Goal: Communication & Community: Participate in discussion

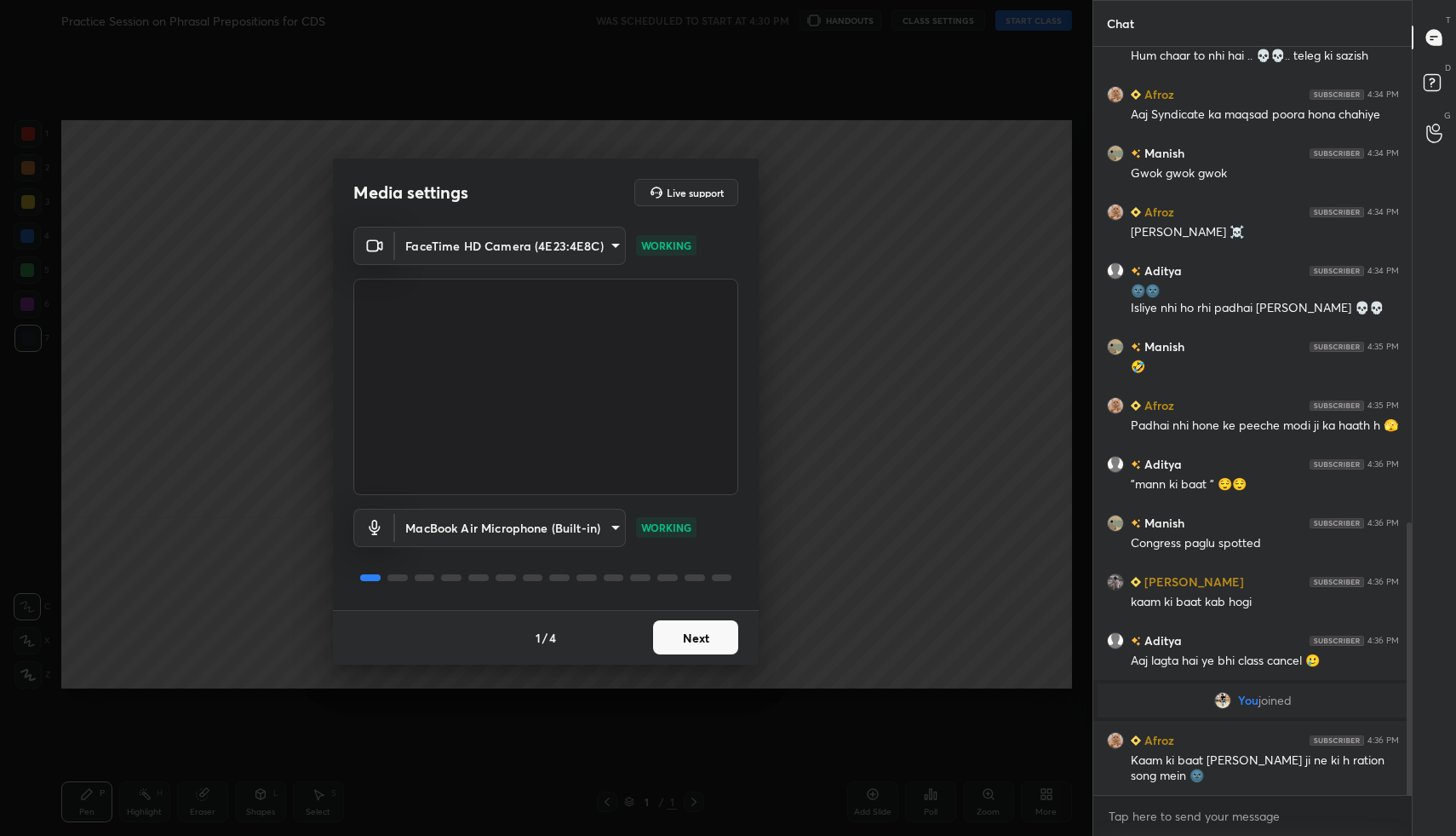
scroll to position [1302, 0]
click at [703, 629] on button "Next" at bounding box center [695, 636] width 85 height 34
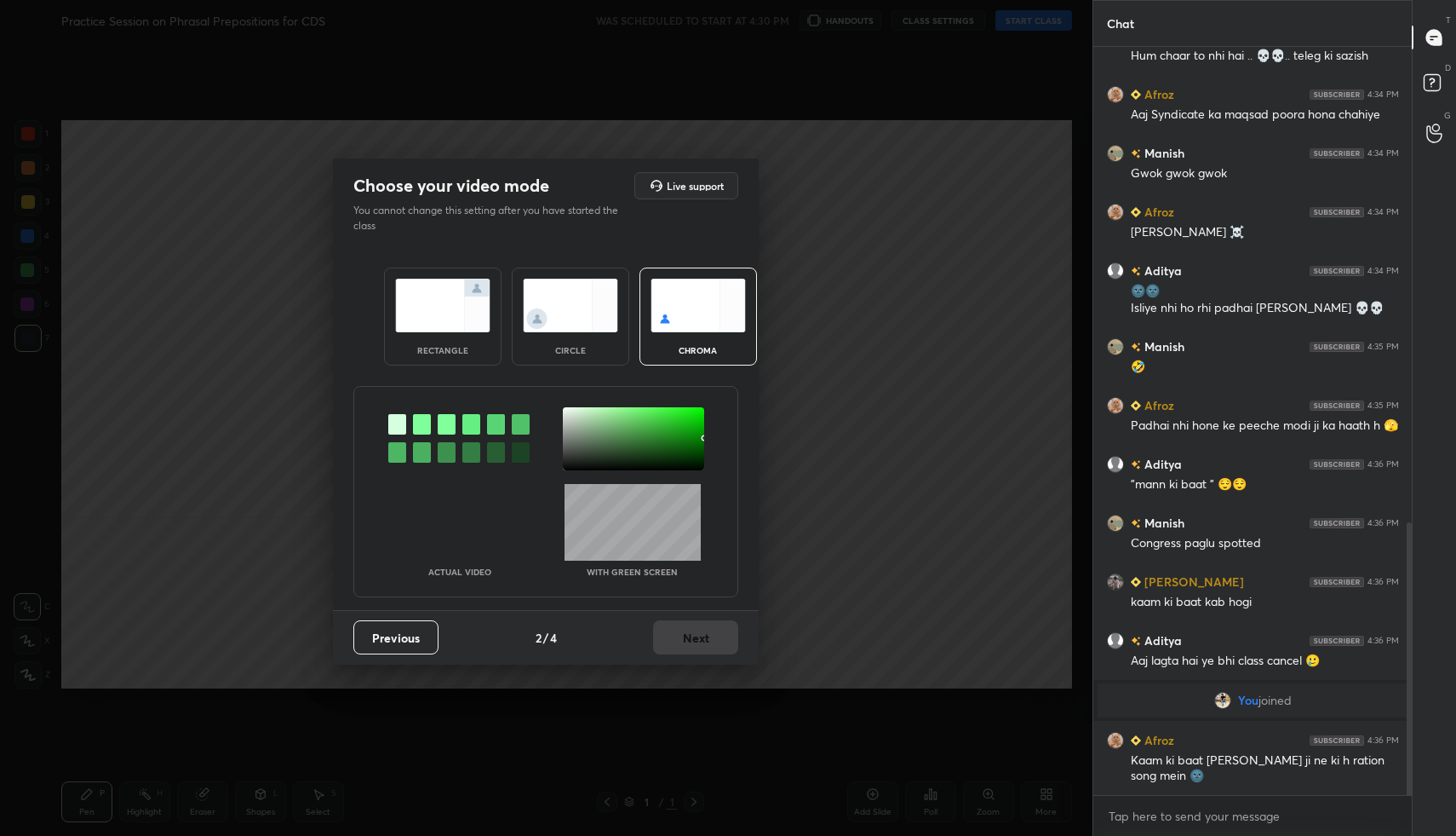
click at [457, 313] on img at bounding box center [443, 305] width 95 height 54
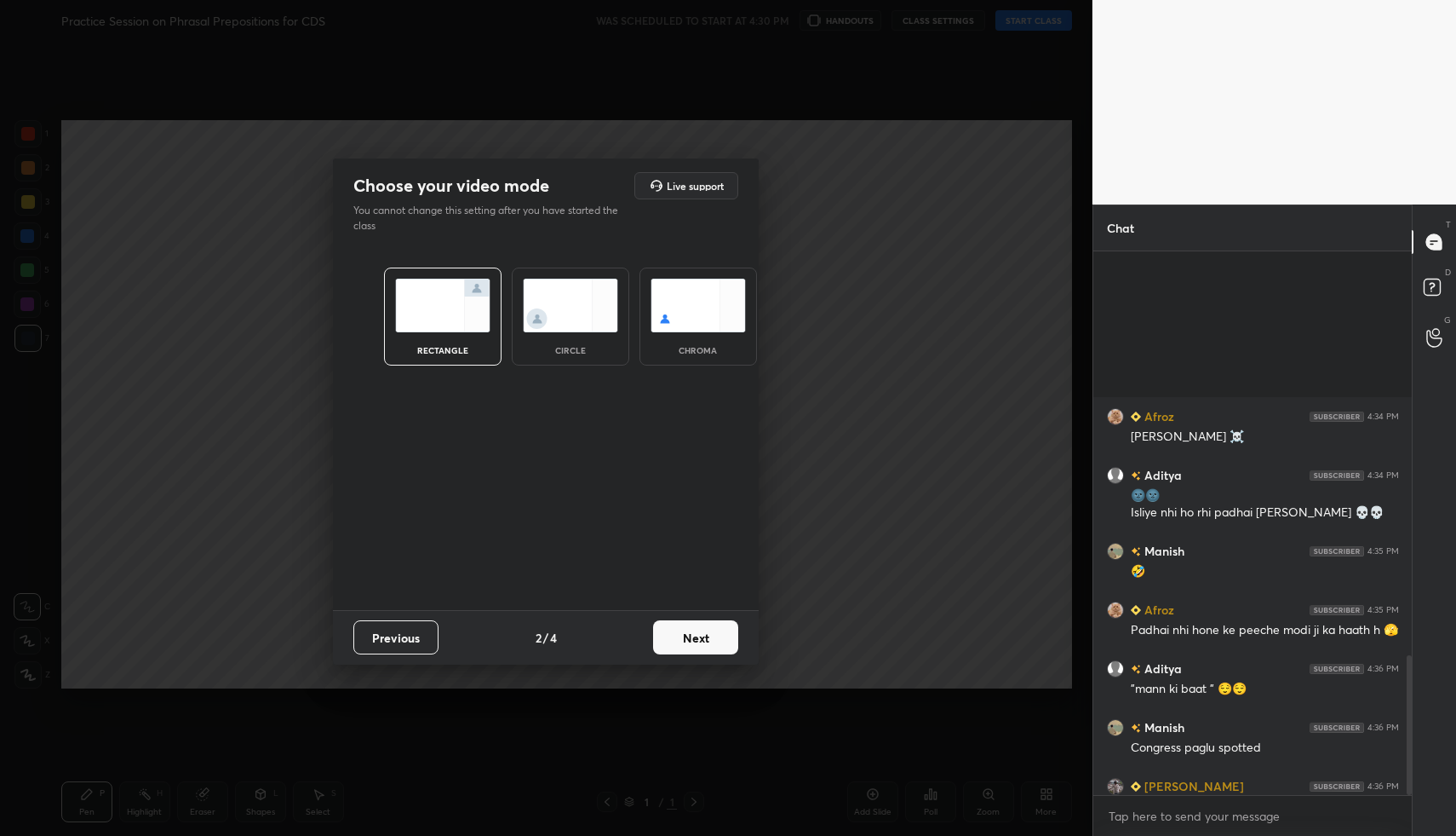
scroll to position [1565, 0]
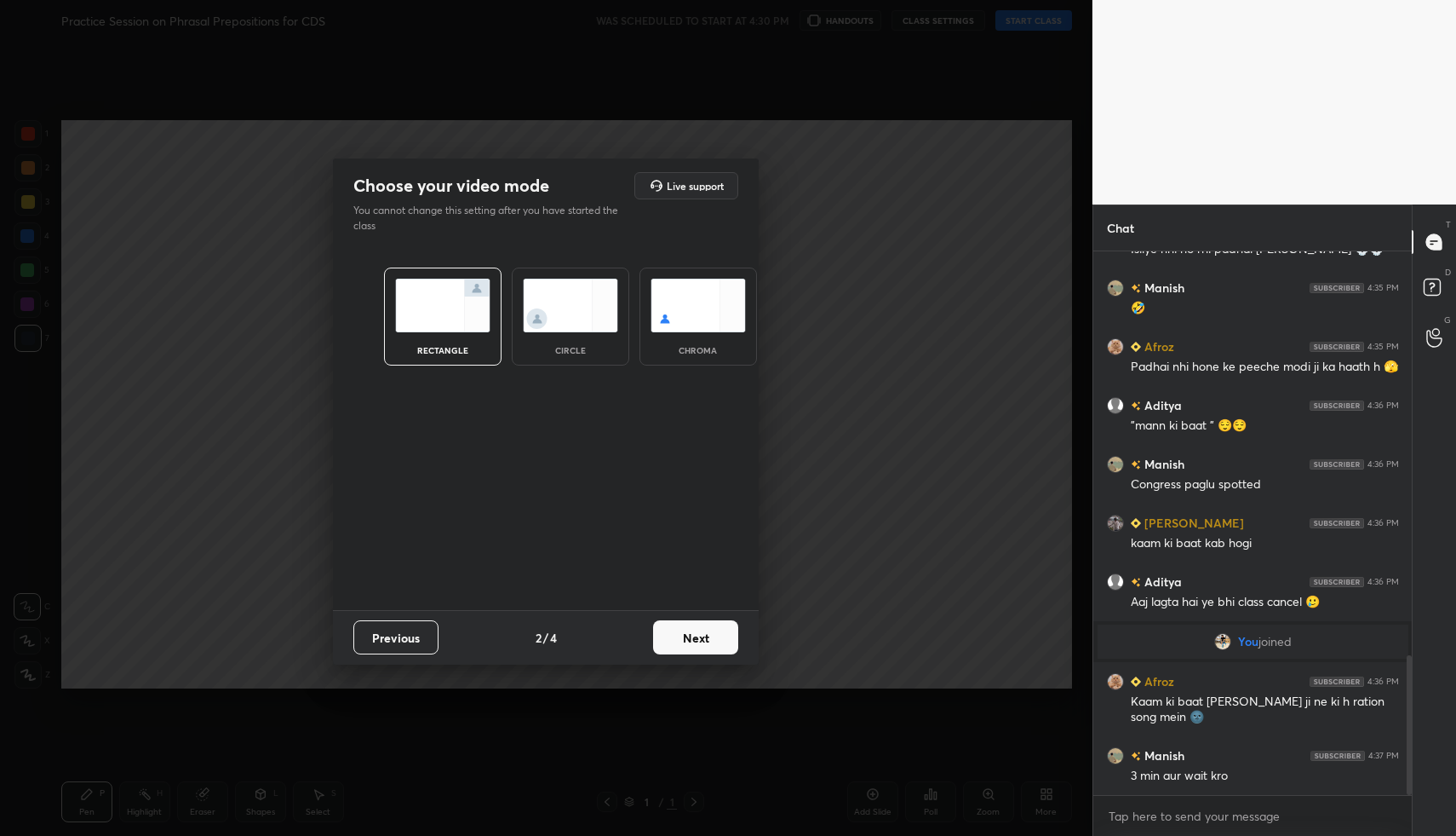
click at [693, 636] on button "Next" at bounding box center [695, 636] width 85 height 34
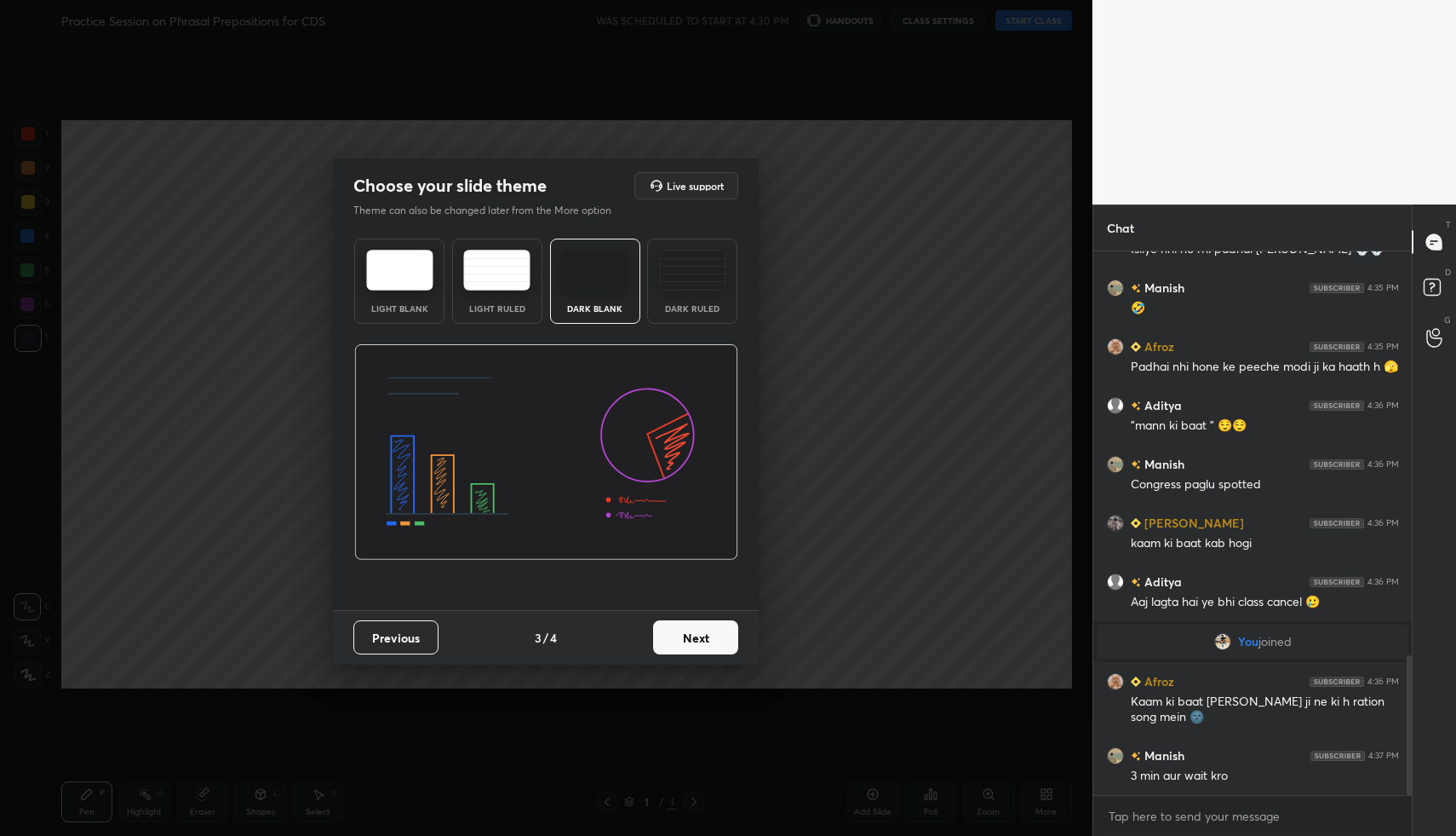
click at [732, 636] on button "Next" at bounding box center [695, 636] width 85 height 34
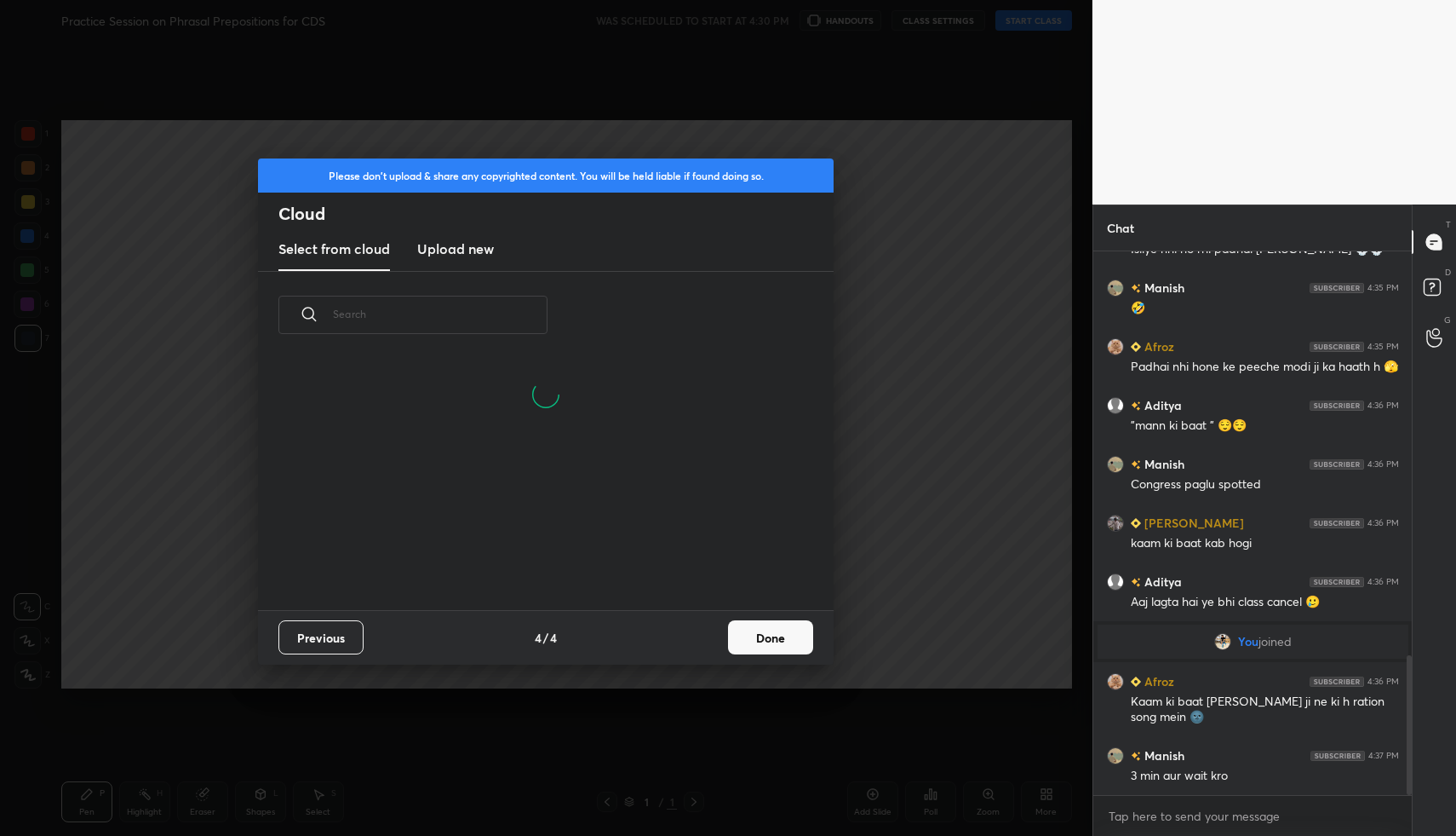
click at [756, 638] on button "Done" at bounding box center [770, 636] width 85 height 34
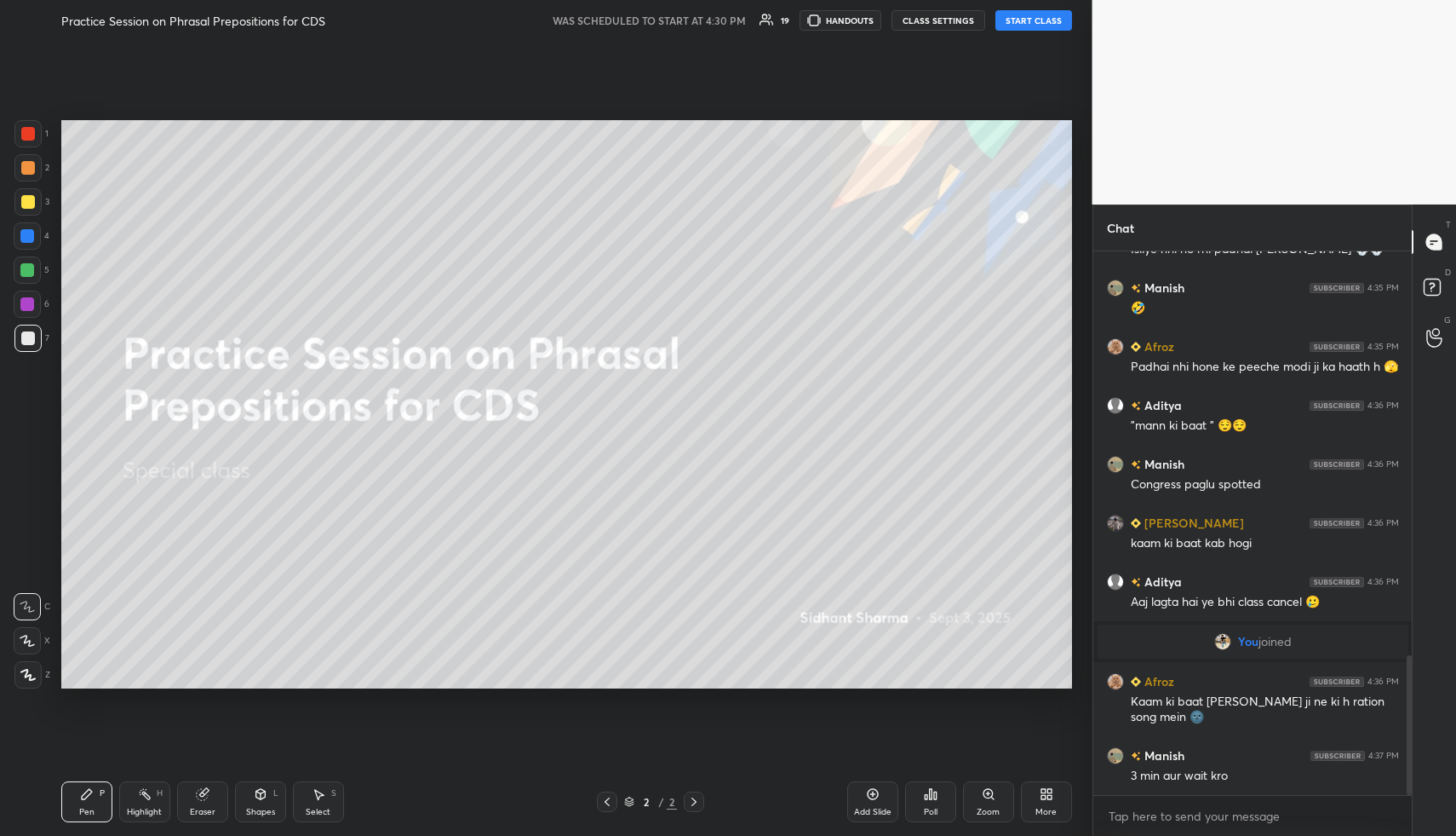
scroll to position [1624, 0]
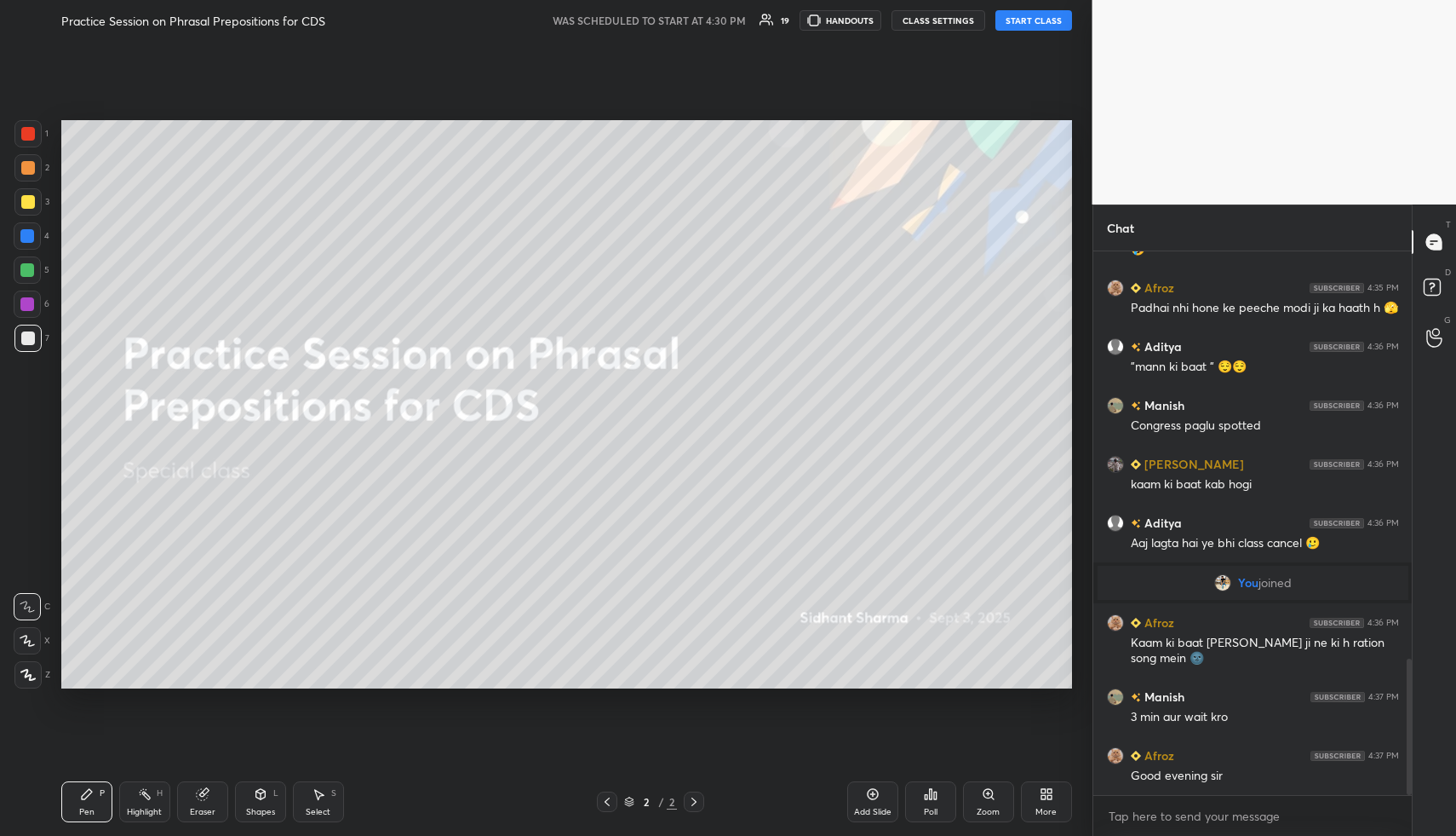
click at [1038, 19] on button "START CLASS" at bounding box center [1033, 20] width 77 height 20
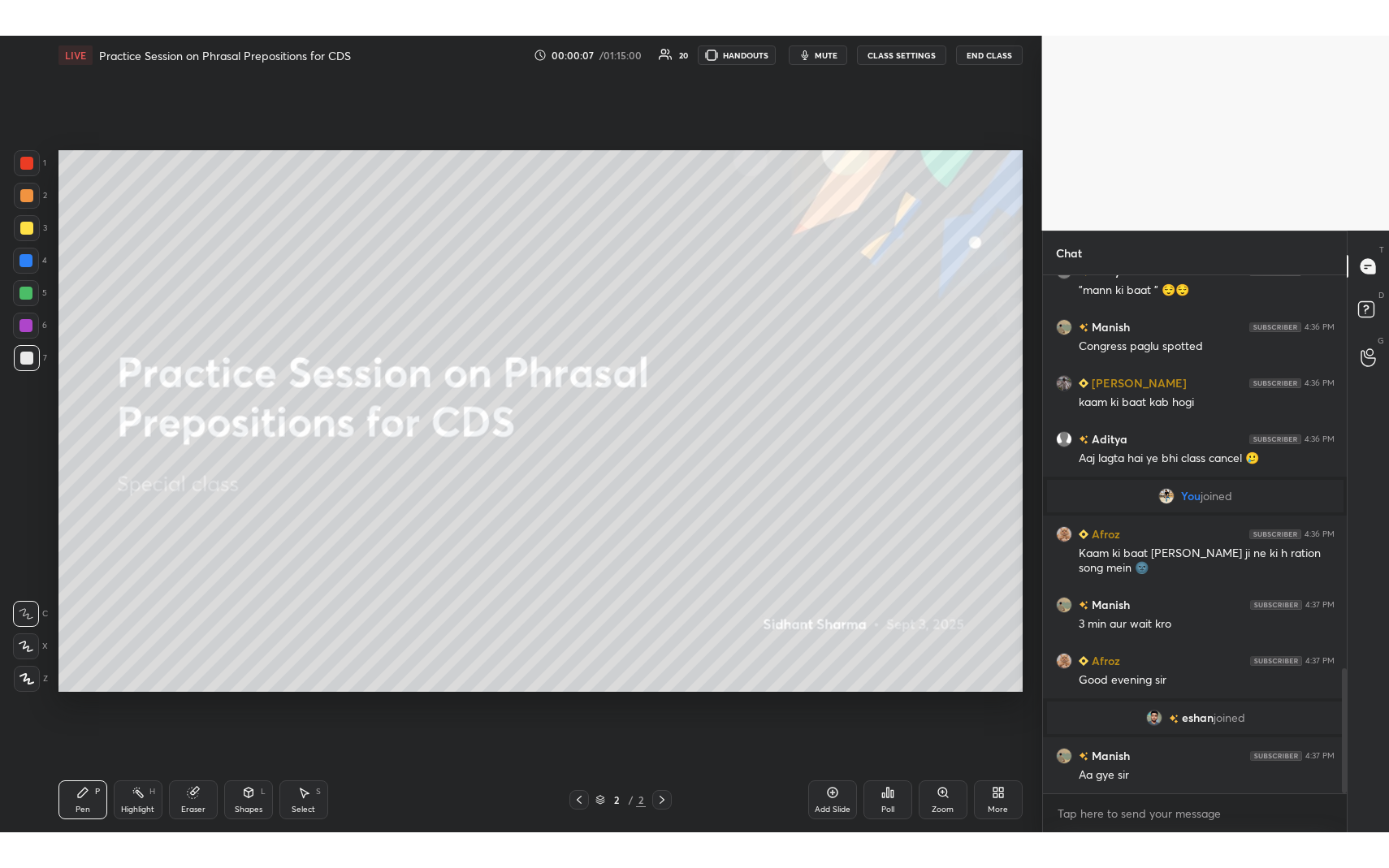
scroll to position [1622, 0]
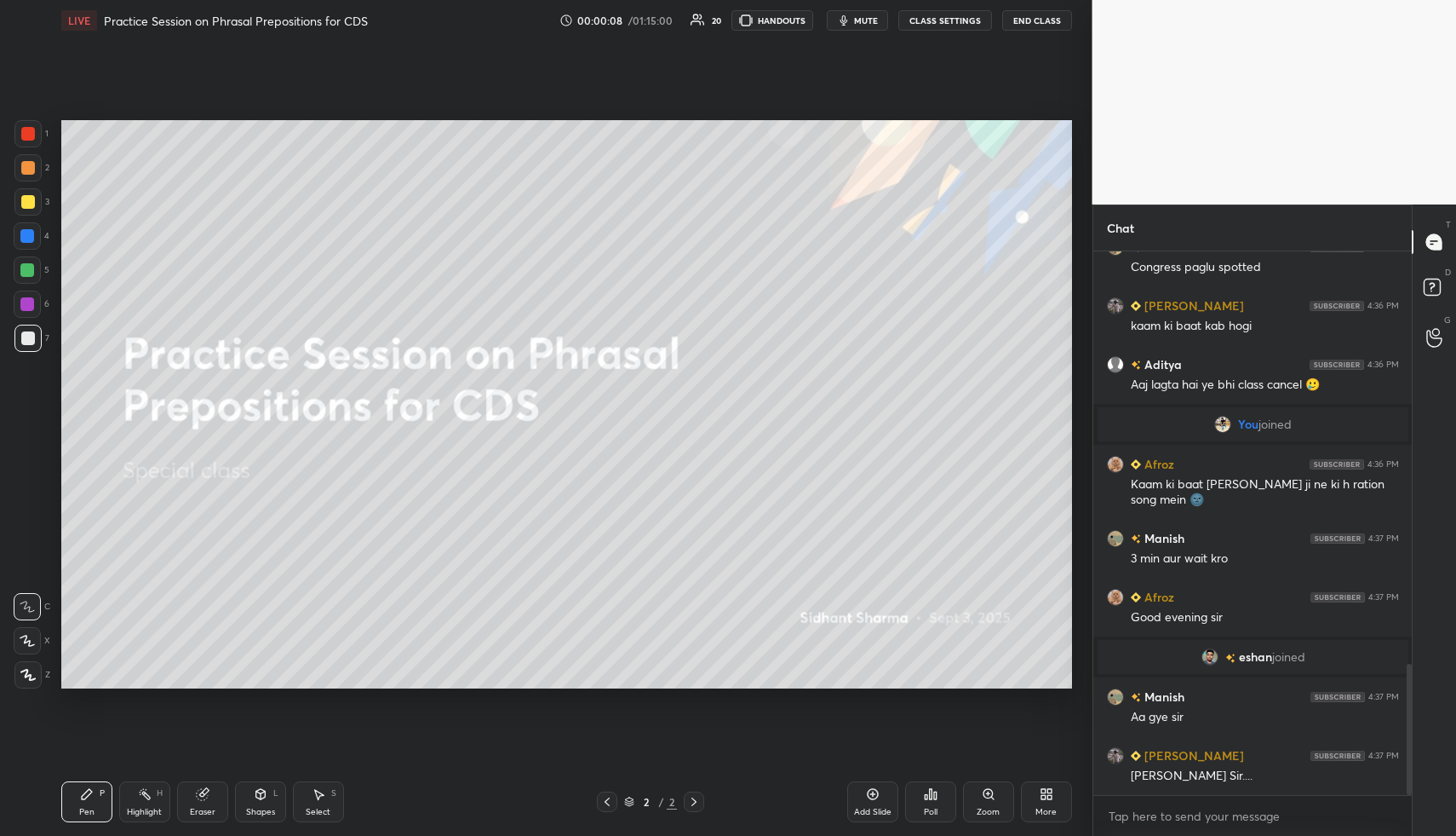
click at [1041, 798] on icon at bounding box center [1043, 796] width 4 height 4
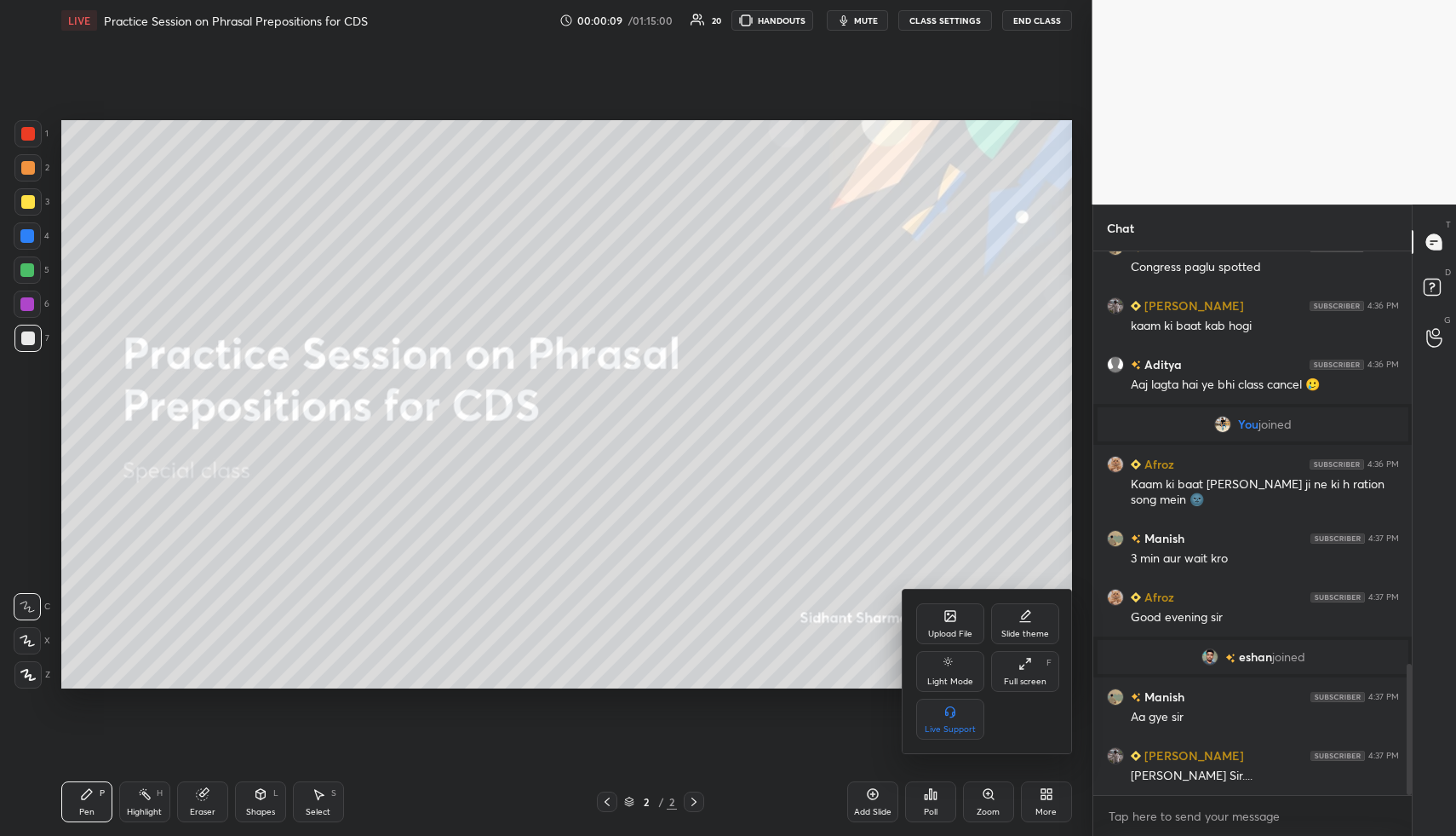
click at [1030, 682] on div "Full screen" at bounding box center [1025, 682] width 42 height 9
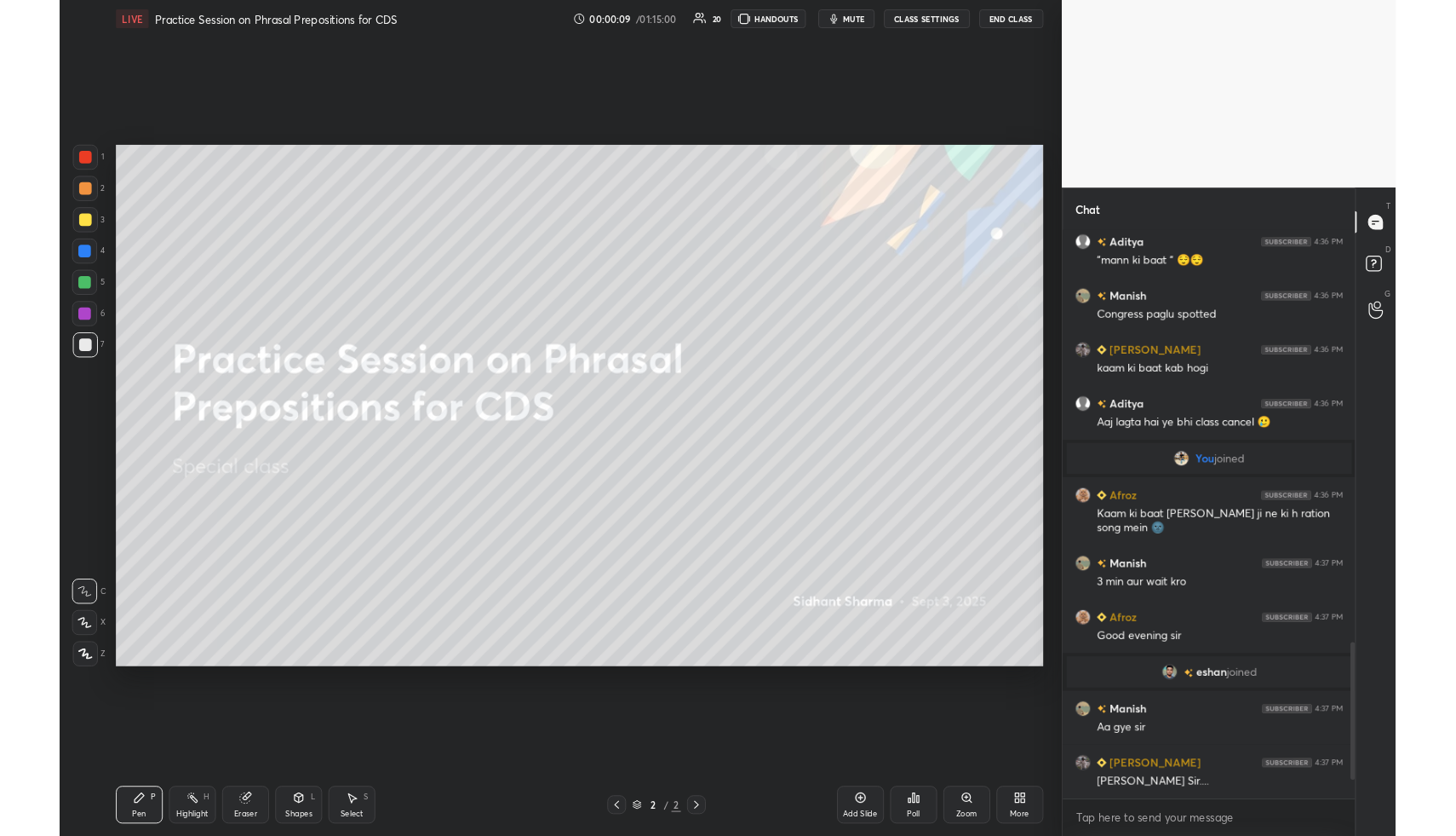
scroll to position [0, 0]
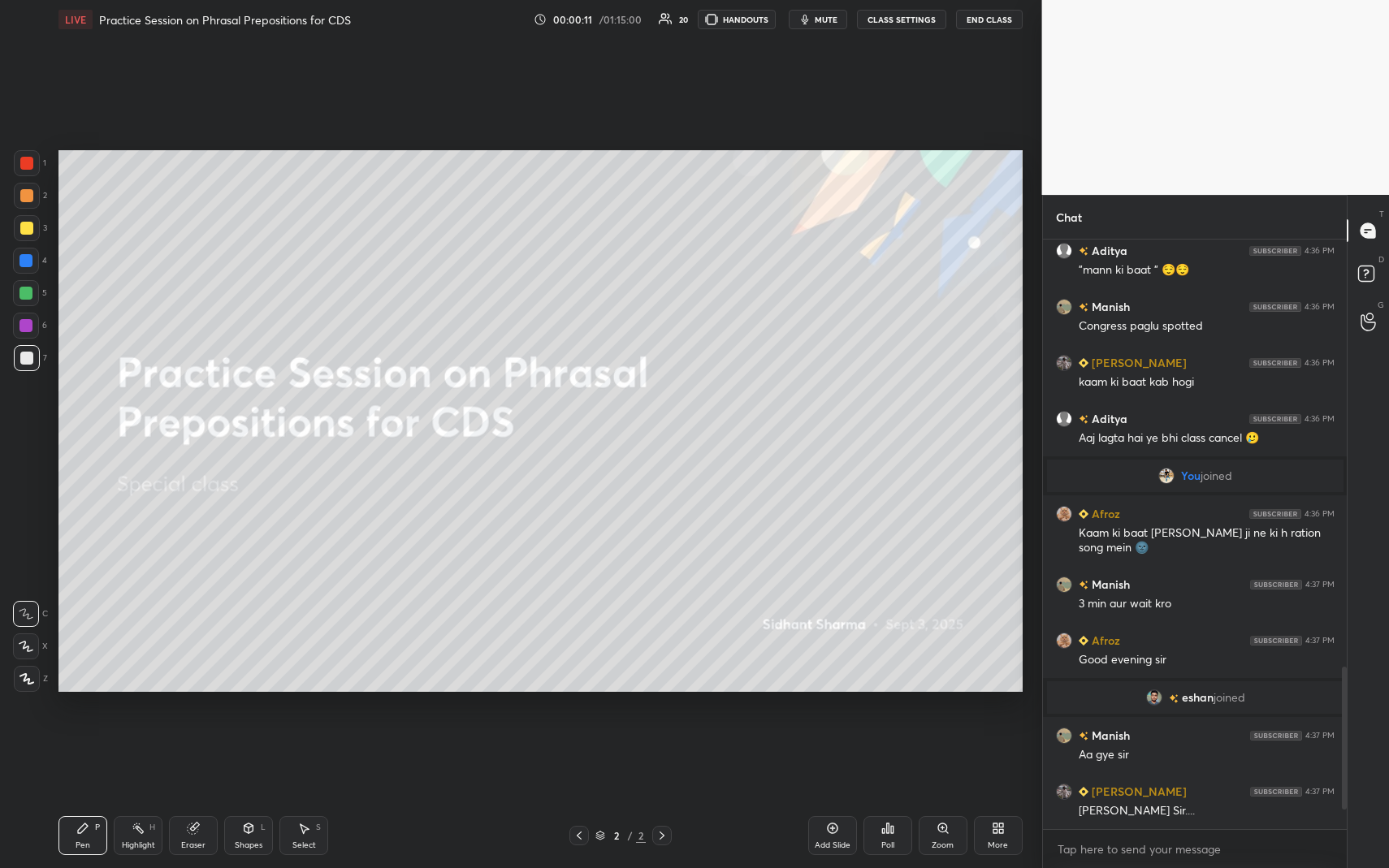
click at [996, 796] on icon at bounding box center [995, 831] width 4 height 4
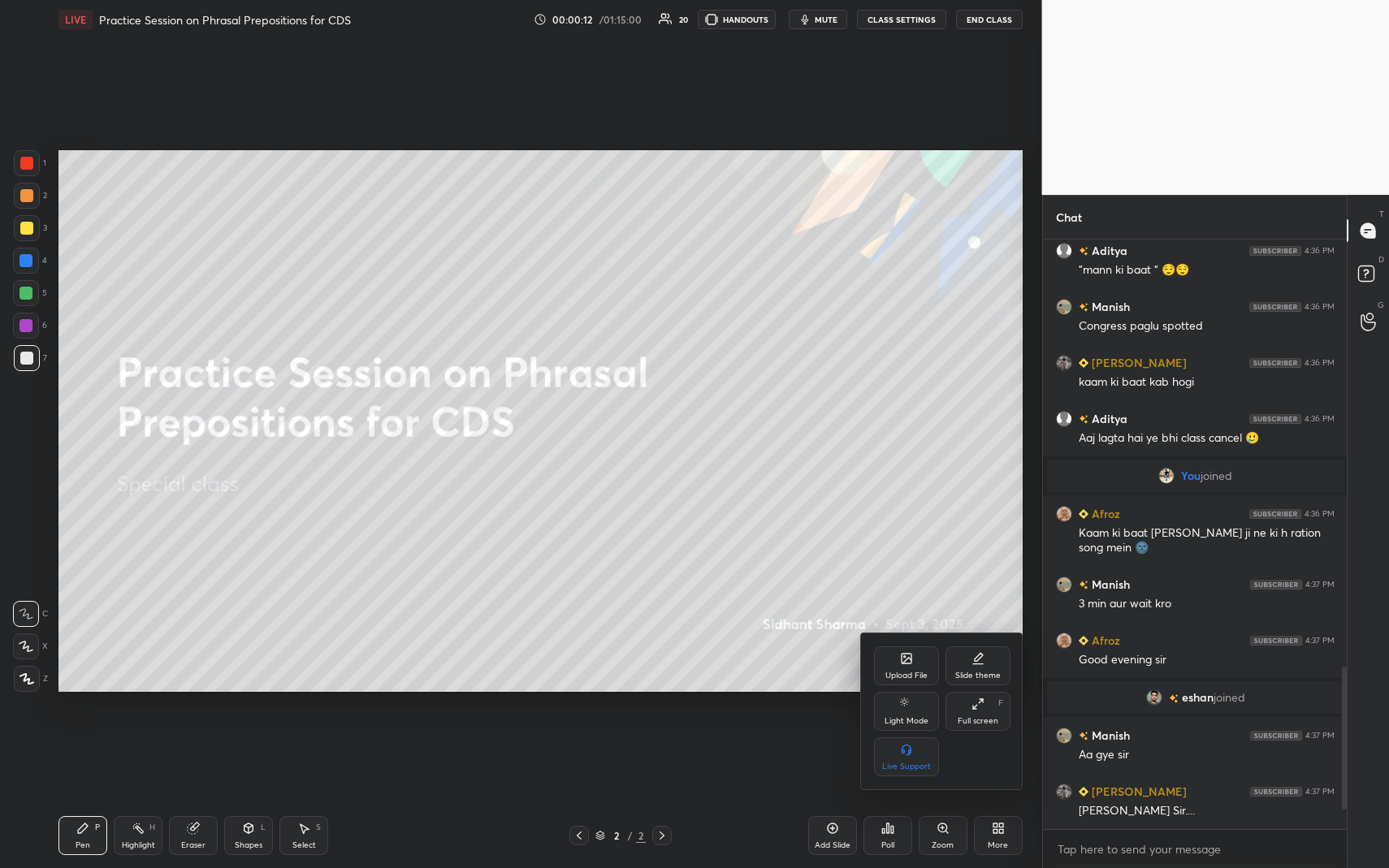
click at [983, 717] on div "Full screen" at bounding box center [978, 722] width 40 height 8
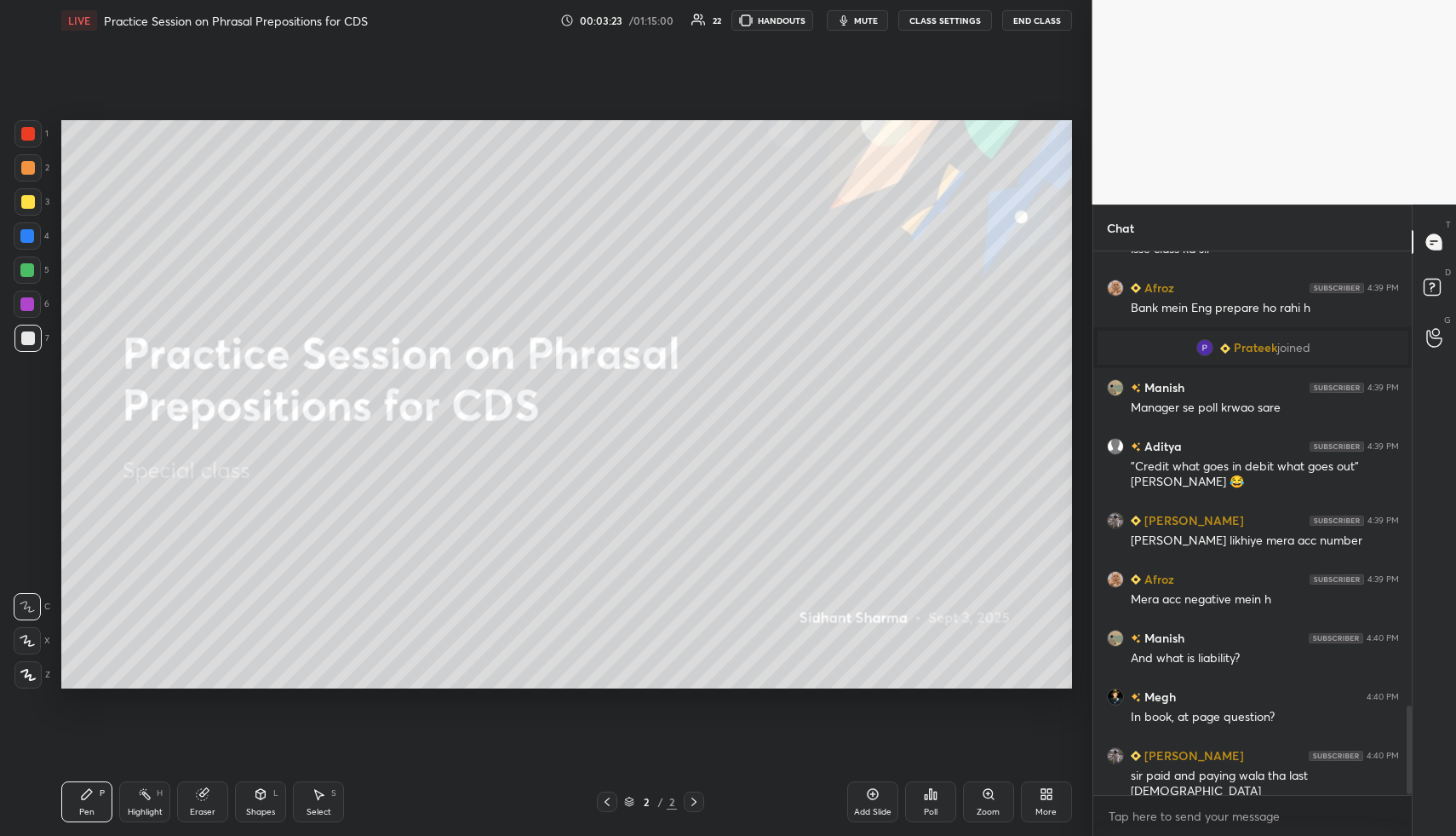
scroll to position [2798, 0]
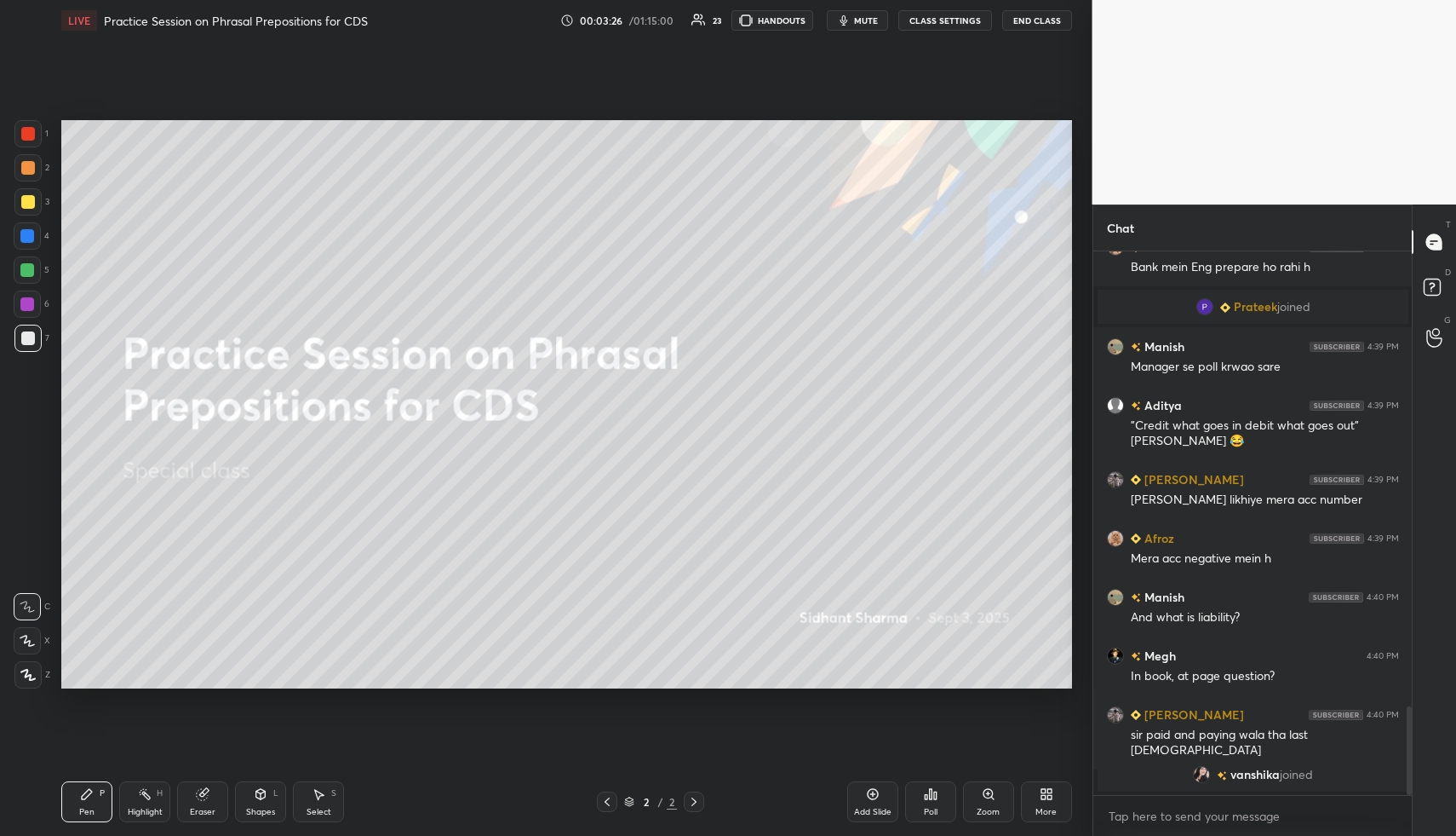
click at [1202, 779] on img "grid" at bounding box center [1201, 773] width 17 height 17
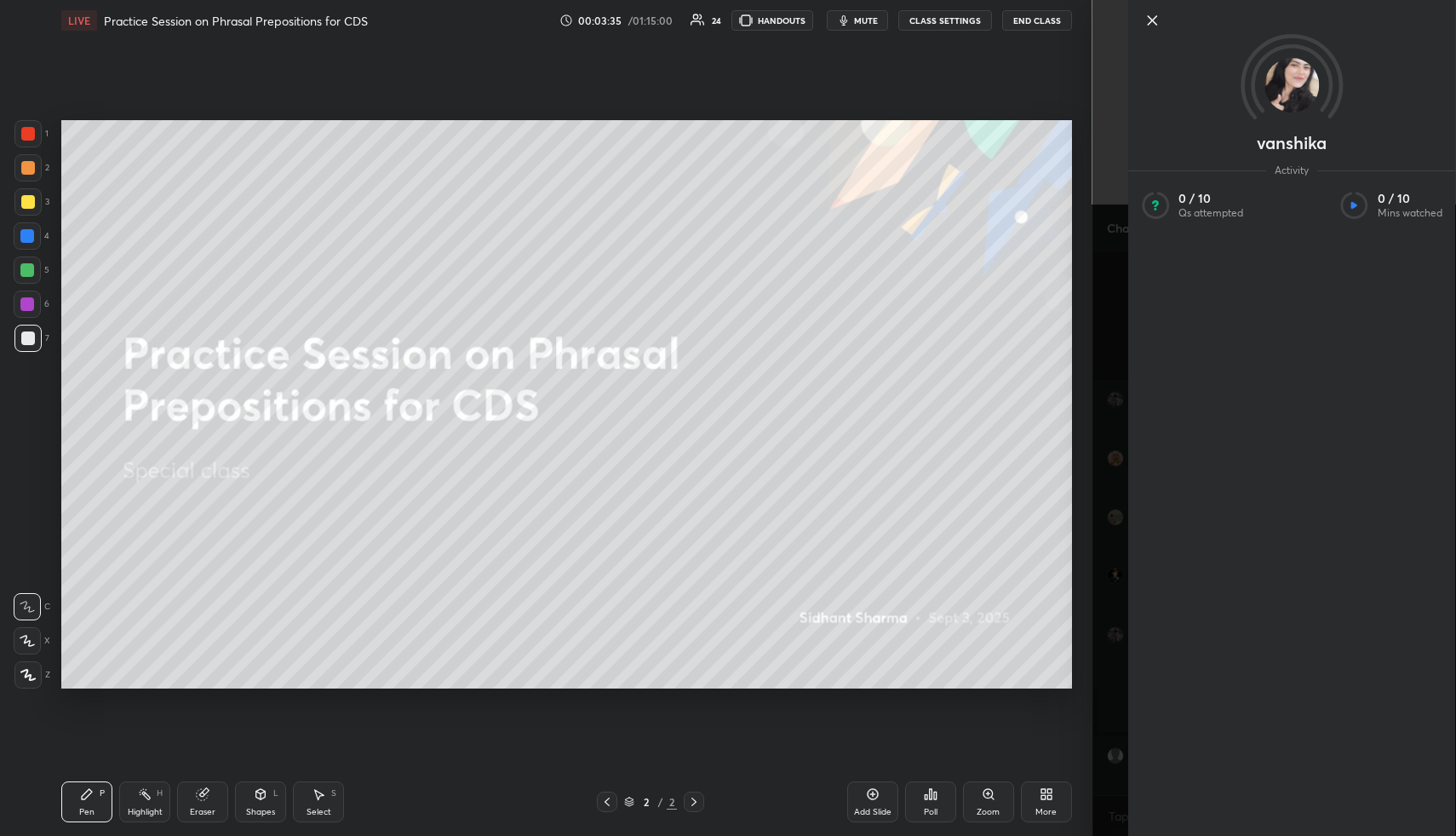
scroll to position [2734, 0]
click at [1152, 25] on icon at bounding box center [1152, 20] width 20 height 20
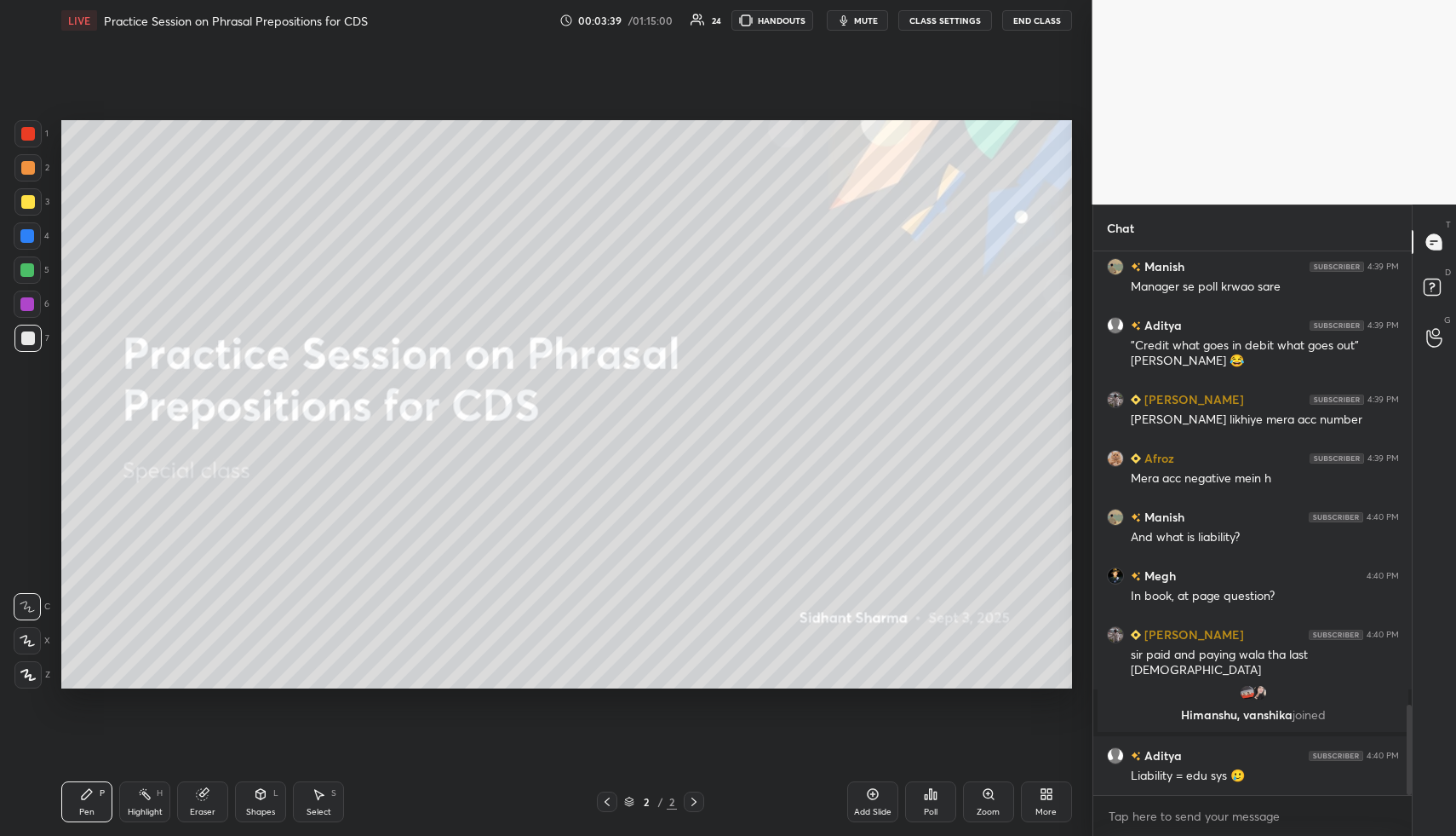
scroll to position [2793, 0]
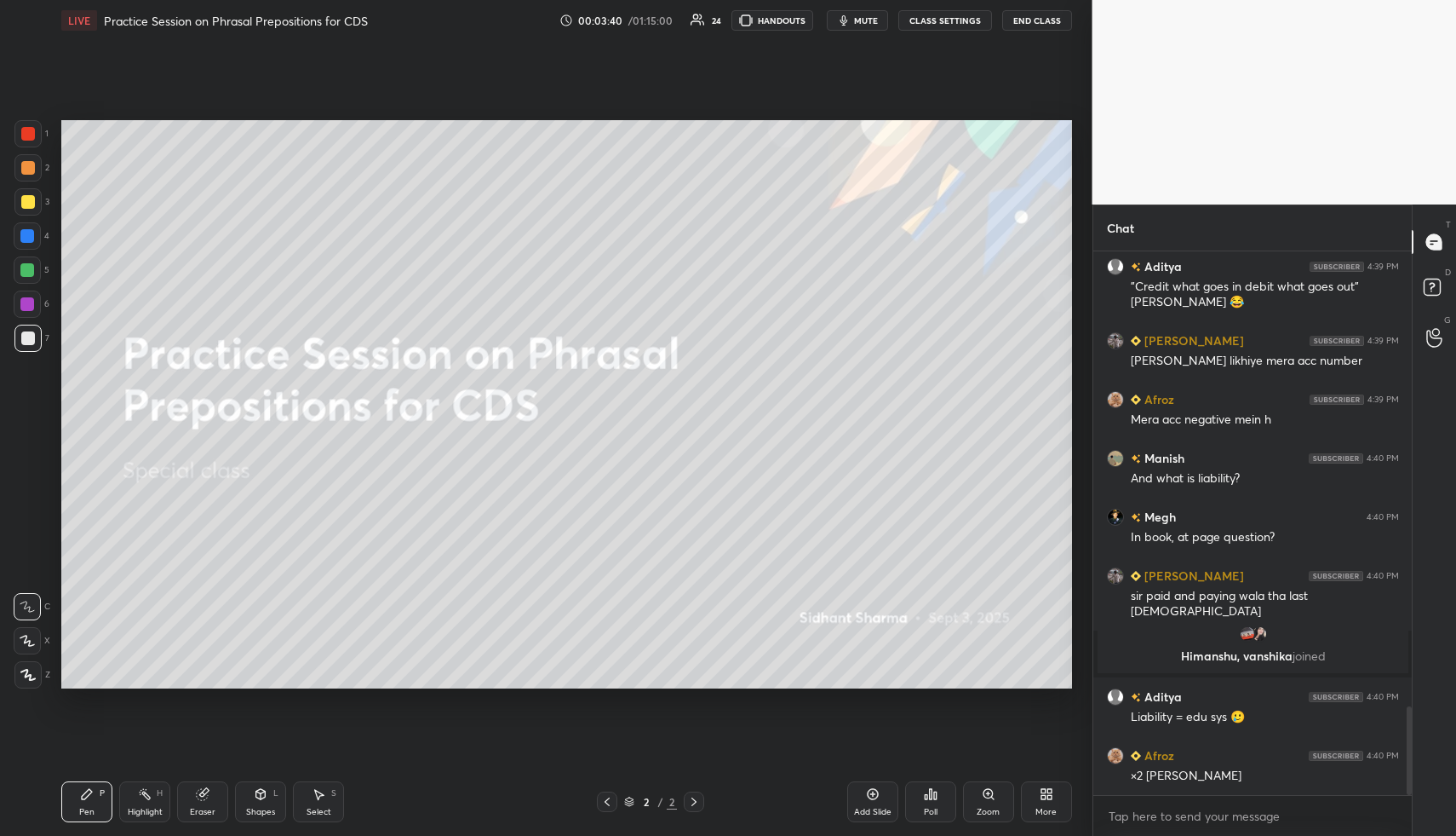
click at [1041, 793] on icon at bounding box center [1043, 790] width 4 height 4
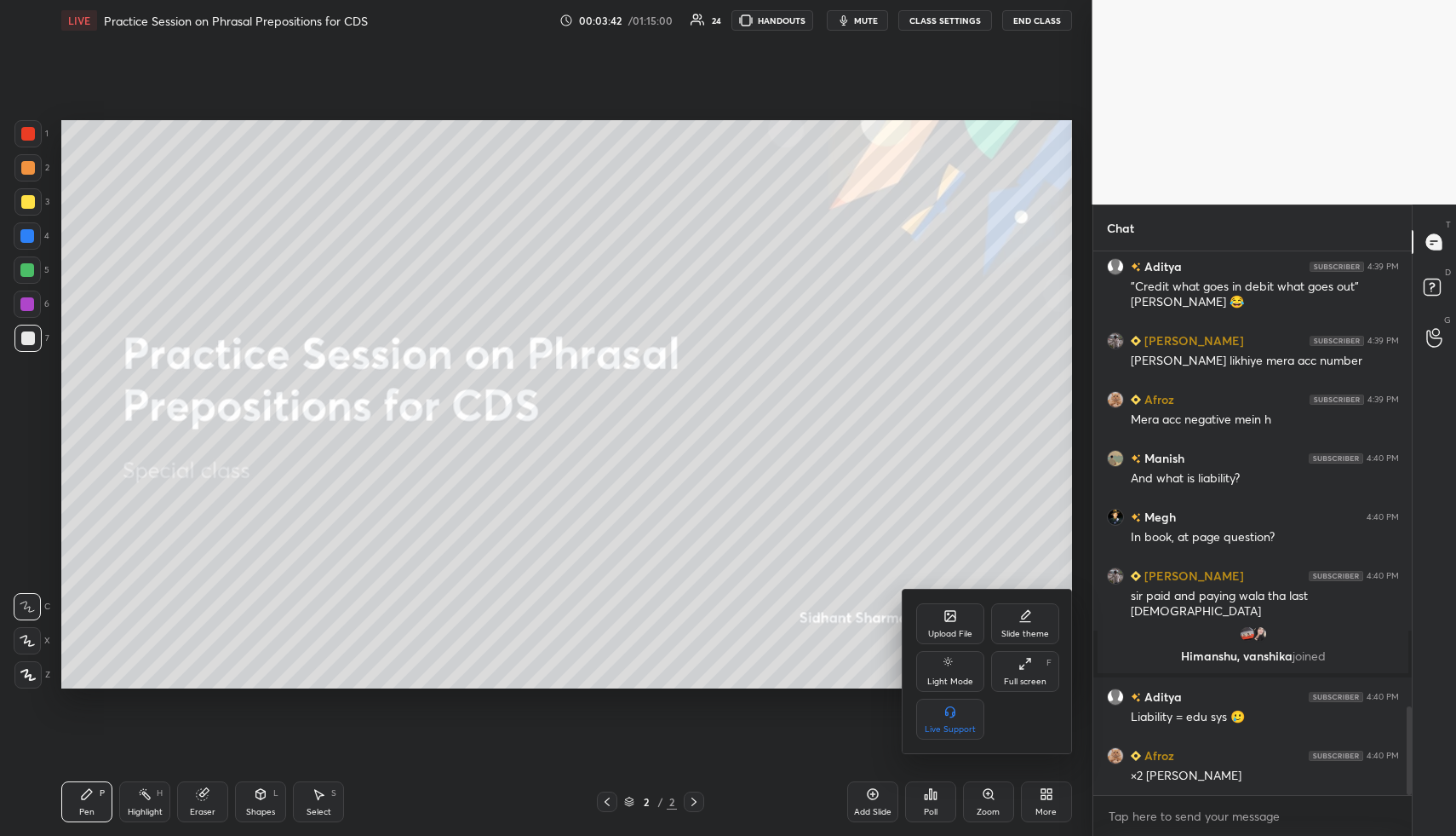
click at [958, 618] on div "Upload File" at bounding box center [949, 623] width 68 height 41
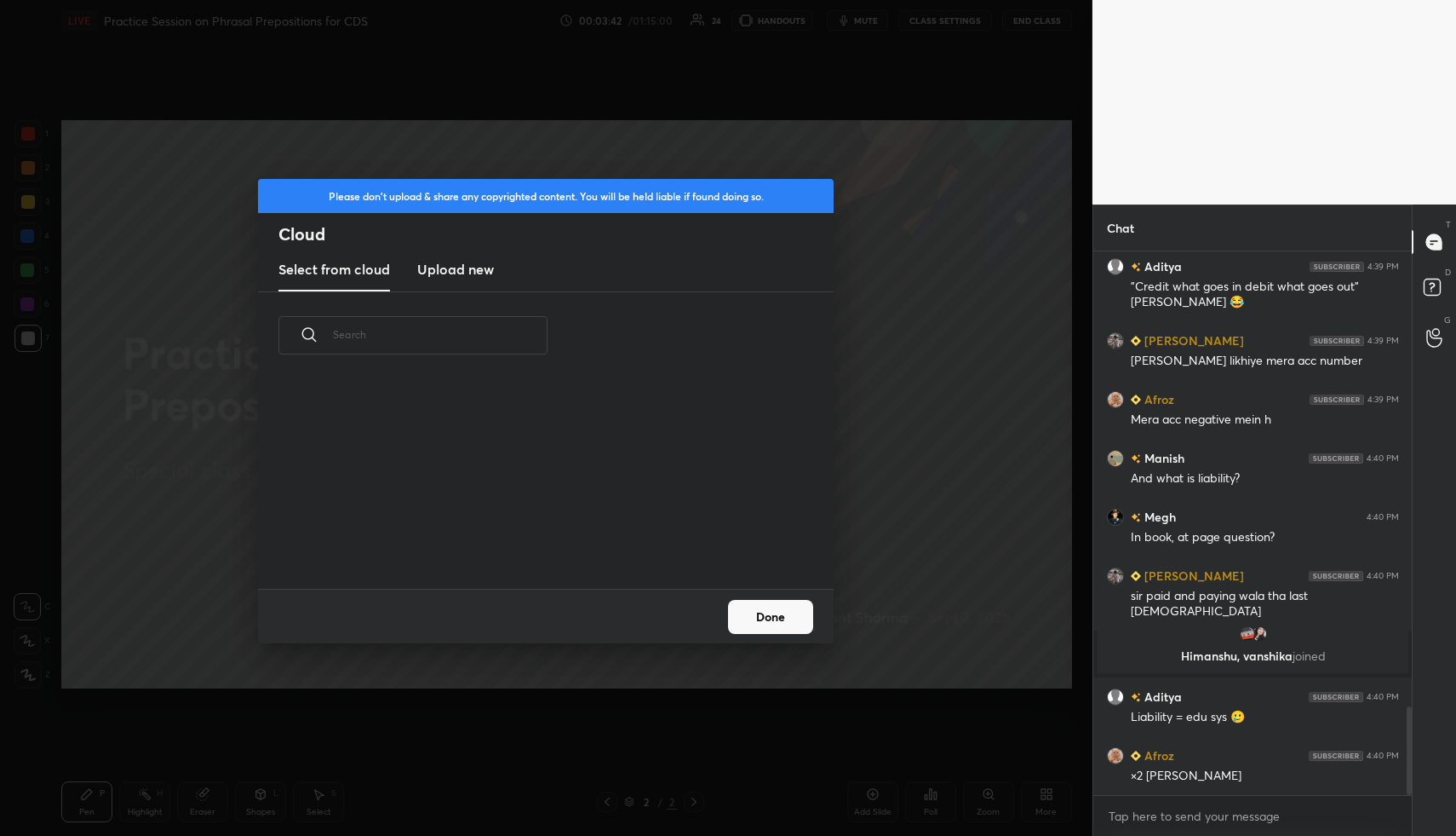
scroll to position [6, 10]
click at [467, 267] on h3 "Upload new" at bounding box center [455, 268] width 77 height 20
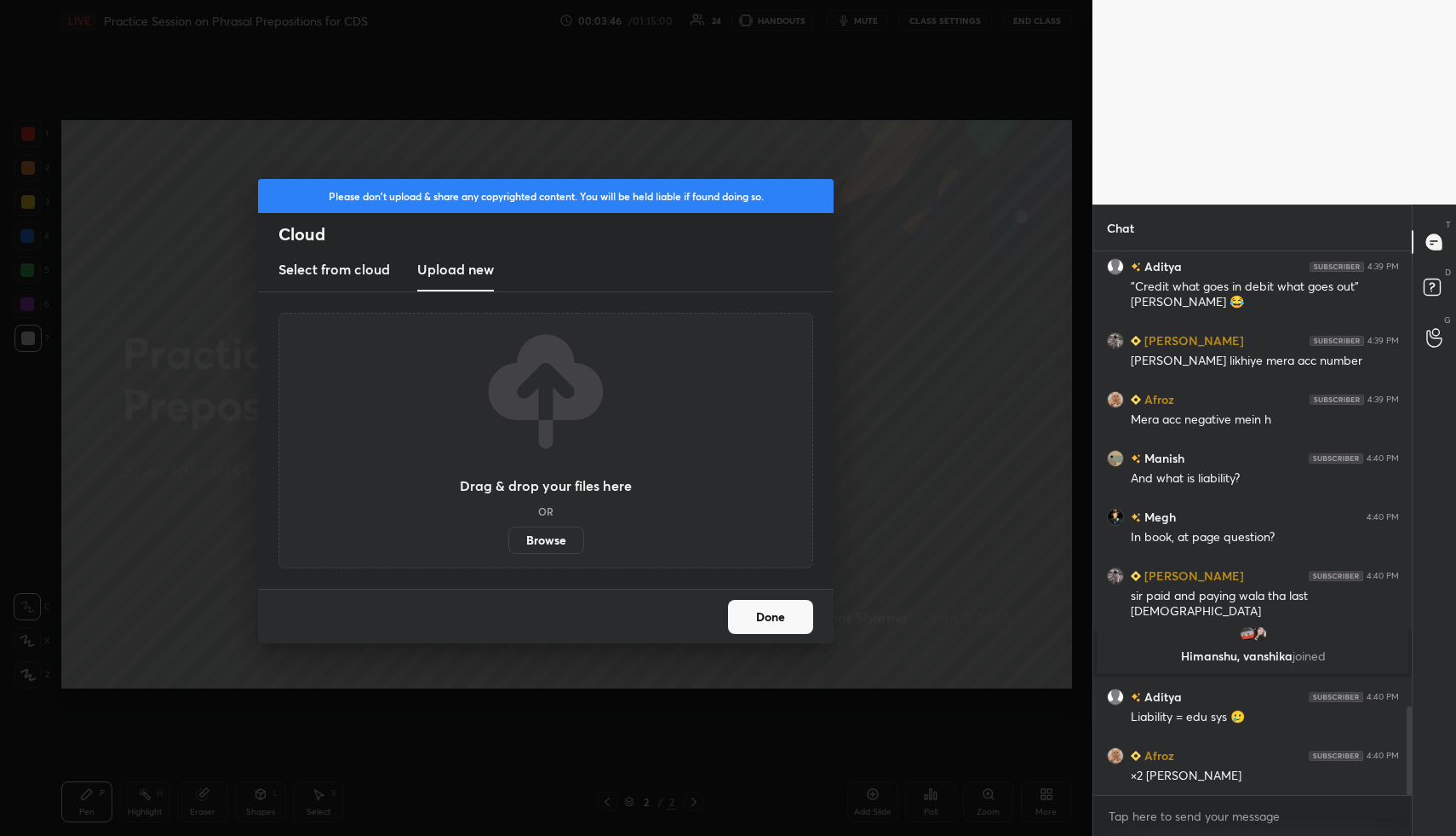
click at [537, 543] on label "Browse" at bounding box center [546, 539] width 76 height 27
click at [508, 543] on input "Browse" at bounding box center [508, 539] width 0 height 27
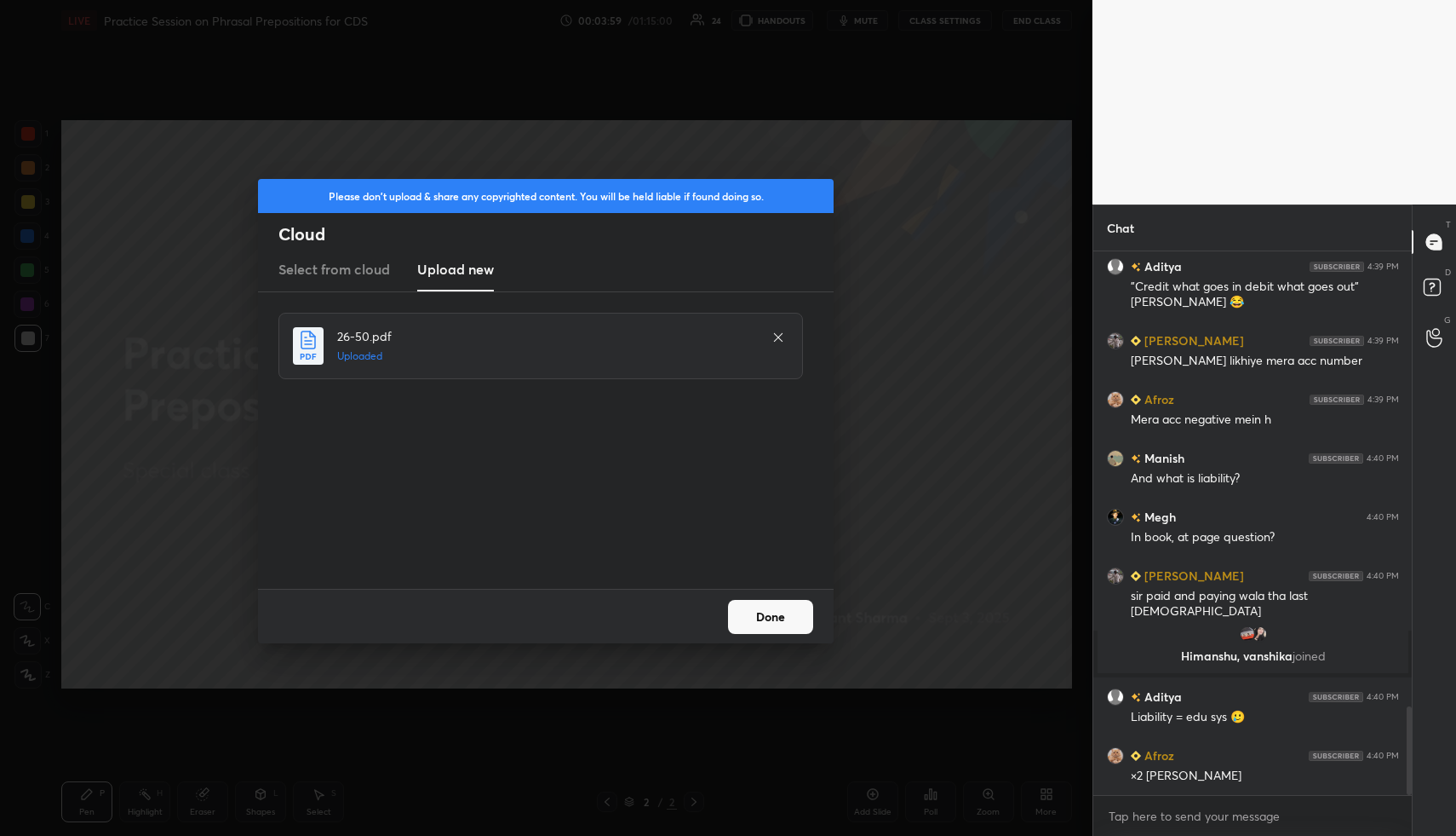
click at [758, 614] on button "Done" at bounding box center [770, 616] width 85 height 34
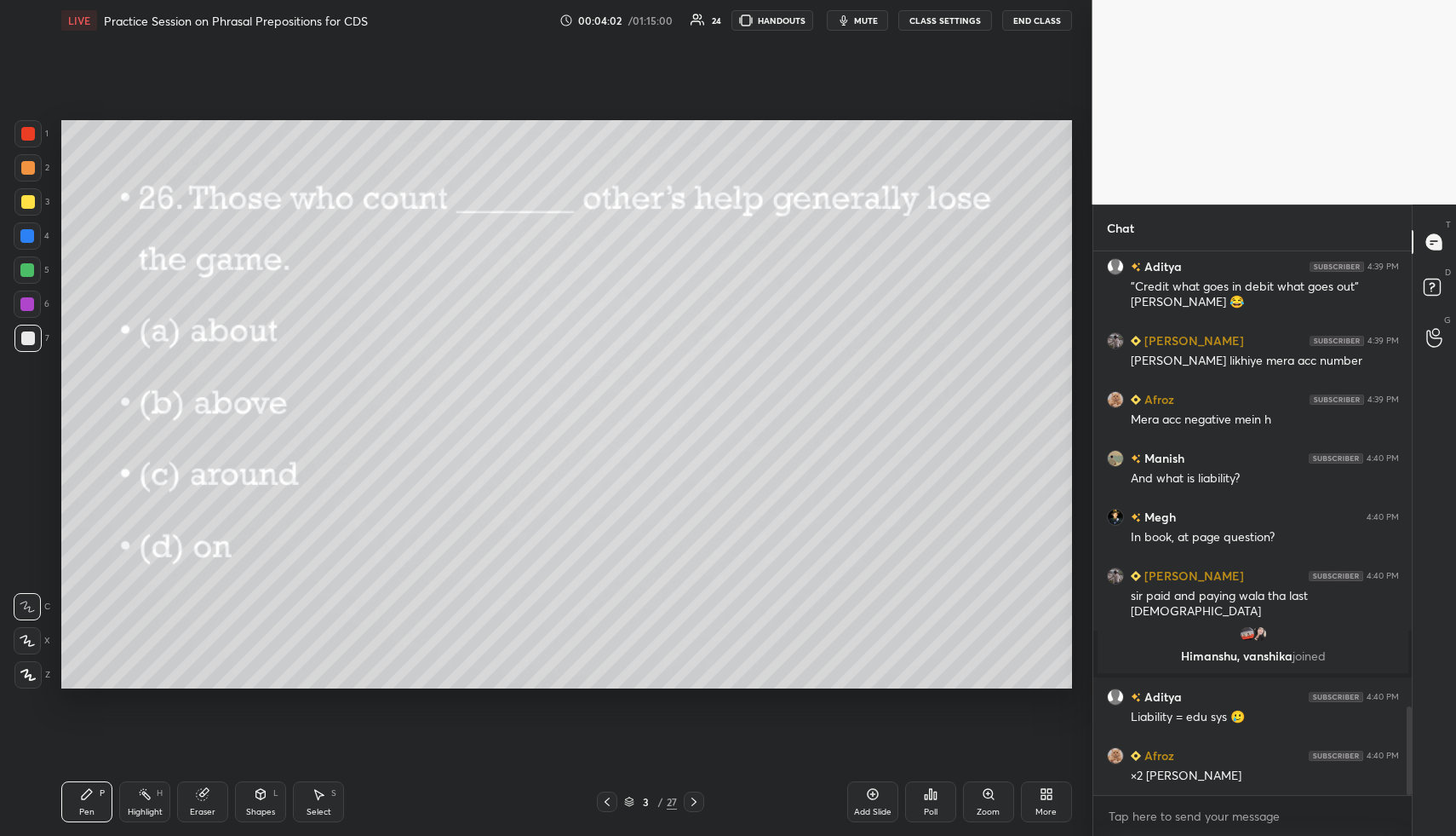
click at [628, 802] on icon at bounding box center [629, 802] width 11 height 11
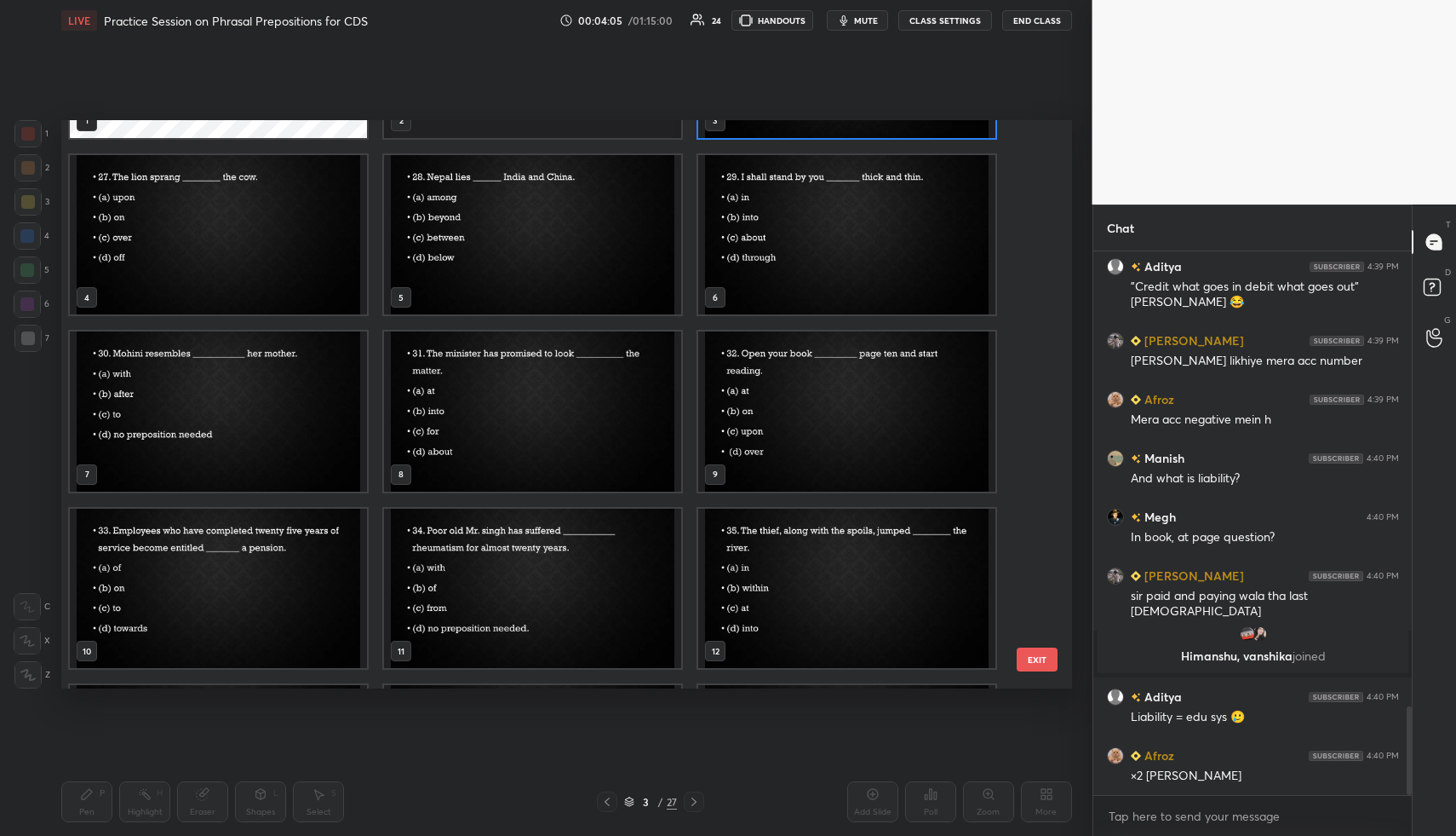
scroll to position [197, 0]
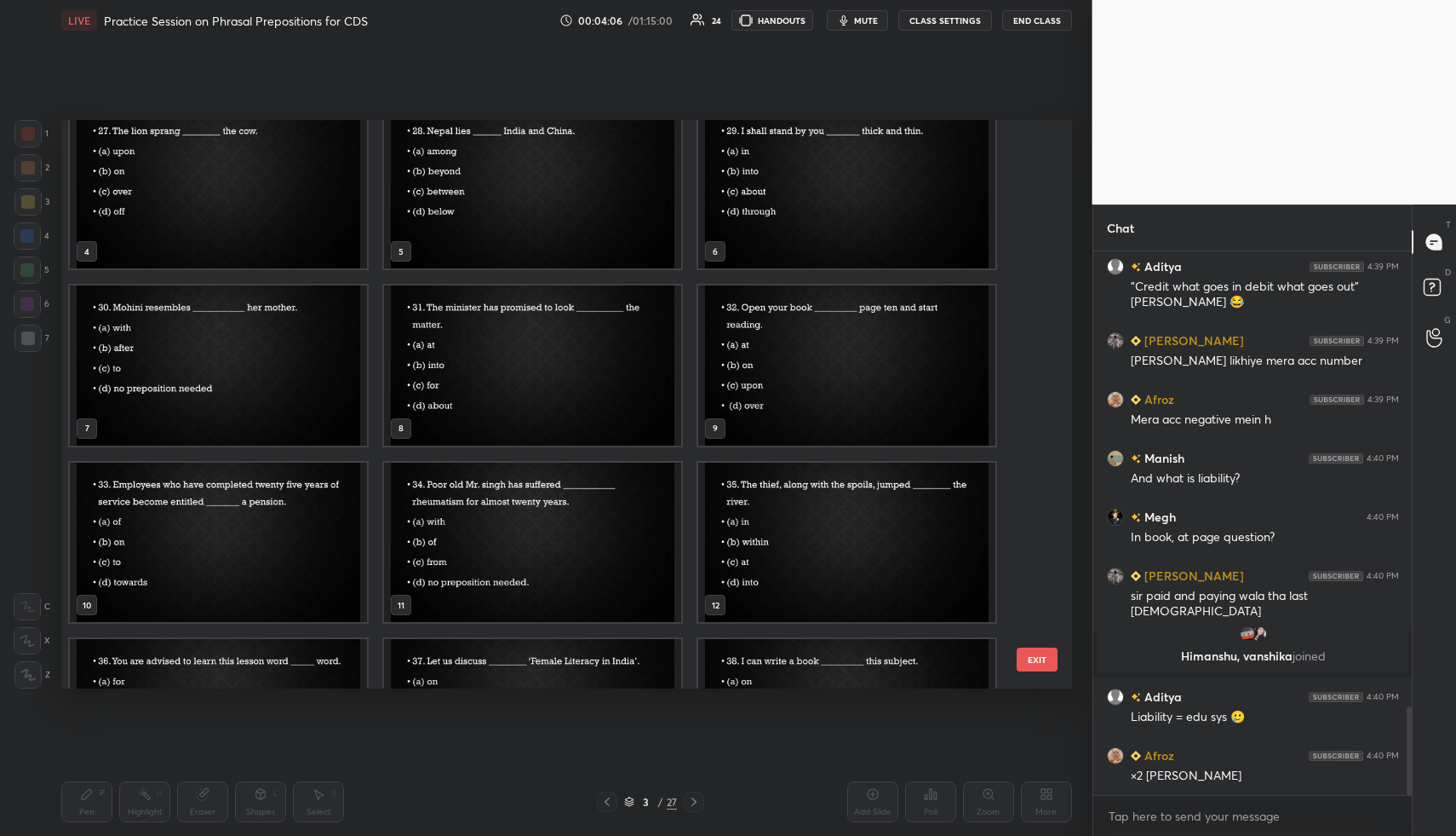
click at [328, 522] on img "grid" at bounding box center [218, 541] width 297 height 160
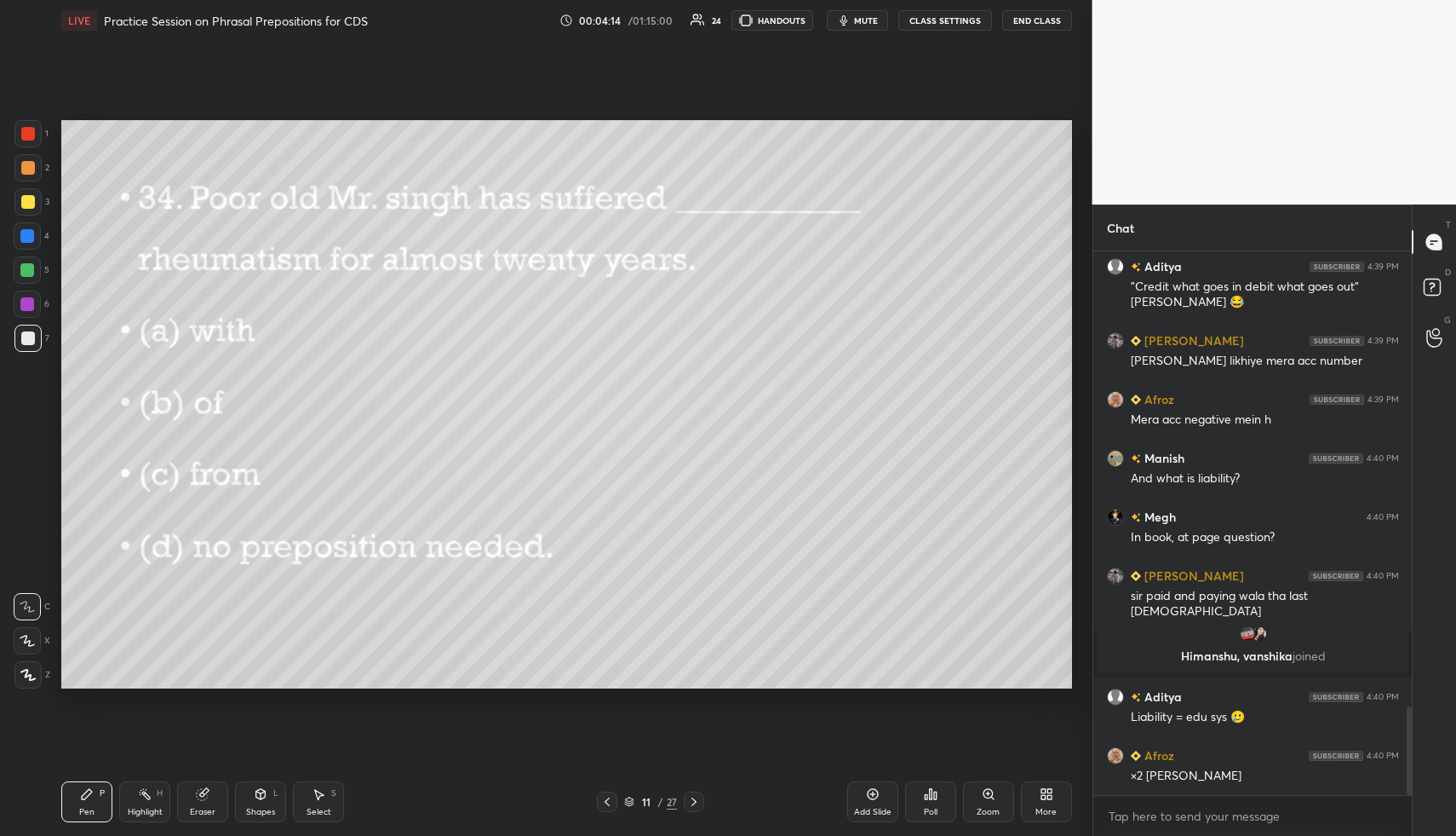
click at [933, 808] on div "Poll" at bounding box center [930, 812] width 13 height 9
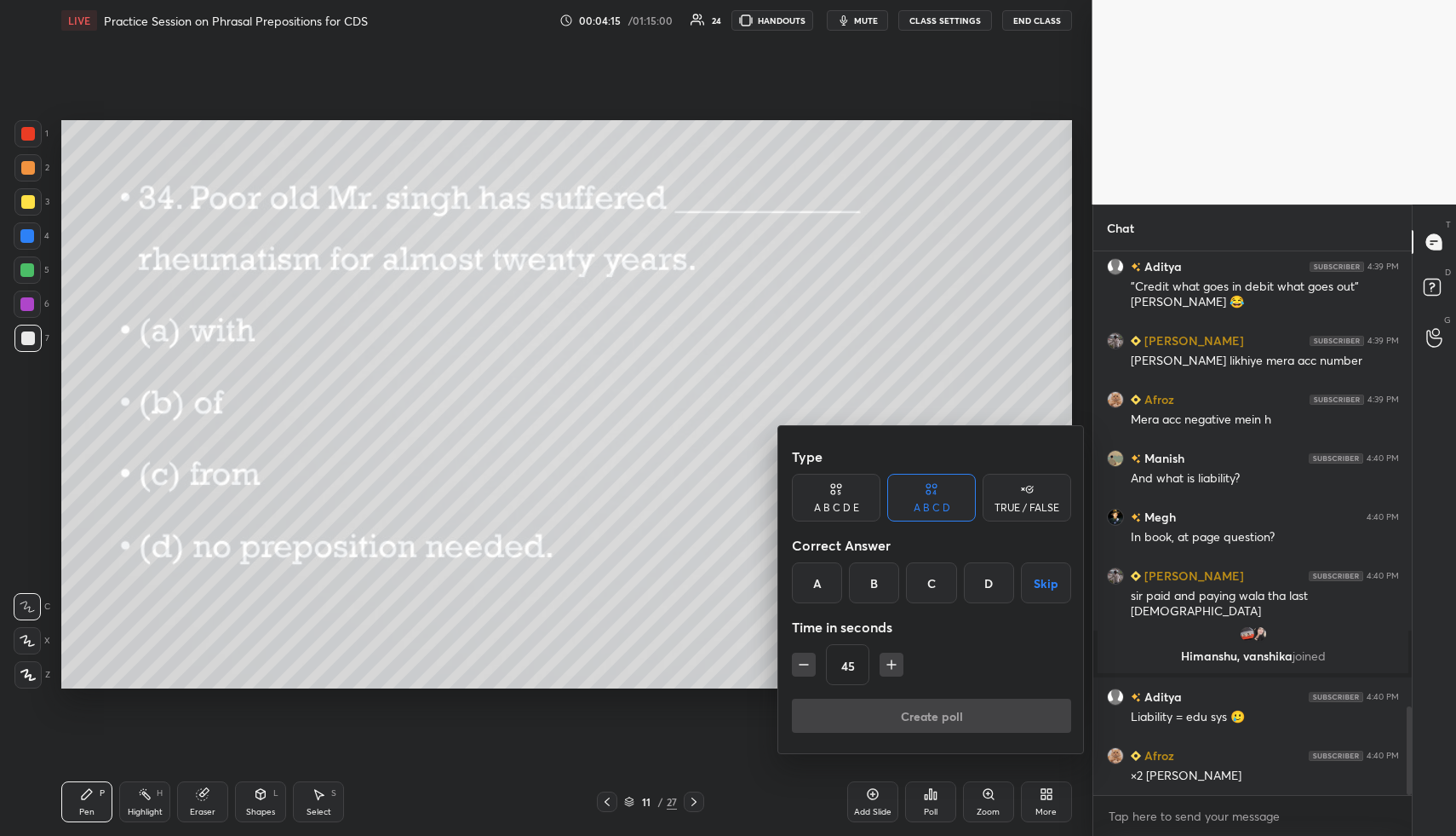
click at [936, 579] on div "C" at bounding box center [931, 583] width 50 height 41
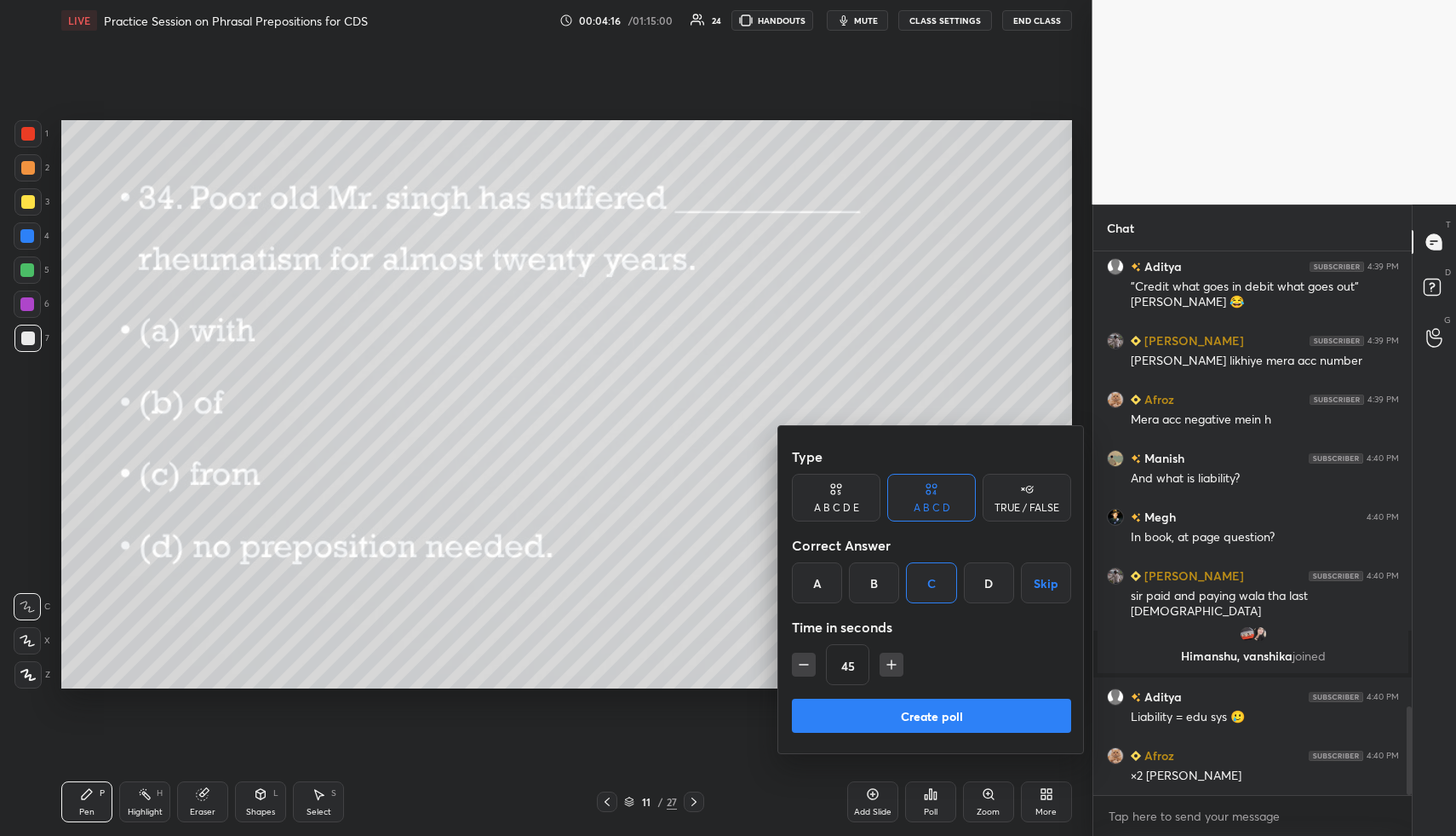
click at [934, 721] on button "Create poll" at bounding box center [931, 715] width 279 height 34
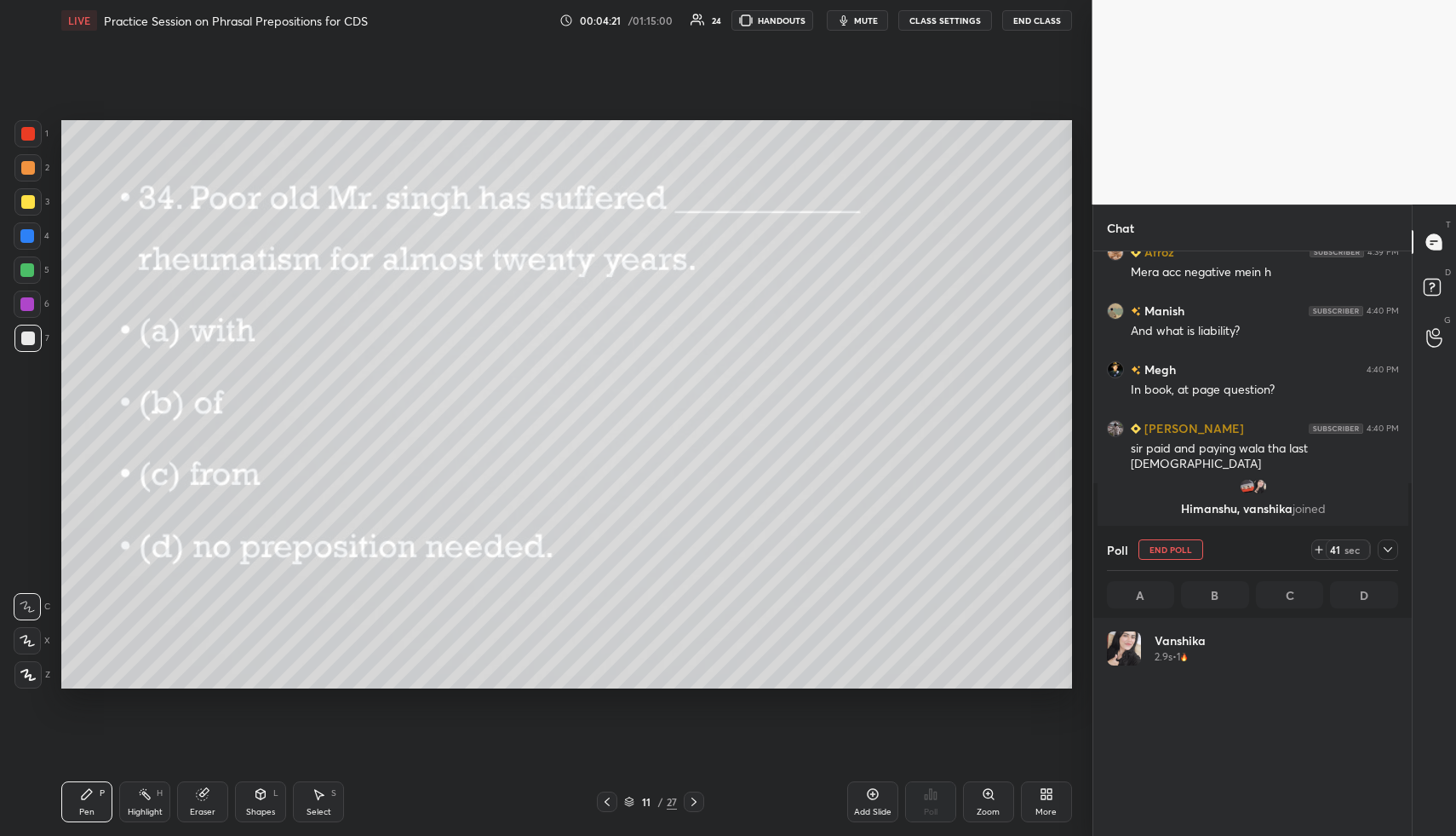
scroll to position [200, 286]
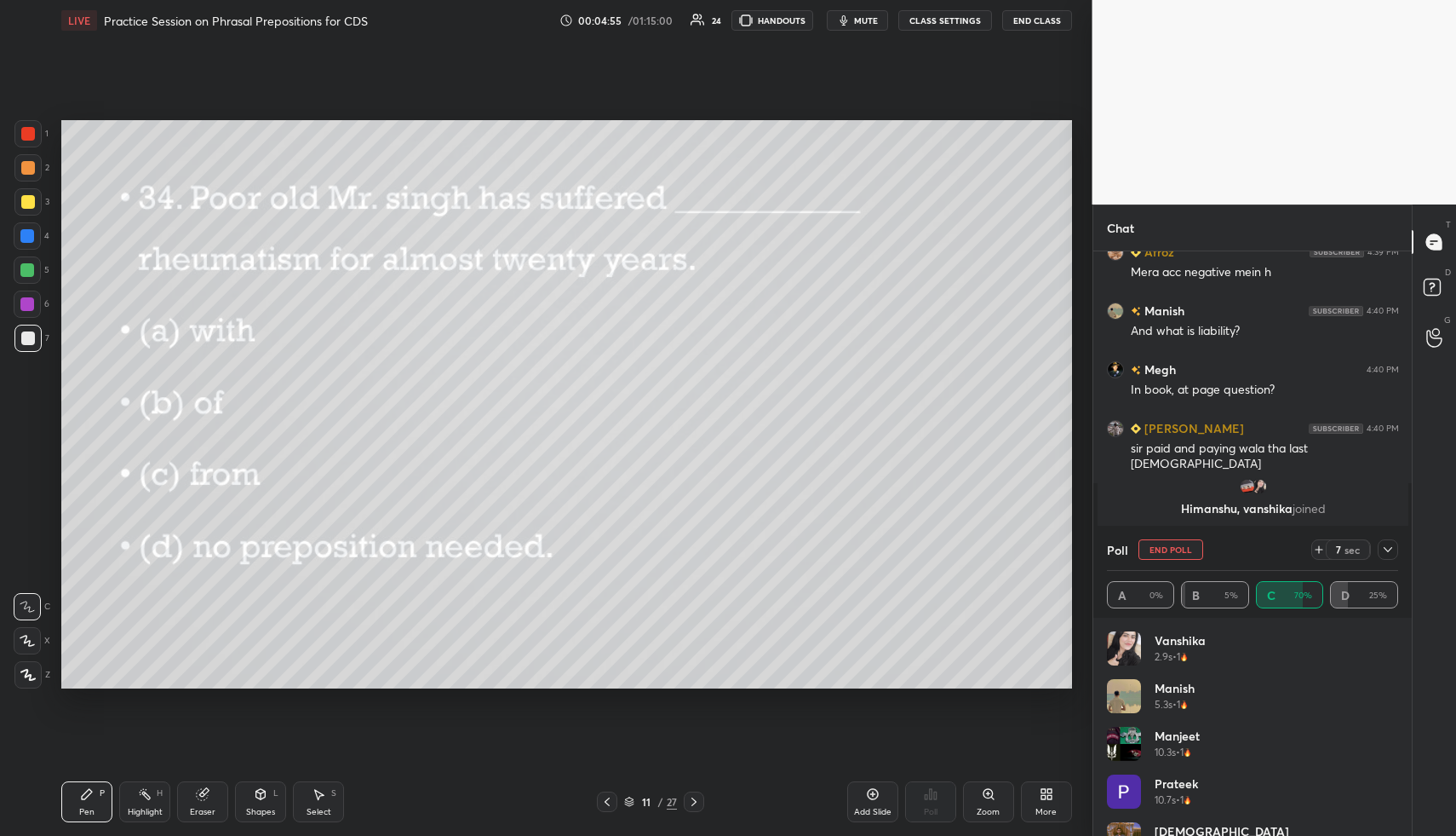
click at [23, 118] on div "1 2 3 4 5 6 7 C X Z C X Z E E Erase all H H LIVE Practice Session on Phrasal Pr…" at bounding box center [539, 418] width 1078 height 836
click at [32, 679] on icon at bounding box center [27, 674] width 13 height 11
click at [26, 240] on div at bounding box center [26, 236] width 13 height 13
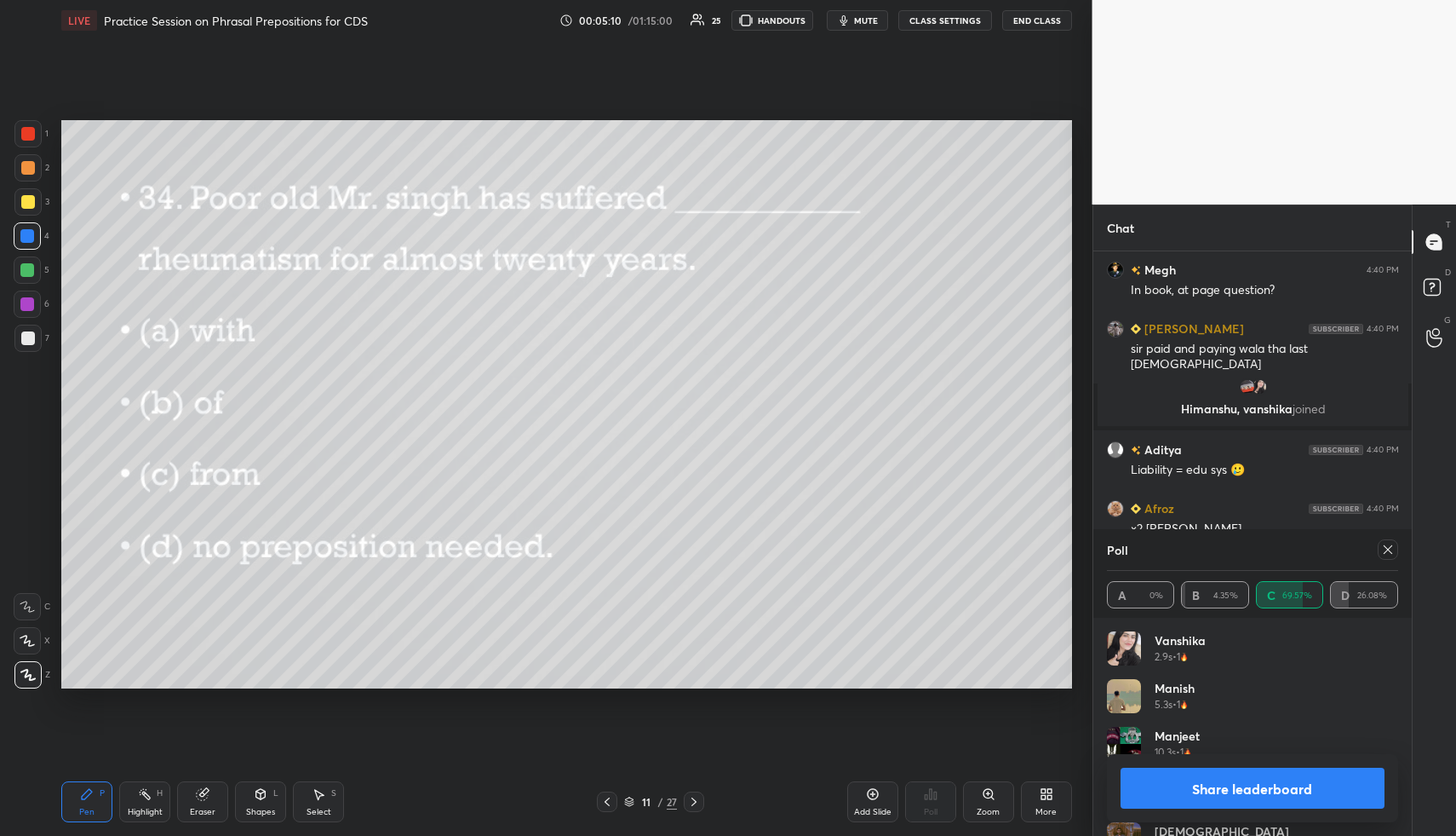
scroll to position [2959, 0]
click at [1392, 553] on icon at bounding box center [1387, 549] width 13 height 13
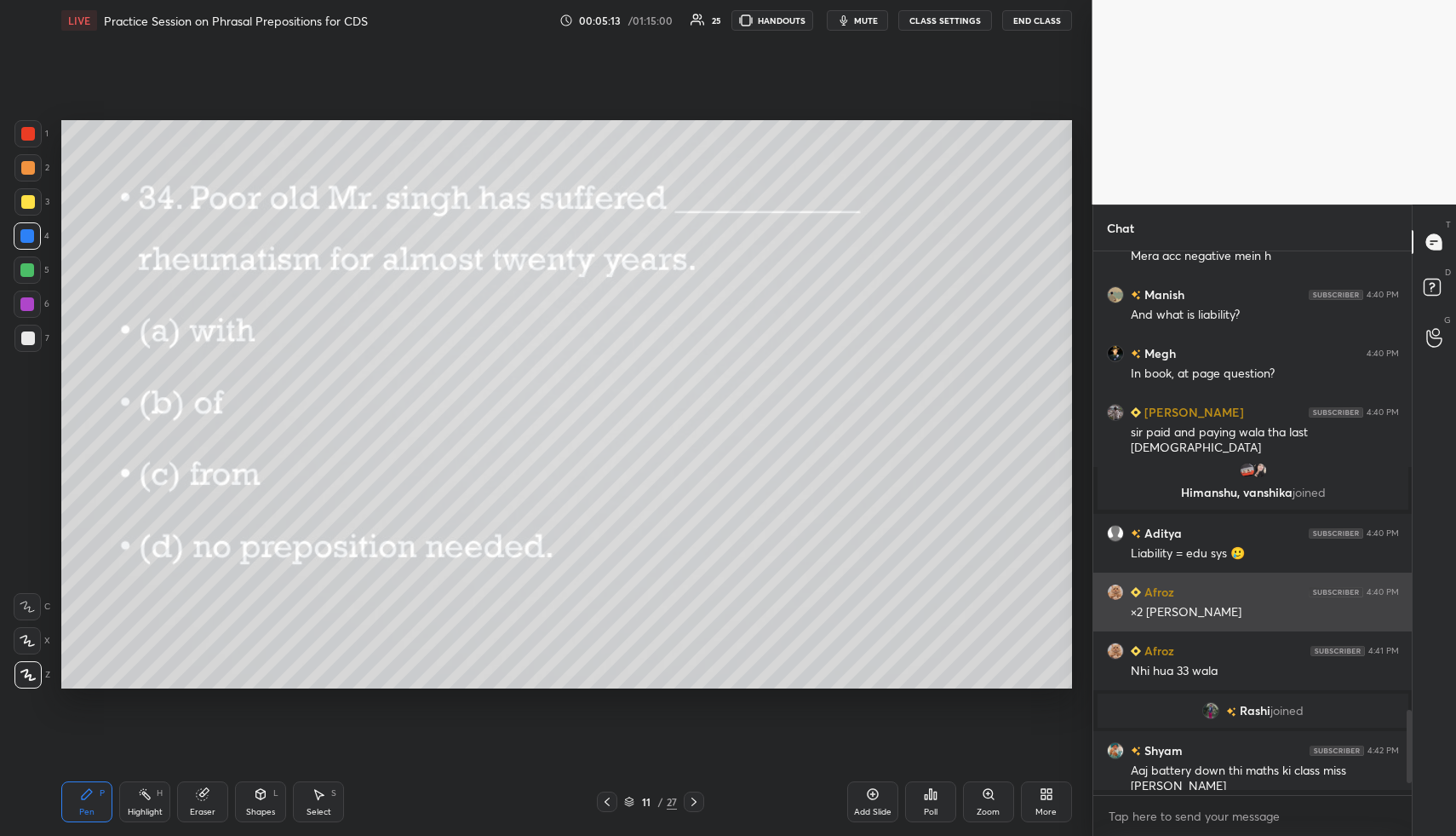
scroll to position [2871, 0]
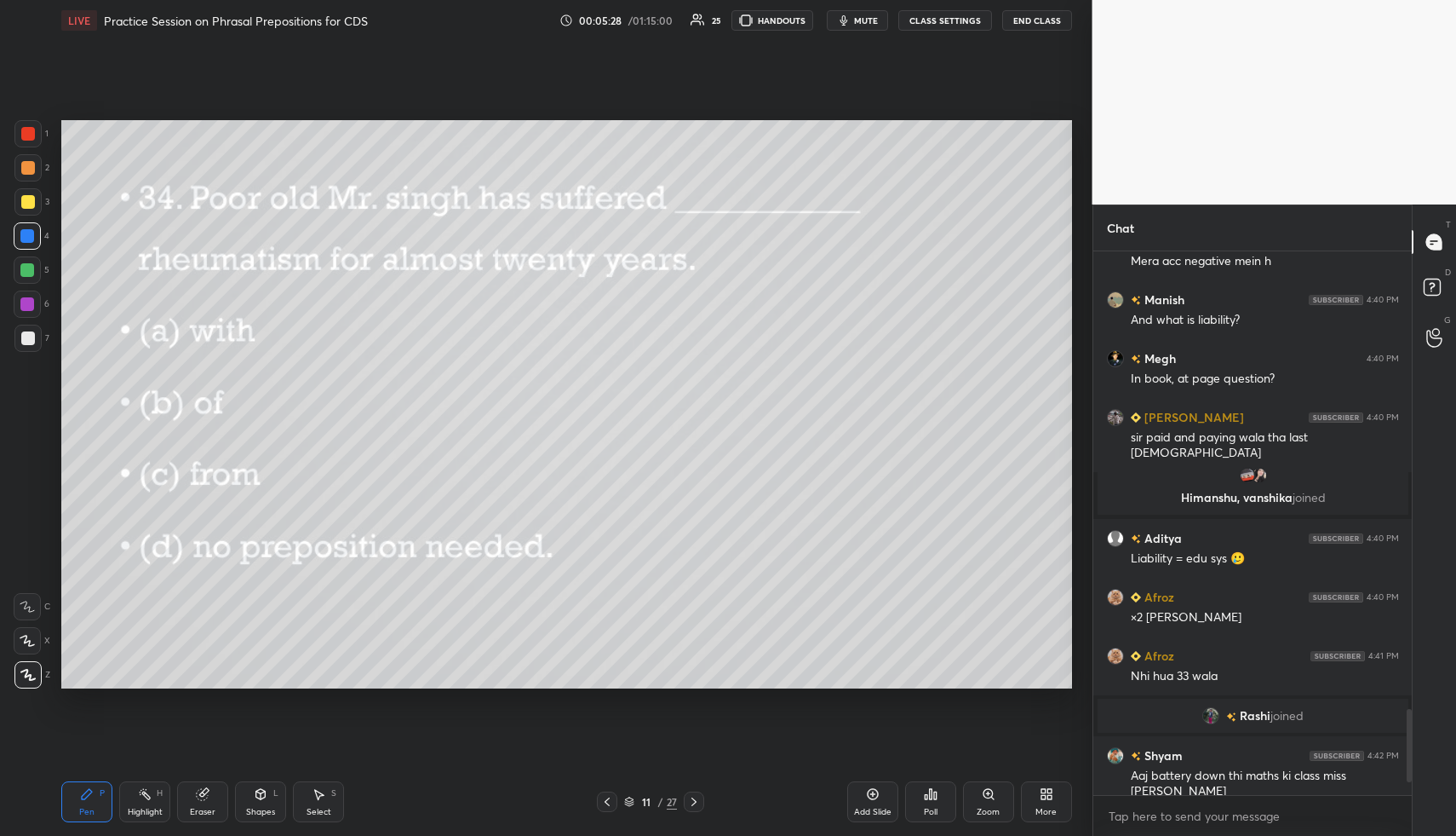
click at [610, 798] on icon at bounding box center [606, 801] width 13 height 13
click at [937, 796] on div "Poll" at bounding box center [931, 802] width 51 height 41
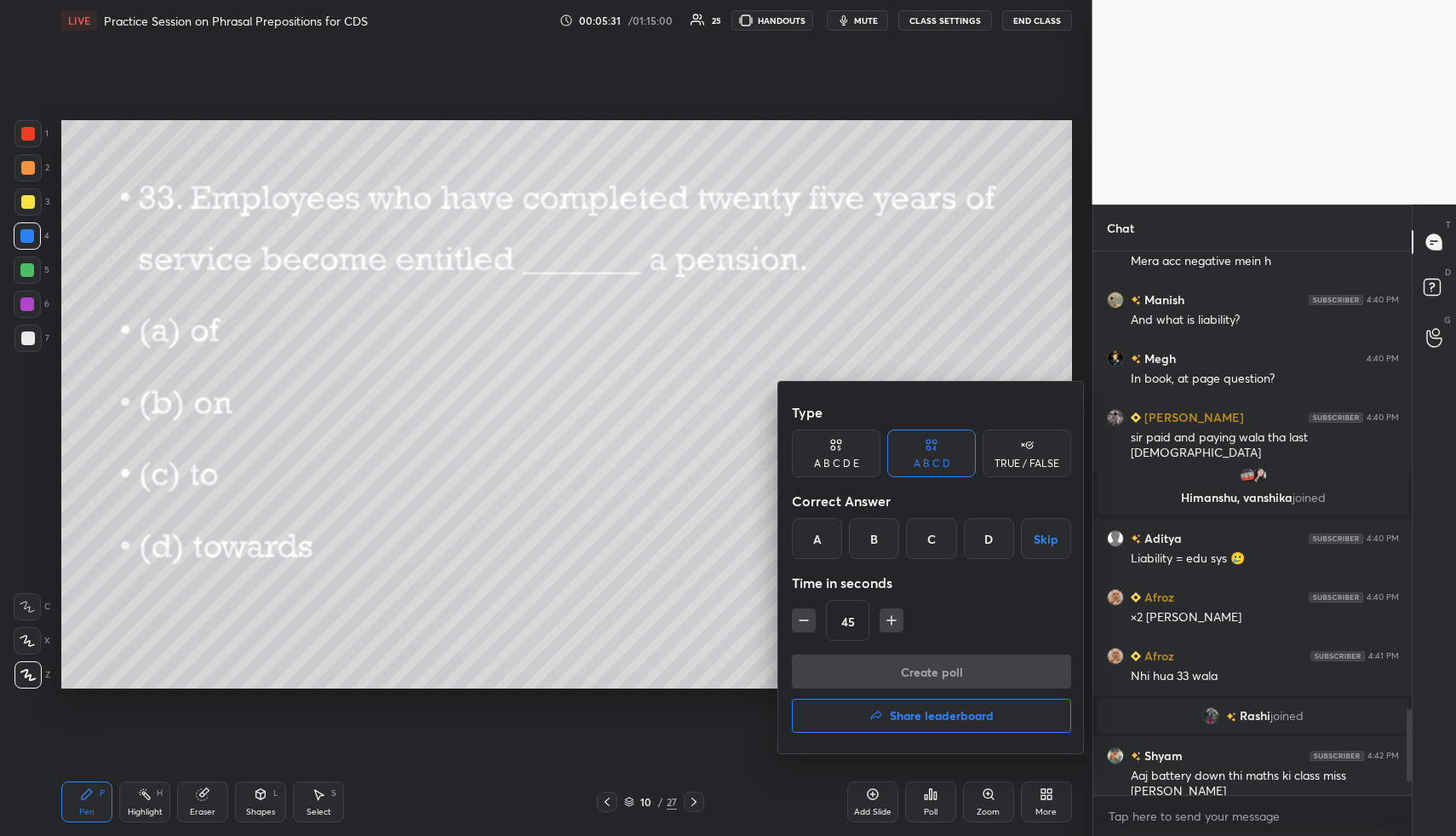
click at [930, 540] on div "C" at bounding box center [931, 539] width 50 height 41
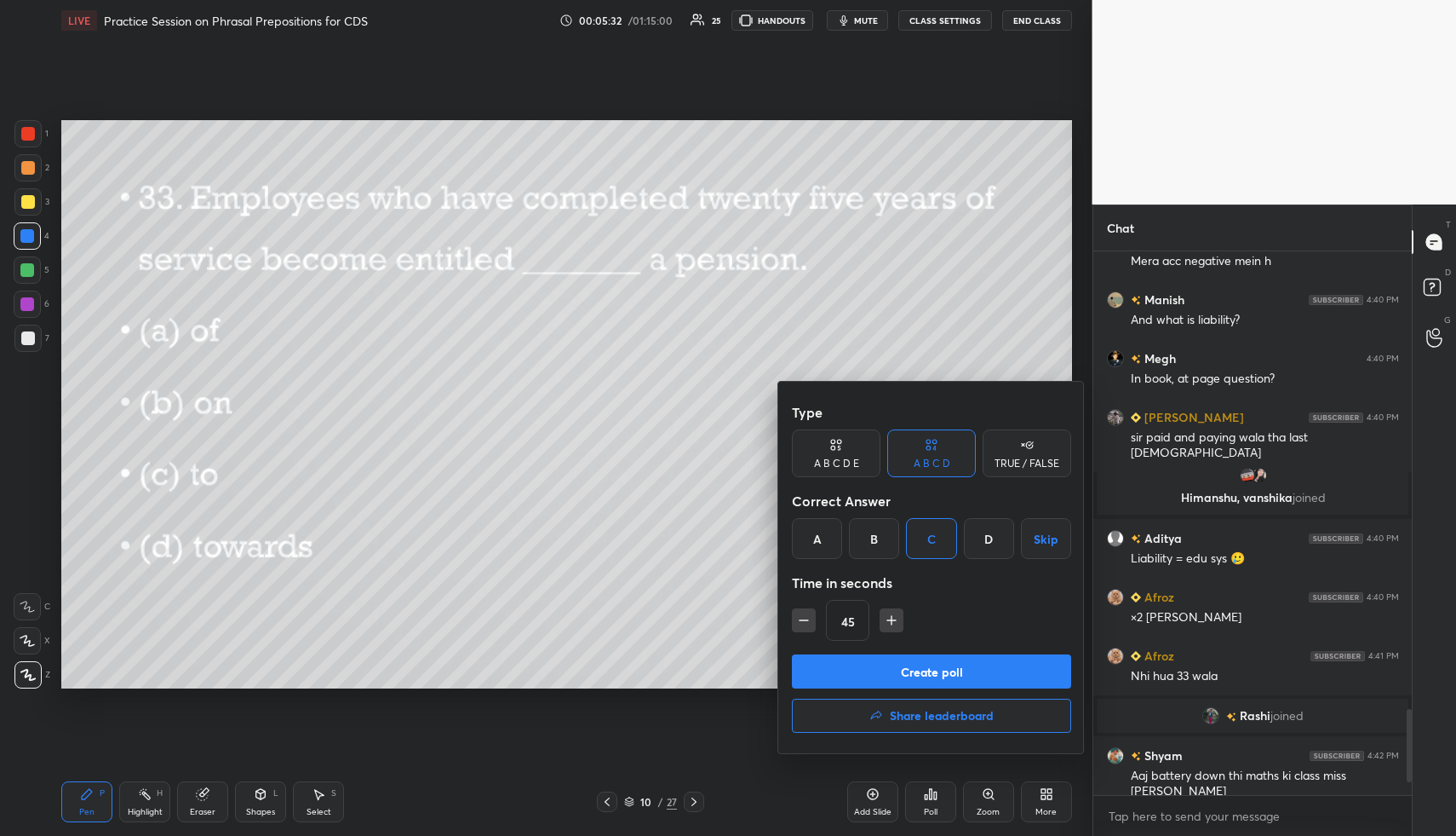
click at [944, 668] on button "Create poll" at bounding box center [931, 671] width 279 height 34
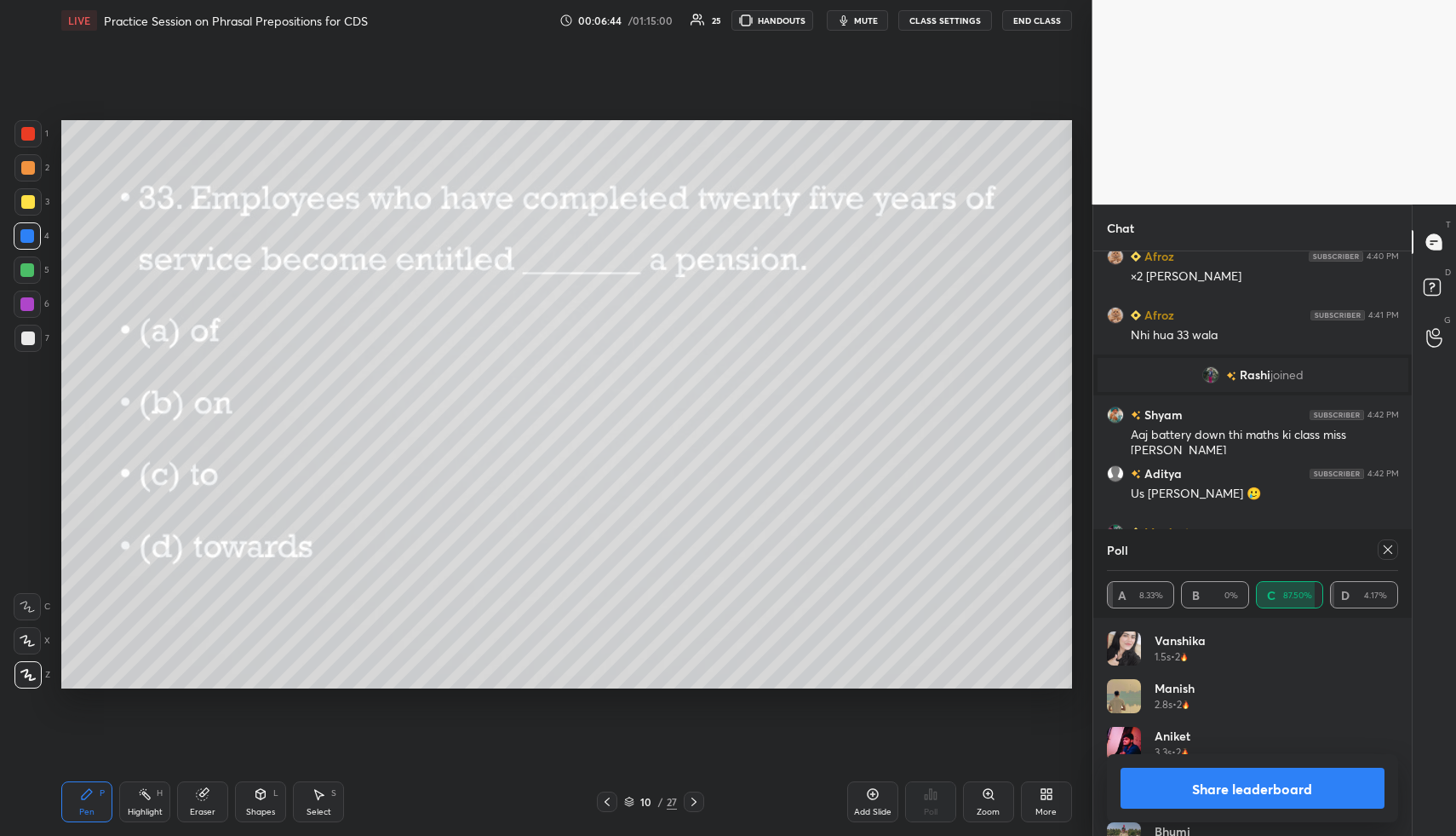
scroll to position [3270, 0]
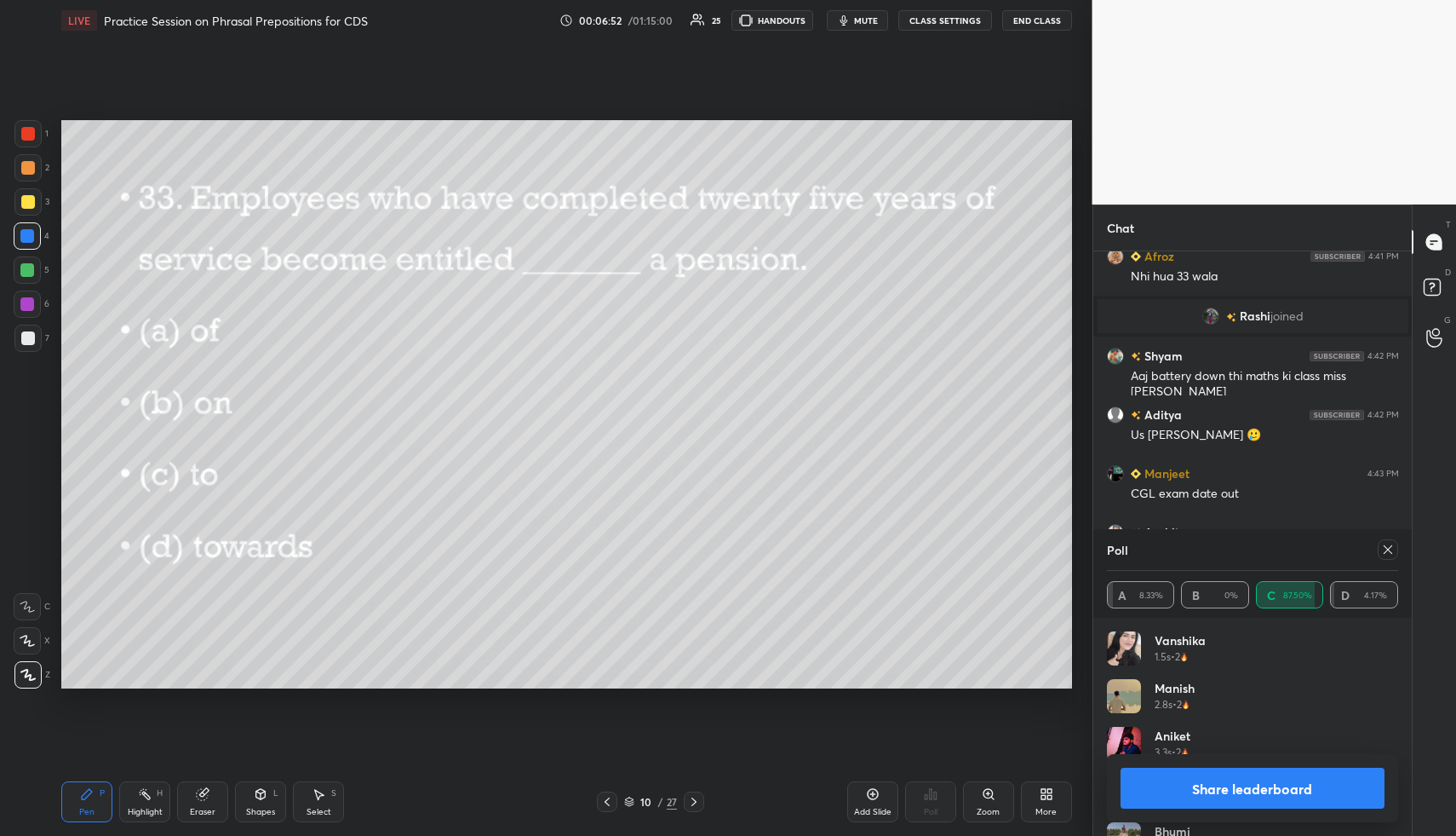
click at [1392, 547] on icon at bounding box center [1387, 549] width 13 height 13
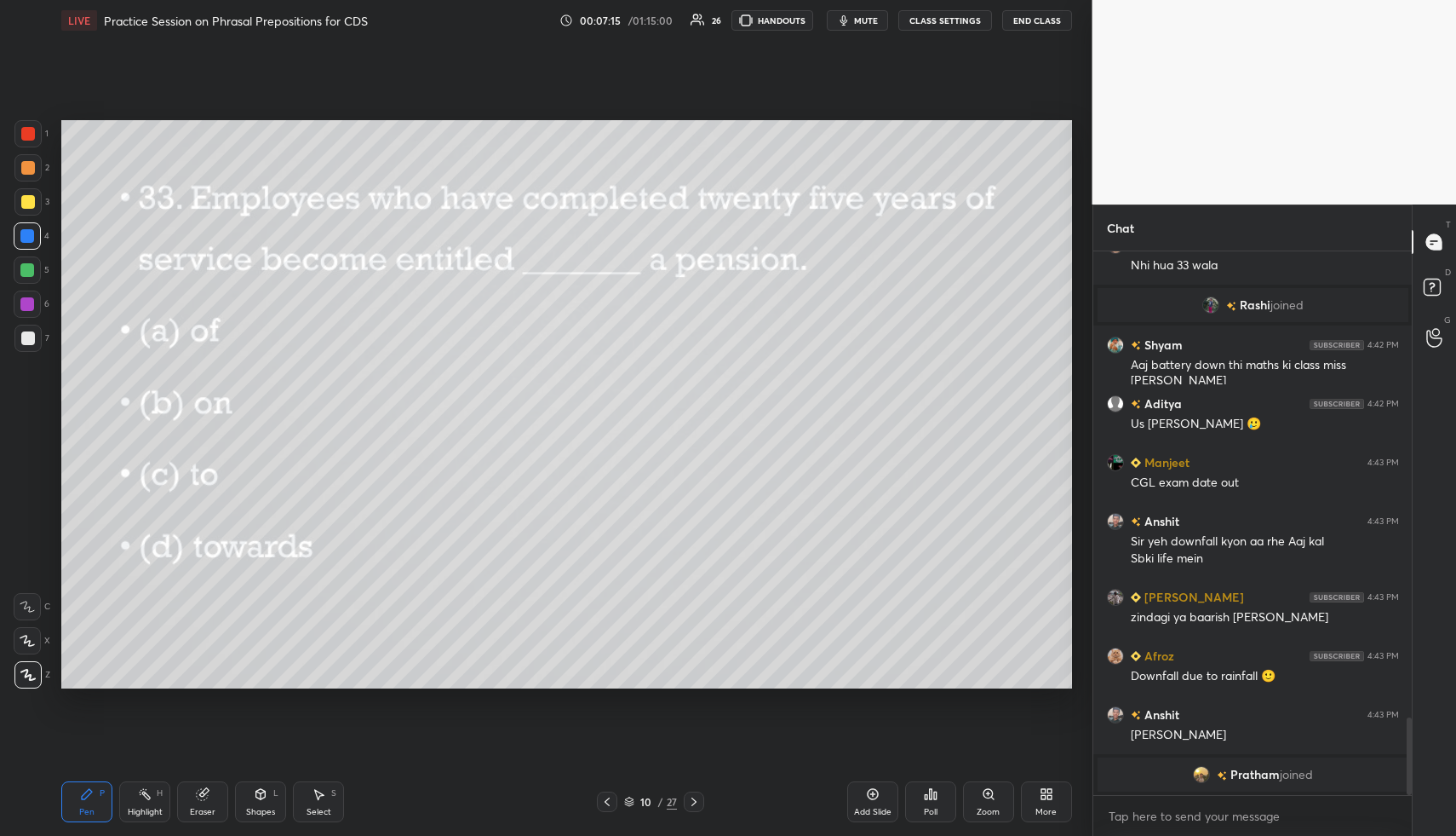
scroll to position [3303, 0]
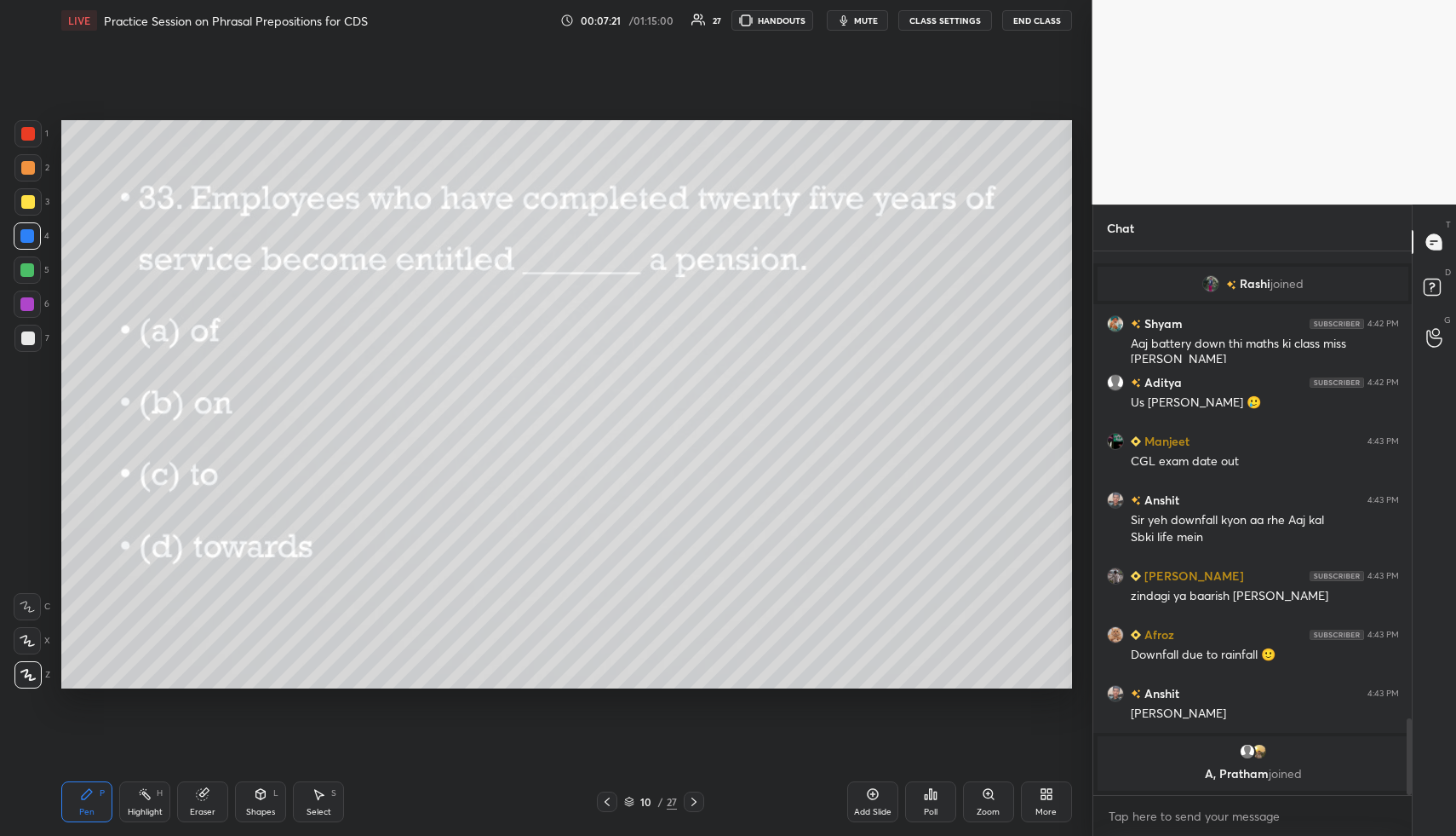
click at [33, 168] on div at bounding box center [27, 167] width 13 height 13
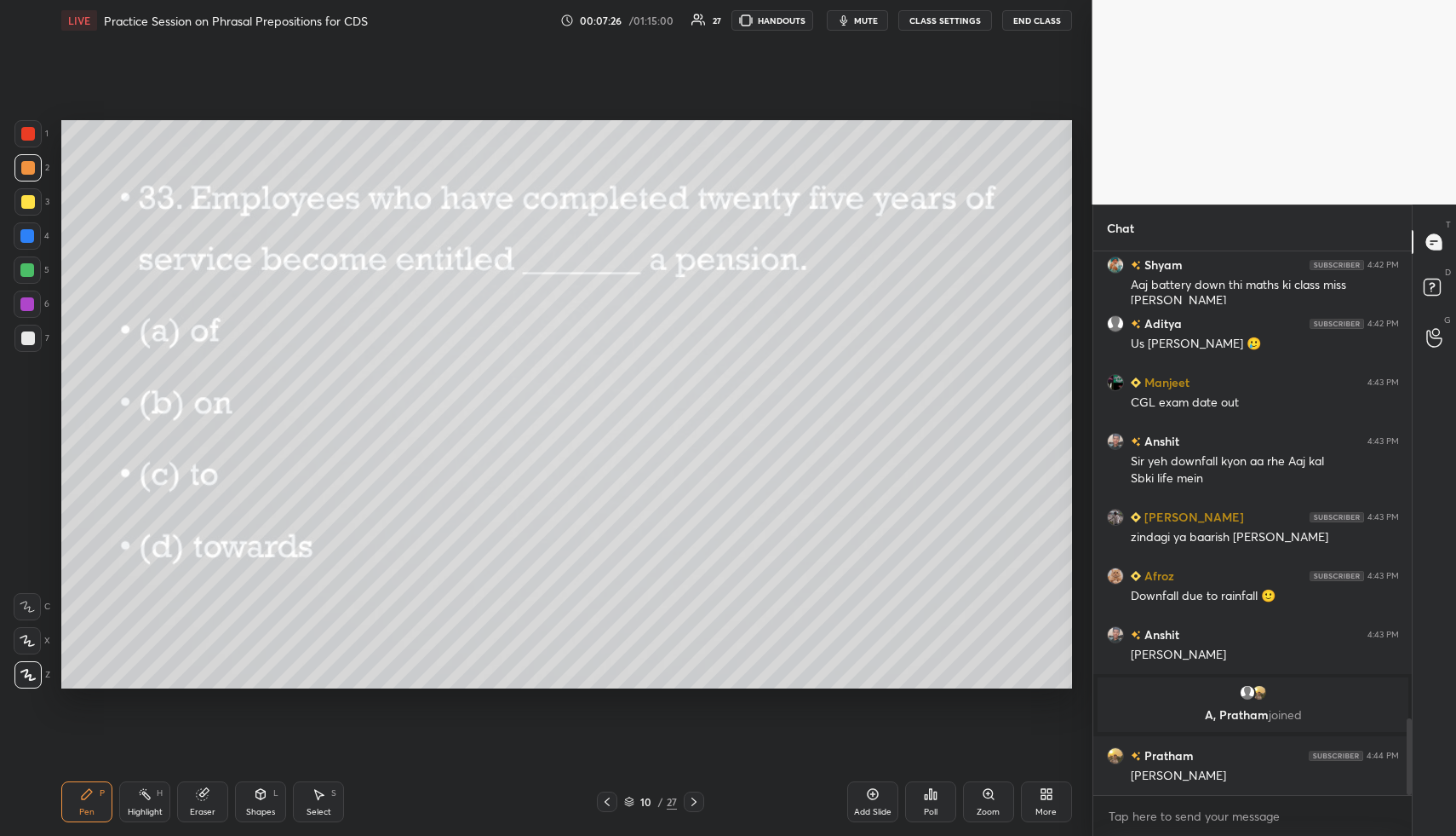
scroll to position [3325, 0]
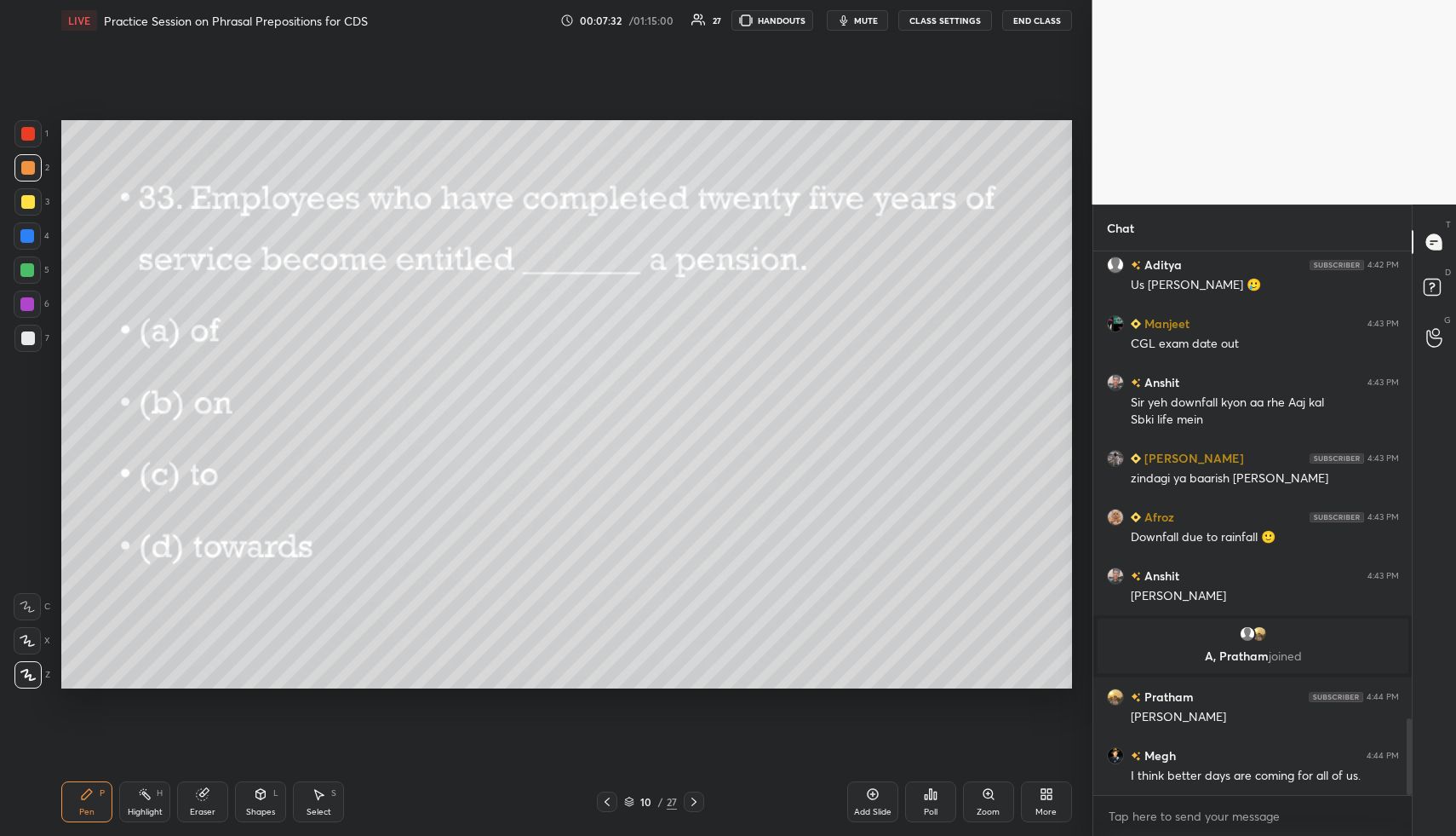
drag, startPoint x: 700, startPoint y: 795, endPoint x: 704, endPoint y: 787, distance: 8.9
click at [700, 795] on div at bounding box center [694, 801] width 20 height 20
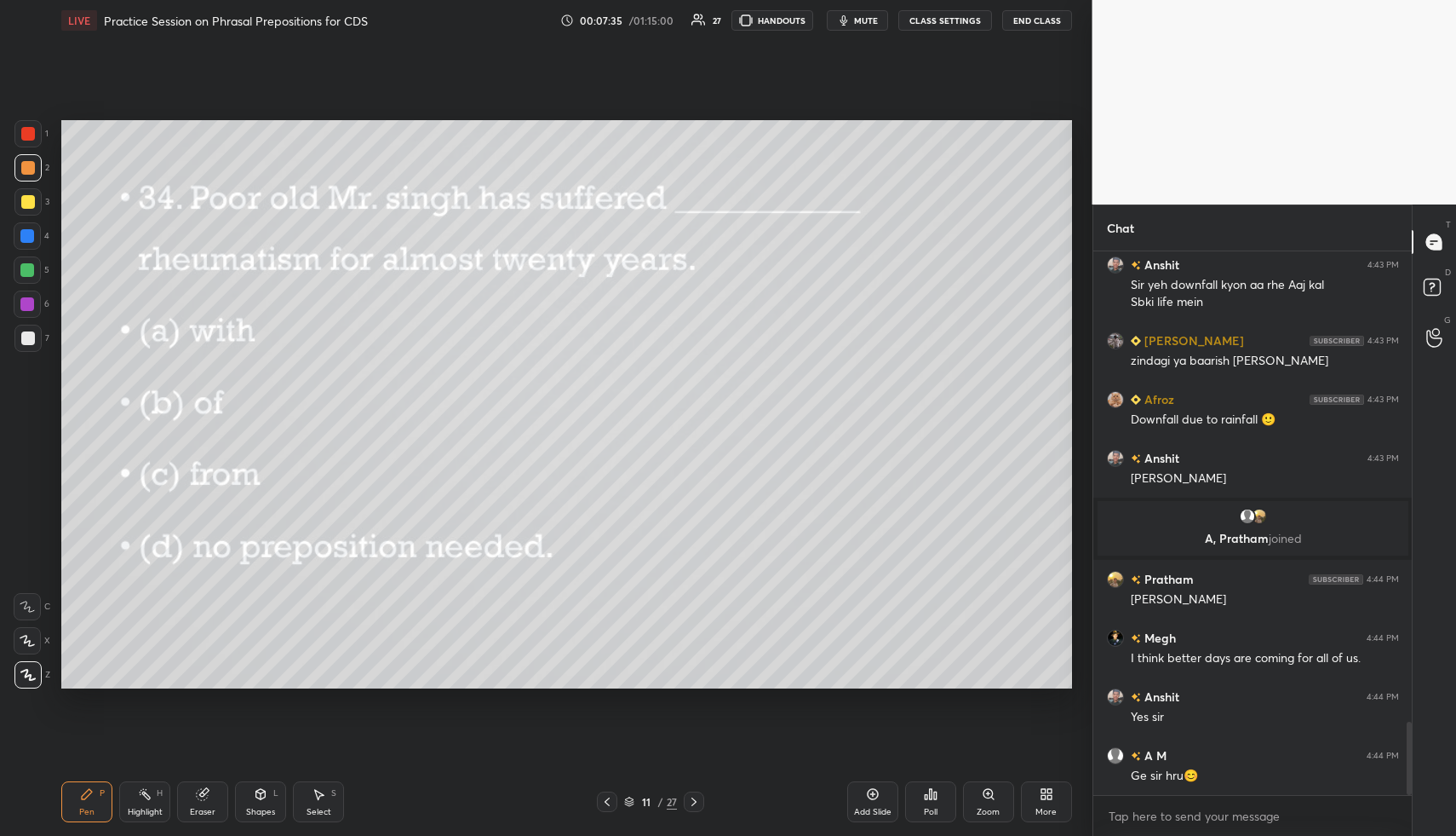
scroll to position [3501, 0]
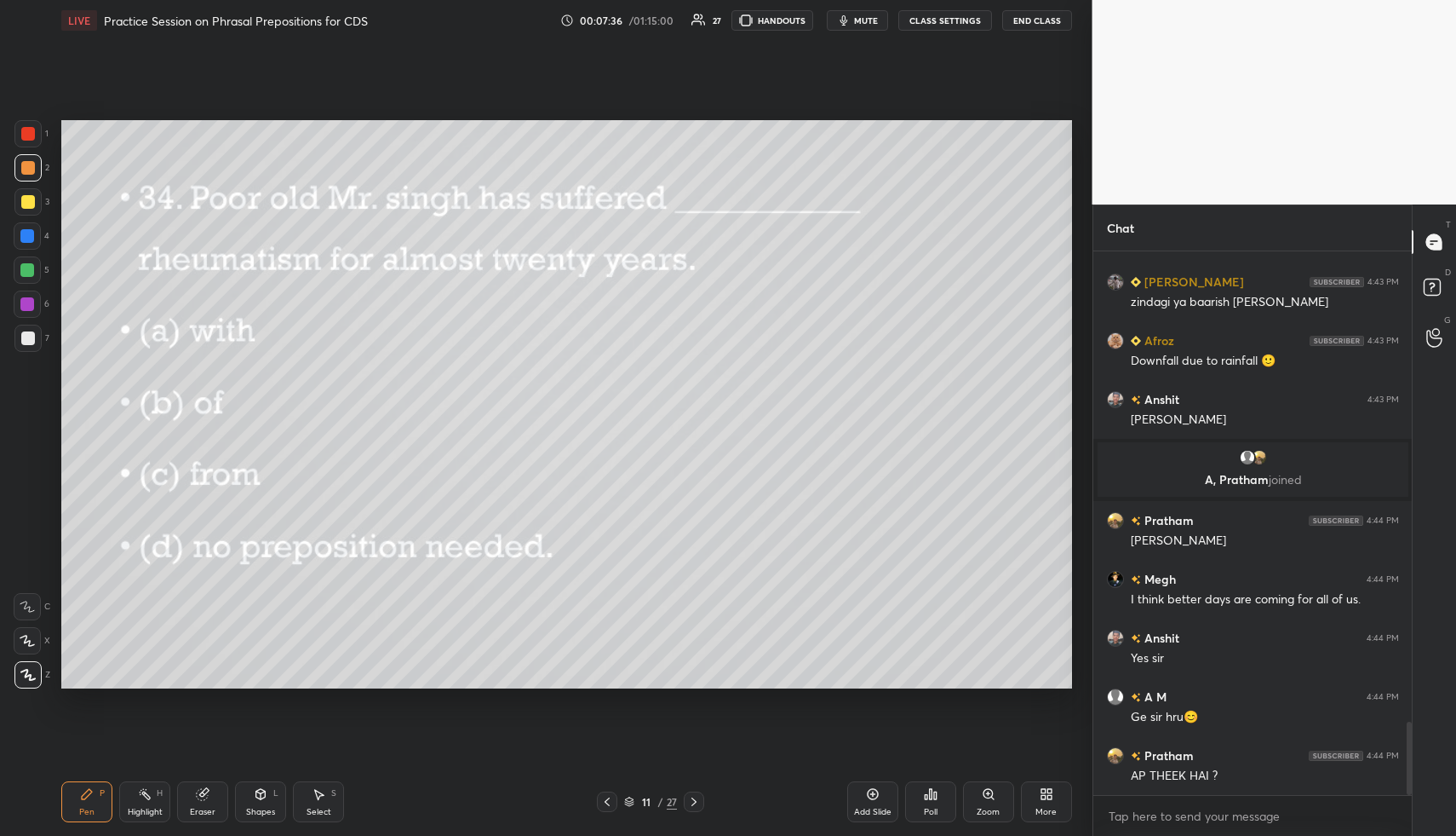
click at [694, 796] on icon at bounding box center [694, 801] width 13 height 13
click at [934, 788] on icon at bounding box center [930, 794] width 13 height 13
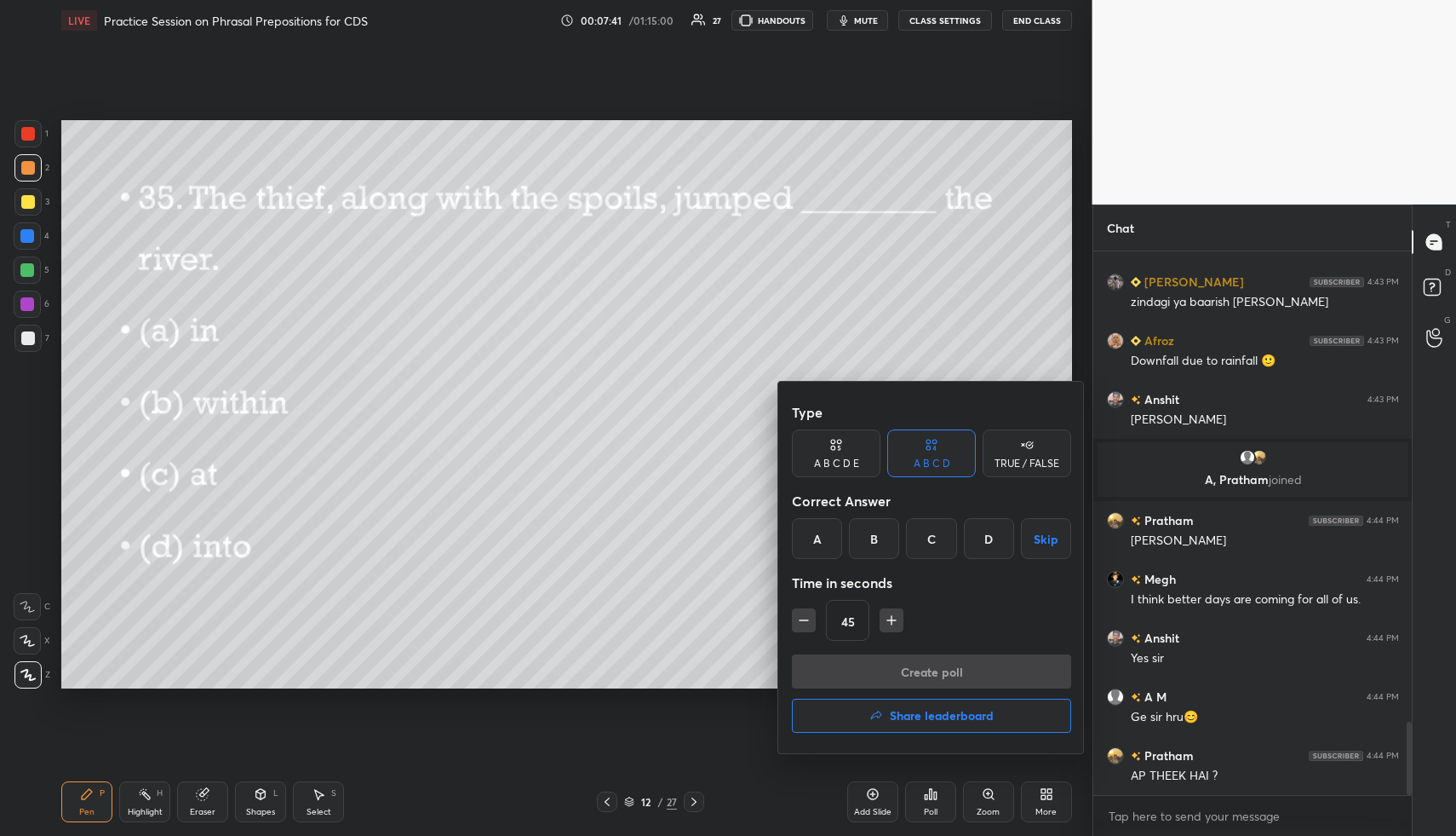
click at [983, 539] on div "D" at bounding box center [988, 539] width 50 height 41
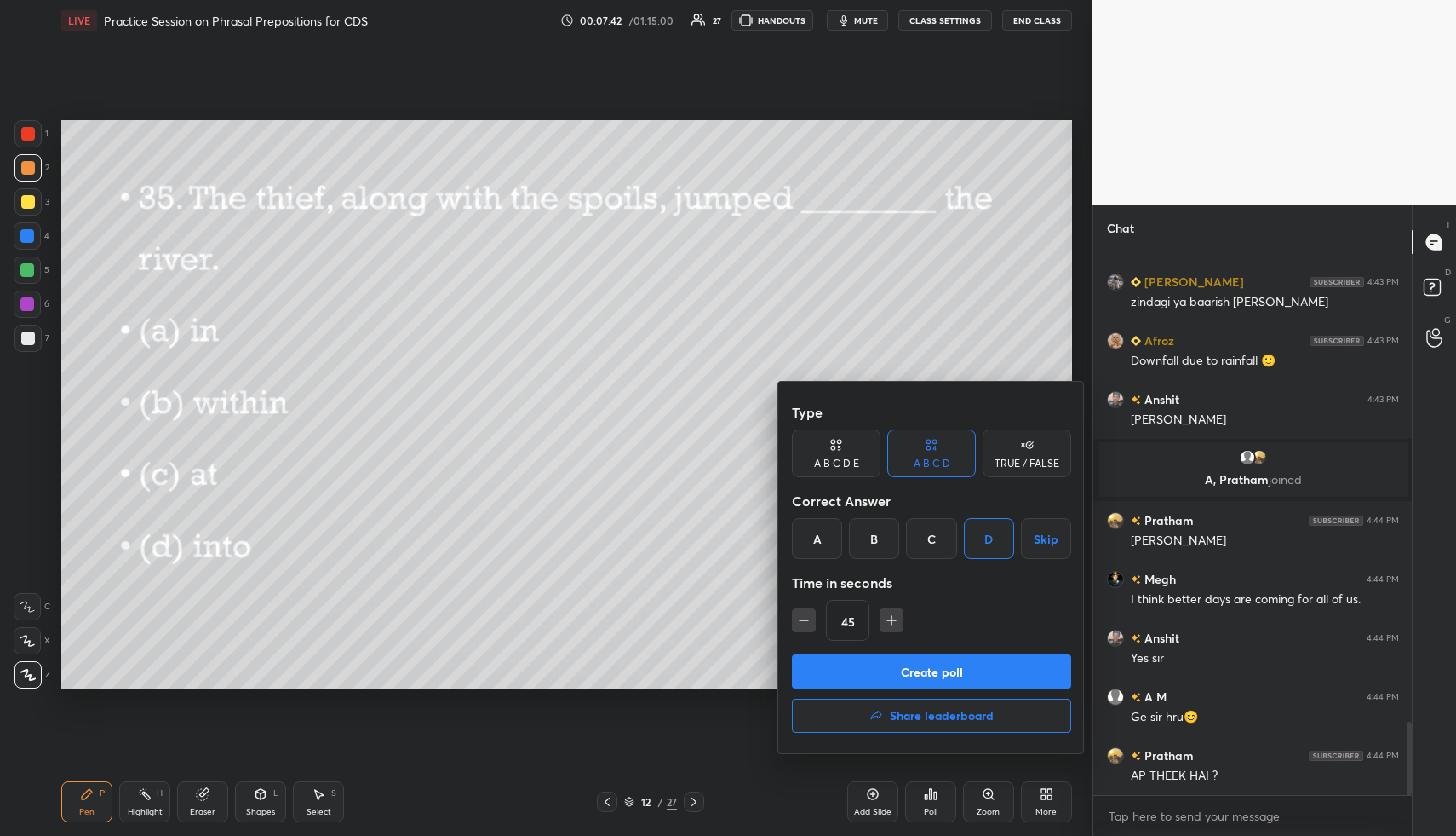
click at [963, 672] on button "Create poll" at bounding box center [931, 671] width 279 height 34
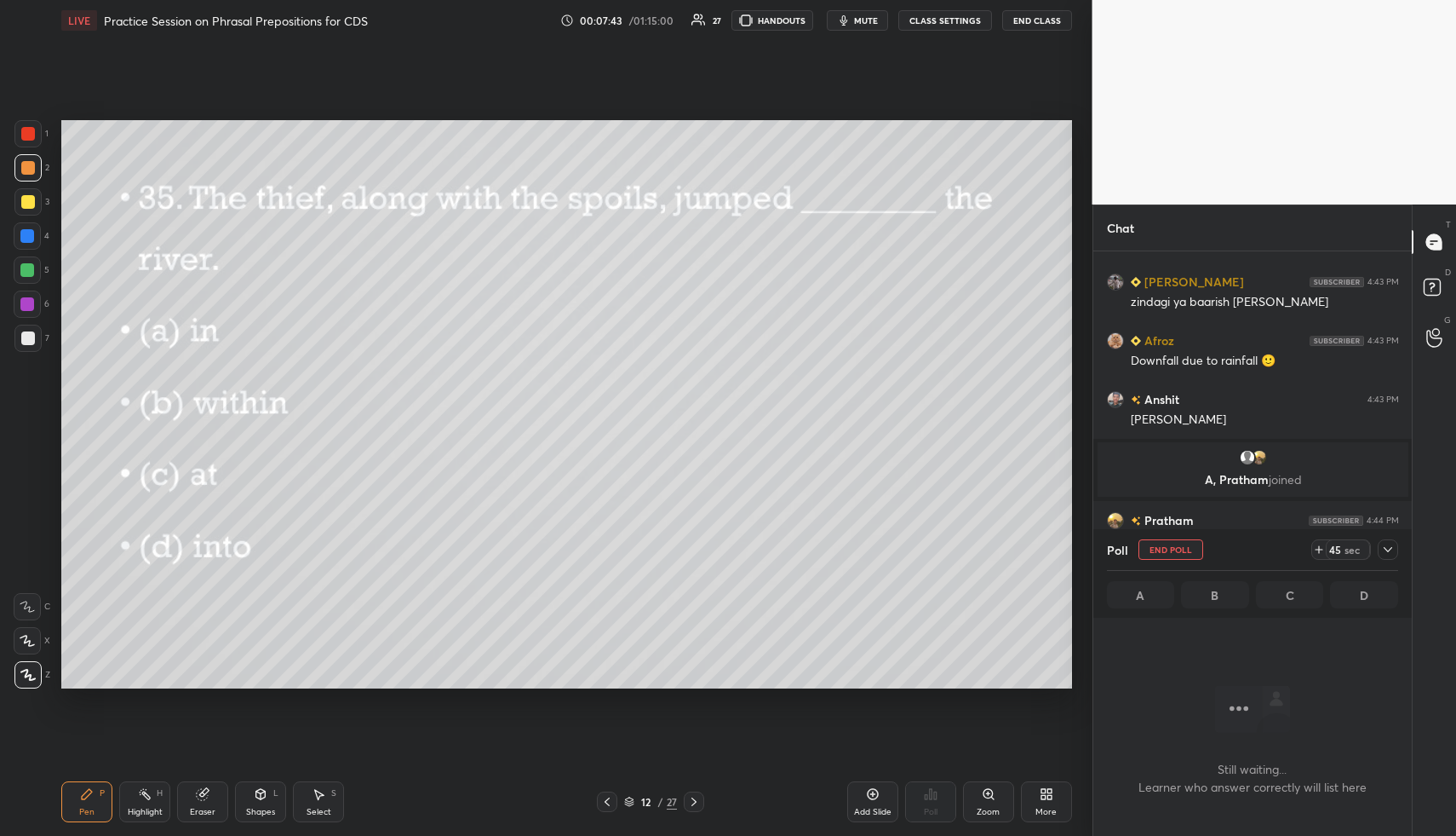
scroll to position [490, 313]
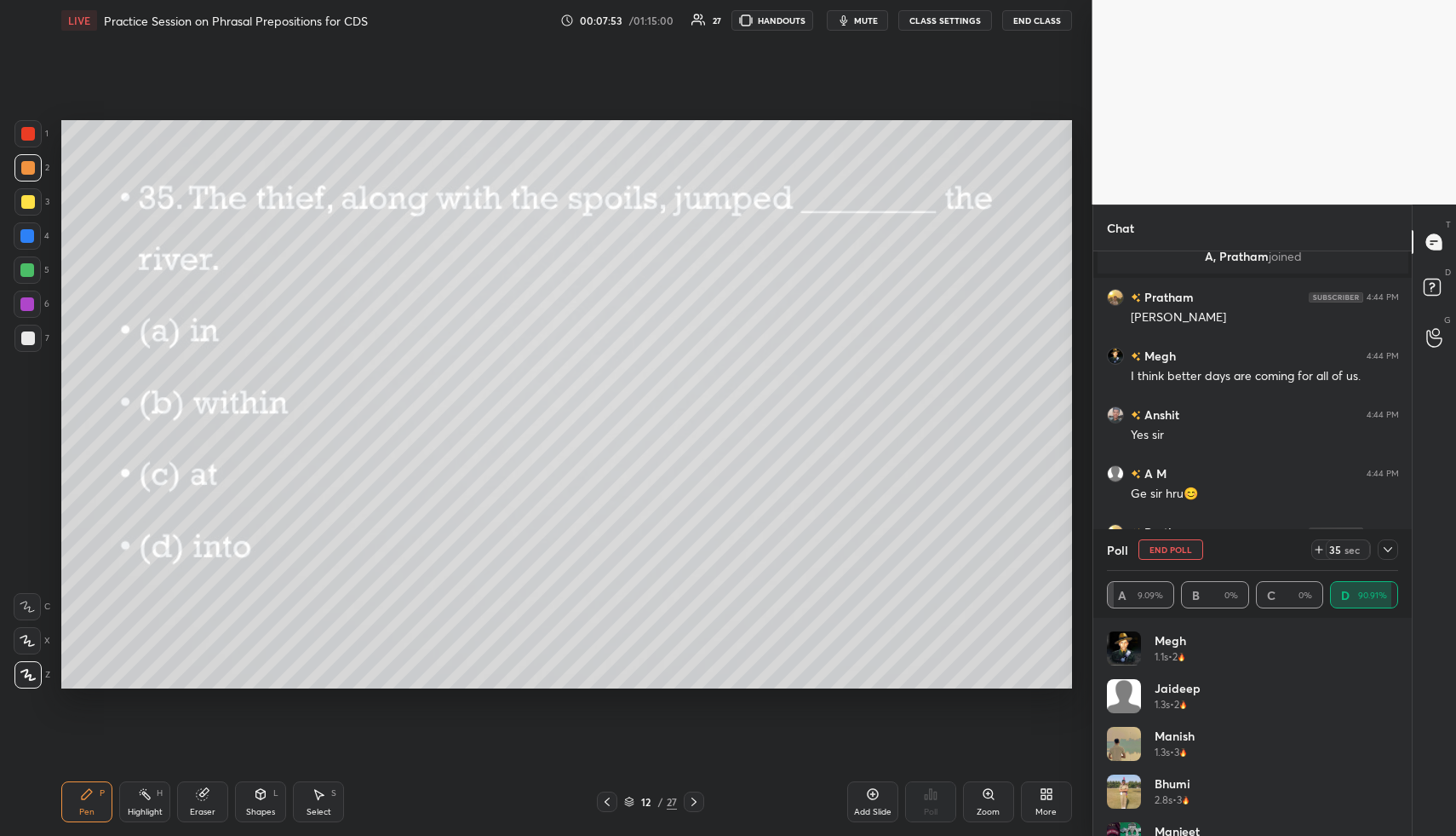
click at [1393, 545] on icon at bounding box center [1387, 549] width 13 height 13
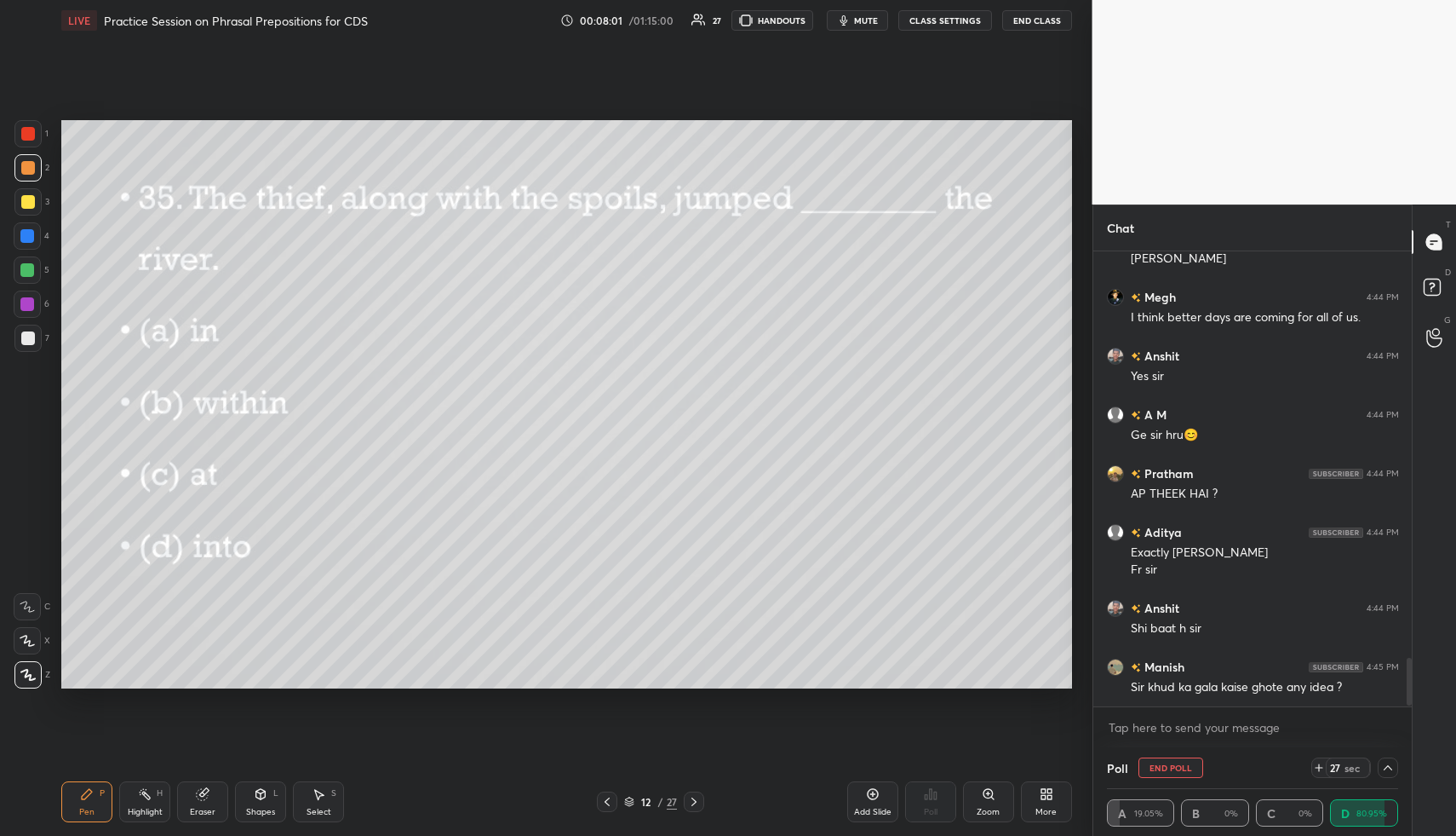
scroll to position [3841, 0]
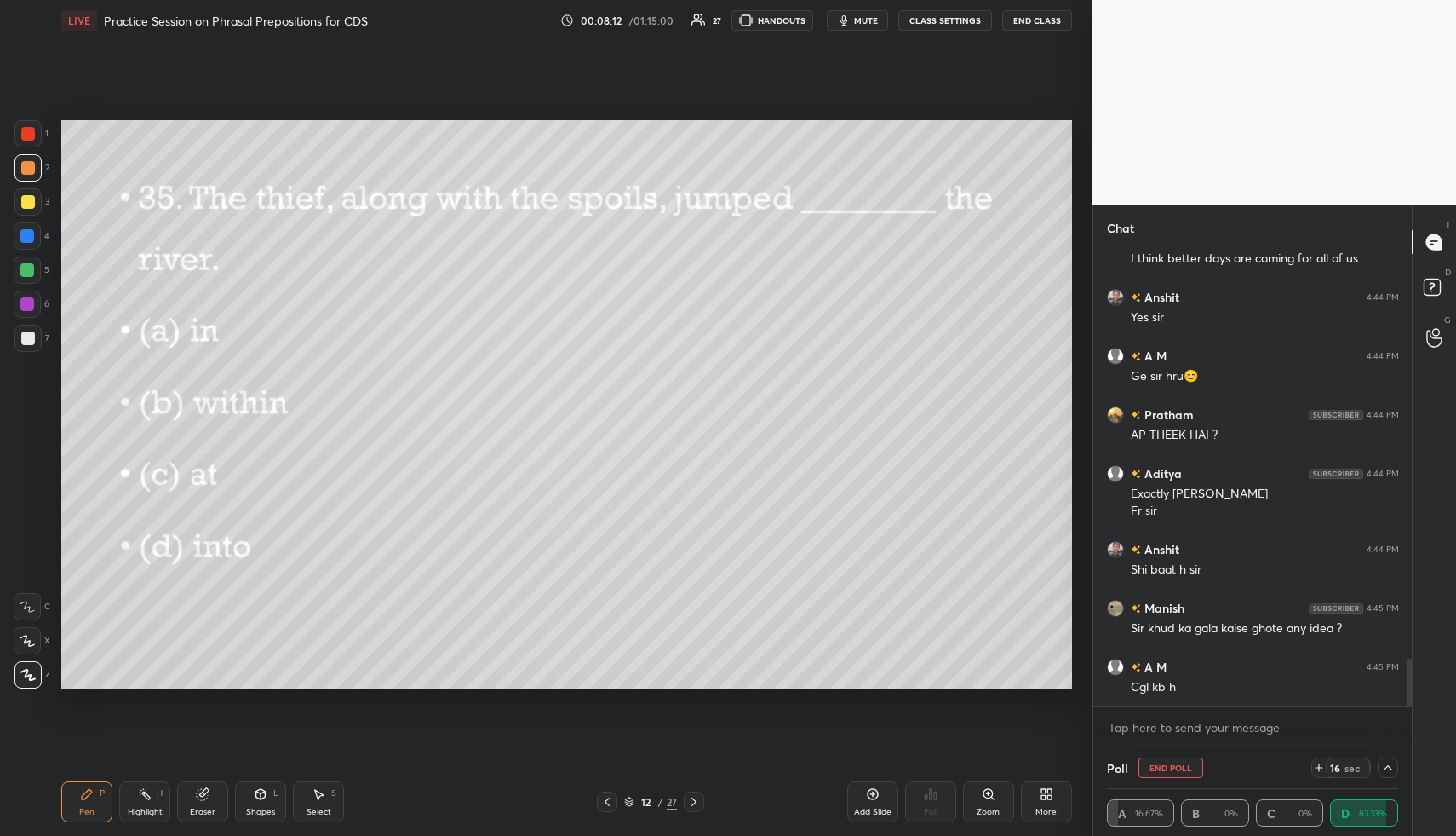
click at [33, 133] on div at bounding box center [27, 133] width 27 height 27
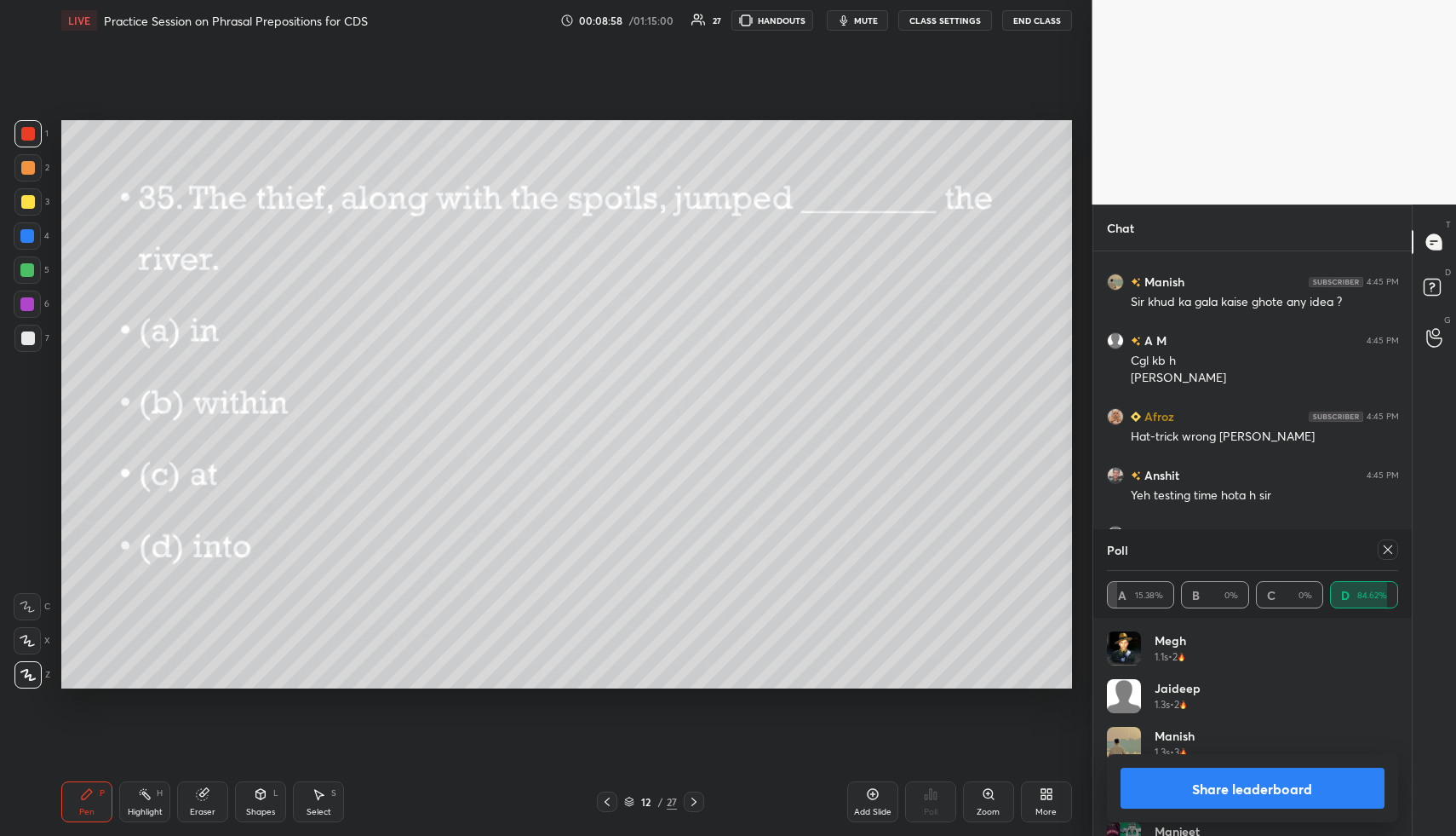
click at [1385, 549] on icon at bounding box center [1387, 549] width 13 height 13
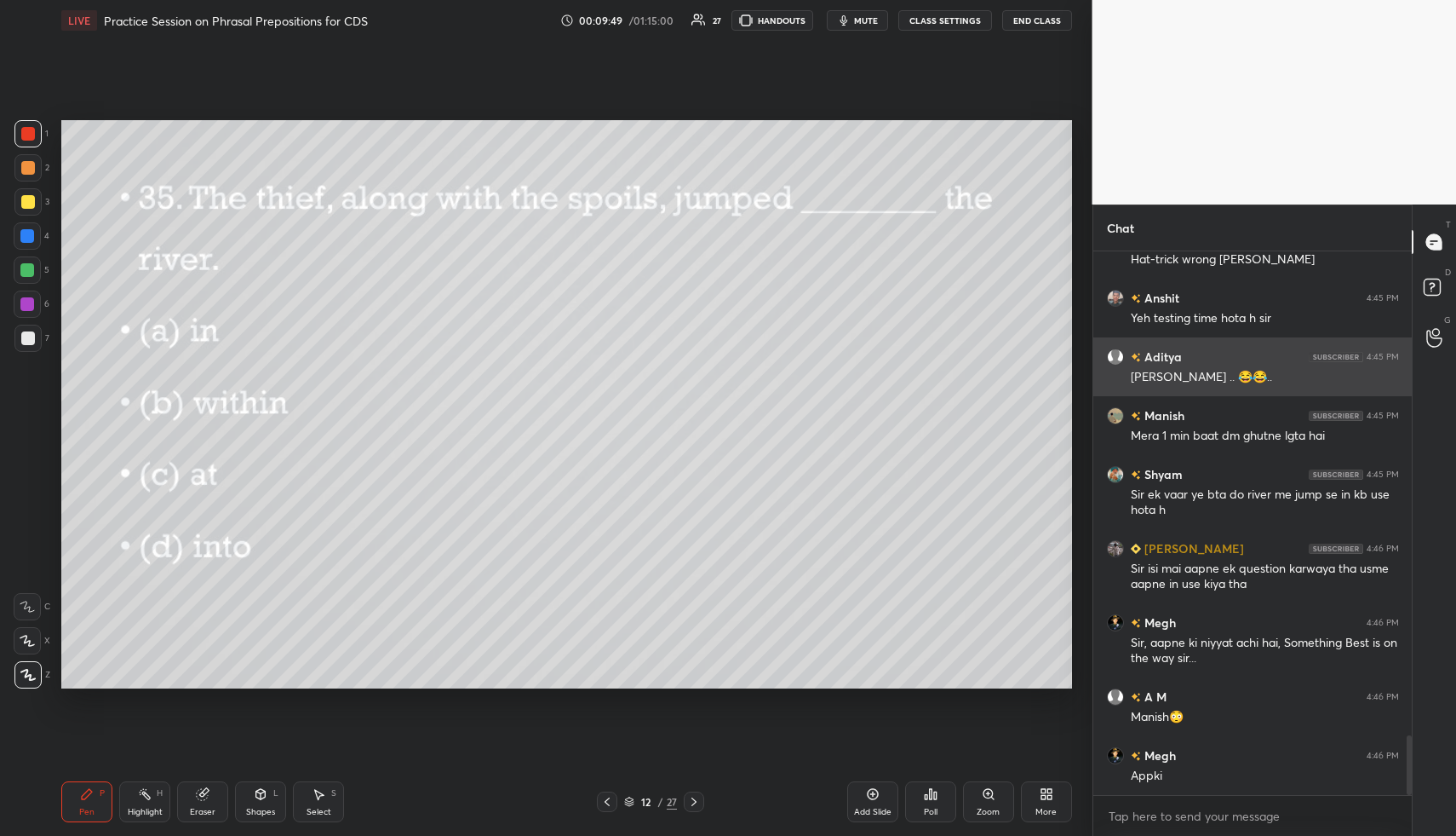
scroll to position [4403, 0]
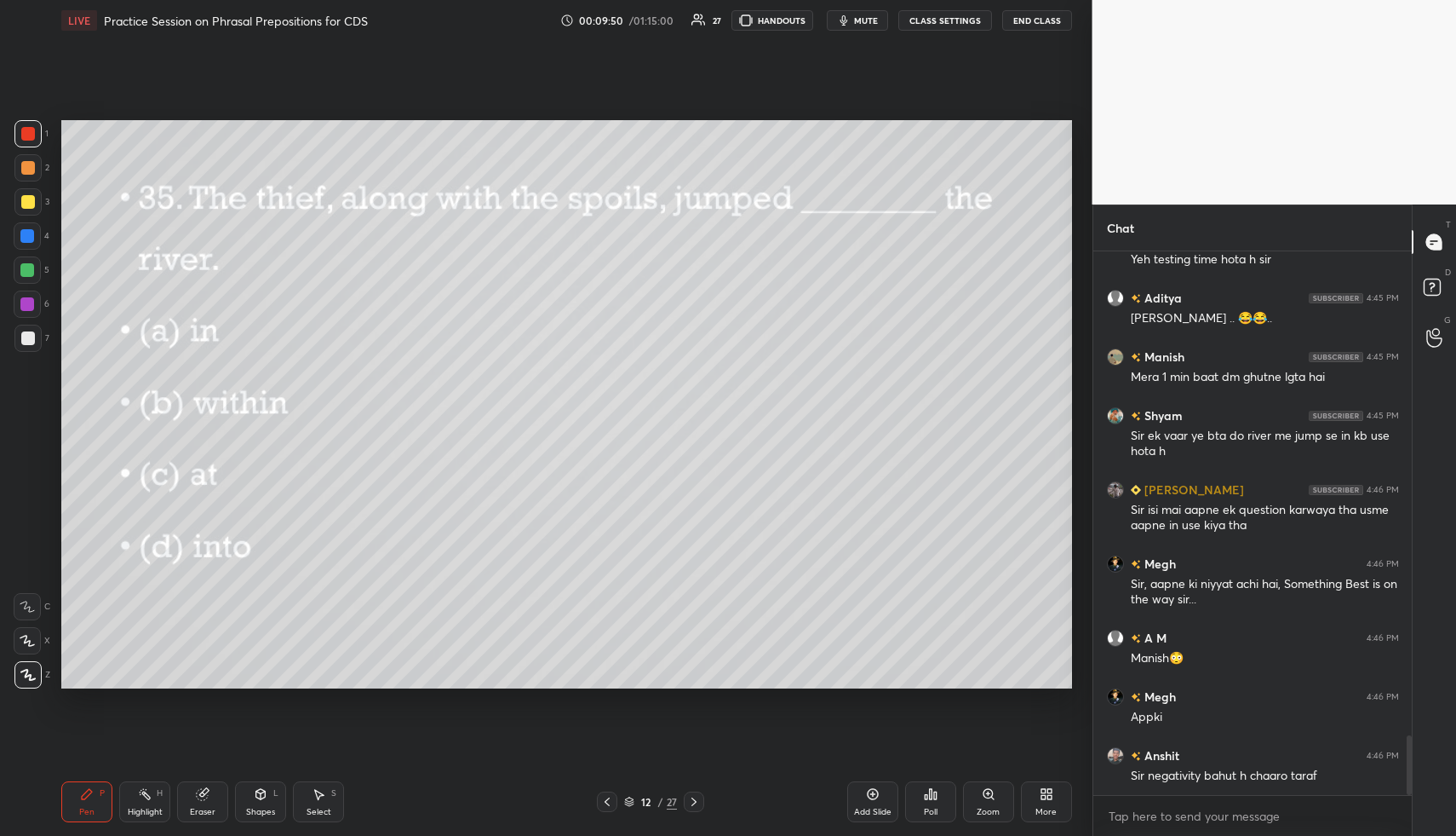
click at [700, 796] on icon at bounding box center [694, 801] width 13 height 13
click at [934, 794] on icon at bounding box center [934, 795] width 3 height 8
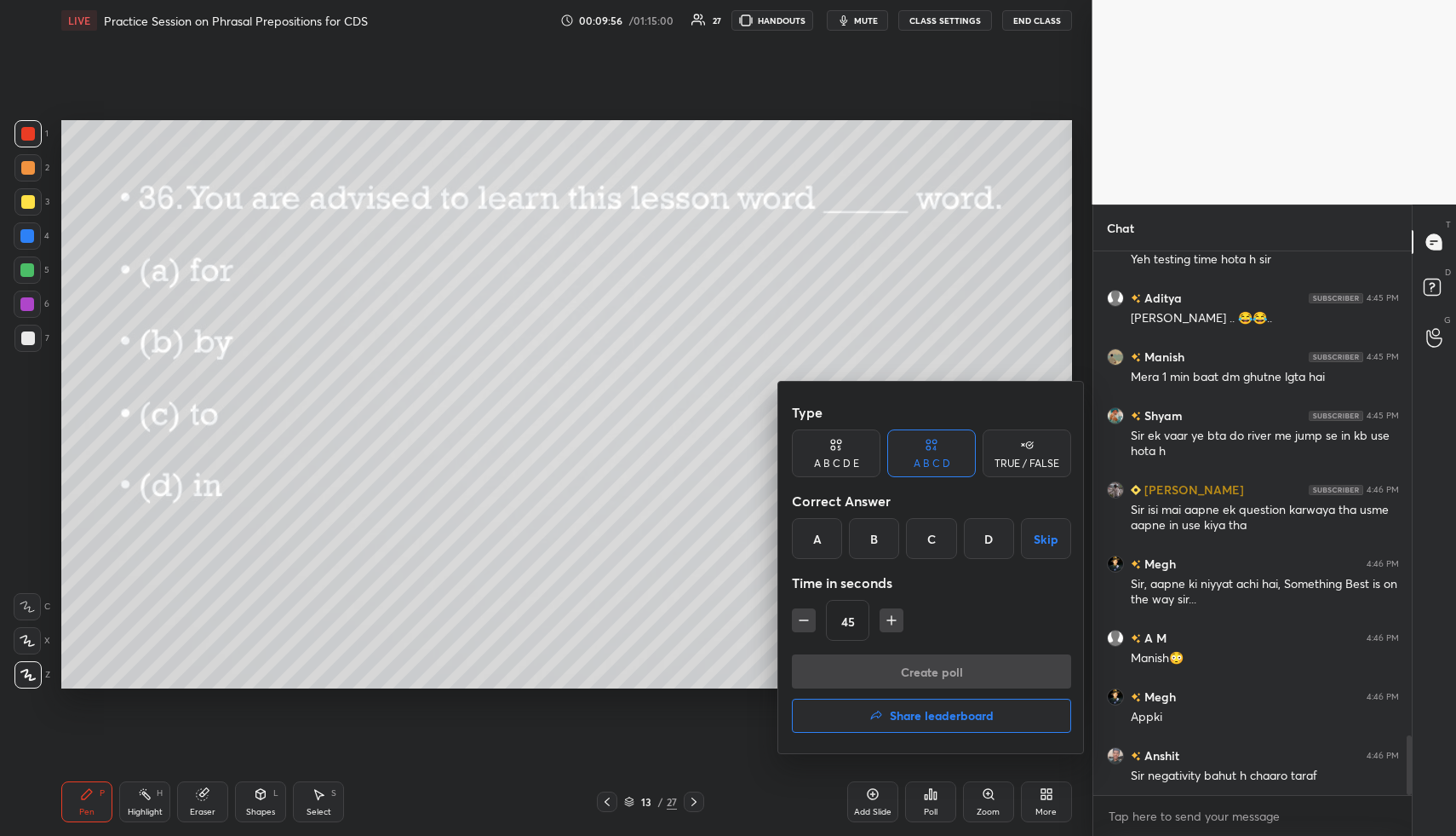
click at [817, 542] on div "A" at bounding box center [816, 539] width 50 height 41
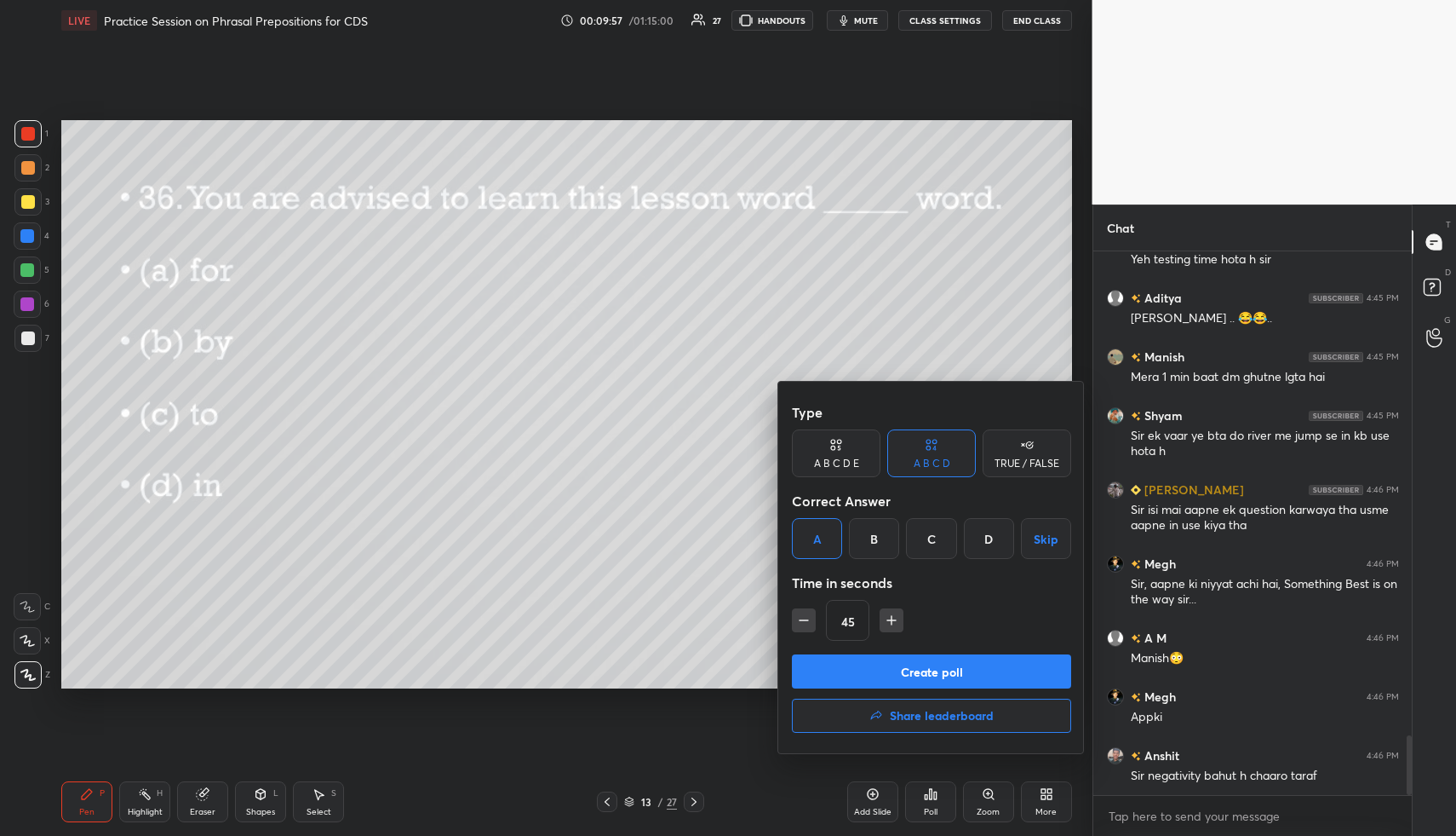
click at [874, 672] on button "Create poll" at bounding box center [931, 671] width 279 height 34
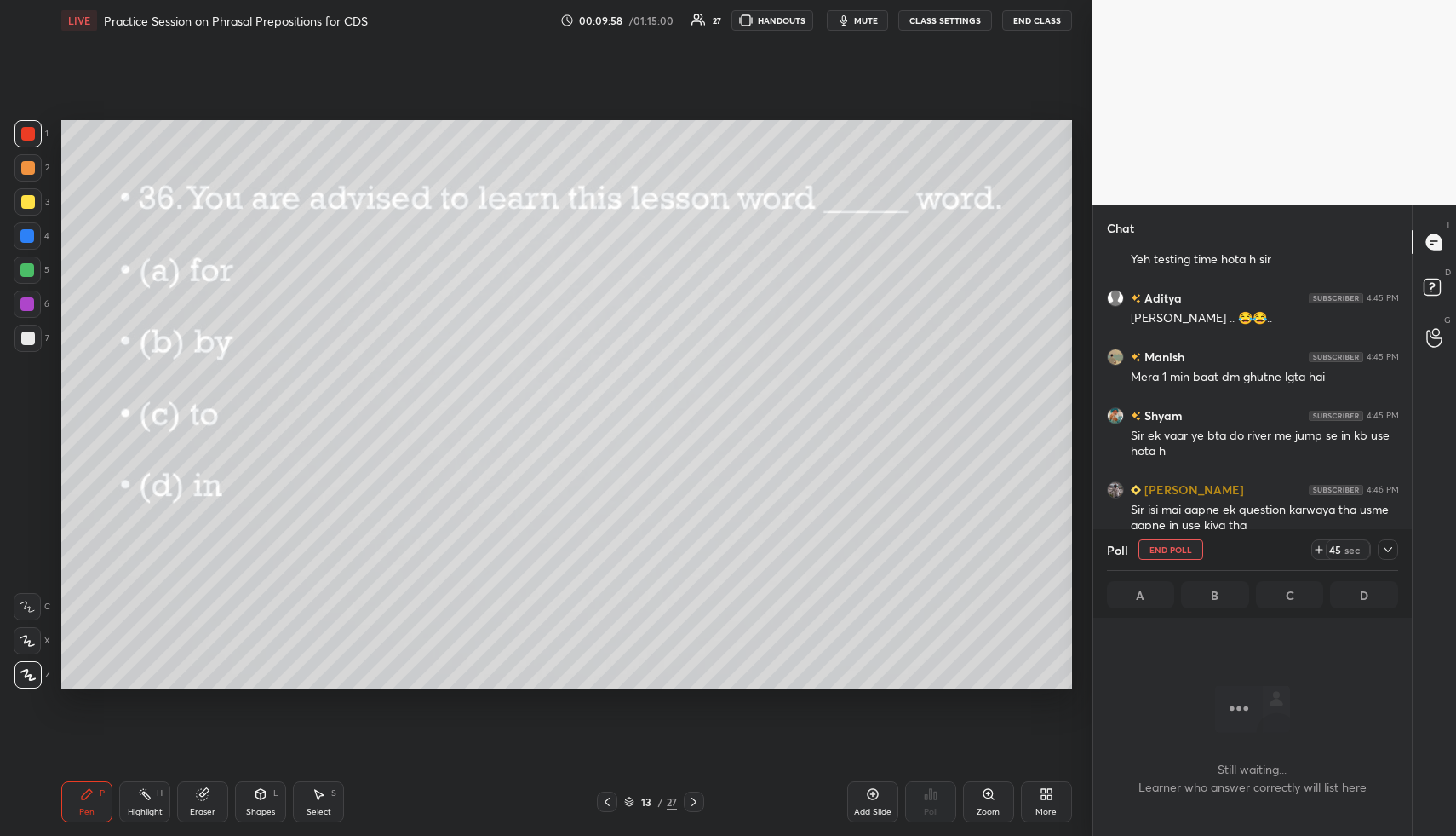
scroll to position [490, 313]
click at [1383, 547] on icon at bounding box center [1387, 549] width 13 height 13
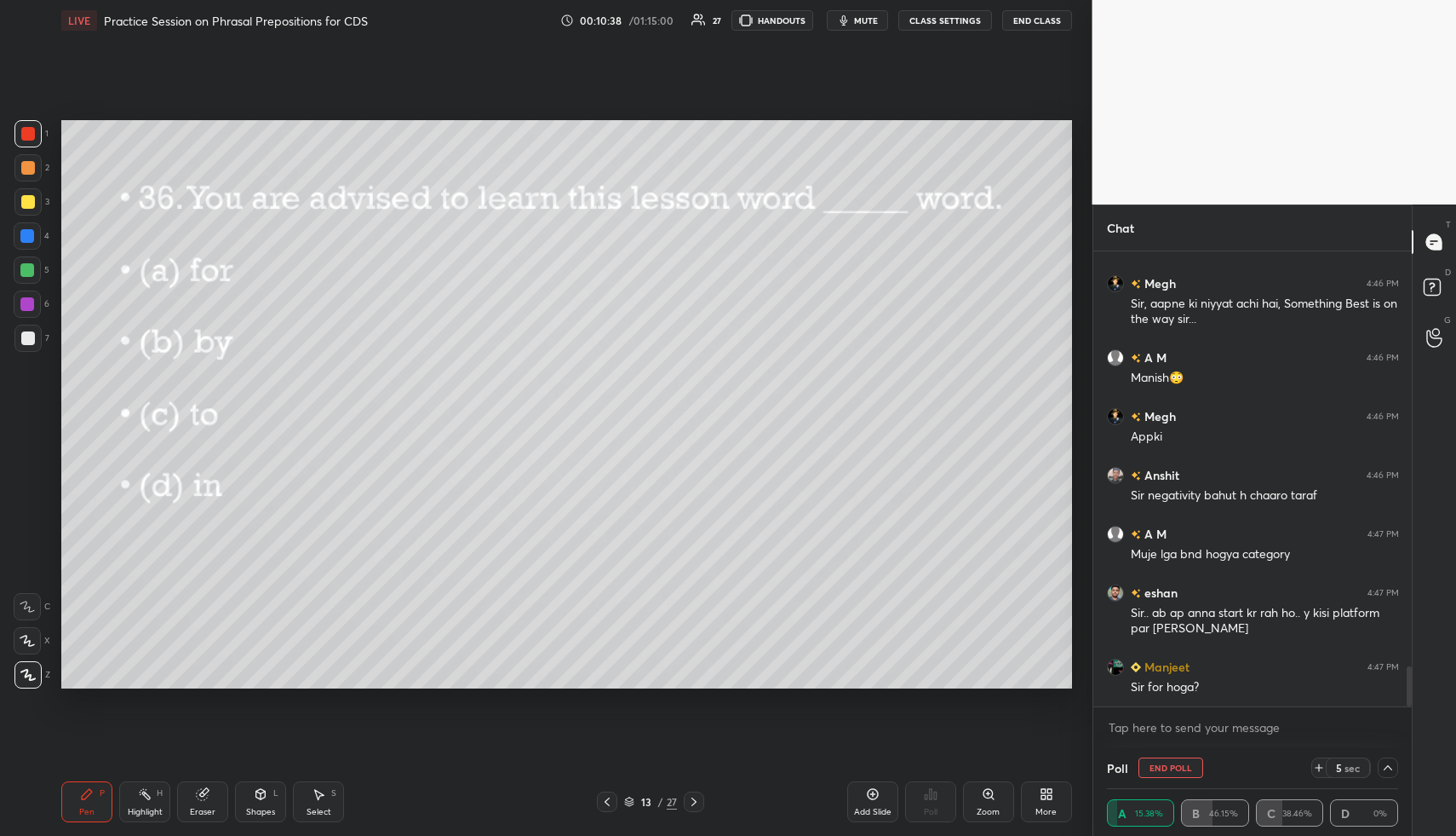
scroll to position [4758, 0]
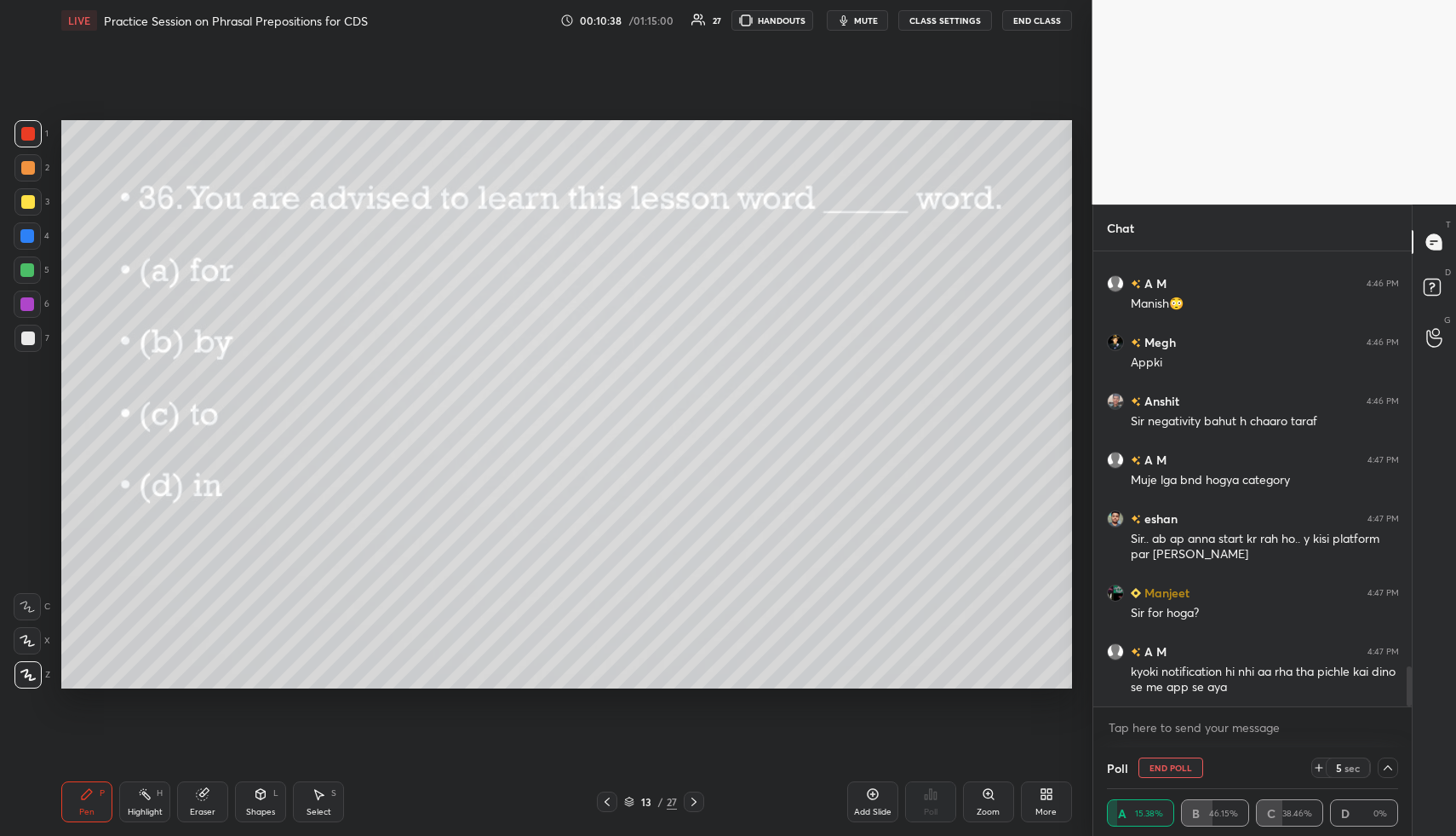
drag, startPoint x: 204, startPoint y: 802, endPoint x: 197, endPoint y: 786, distance: 17.5
click at [204, 802] on div "Eraser" at bounding box center [203, 802] width 51 height 41
click at [36, 642] on div at bounding box center [26, 640] width 27 height 27
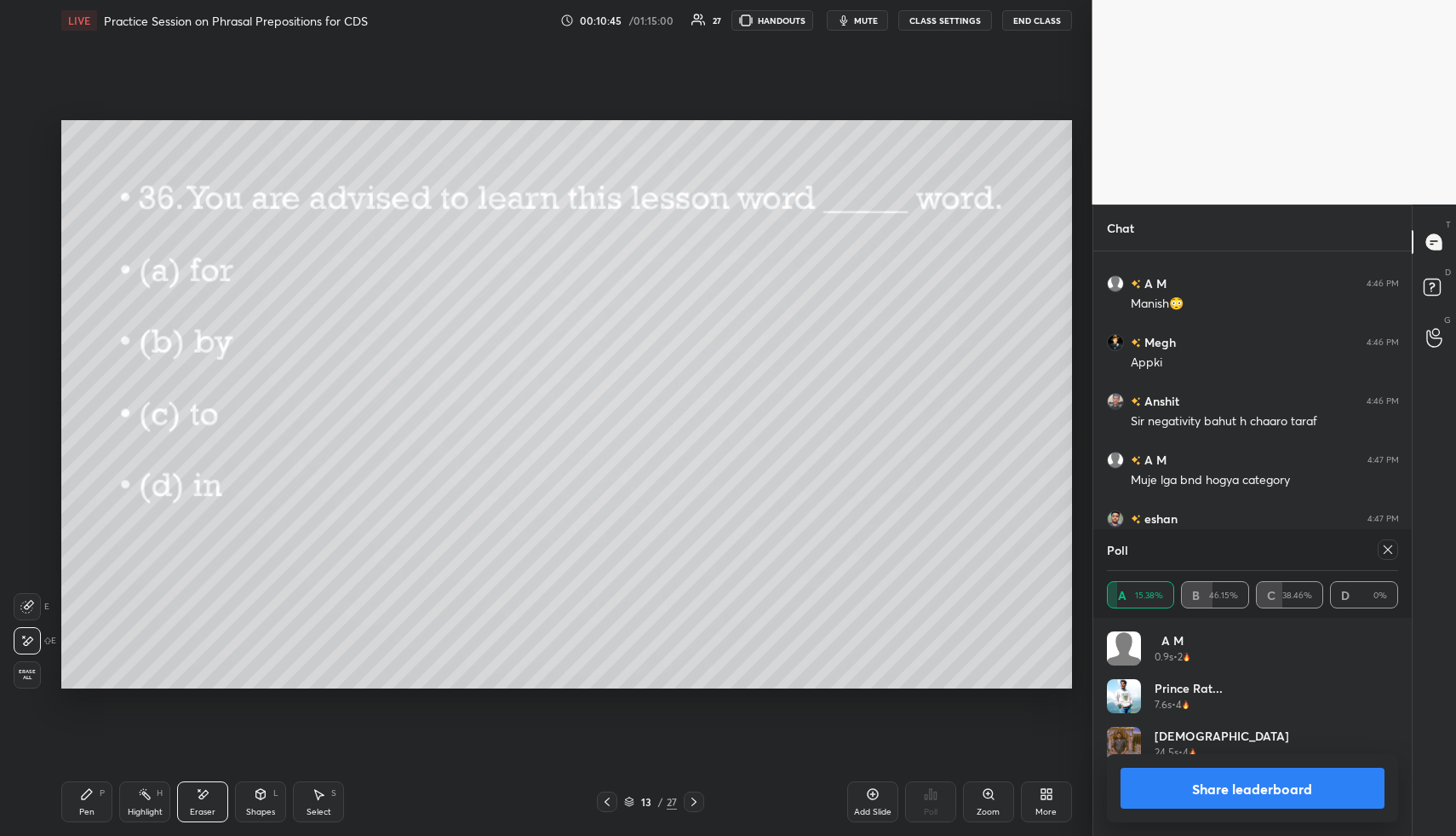
scroll to position [4832, 0]
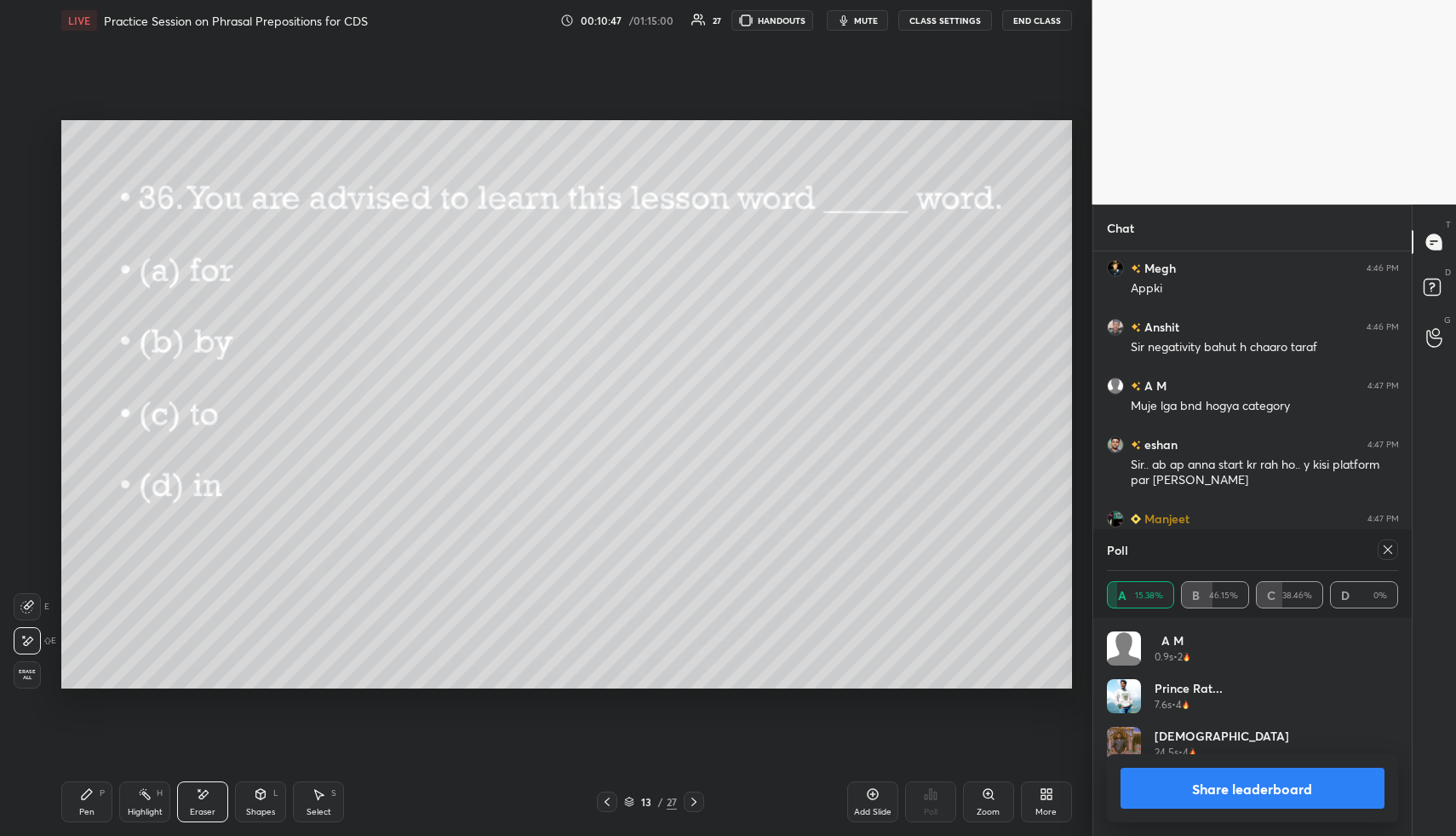
click at [604, 706] on div "Setting up your live class Poll for secs No correct answer Start poll" at bounding box center [567, 403] width 1024 height 727
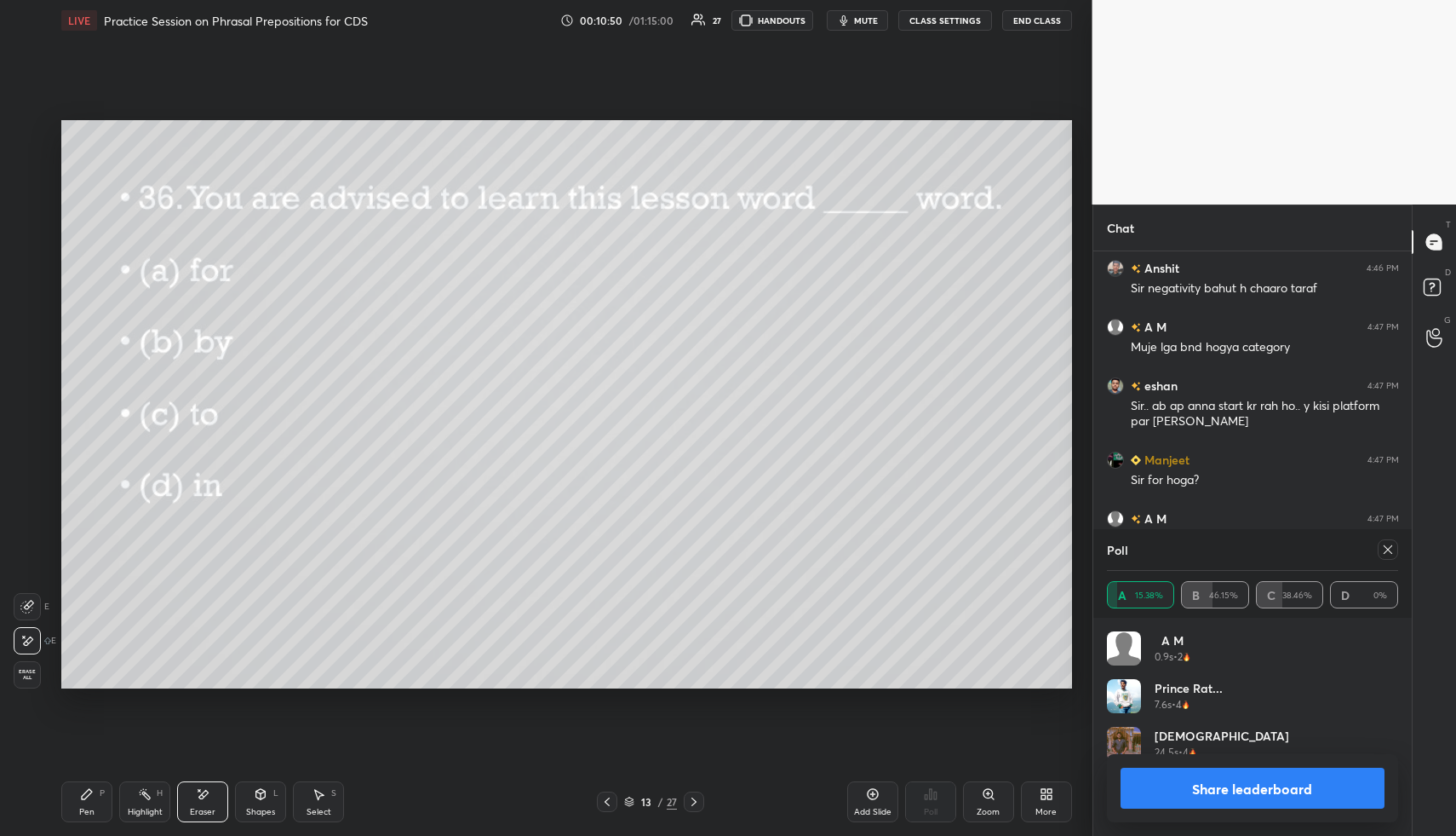
click at [93, 800] on icon at bounding box center [86, 794] width 13 height 13
click at [1392, 548] on icon at bounding box center [1387, 549] width 13 height 13
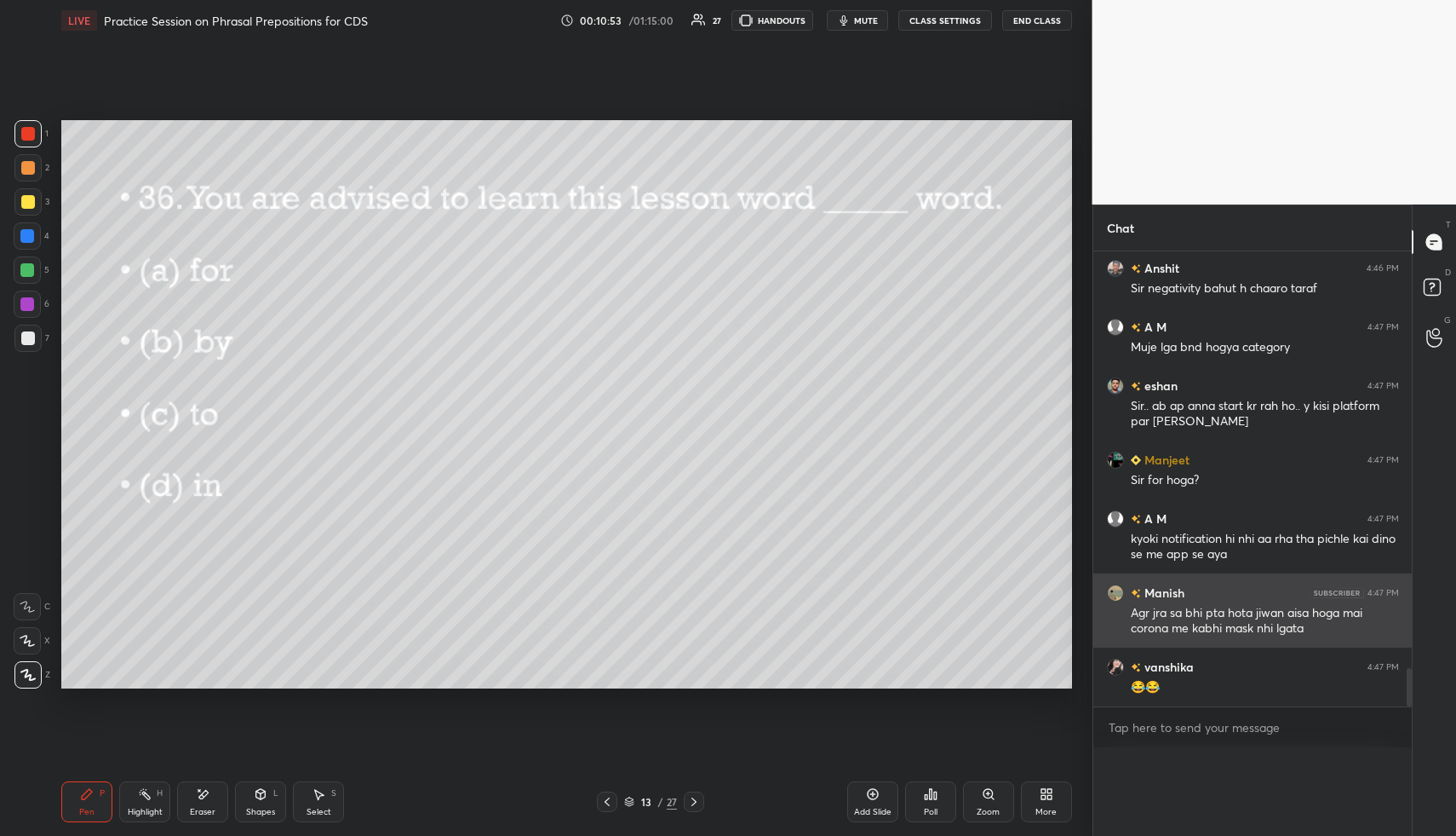
scroll to position [4863, 0]
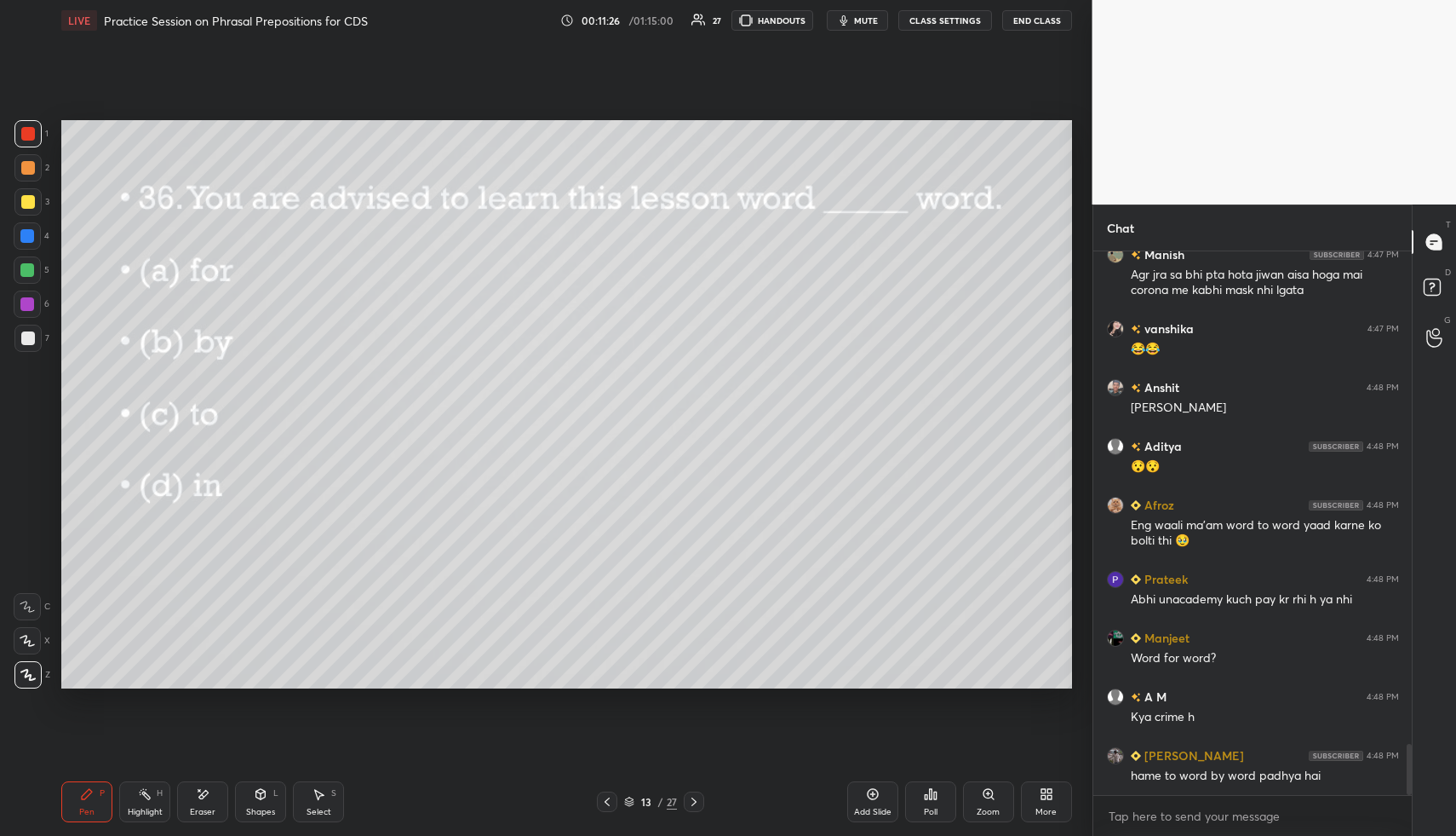
click at [33, 245] on div at bounding box center [26, 236] width 27 height 27
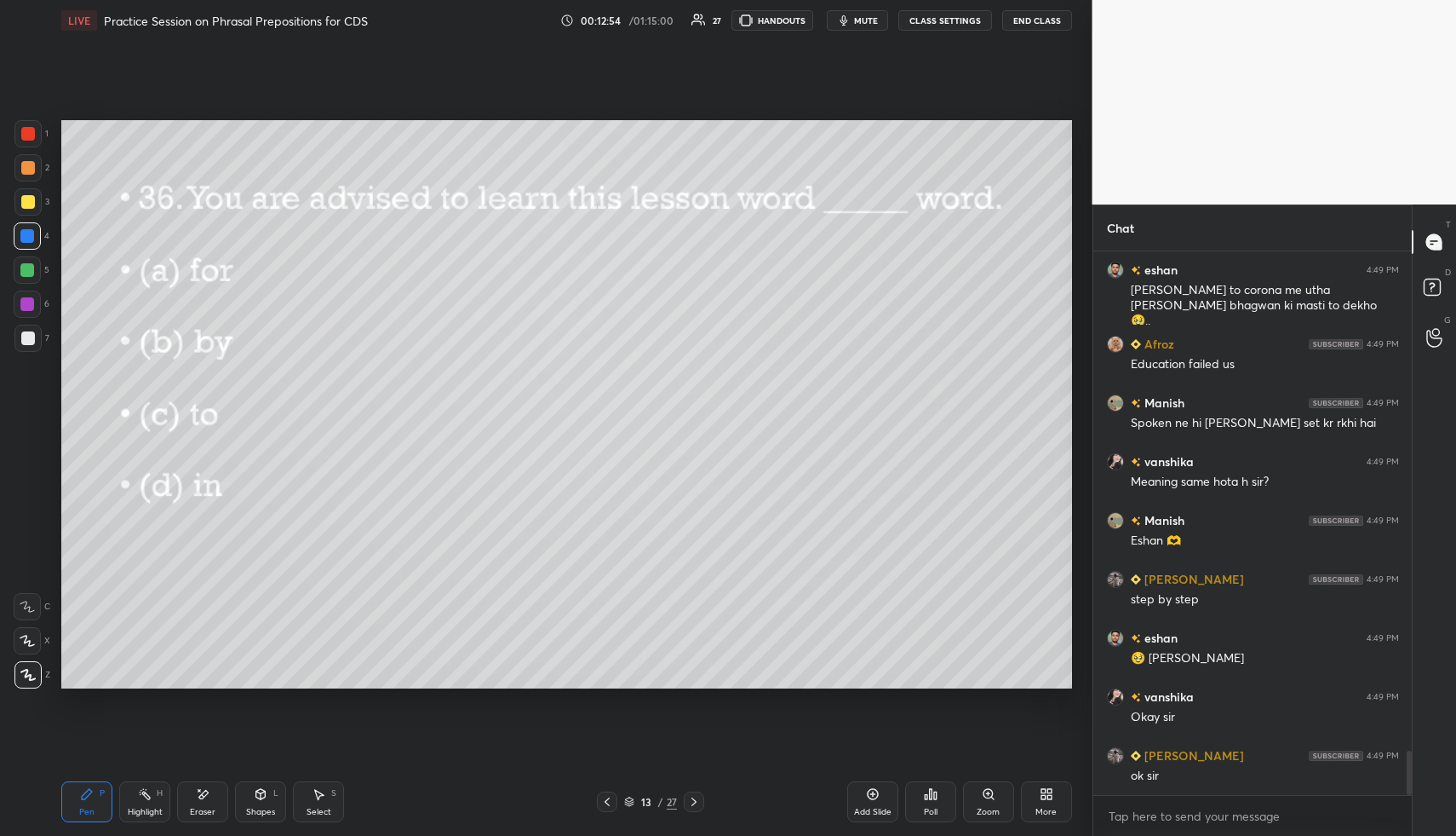
scroll to position [6126, 0]
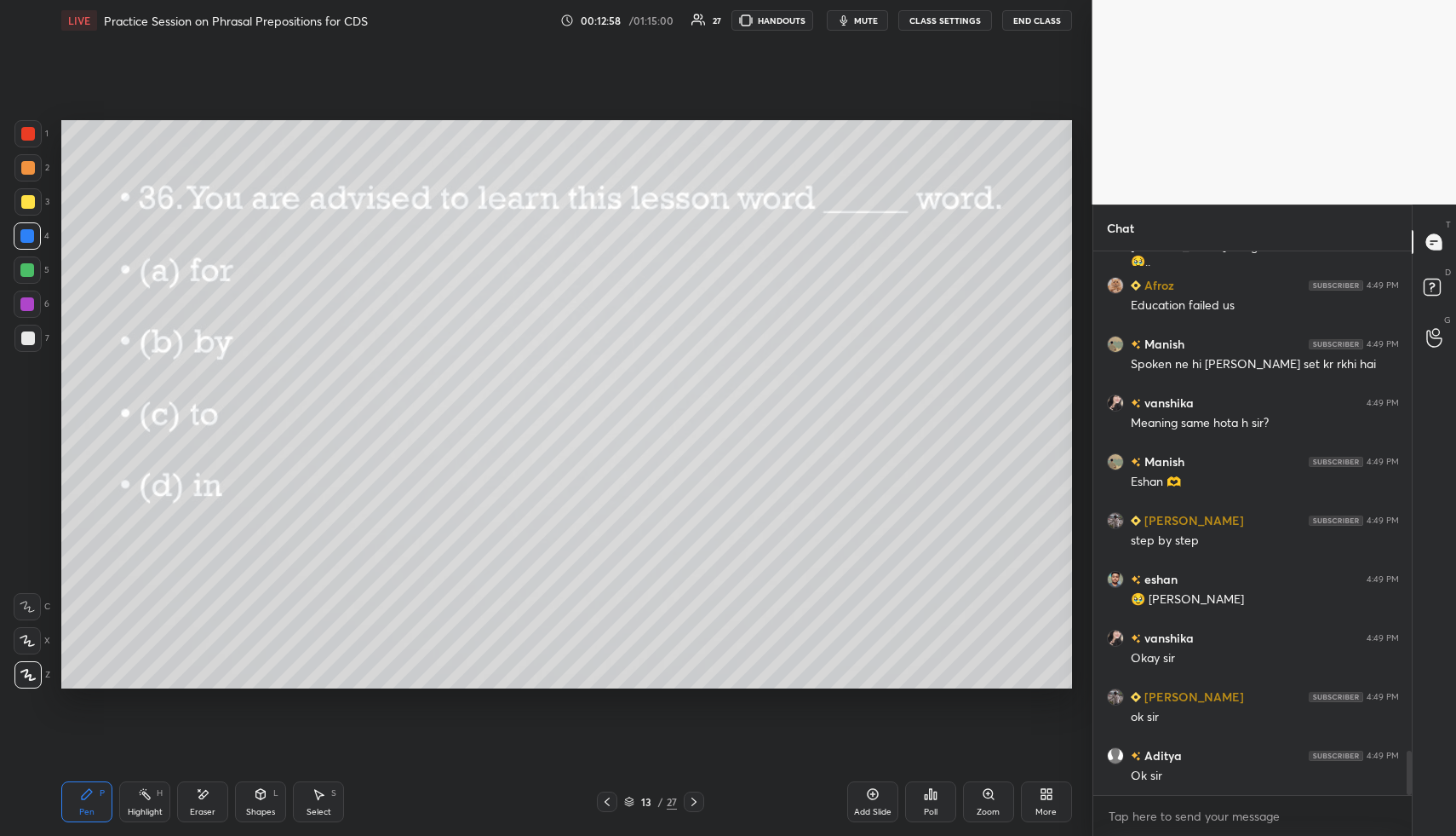
drag, startPoint x: 698, startPoint y: 791, endPoint x: 709, endPoint y: 786, distance: 12.1
click at [697, 791] on div at bounding box center [694, 801] width 20 height 20
click at [928, 808] on div "Poll" at bounding box center [930, 812] width 13 height 9
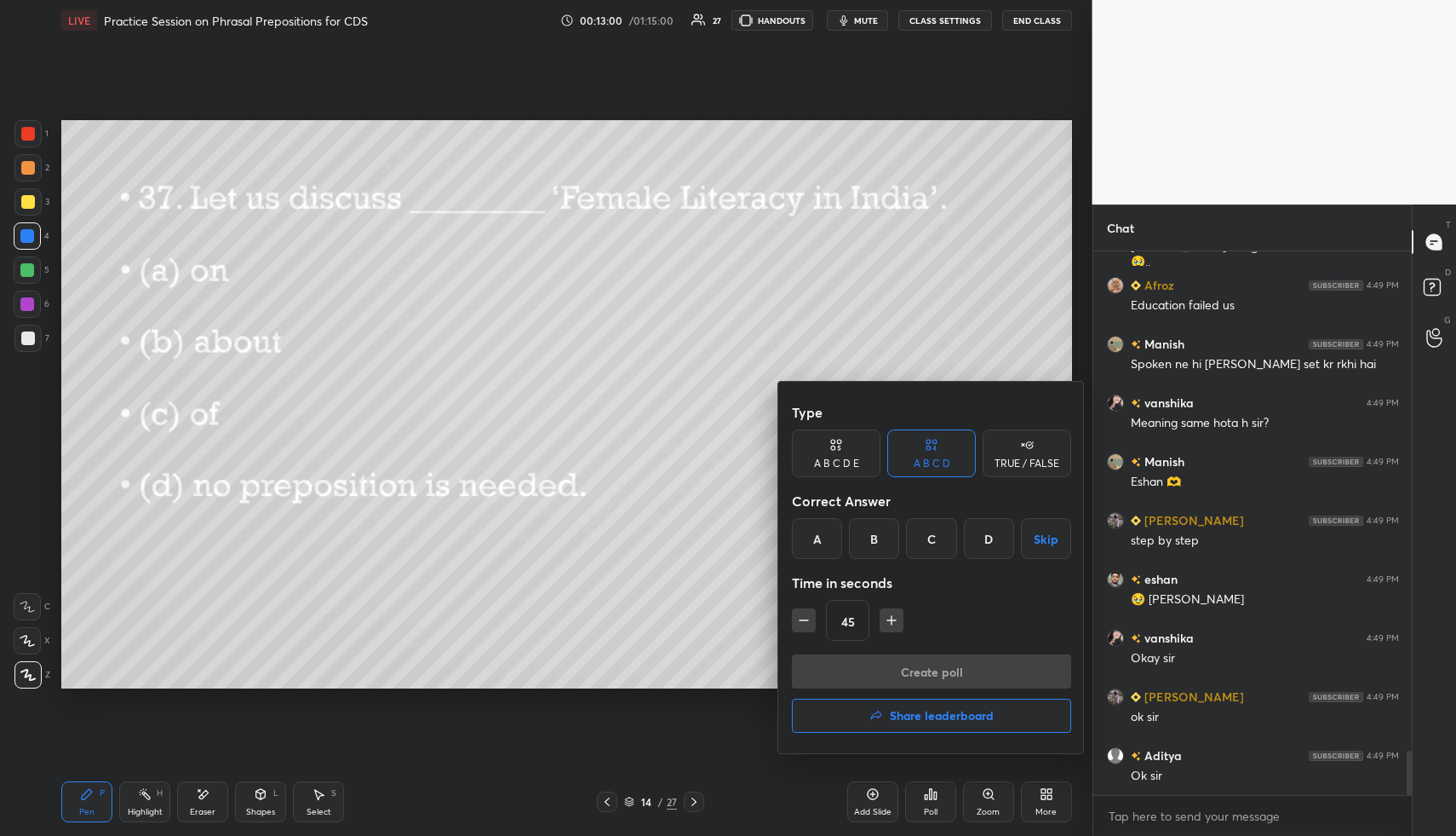
click at [1001, 538] on div "D" at bounding box center [988, 539] width 50 height 41
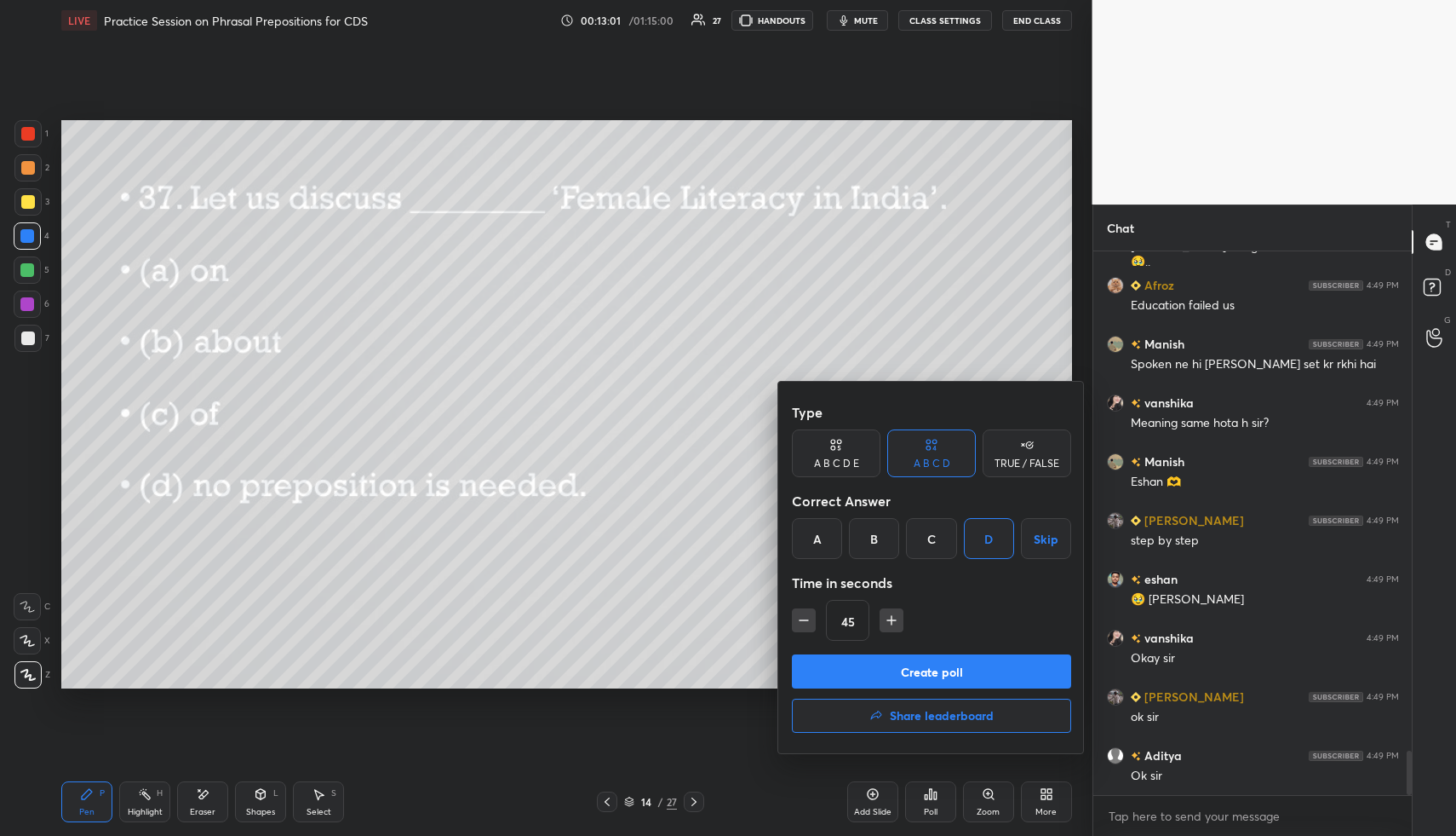
click at [972, 669] on button "Create poll" at bounding box center [931, 671] width 279 height 34
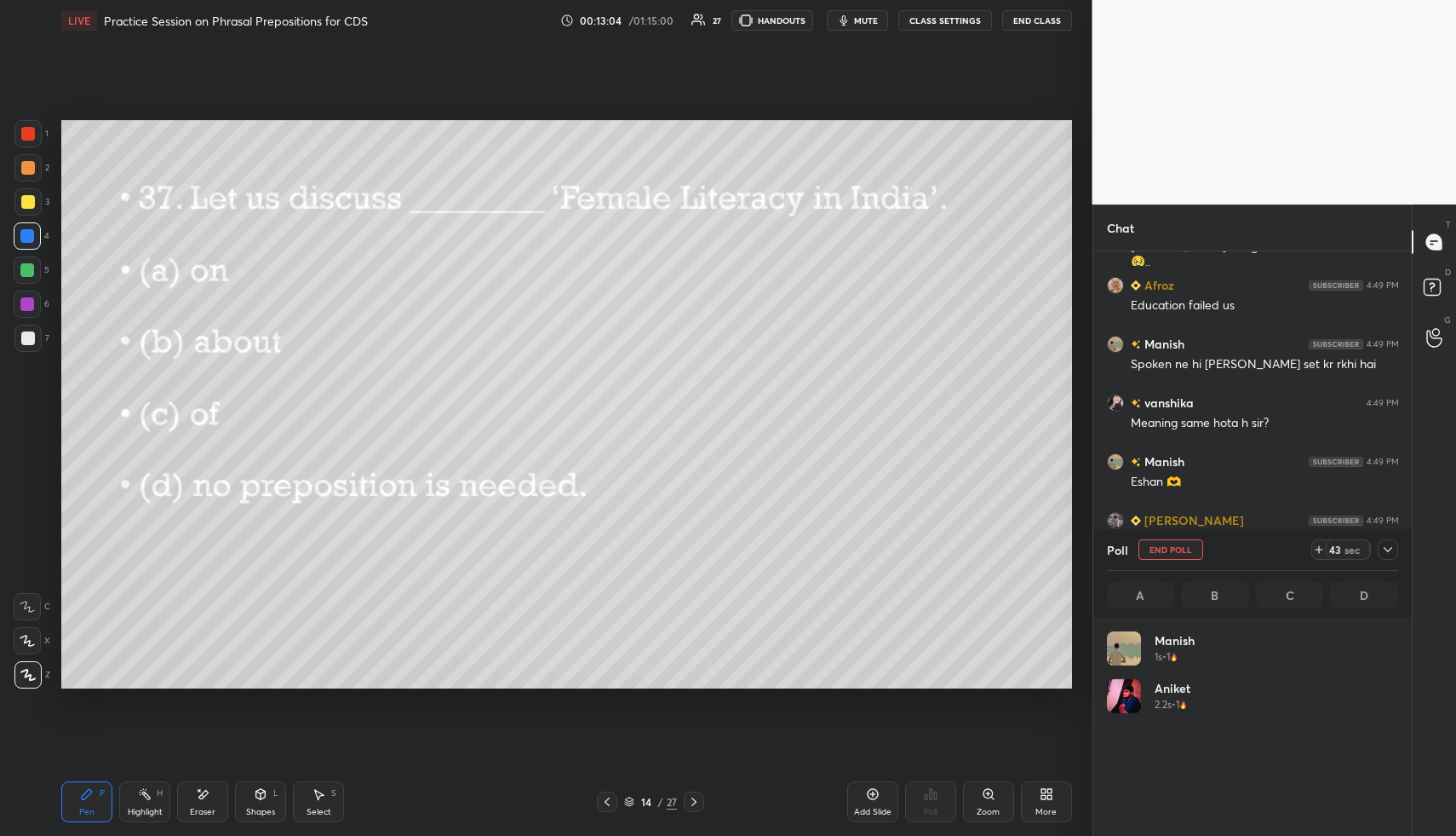
scroll to position [200, 286]
click at [1385, 548] on icon at bounding box center [1387, 549] width 13 height 13
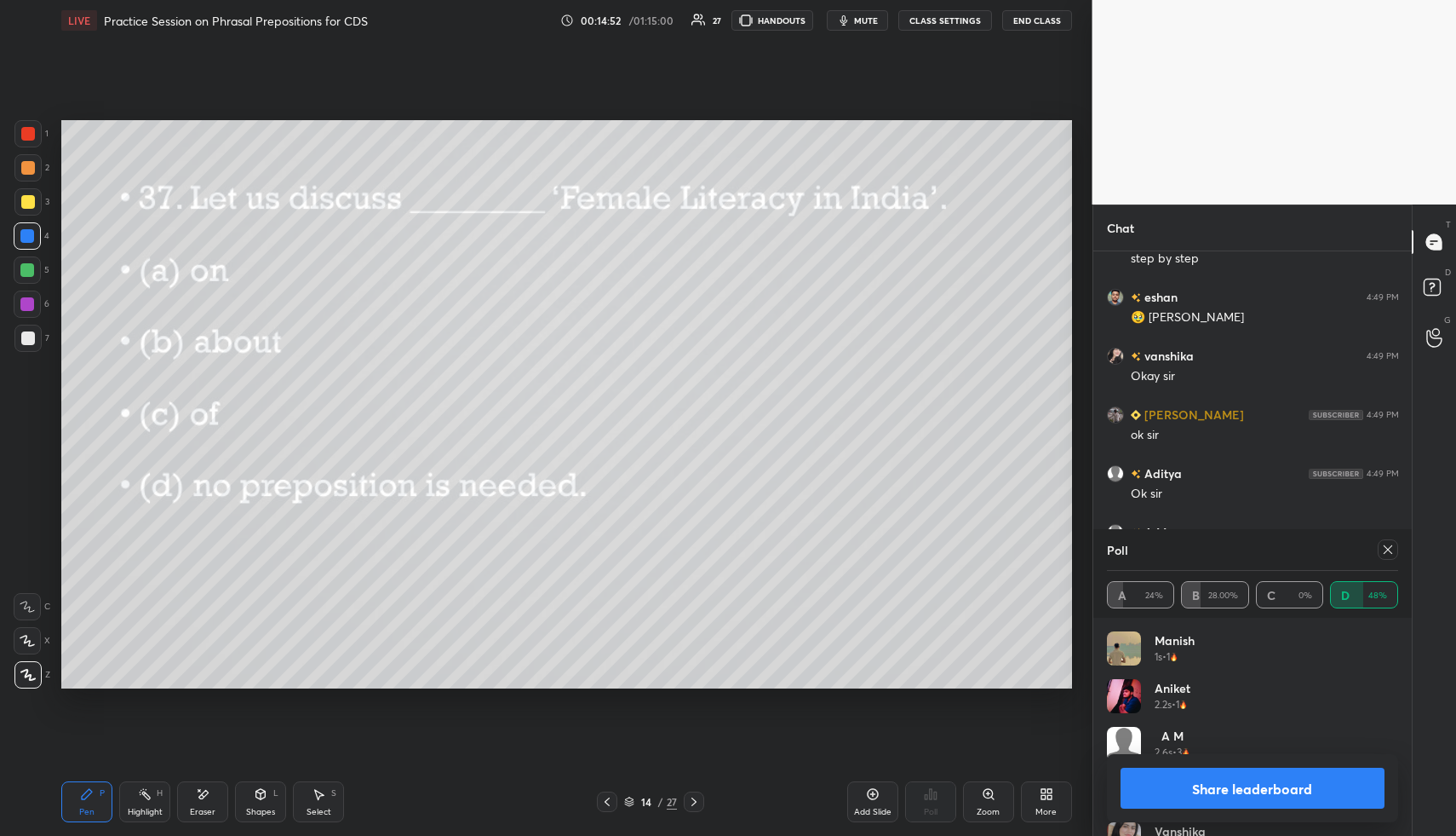
scroll to position [6482, 0]
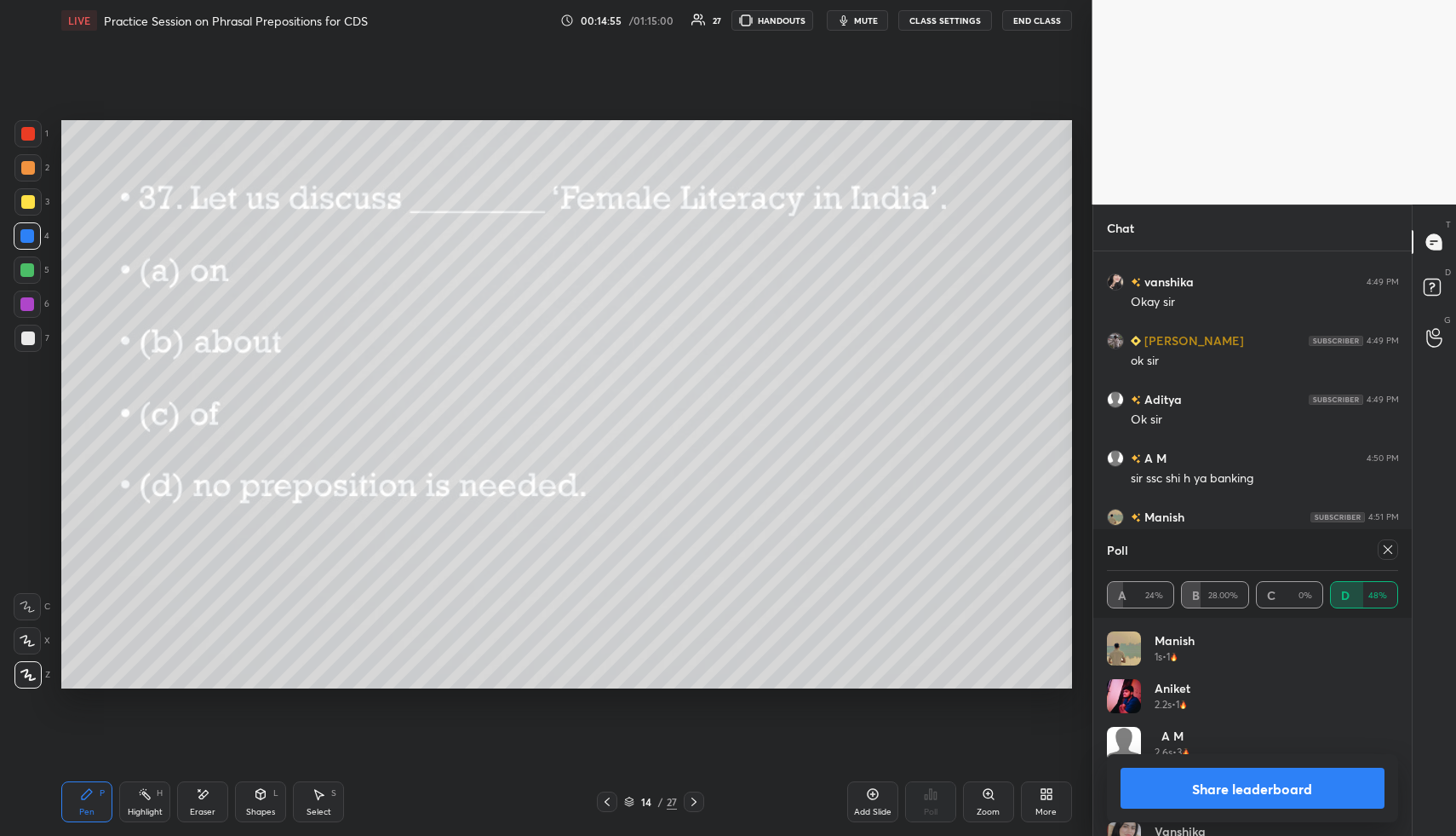
click at [1392, 554] on icon at bounding box center [1387, 549] width 13 height 13
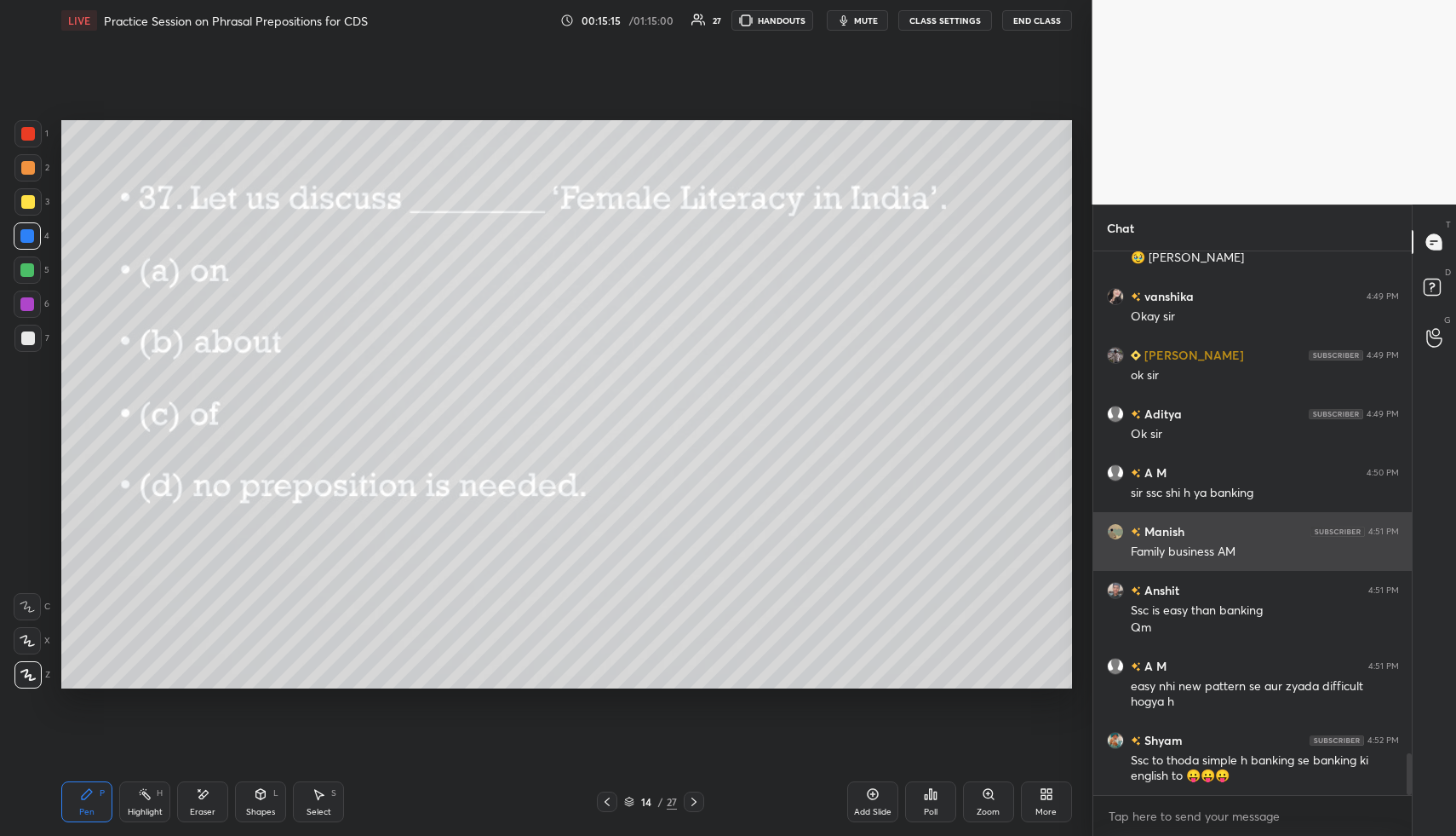
scroll to position [6526, 0]
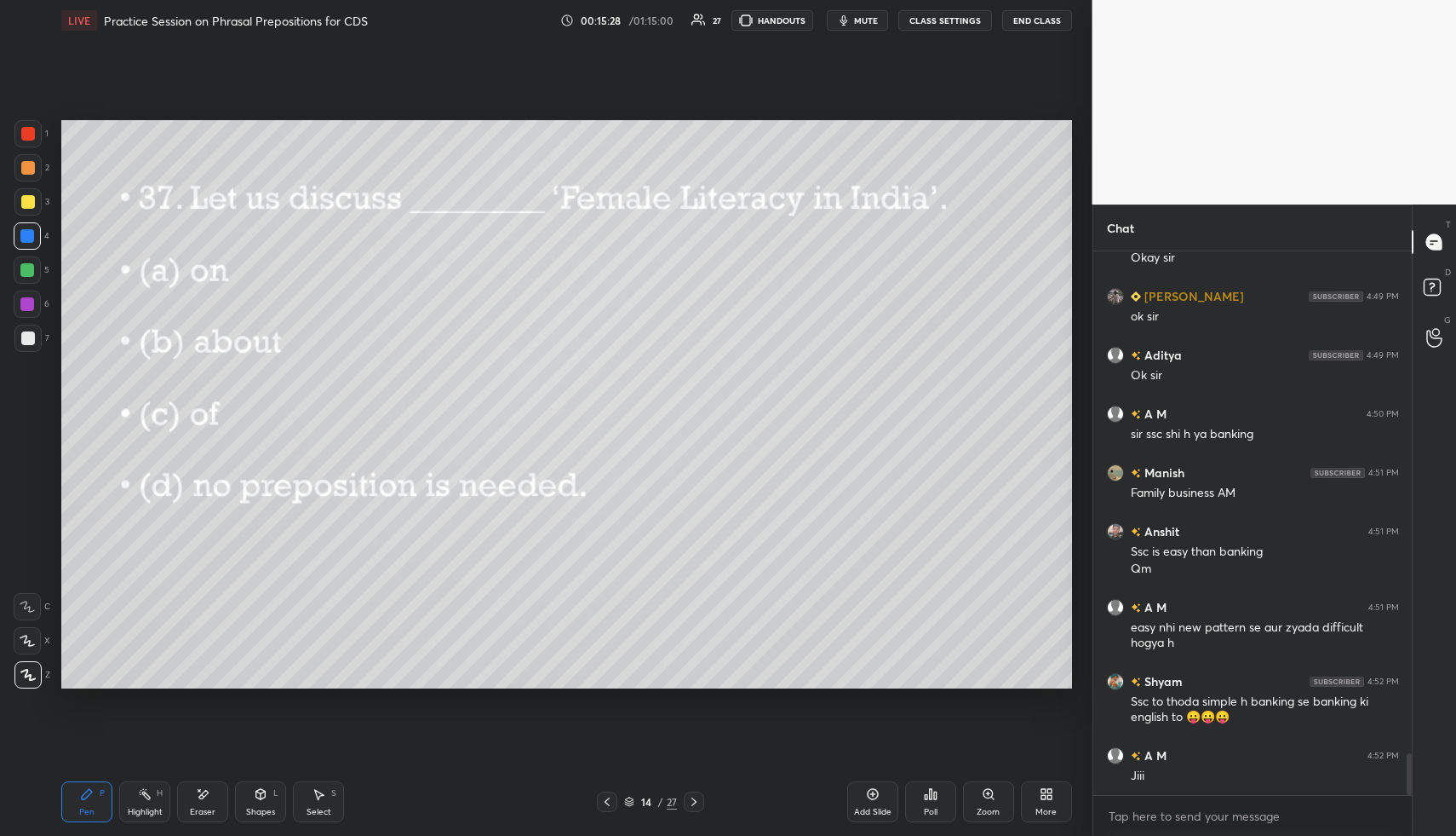
click at [692, 799] on icon at bounding box center [694, 801] width 13 height 13
click at [934, 794] on icon at bounding box center [934, 795] width 3 height 8
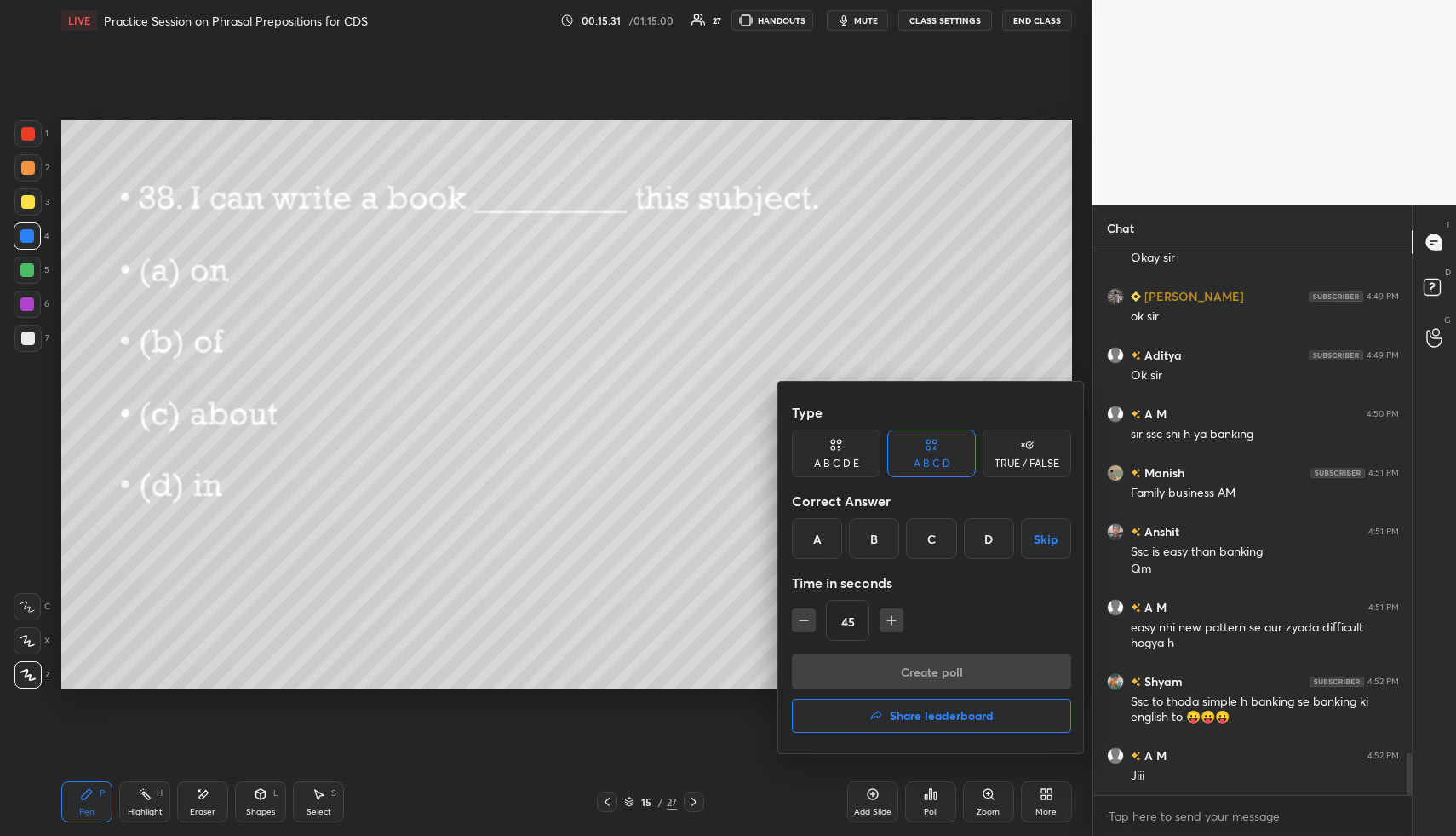
click at [814, 543] on div "A" at bounding box center [816, 539] width 50 height 41
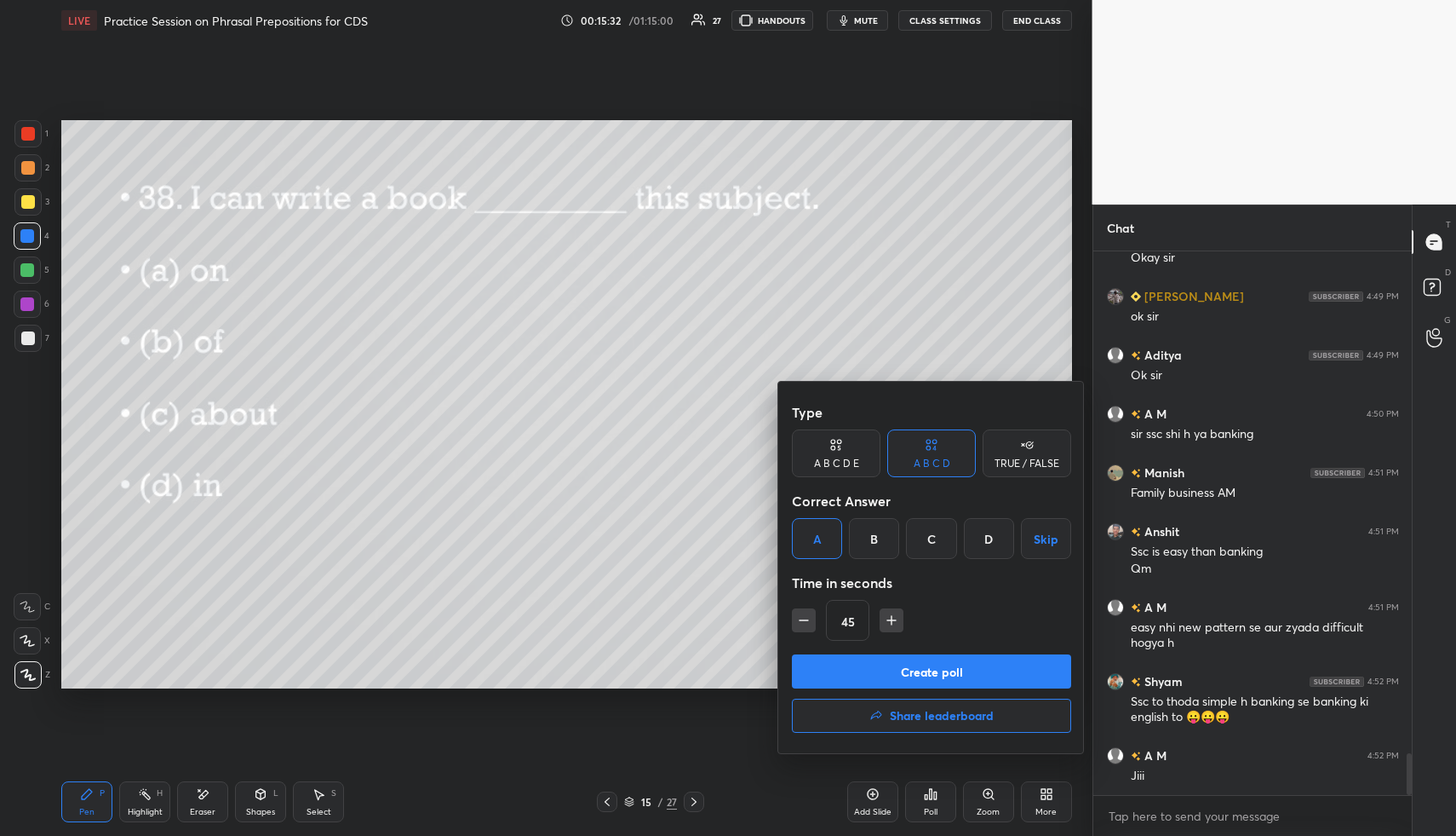
click at [871, 669] on button "Create poll" at bounding box center [931, 671] width 279 height 34
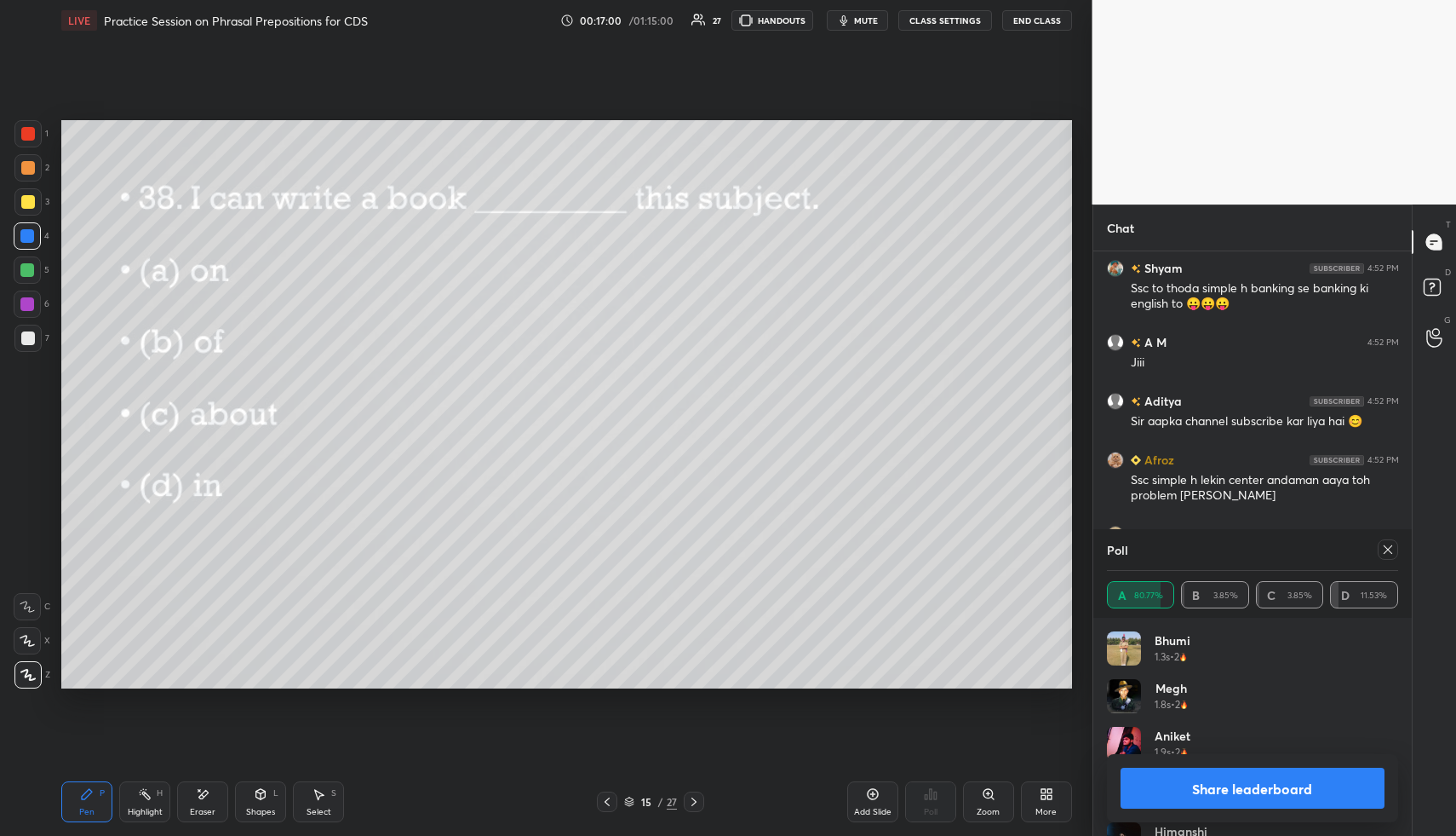
scroll to position [7014, 0]
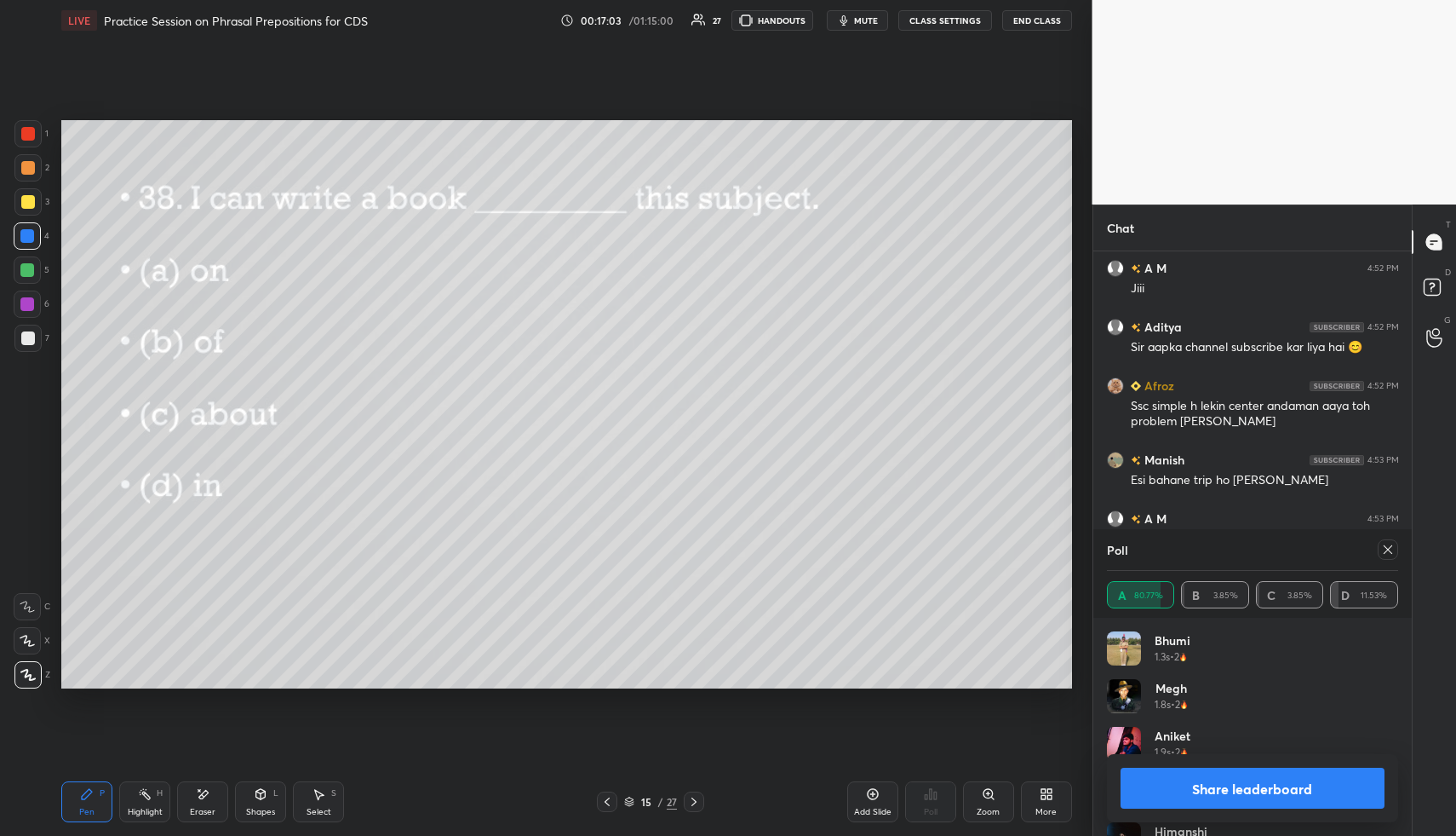
click at [1385, 552] on icon at bounding box center [1388, 550] width 9 height 9
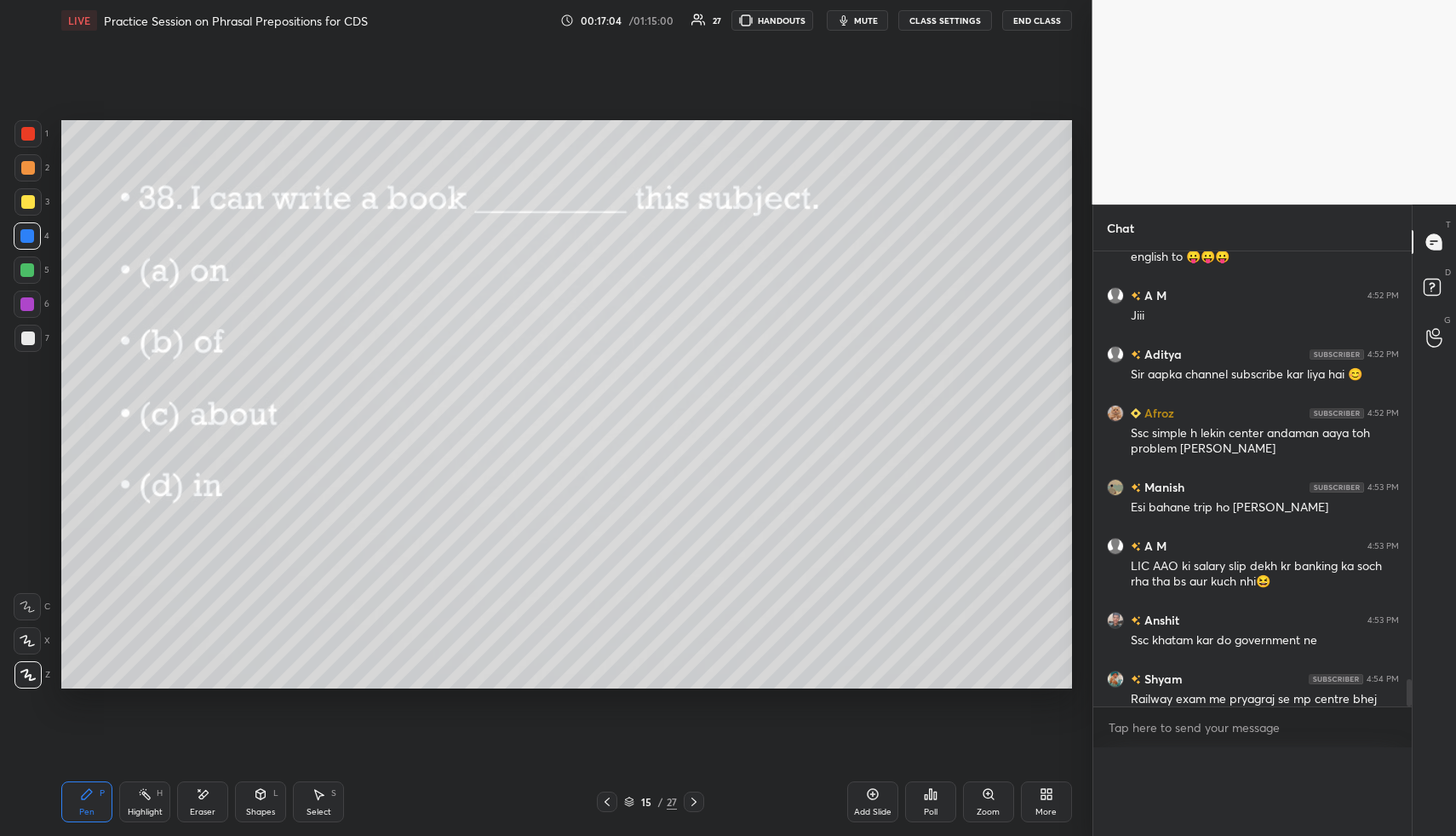
scroll to position [6934, 0]
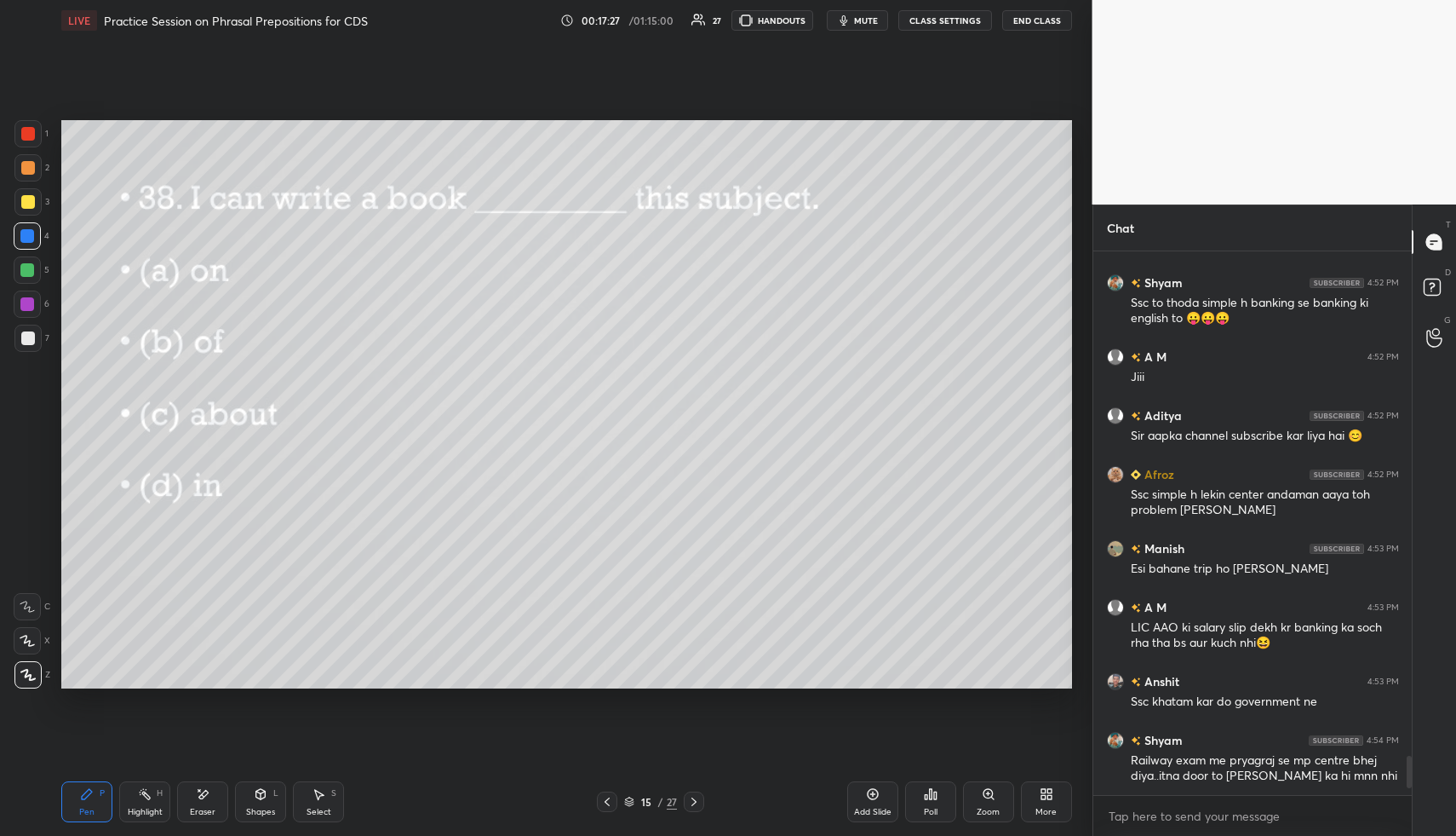
click at [700, 802] on icon at bounding box center [694, 801] width 13 height 13
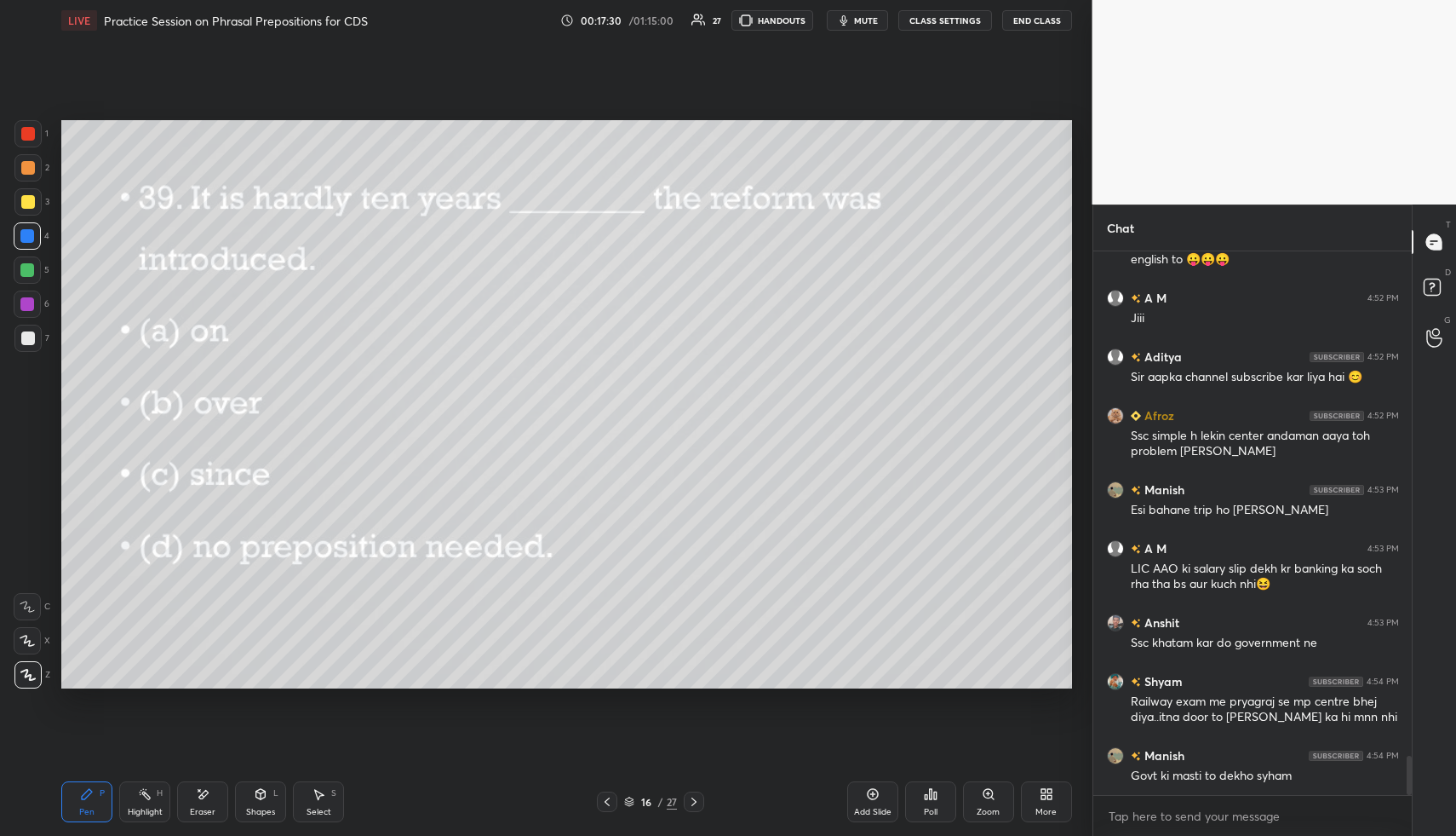
click at [932, 795] on icon at bounding box center [930, 794] width 13 height 13
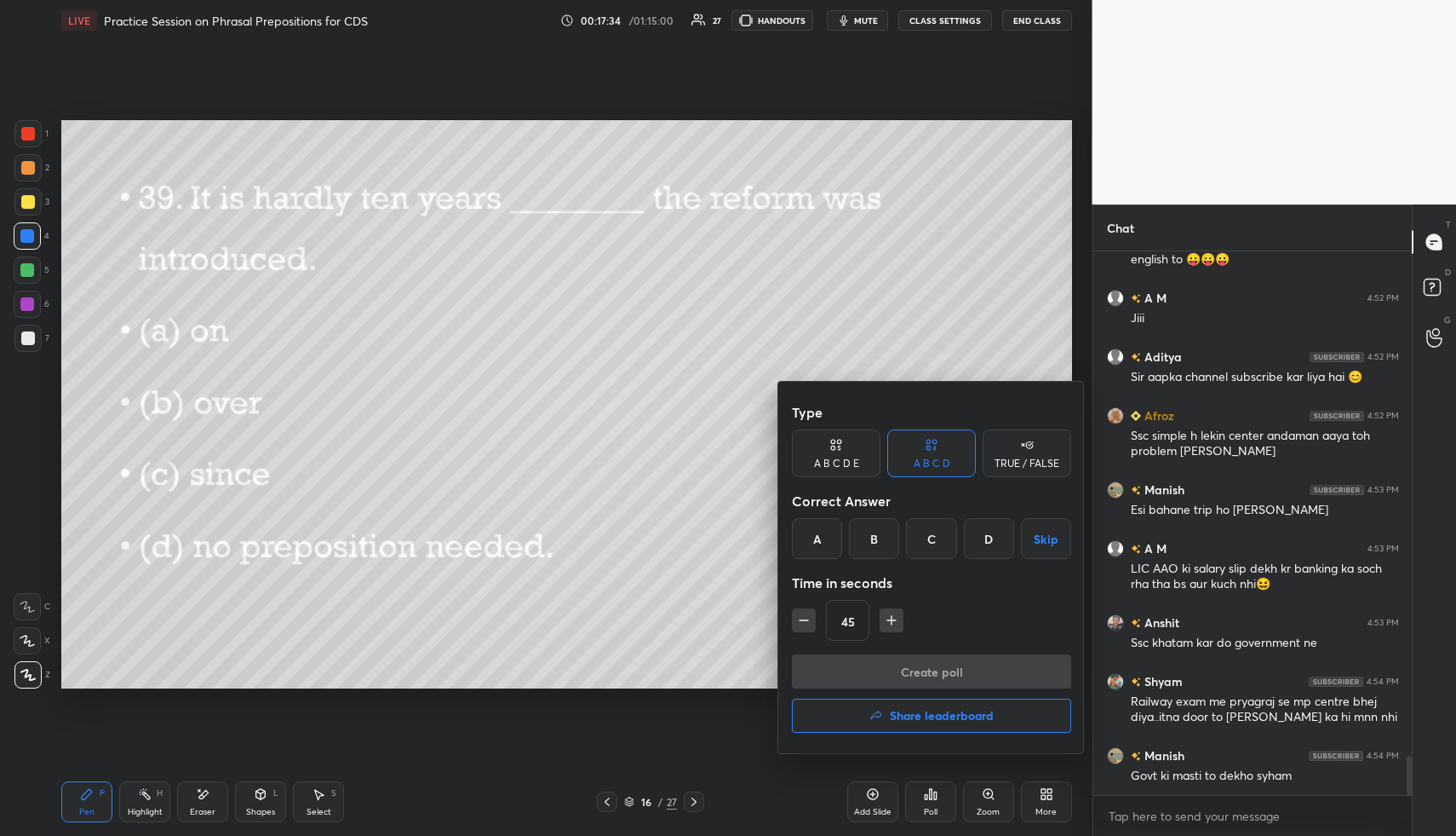
click at [933, 537] on div "C" at bounding box center [931, 539] width 50 height 41
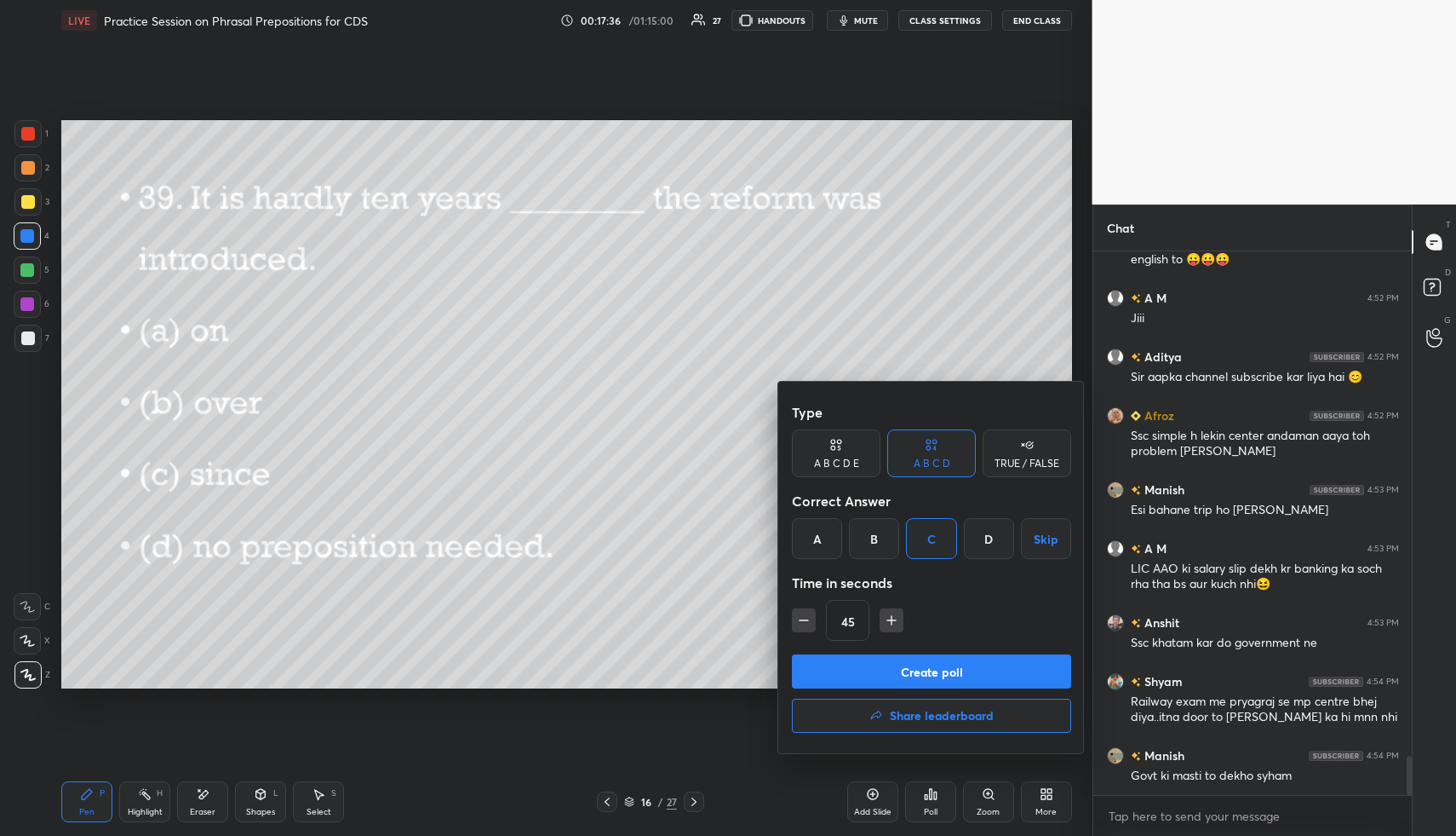
click at [940, 670] on button "Create poll" at bounding box center [931, 671] width 279 height 34
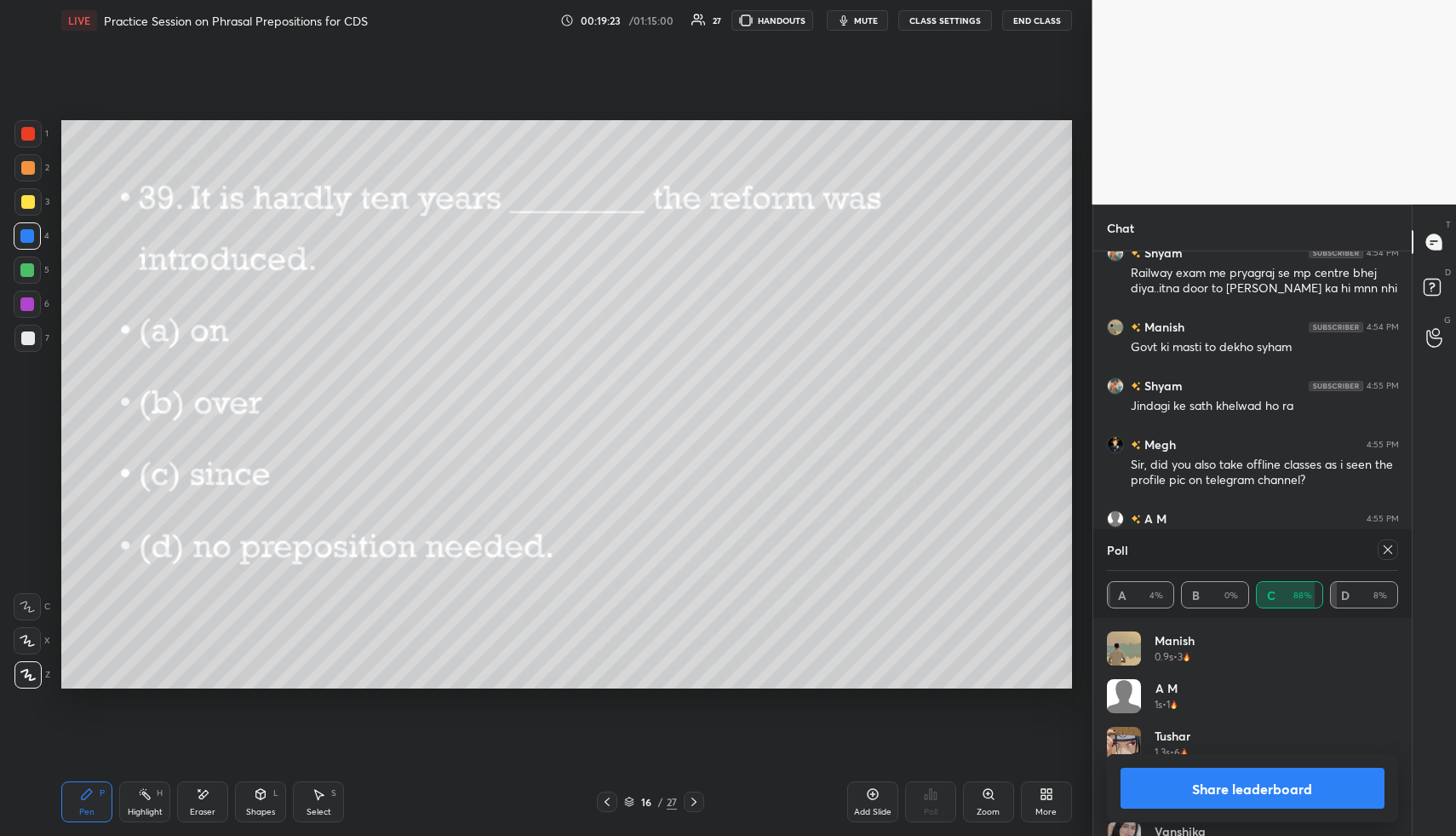
scroll to position [7471, 0]
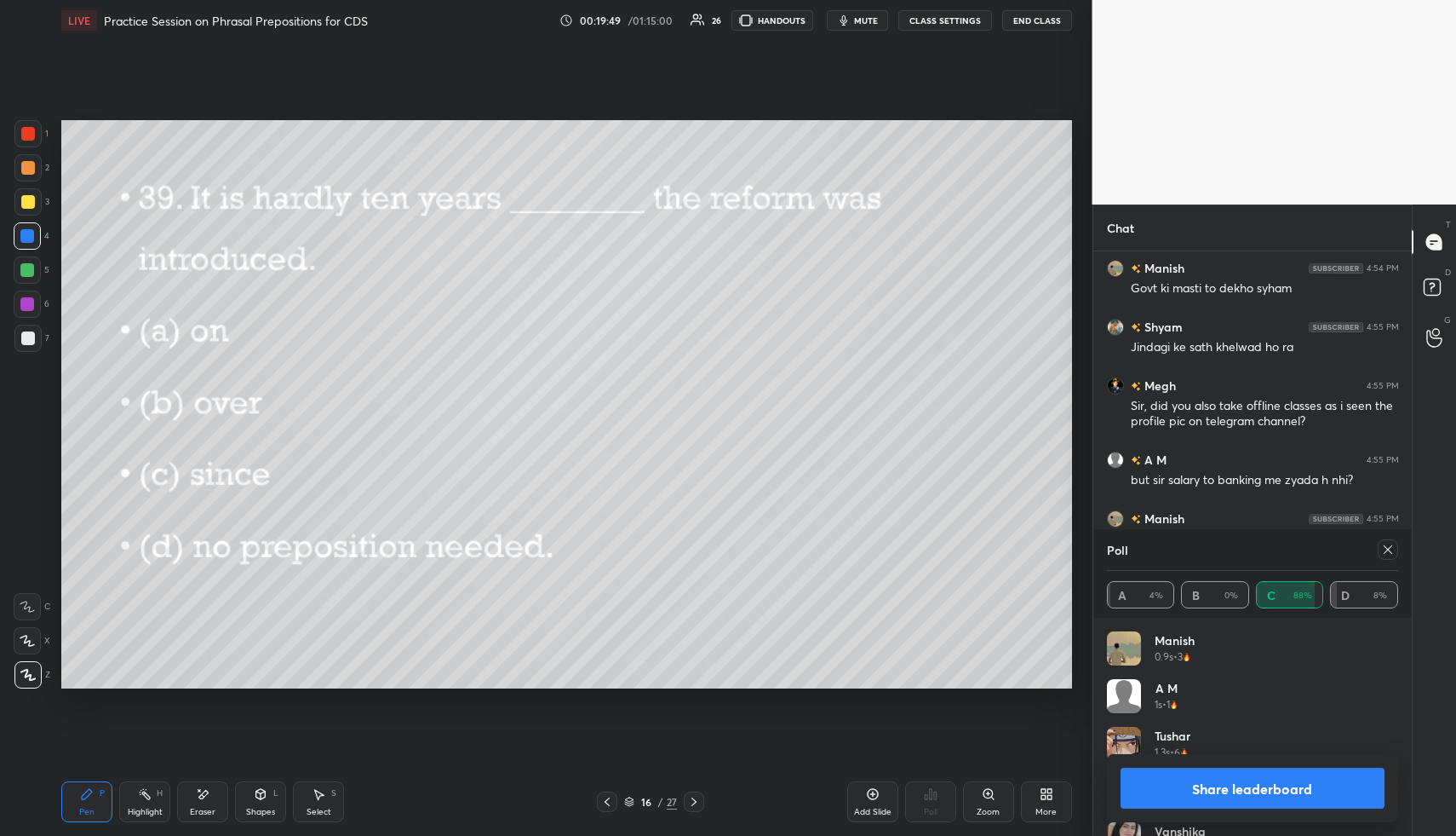
click at [1385, 546] on icon at bounding box center [1387, 549] width 13 height 13
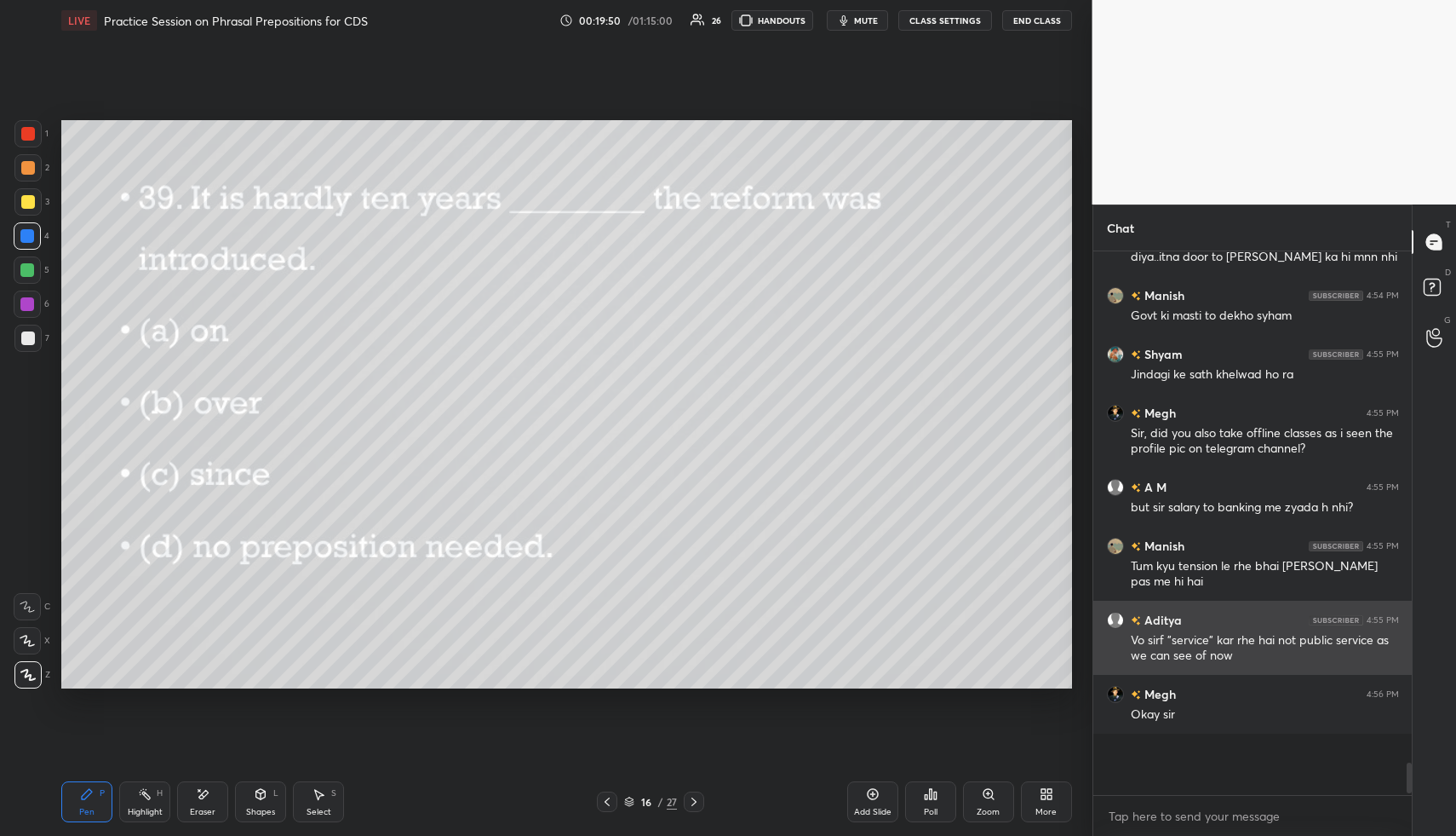
scroll to position [529, 313]
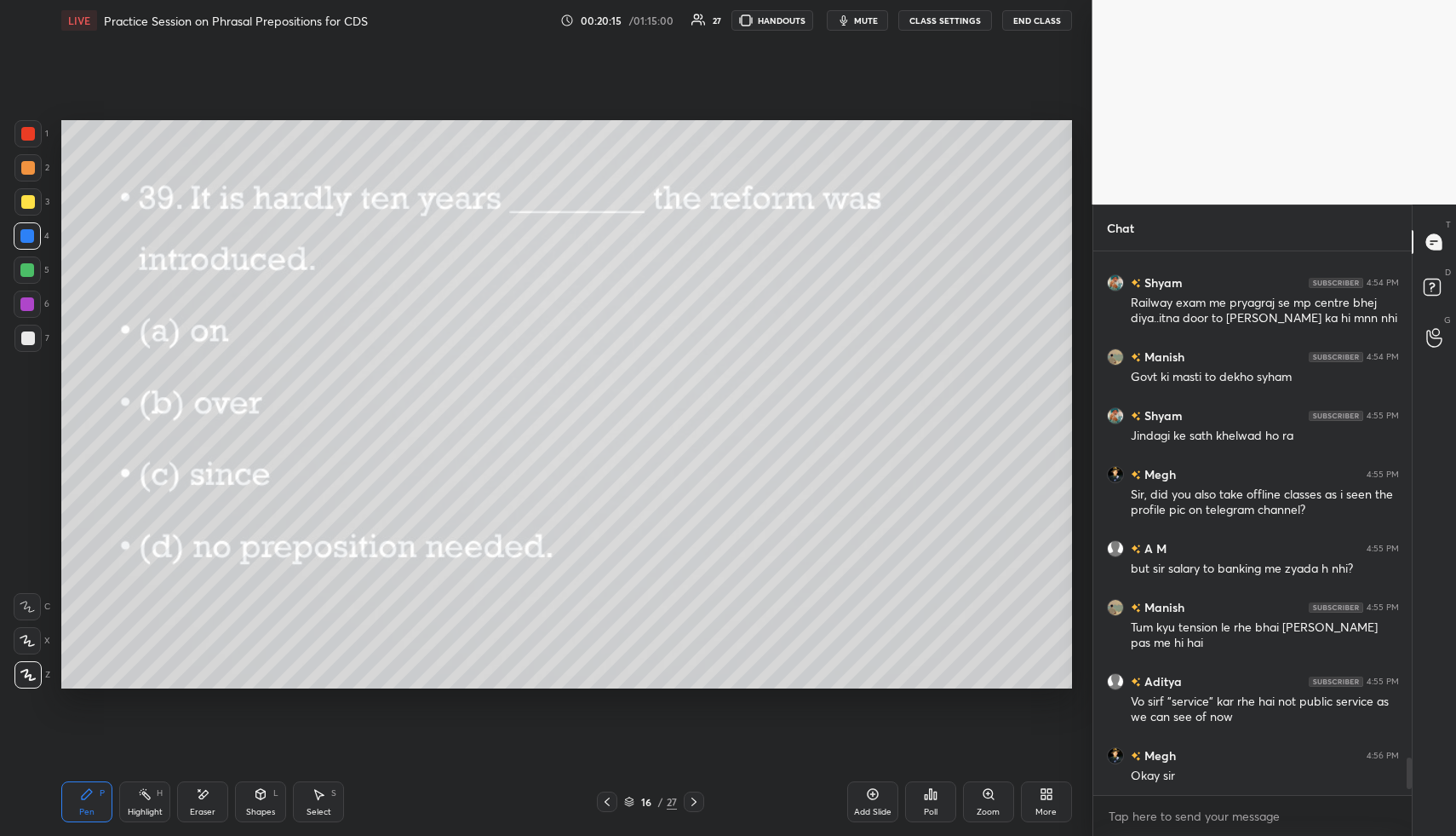
click at [698, 807] on icon at bounding box center [694, 801] width 13 height 13
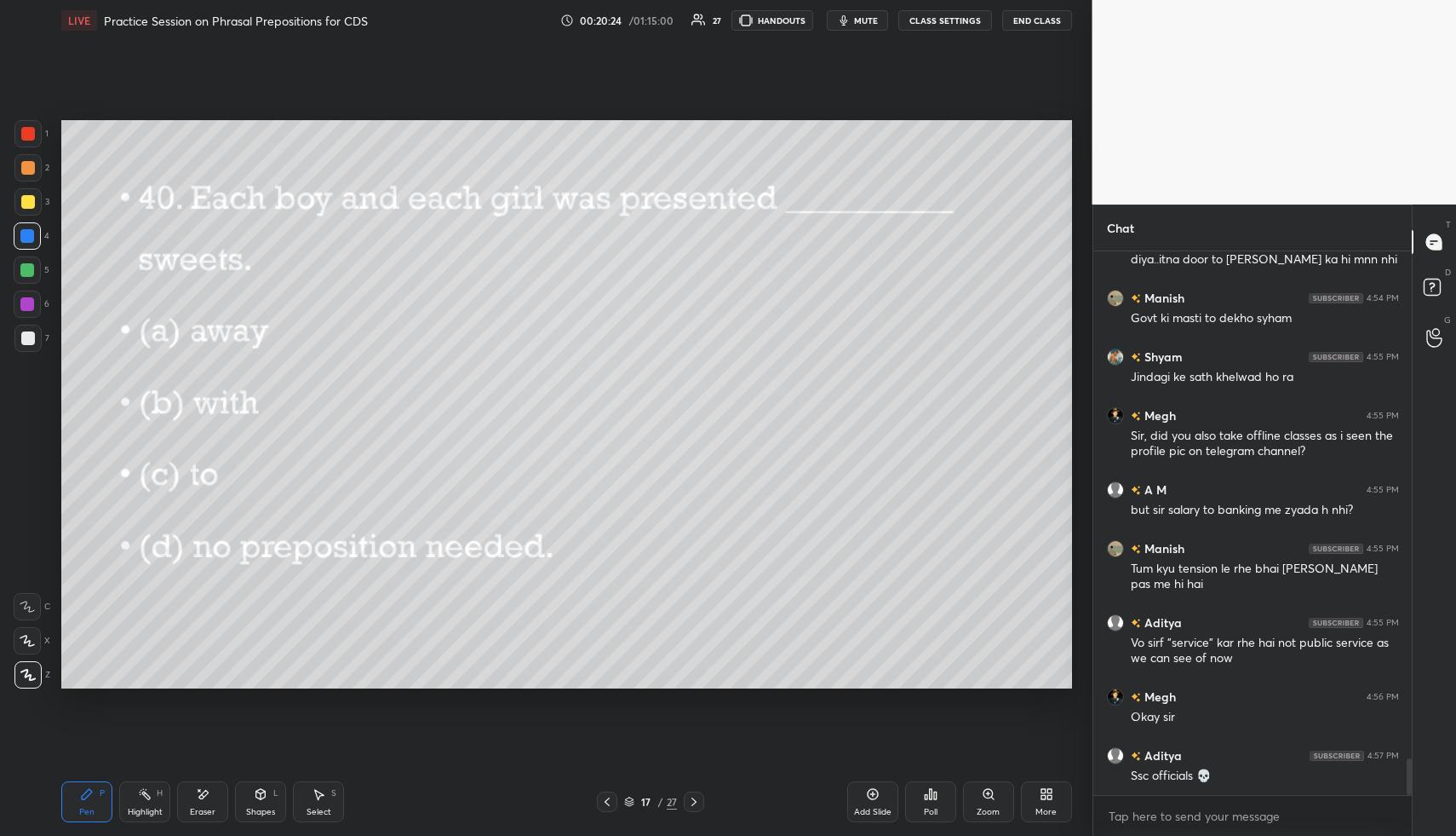
click at [933, 797] on div "Poll" at bounding box center [931, 802] width 51 height 41
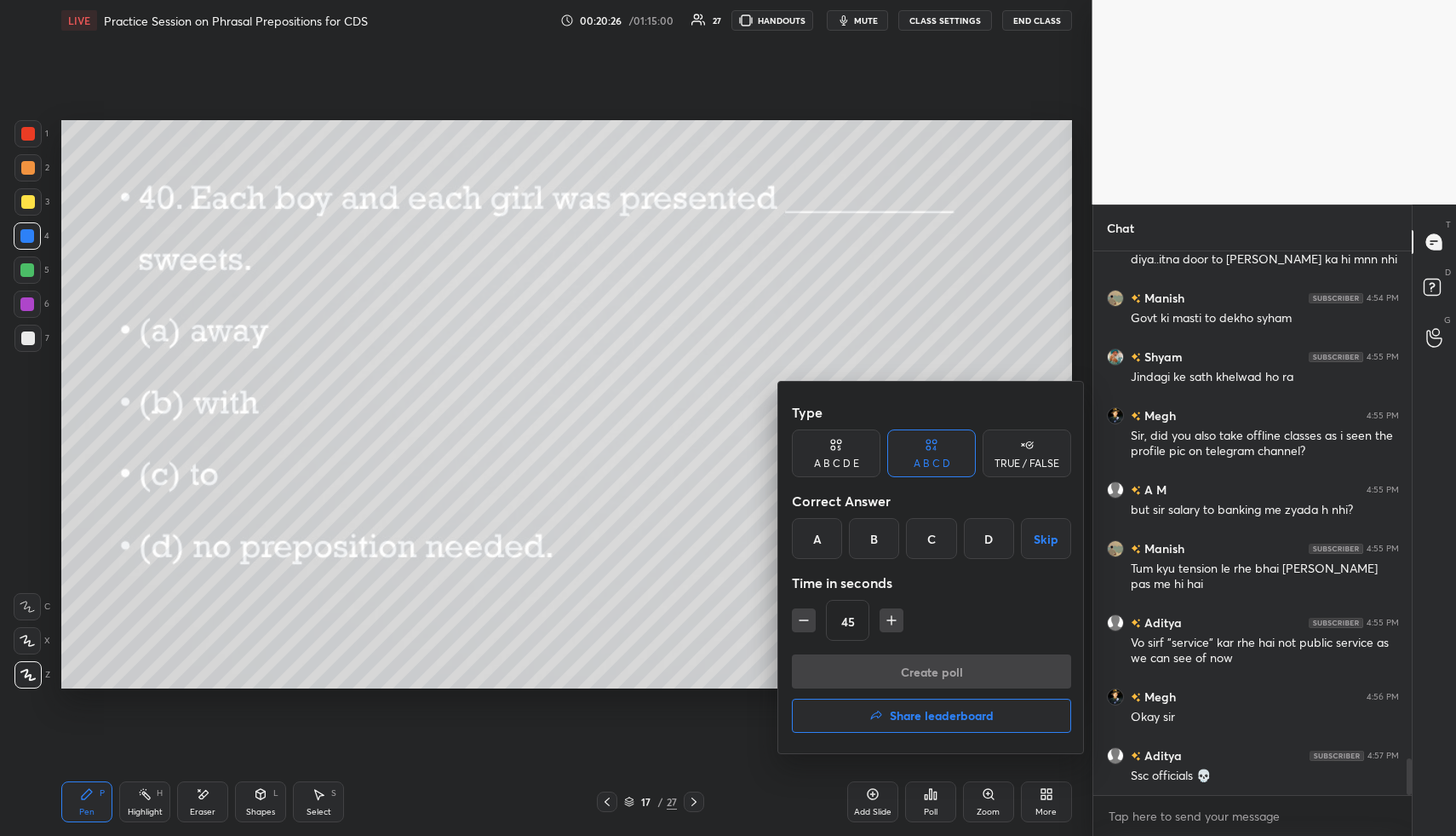
click at [876, 538] on div "B" at bounding box center [874, 539] width 50 height 41
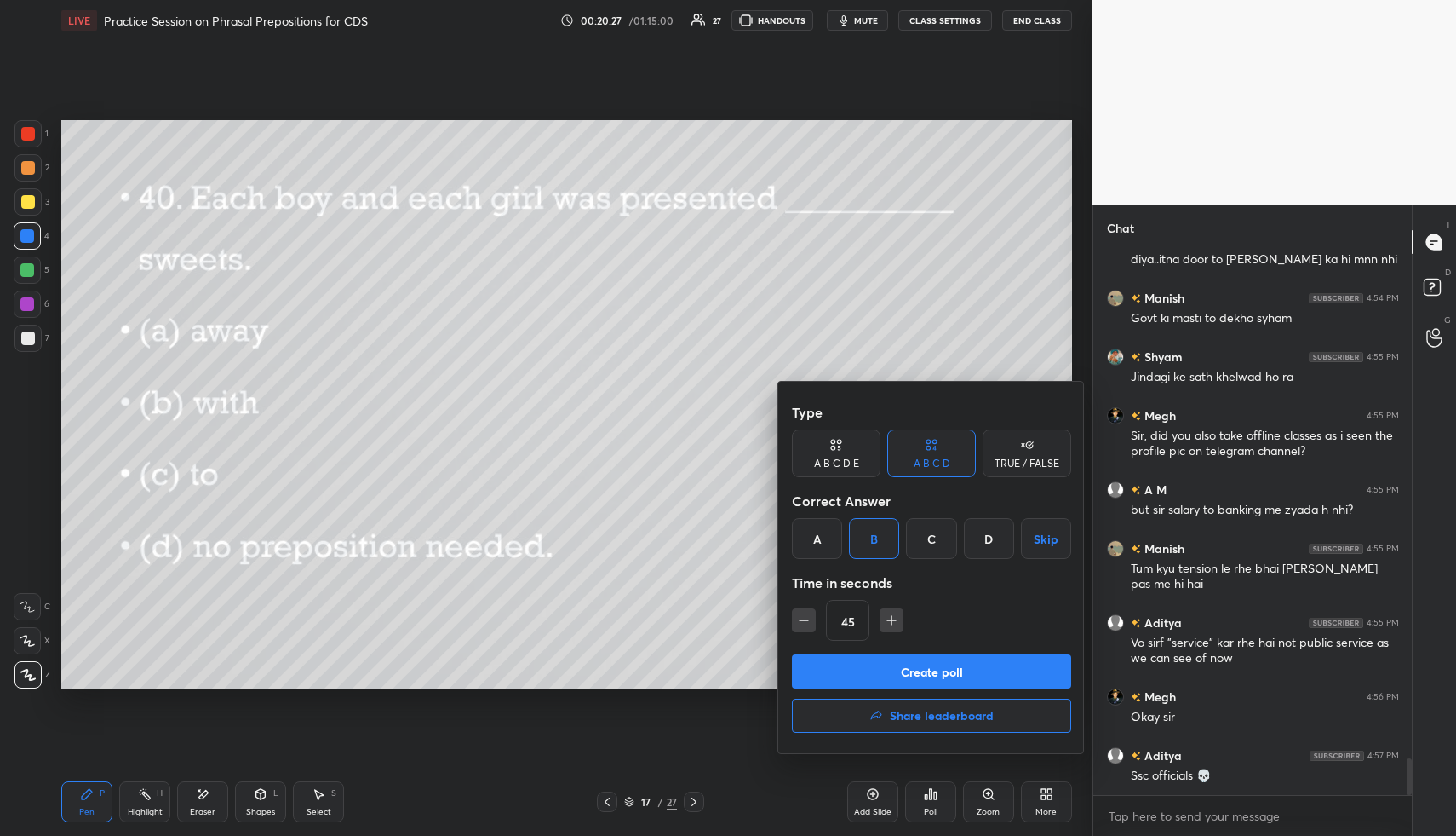
click at [890, 654] on button "Create poll" at bounding box center [931, 671] width 279 height 34
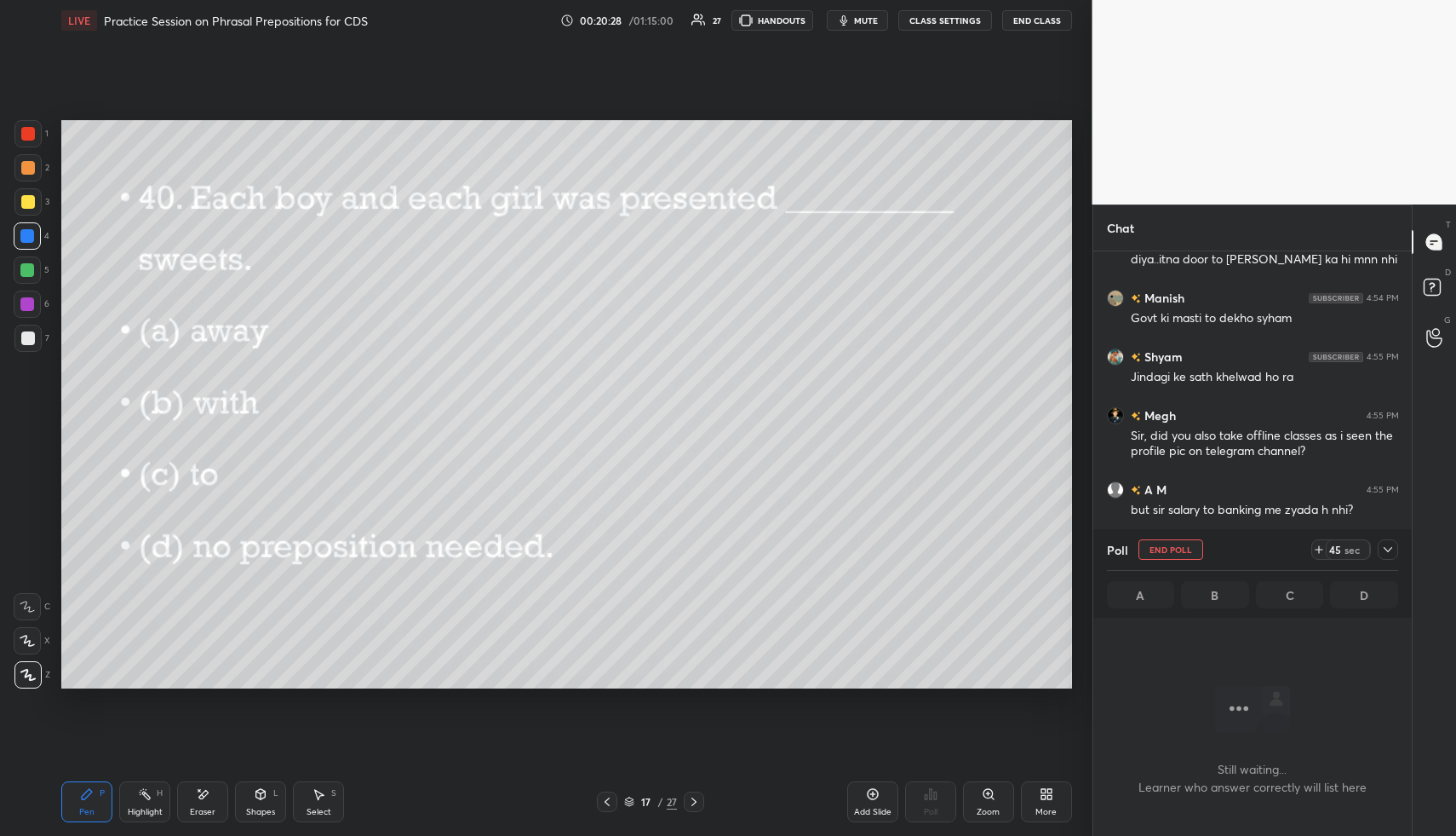
scroll to position [490, 313]
click at [1389, 551] on icon at bounding box center [1387, 549] width 13 height 13
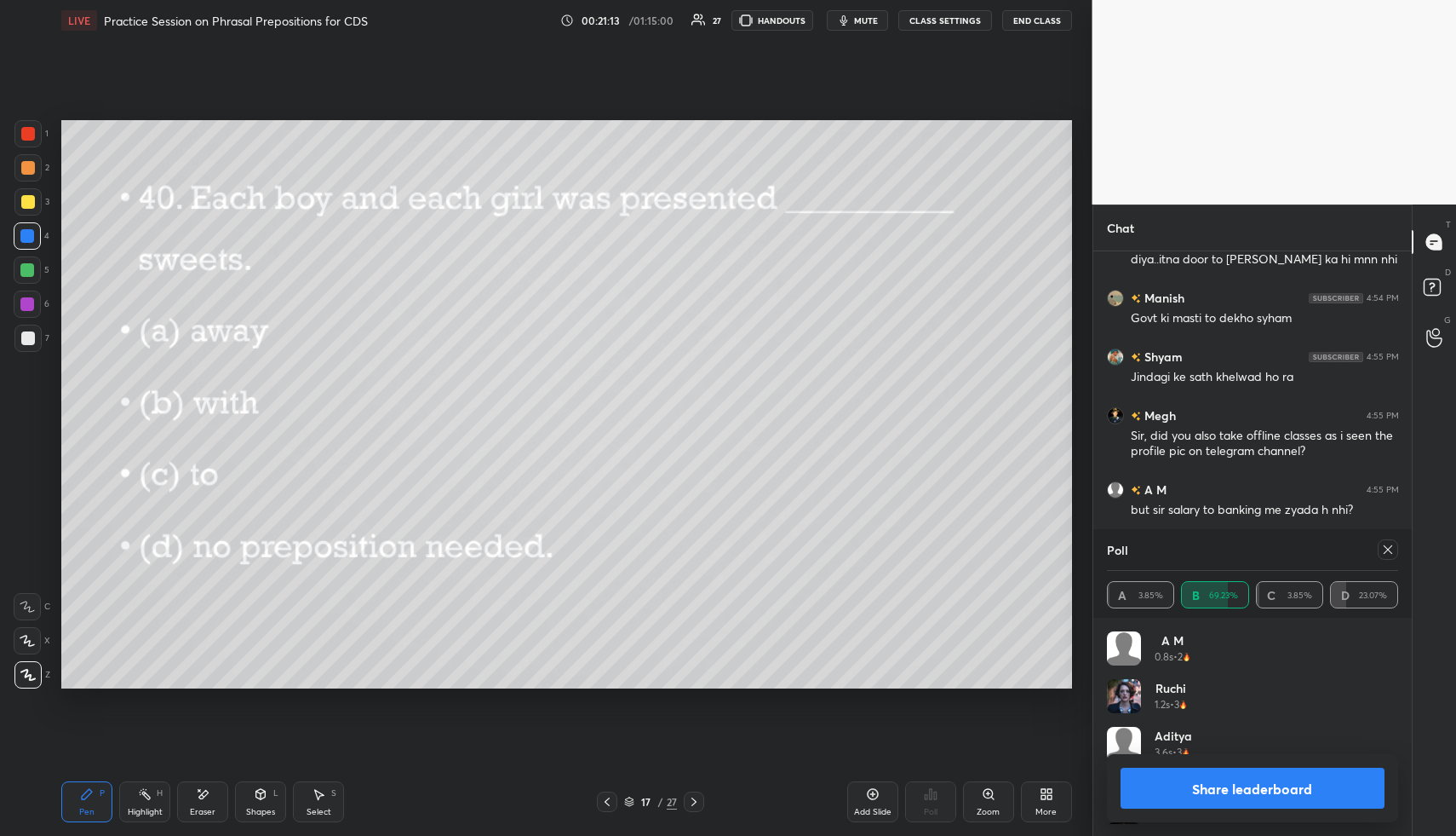
scroll to position [200, 286]
click at [1385, 551] on icon at bounding box center [1388, 550] width 9 height 9
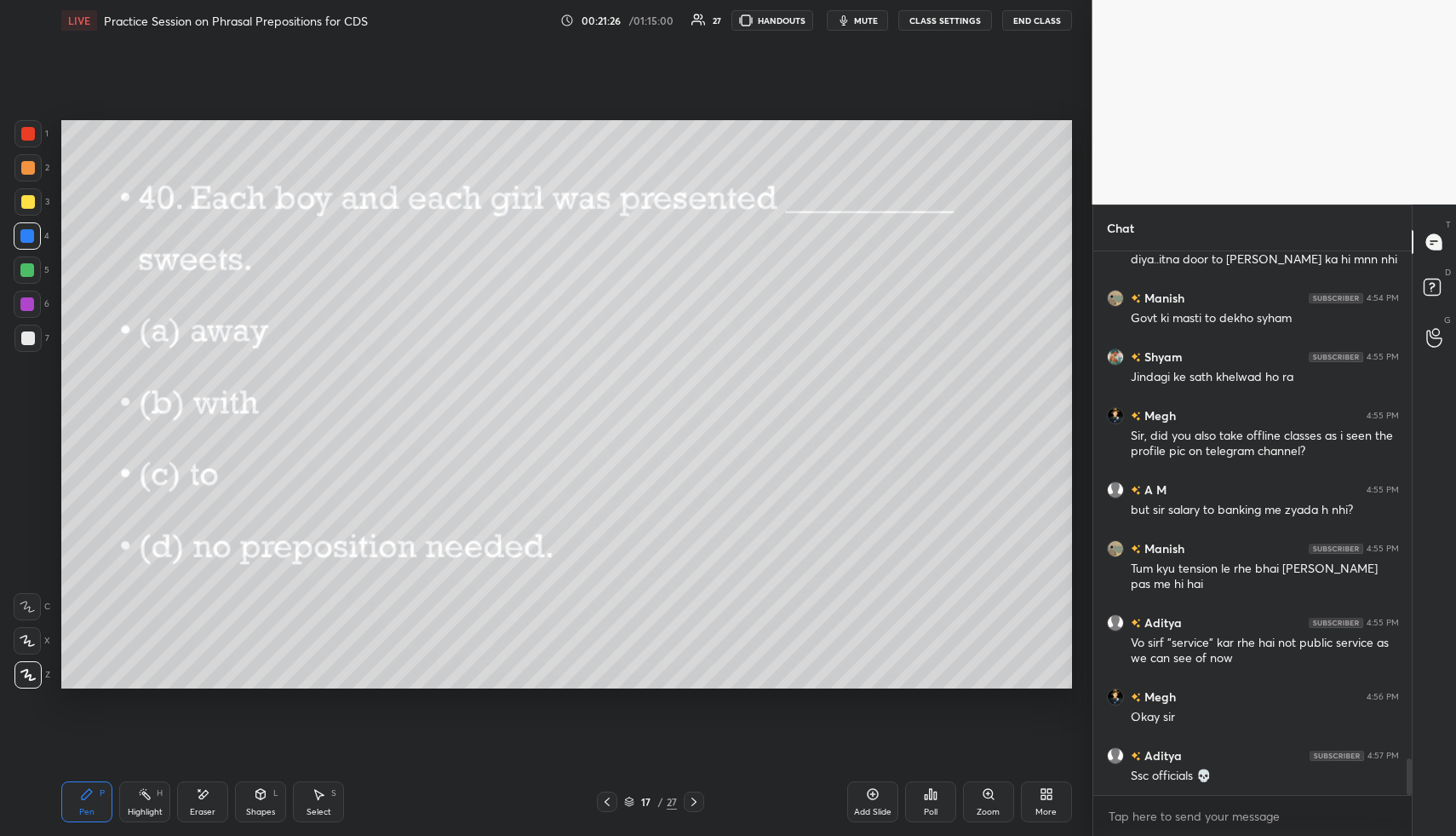
scroll to position [538, 313]
click at [694, 795] on icon at bounding box center [694, 801] width 13 height 13
click at [934, 793] on icon at bounding box center [934, 795] width 3 height 8
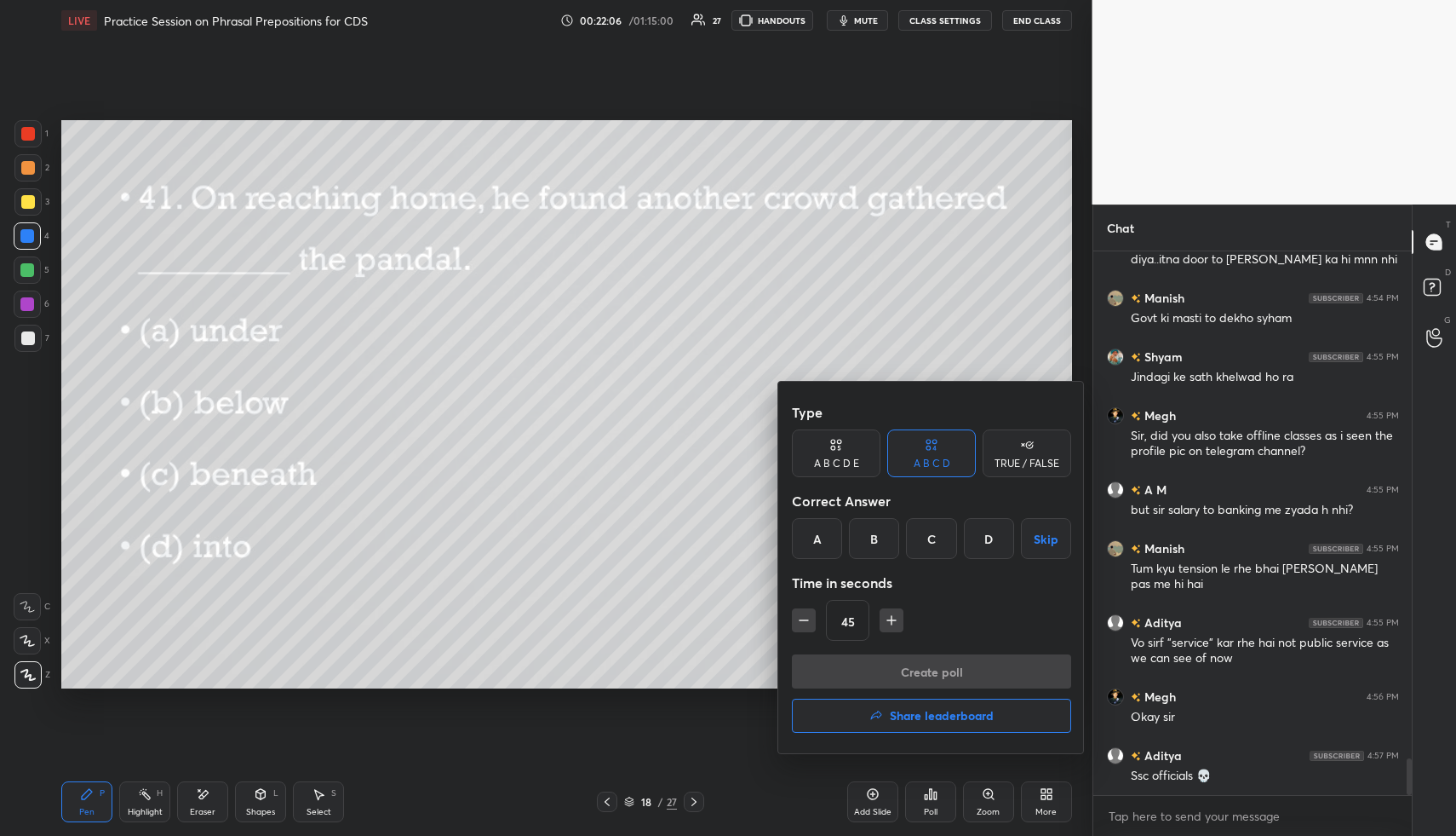
drag, startPoint x: 812, startPoint y: 548, endPoint x: 814, endPoint y: 561, distance: 13.2
click at [811, 549] on div "A" at bounding box center [816, 539] width 50 height 41
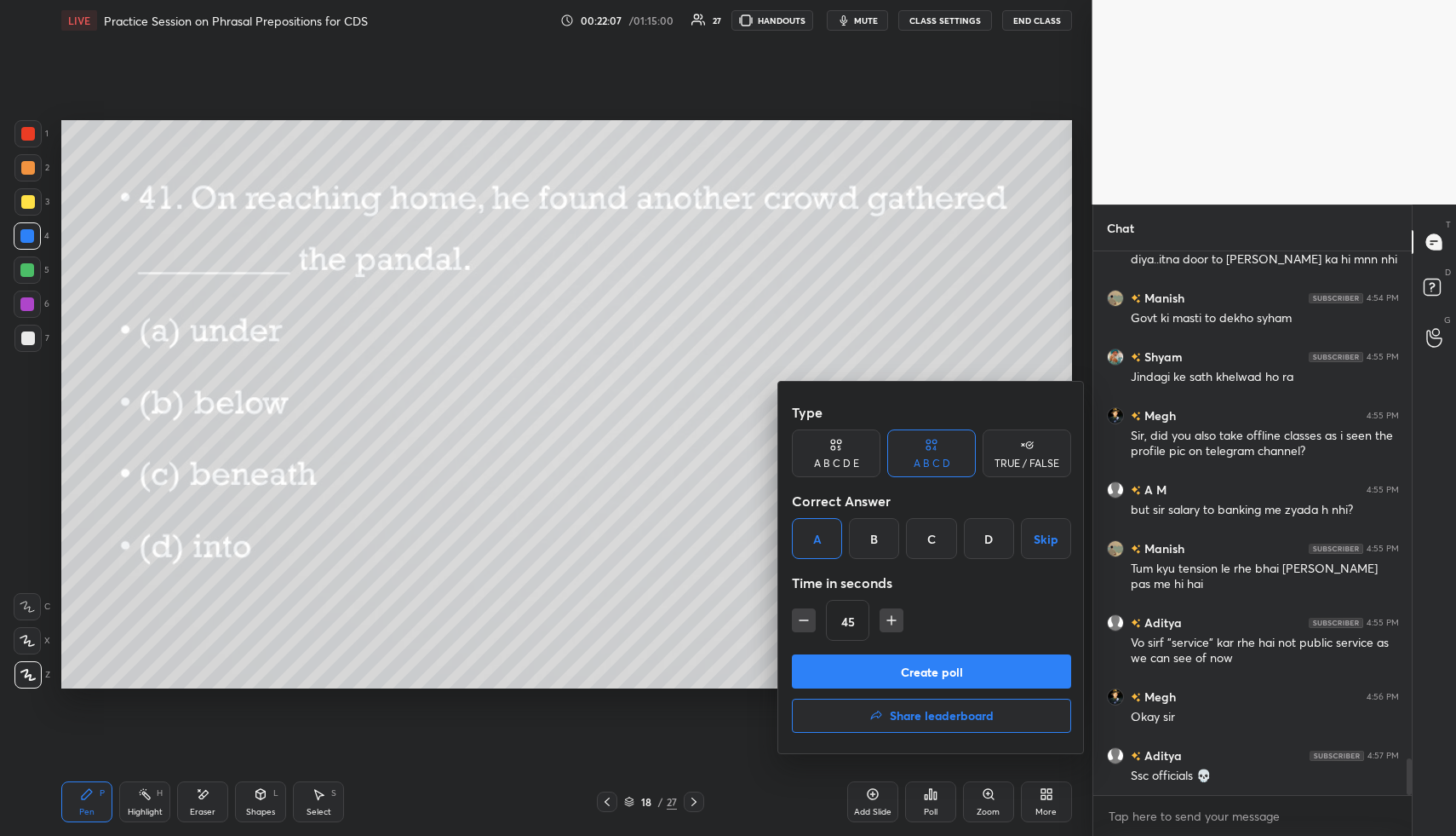
click at [867, 671] on button "Create poll" at bounding box center [931, 671] width 279 height 34
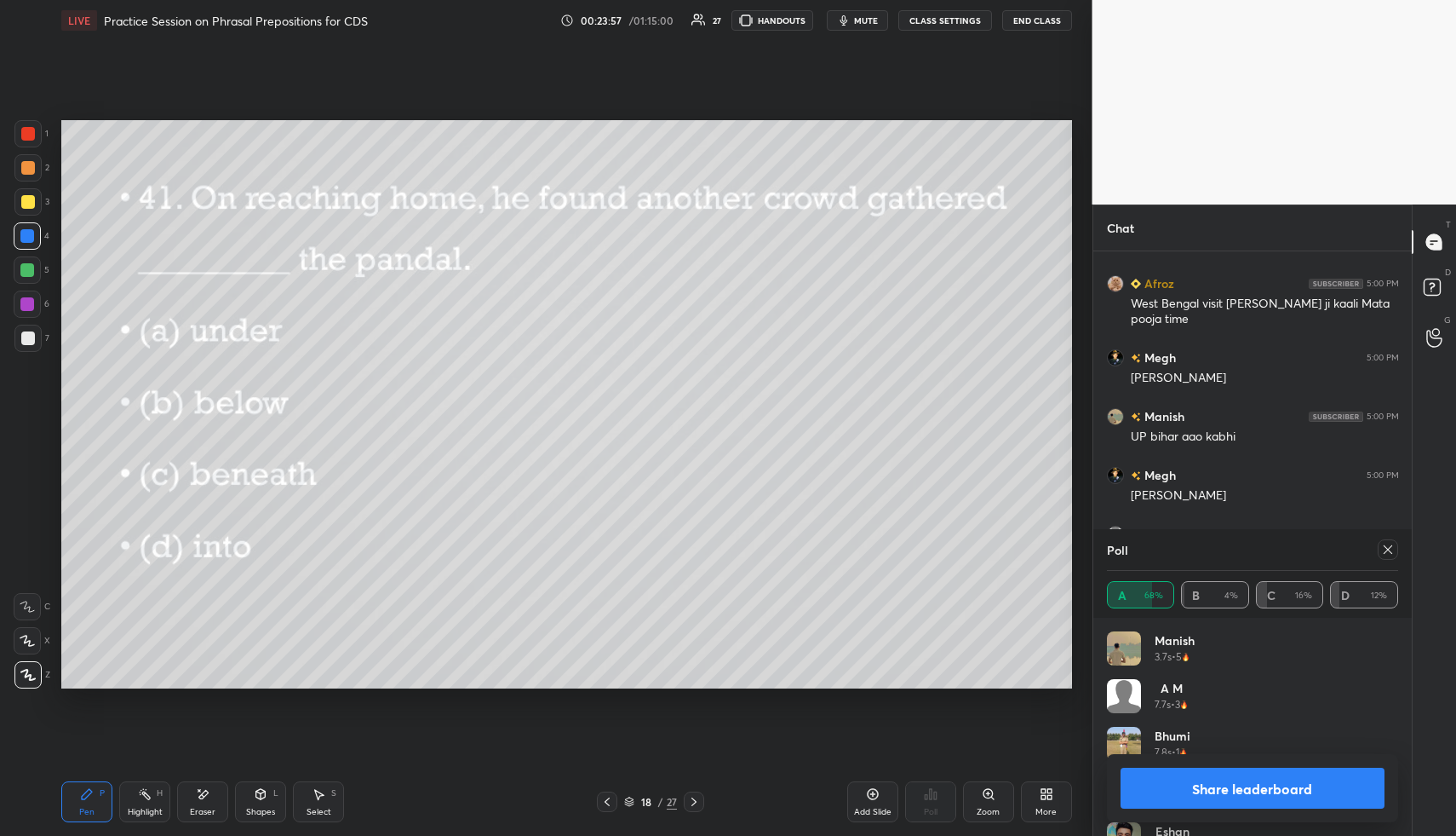
scroll to position [8383, 0]
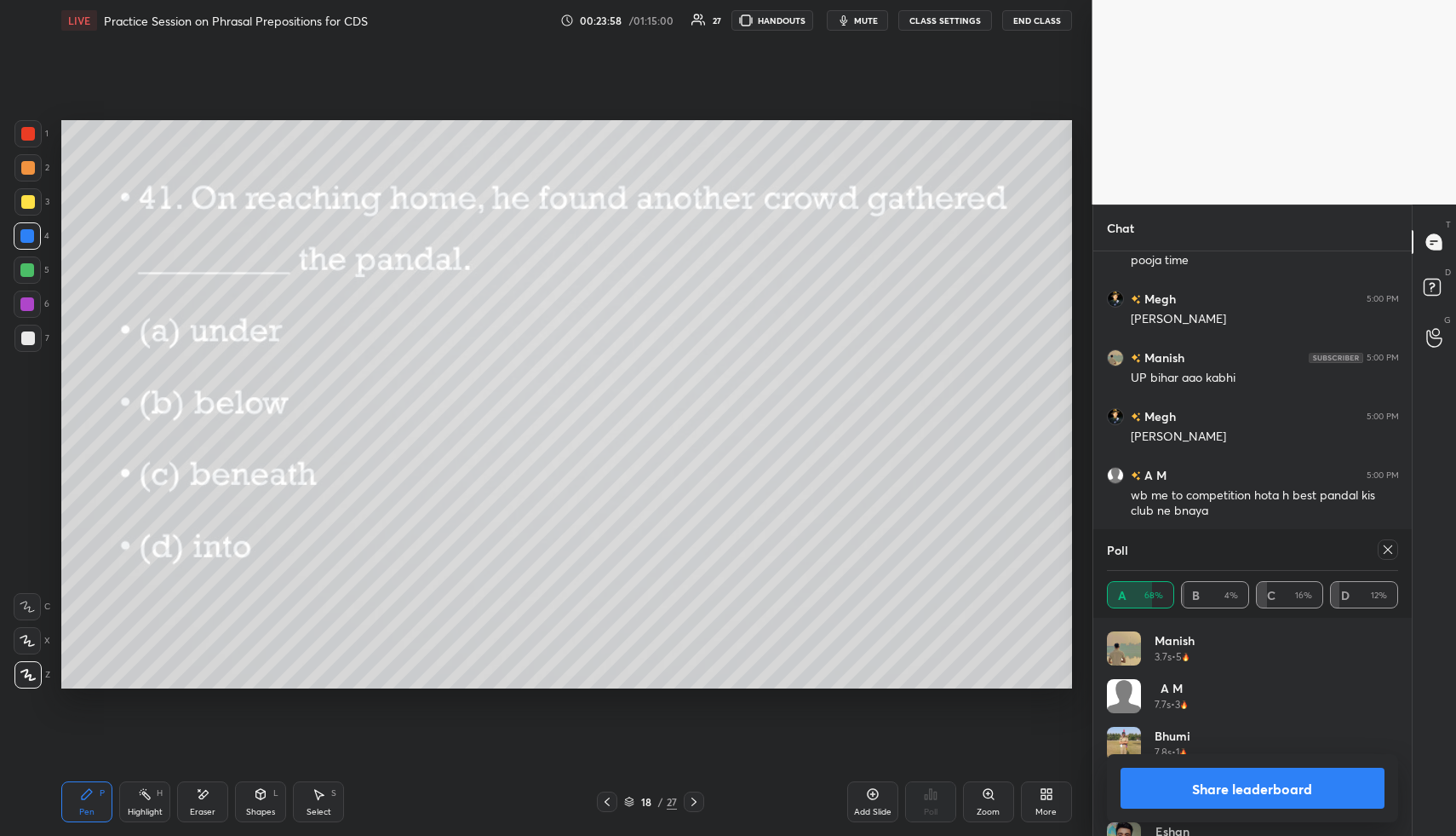
click at [1387, 546] on icon at bounding box center [1387, 549] width 13 height 13
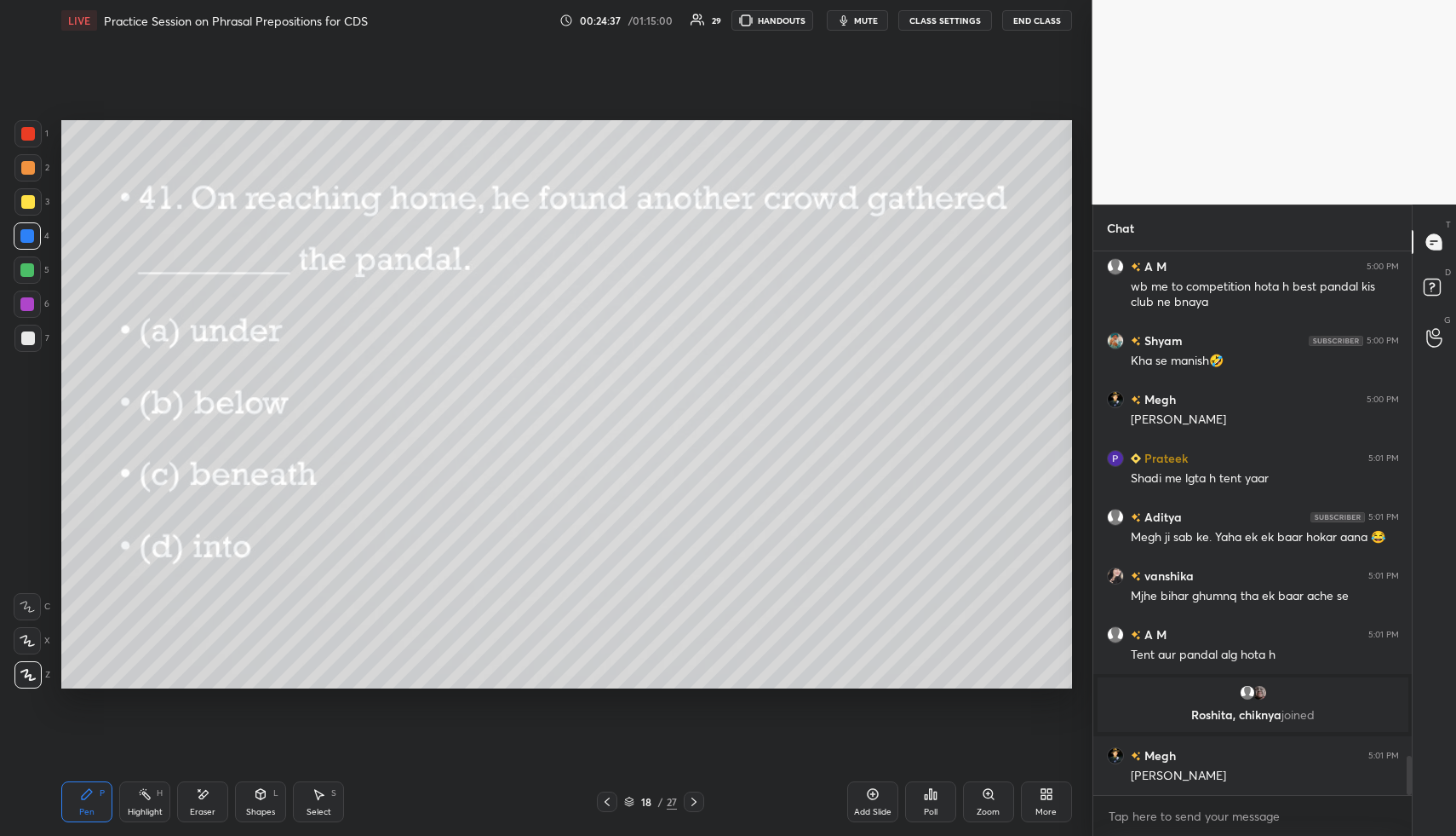
scroll to position [7022, 0]
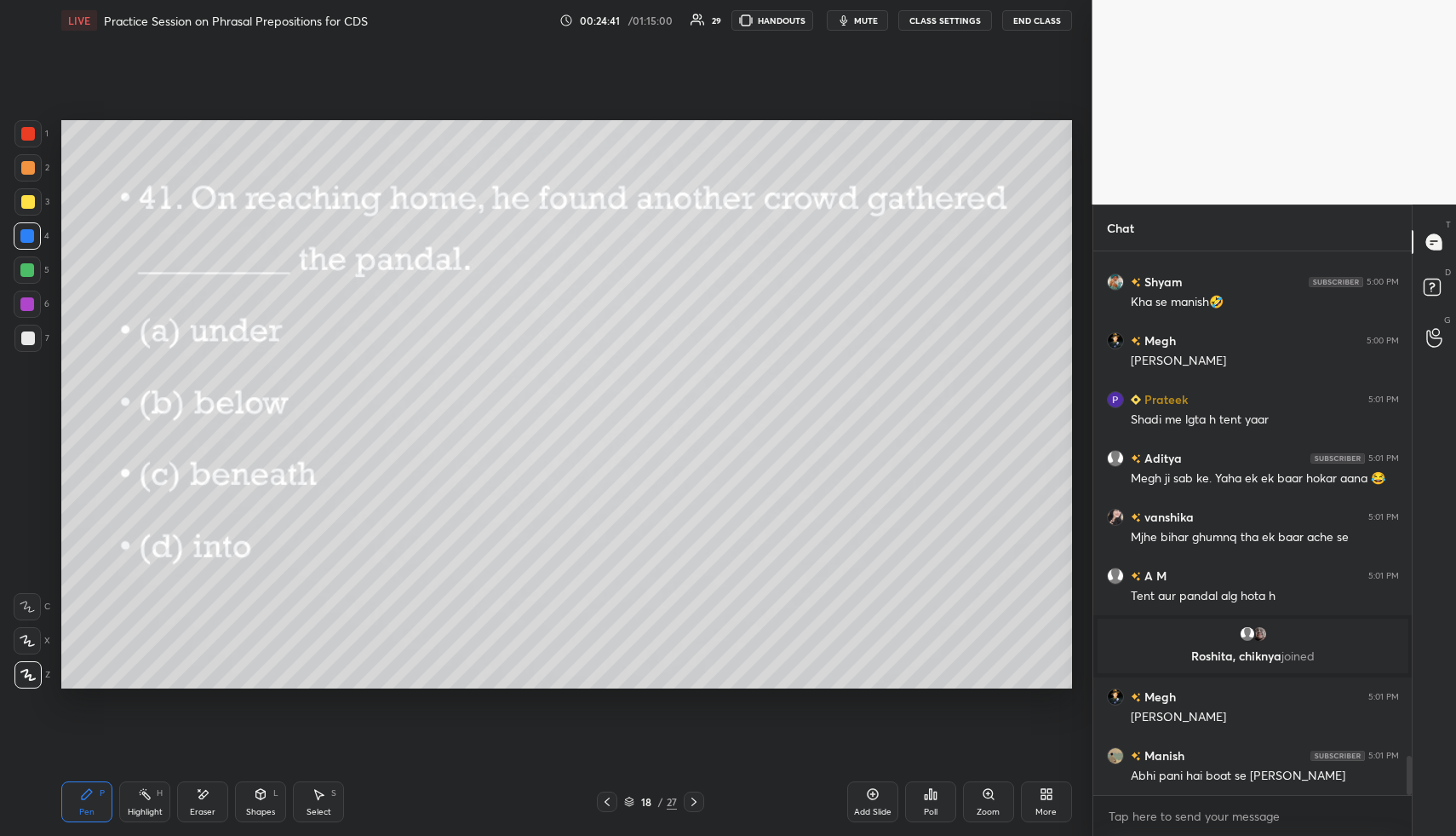
click at [695, 800] on icon at bounding box center [694, 801] width 13 height 13
click at [936, 800] on div "Poll" at bounding box center [931, 802] width 51 height 41
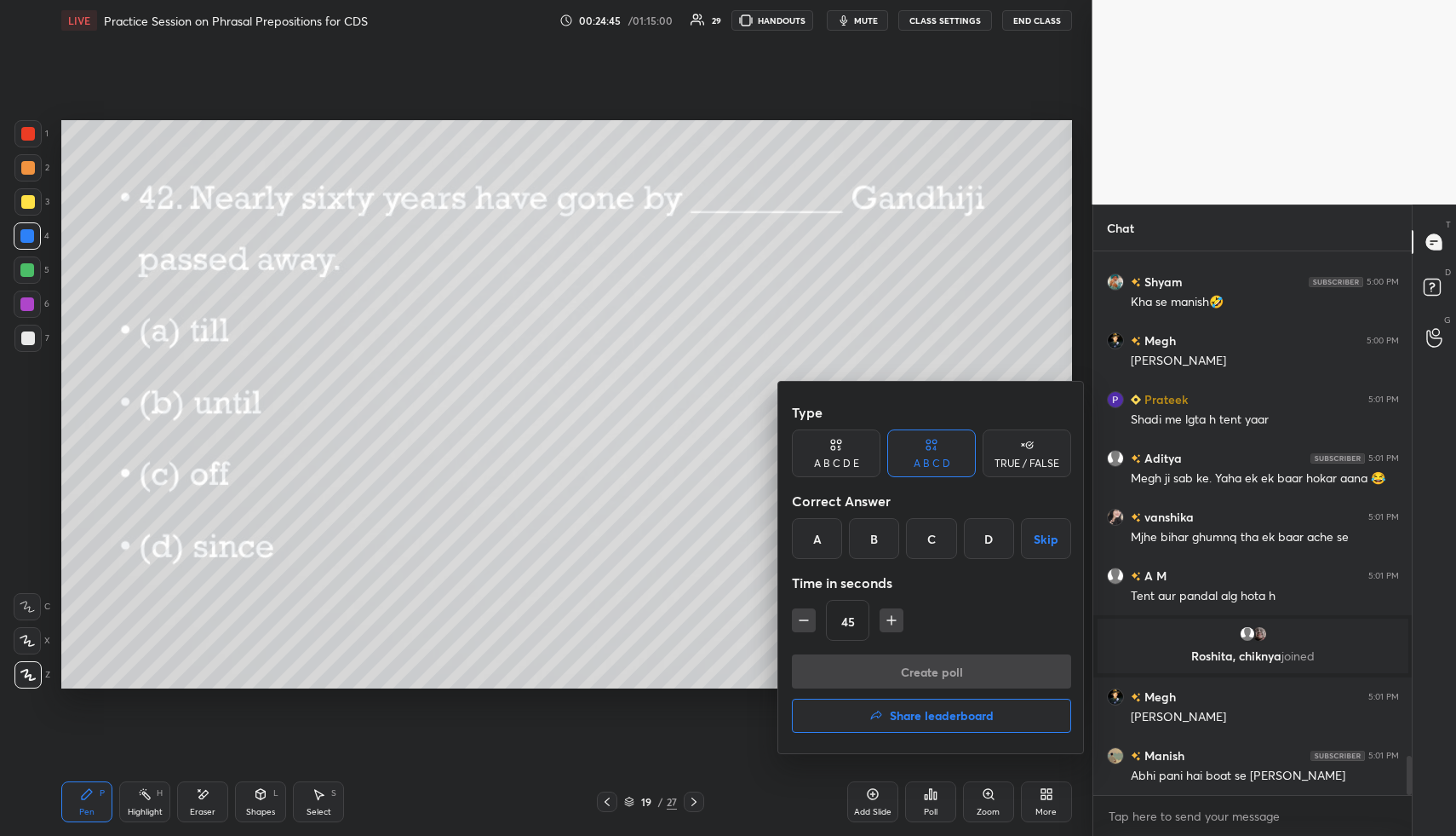
click at [998, 545] on div "D" at bounding box center [988, 539] width 50 height 41
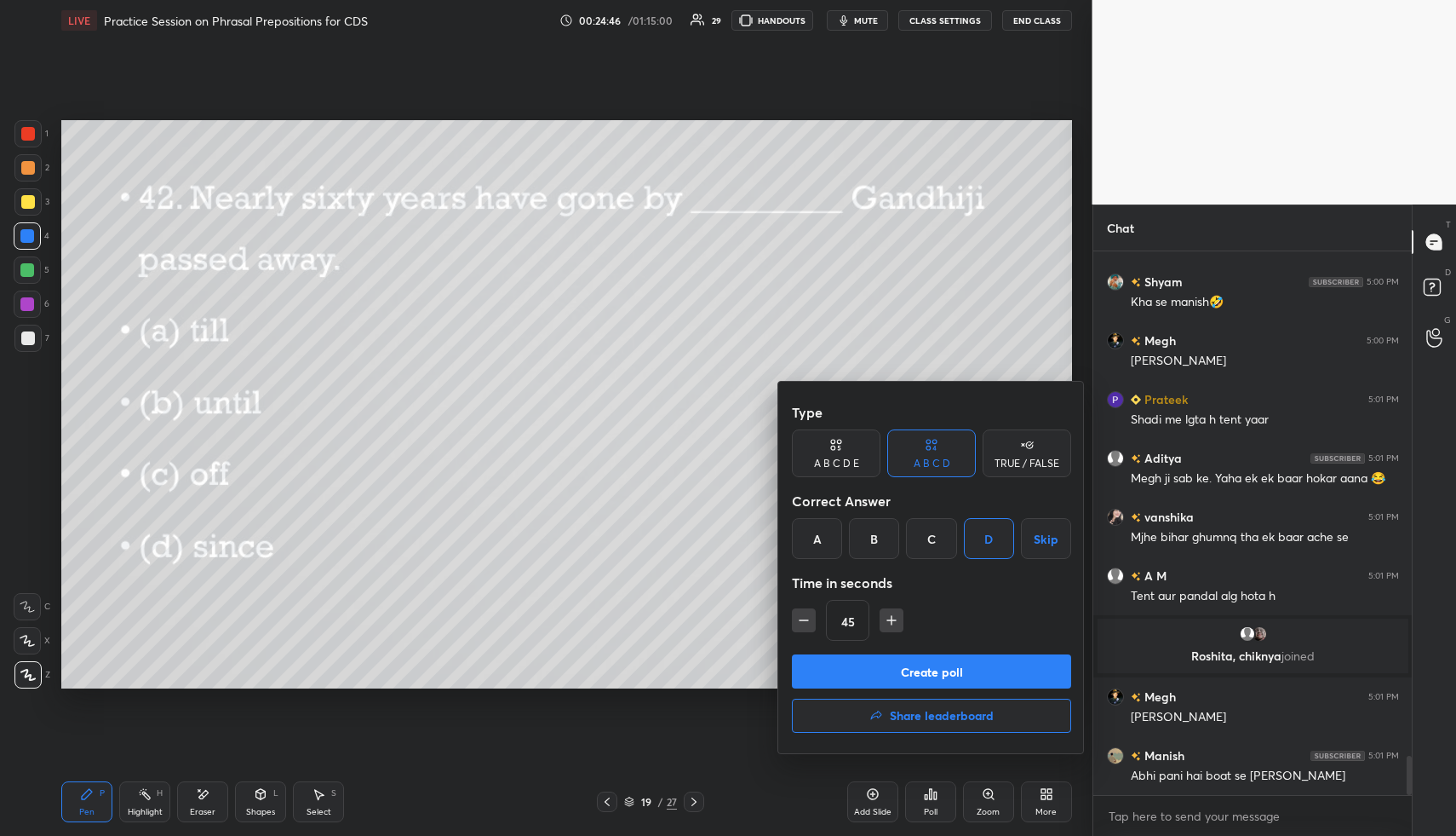
click at [957, 676] on button "Create poll" at bounding box center [931, 671] width 279 height 34
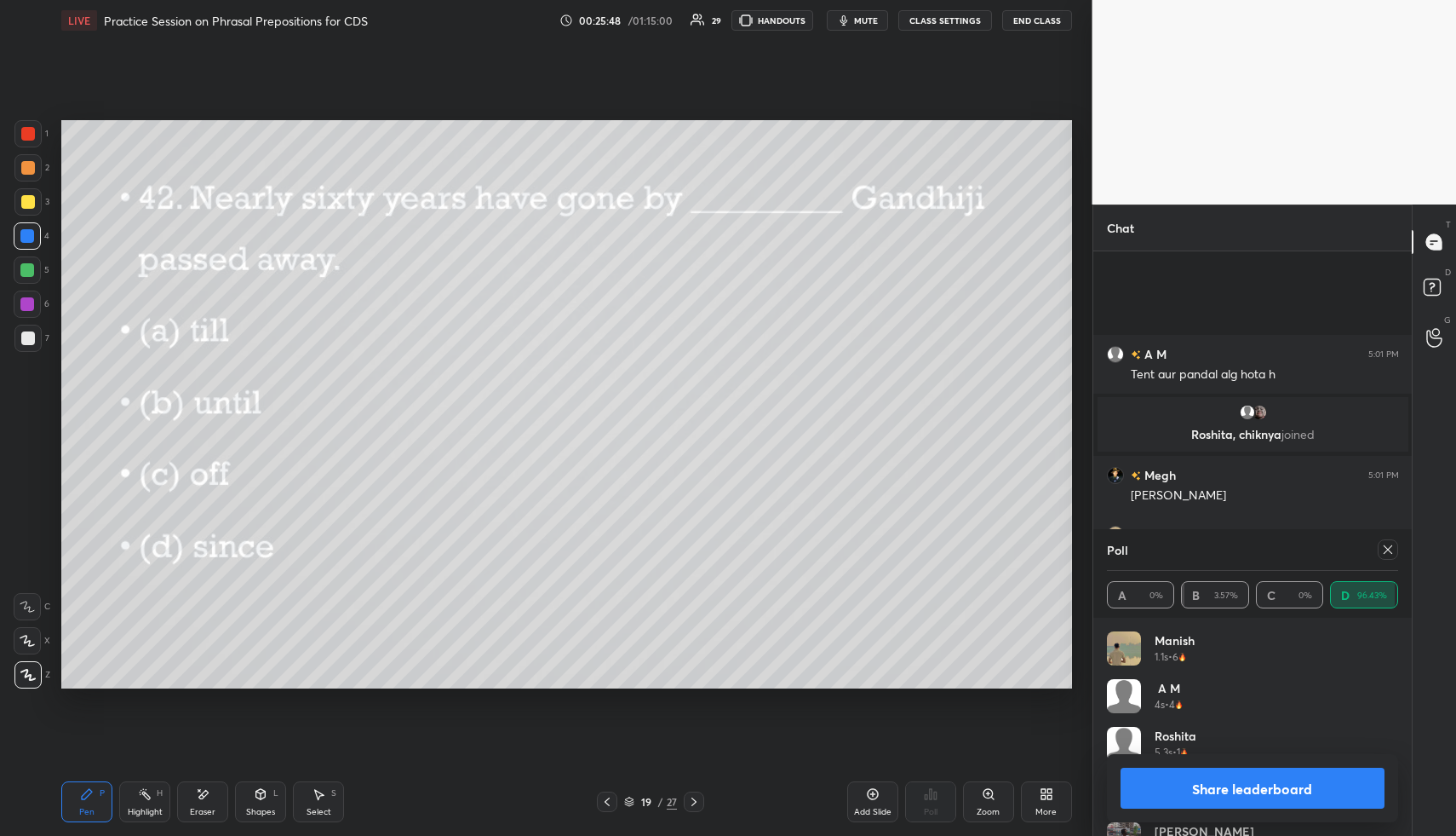
scroll to position [7394, 0]
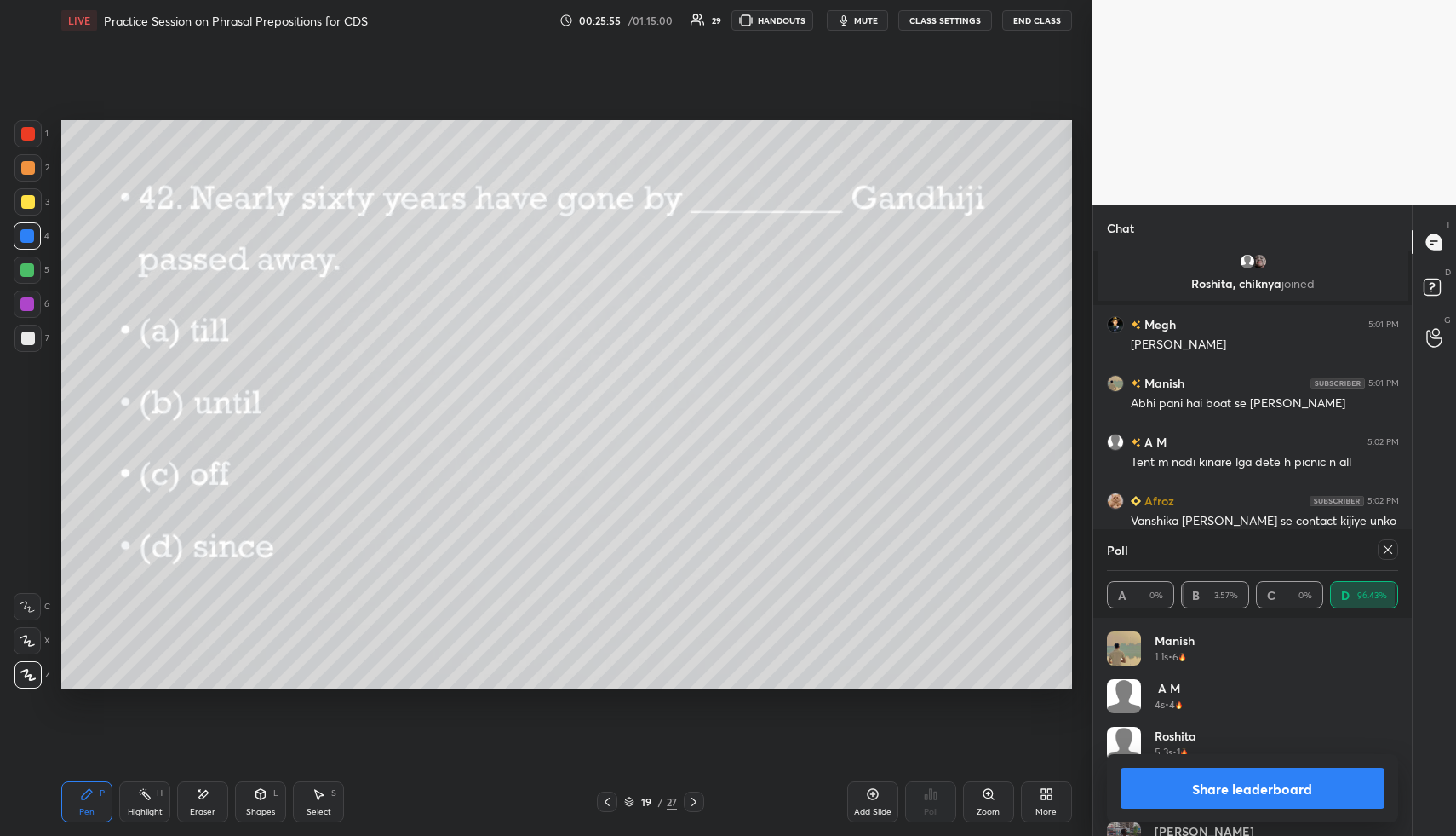
click at [1385, 551] on icon at bounding box center [1387, 549] width 13 height 13
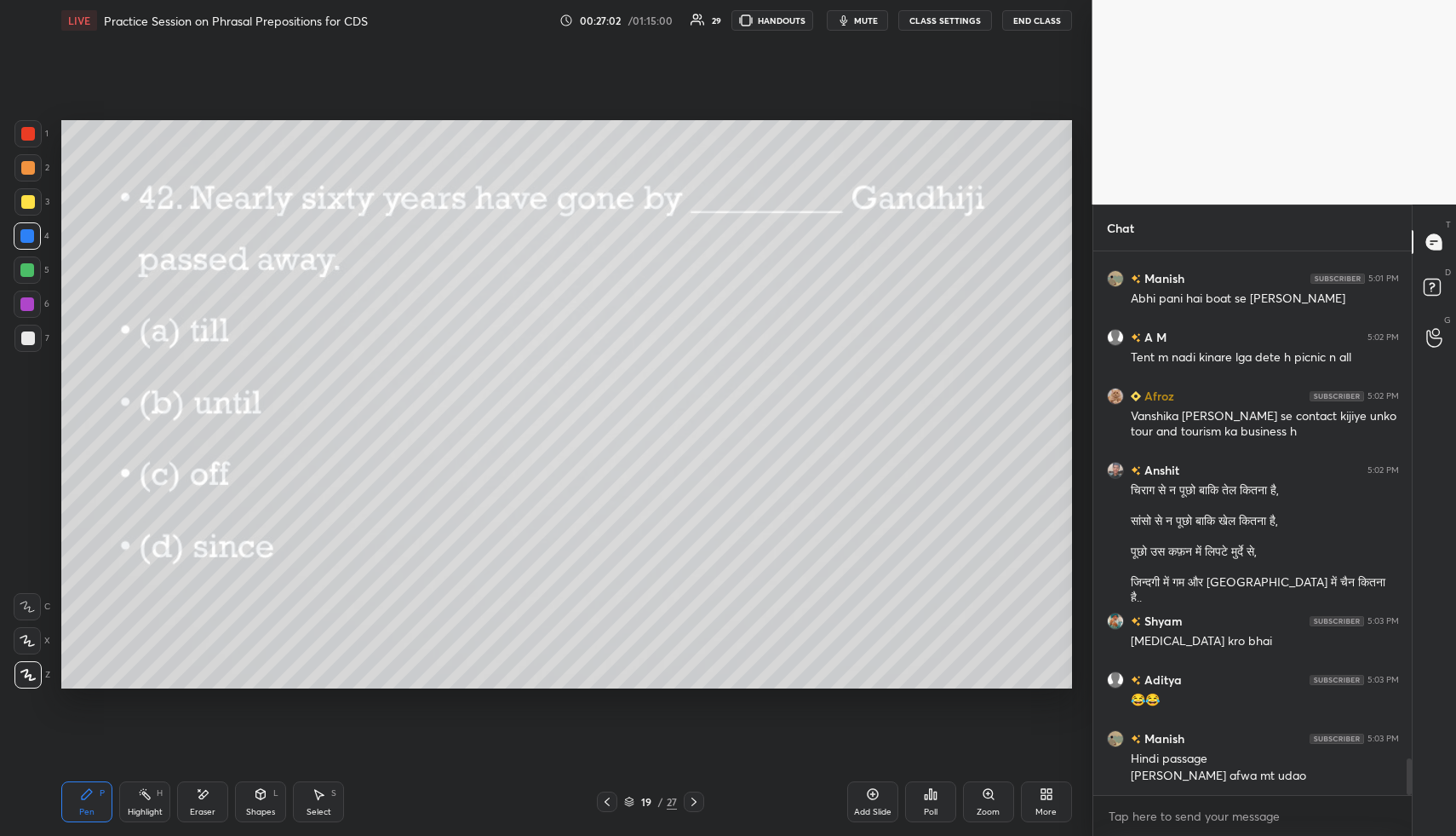
scroll to position [7558, 0]
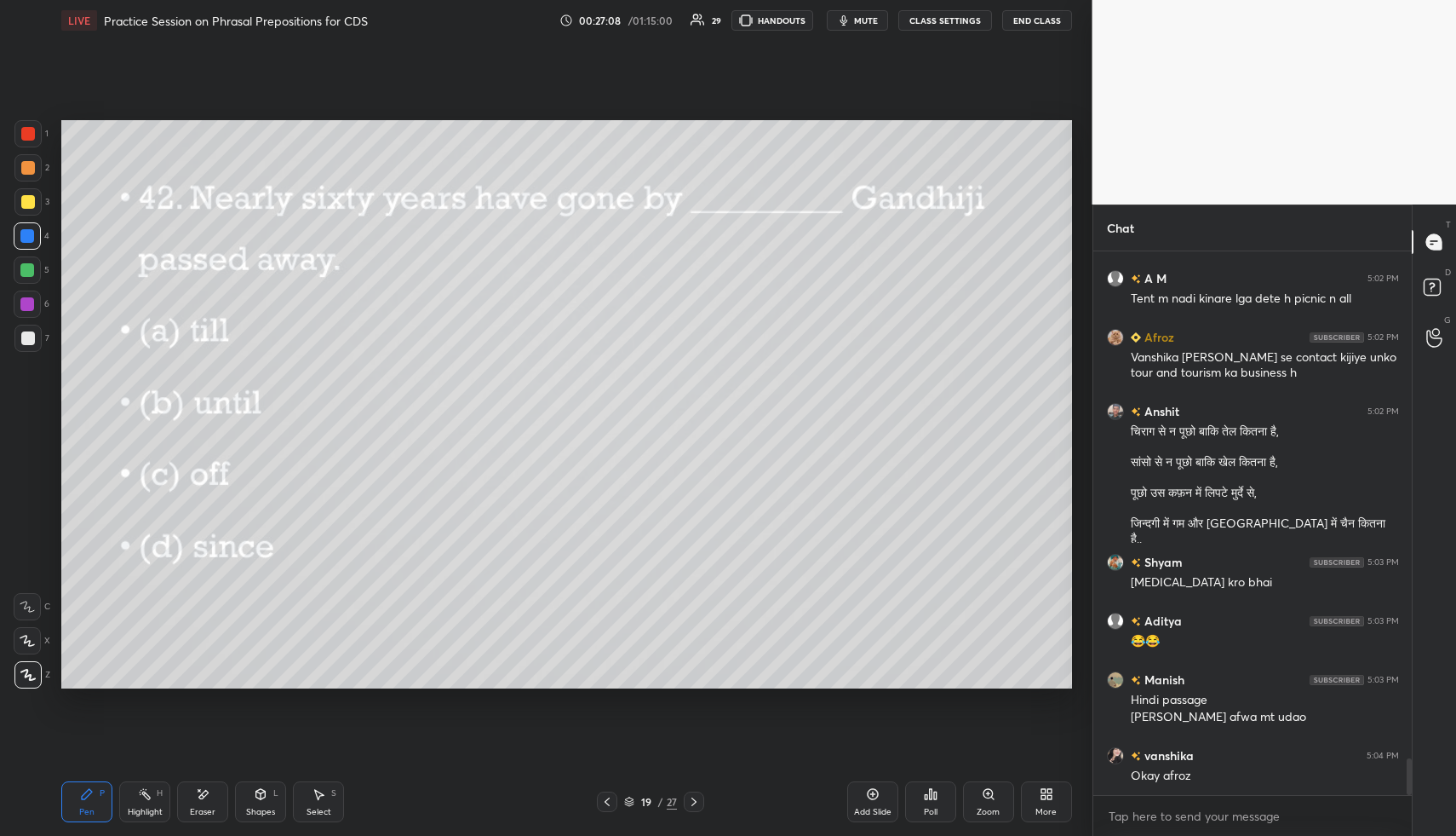
click at [697, 799] on icon at bounding box center [694, 801] width 13 height 13
click at [919, 802] on div "Poll" at bounding box center [931, 802] width 51 height 41
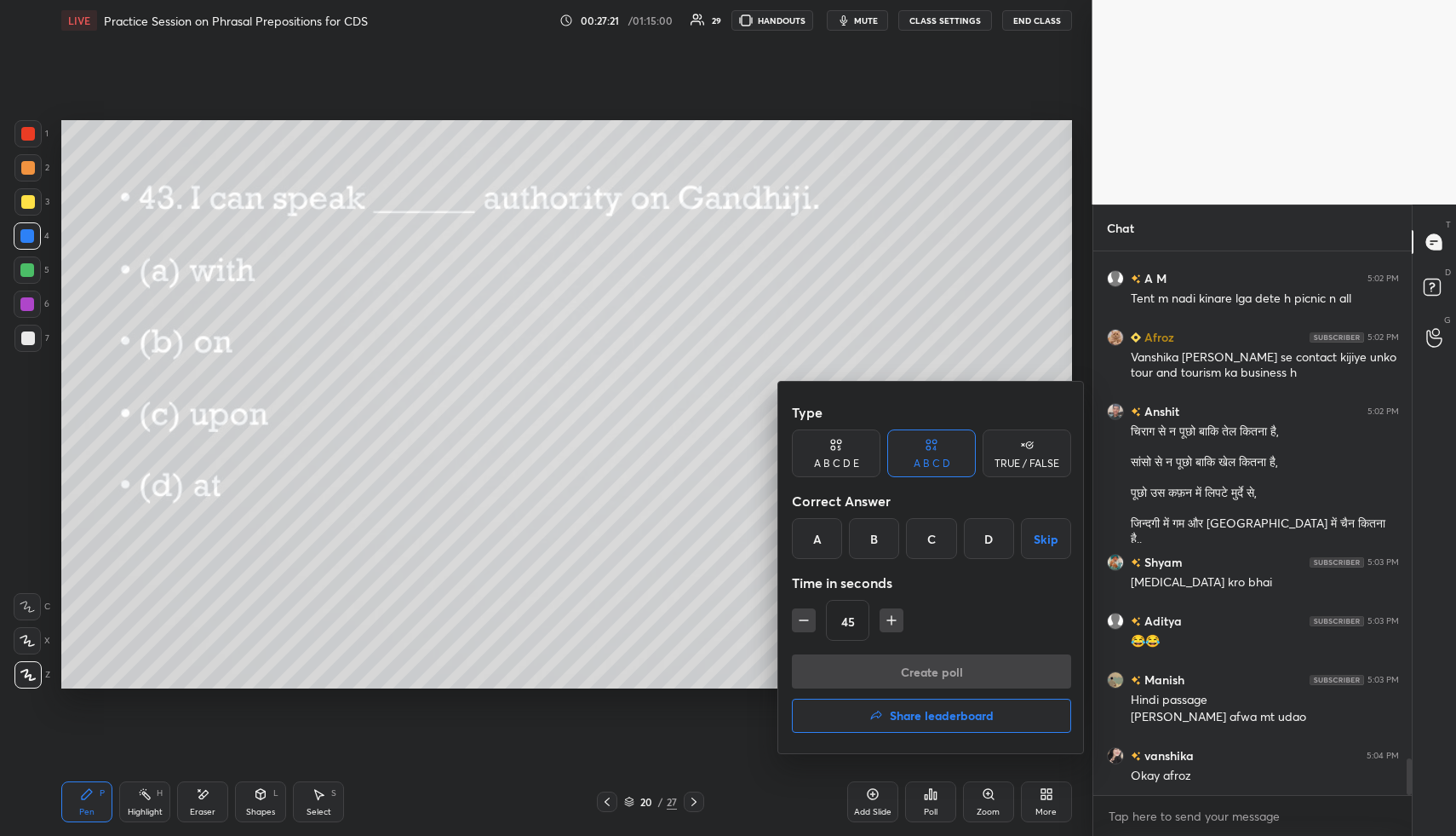
click at [807, 553] on div "A" at bounding box center [816, 539] width 50 height 41
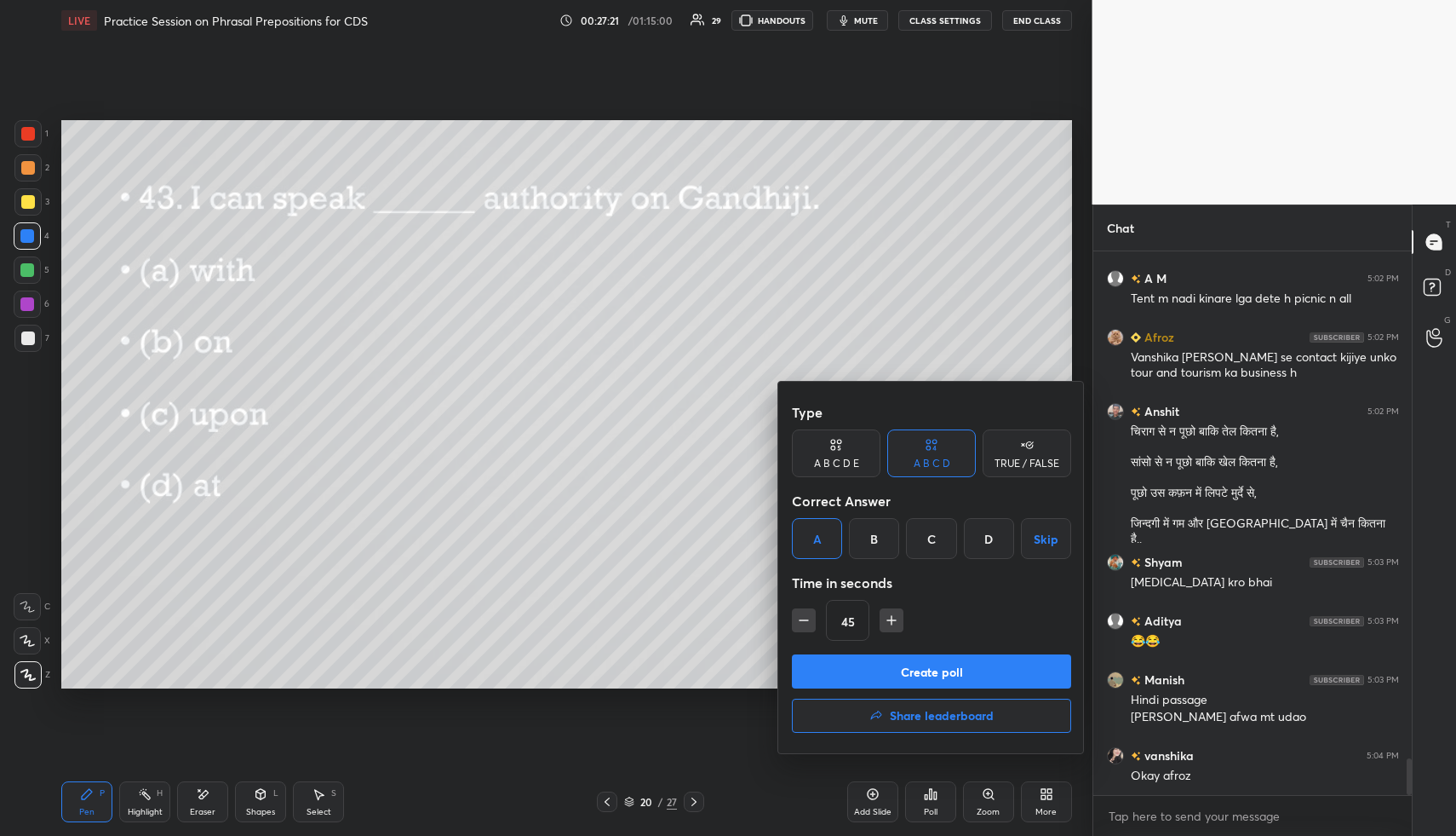
drag, startPoint x: 809, startPoint y: 555, endPoint x: 801, endPoint y: 563, distance: 11.3
click at [802, 560] on div "Type A B C D E A B C D TRUE / FALSE Correct Answer A B C D Skip Time in seconds…" at bounding box center [931, 524] width 279 height 259
drag, startPoint x: 780, startPoint y: 572, endPoint x: 763, endPoint y: 554, distance: 24.8
click at [763, 554] on div "Type A B C D E A B C D TRUE / FALSE Correct Answer A B C D Skip Time in seconds…" at bounding box center [728, 418] width 1456 height 836
click at [858, 672] on button "Create poll" at bounding box center [931, 671] width 279 height 34
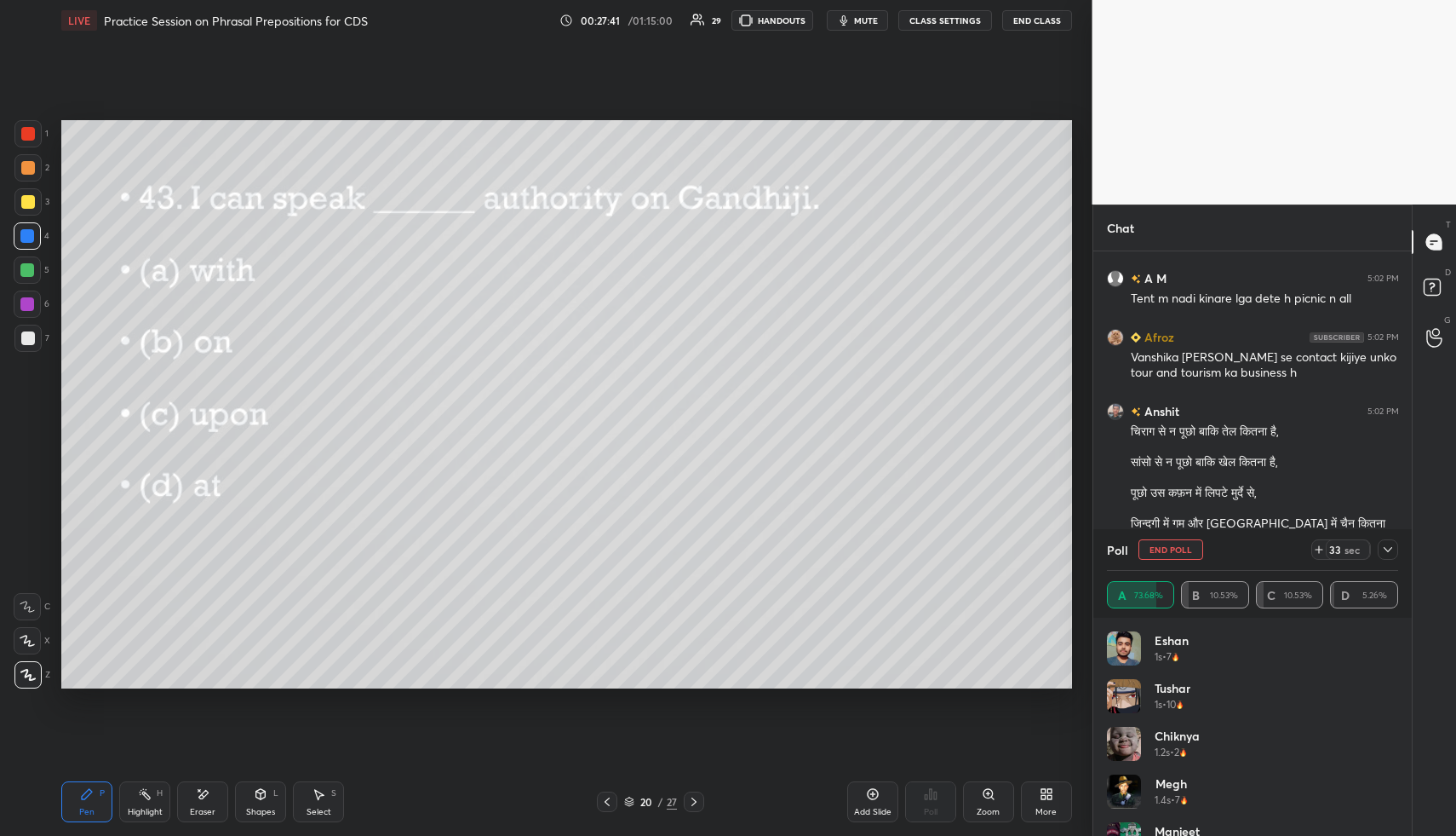
scroll to position [7687, 0]
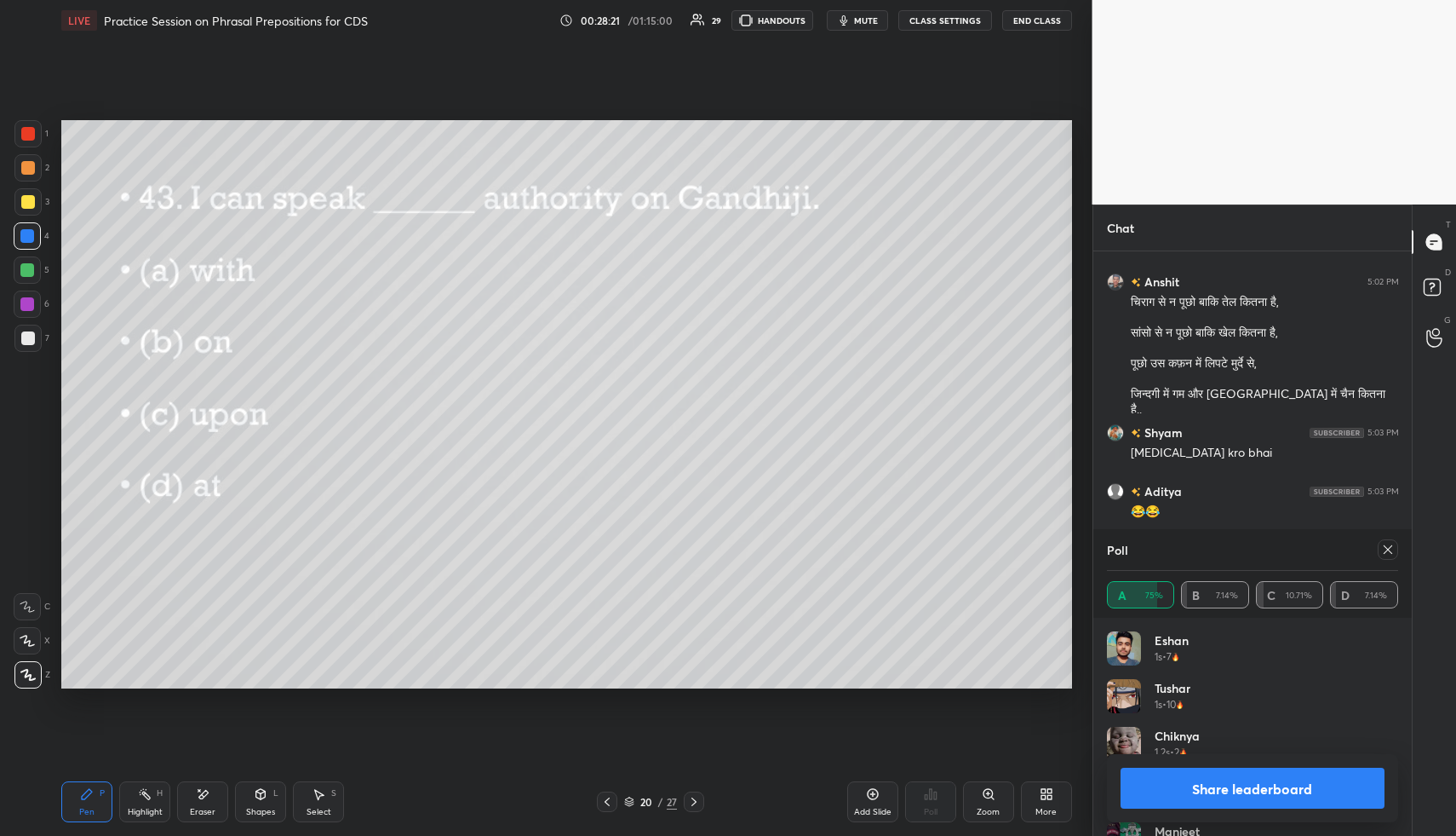
click at [699, 796] on icon at bounding box center [694, 801] width 13 height 13
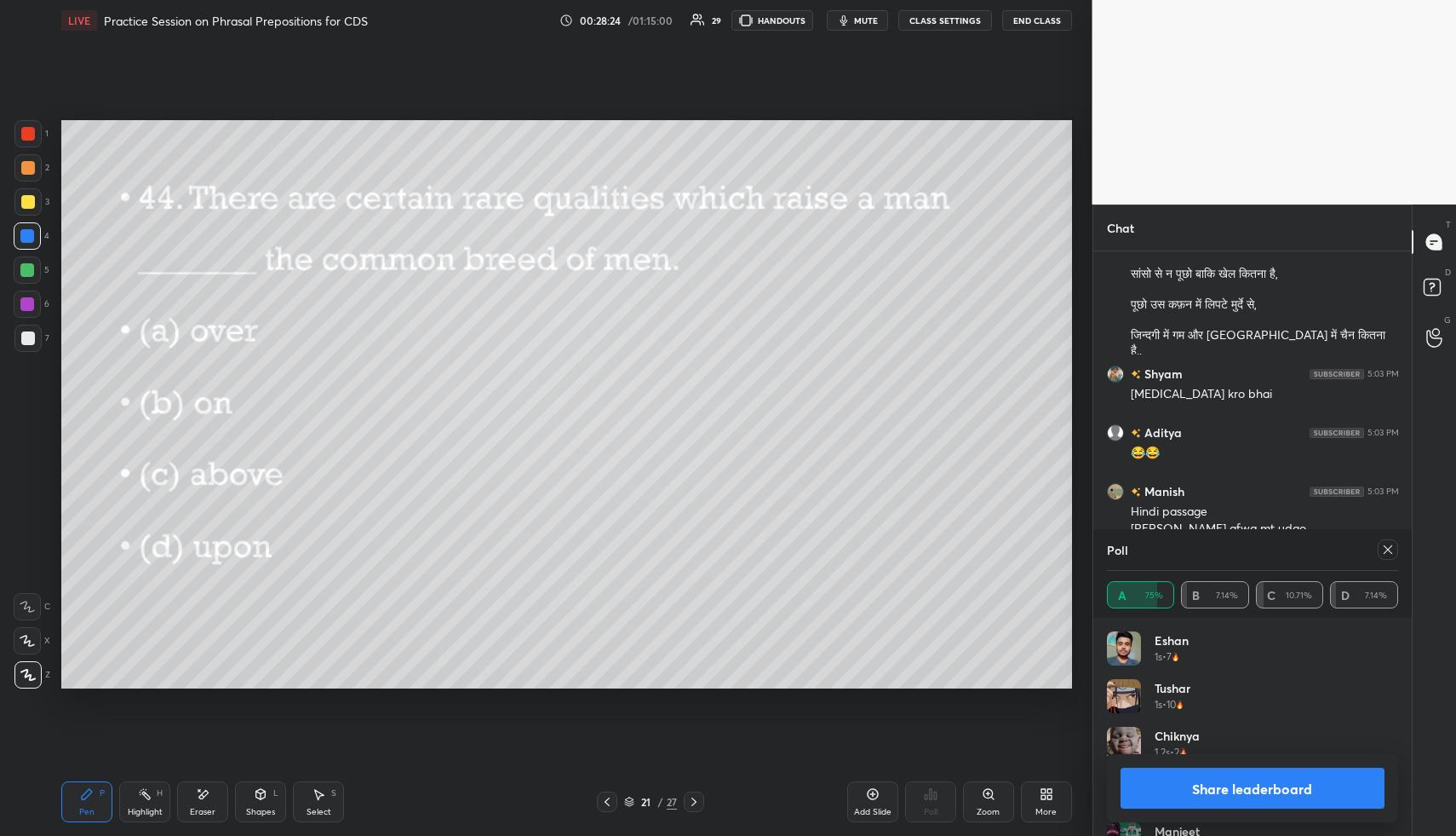
scroll to position [7442, 0]
click at [1386, 546] on icon at bounding box center [1387, 549] width 13 height 13
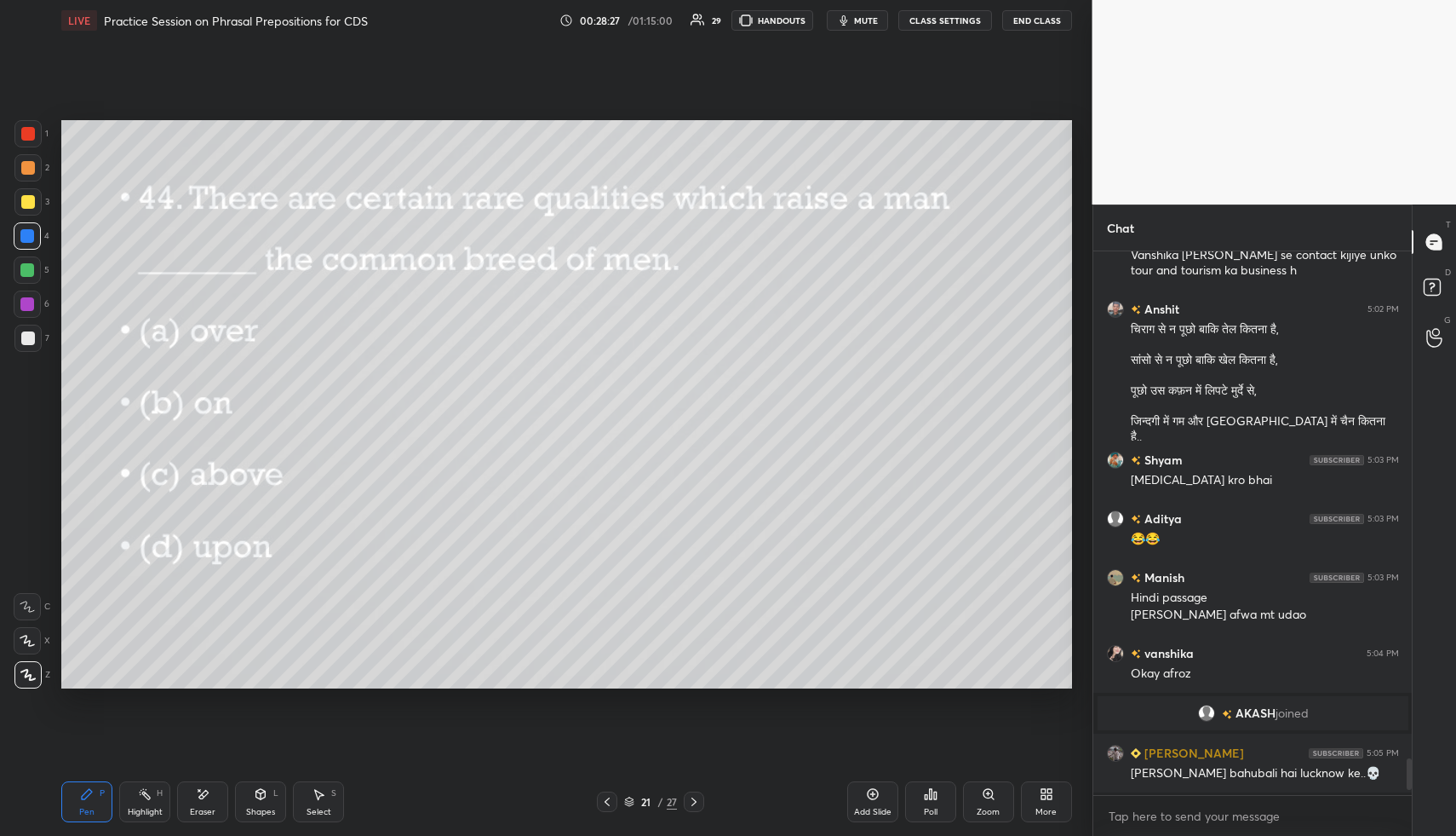
scroll to position [7354, 0]
click at [931, 796] on icon at bounding box center [930, 794] width 3 height 11
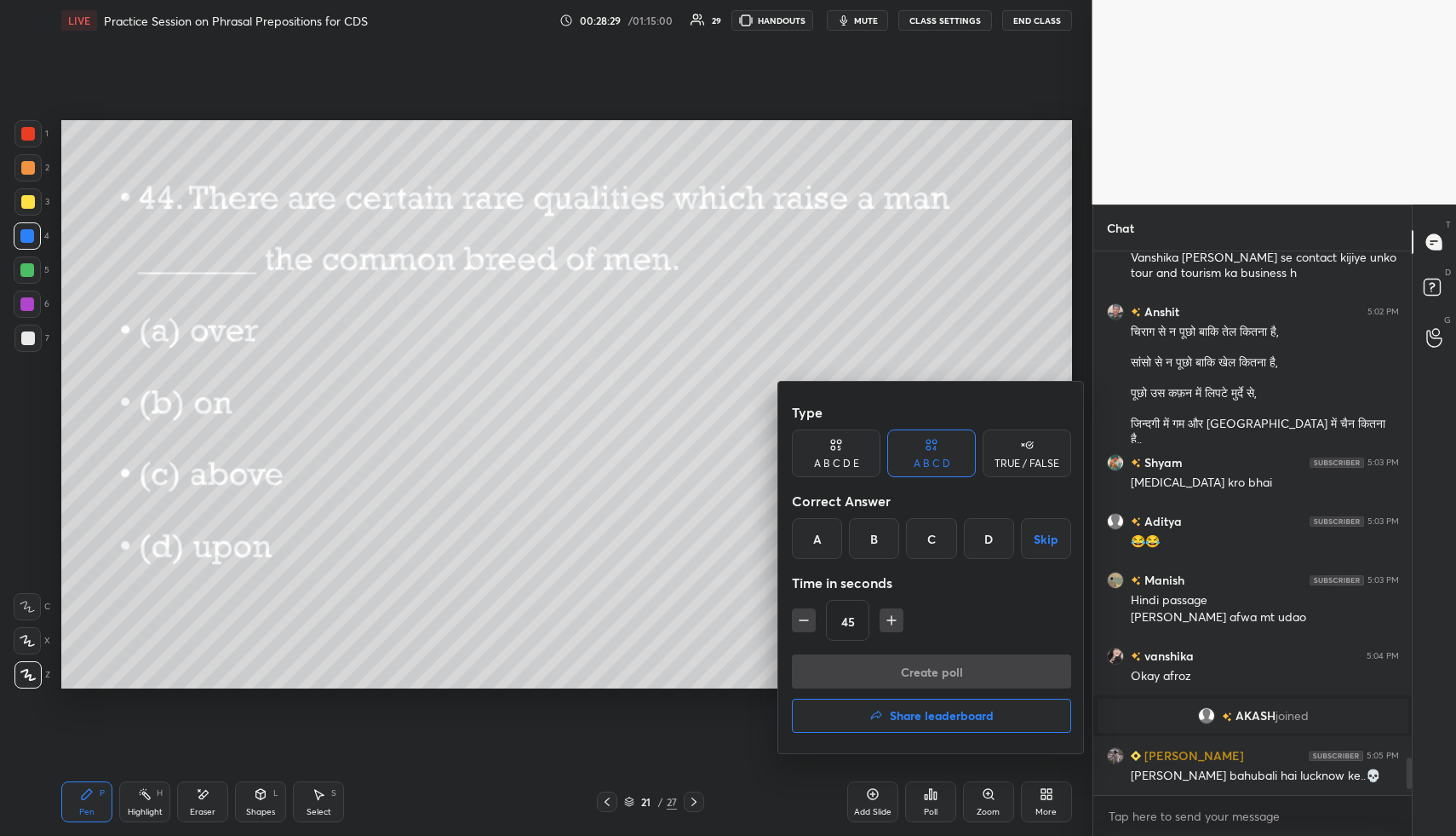
click at [932, 536] on div "C" at bounding box center [931, 539] width 50 height 41
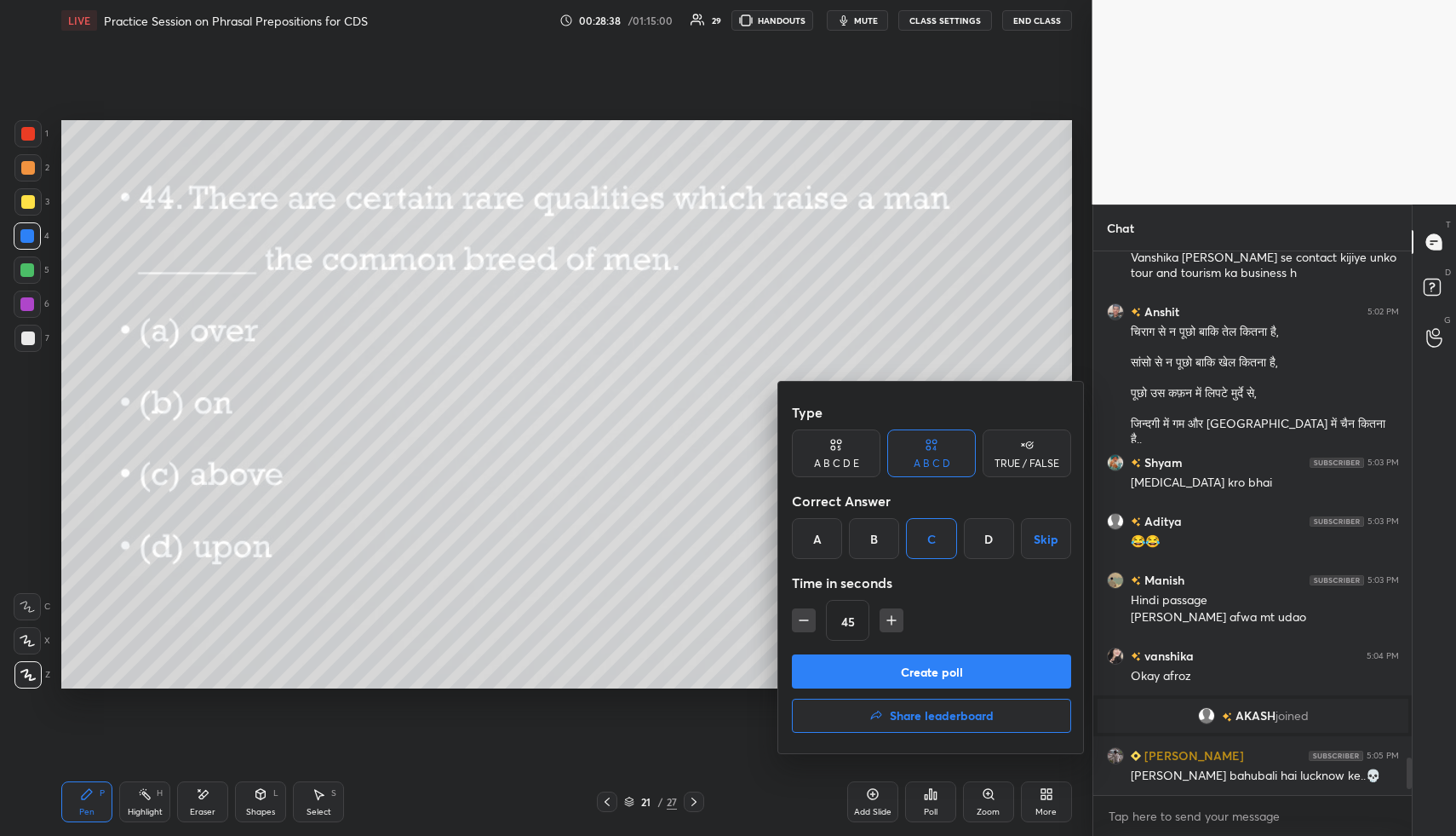
click at [934, 659] on button "Create poll" at bounding box center [931, 671] width 279 height 34
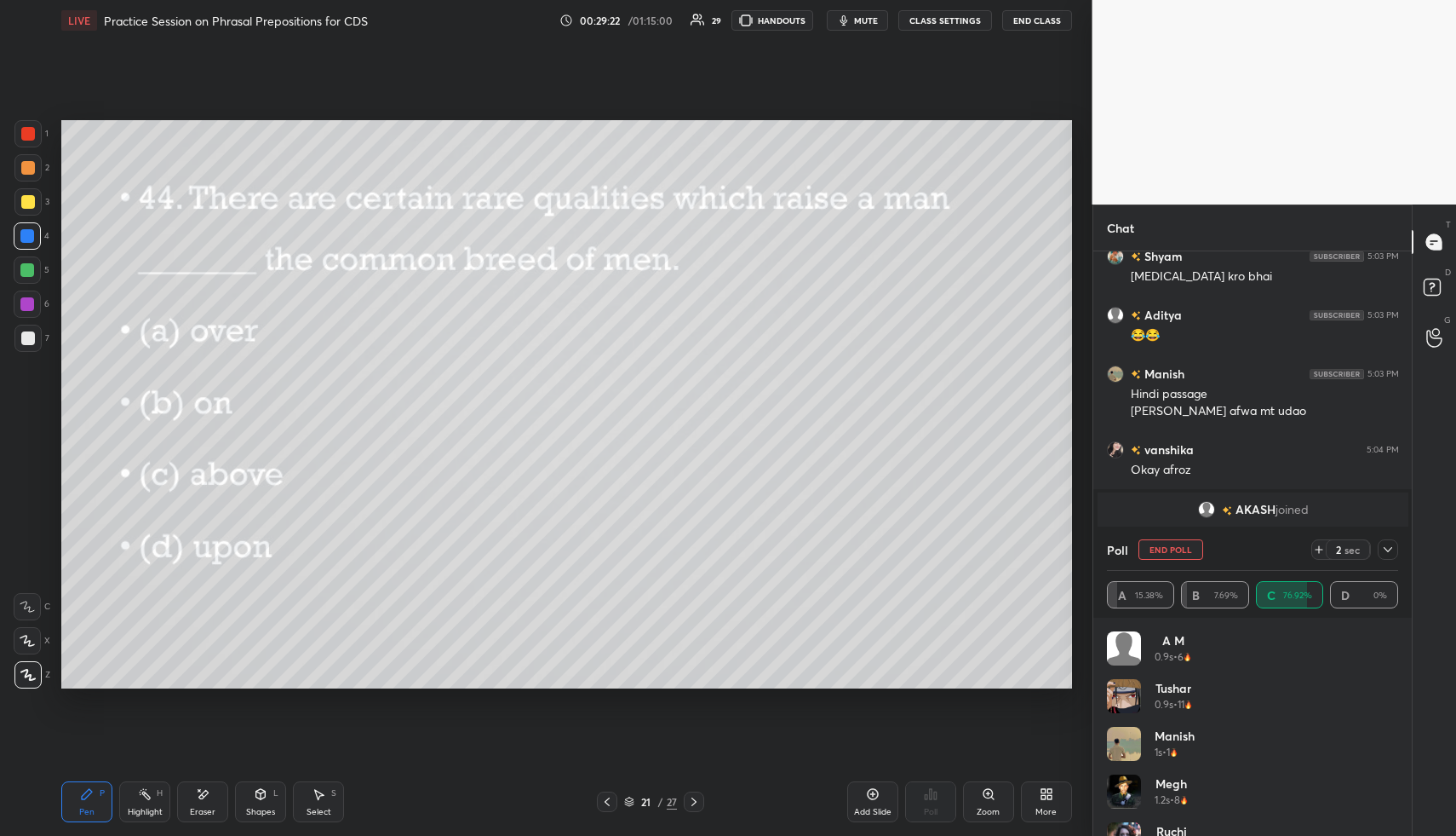
scroll to position [7618, 0]
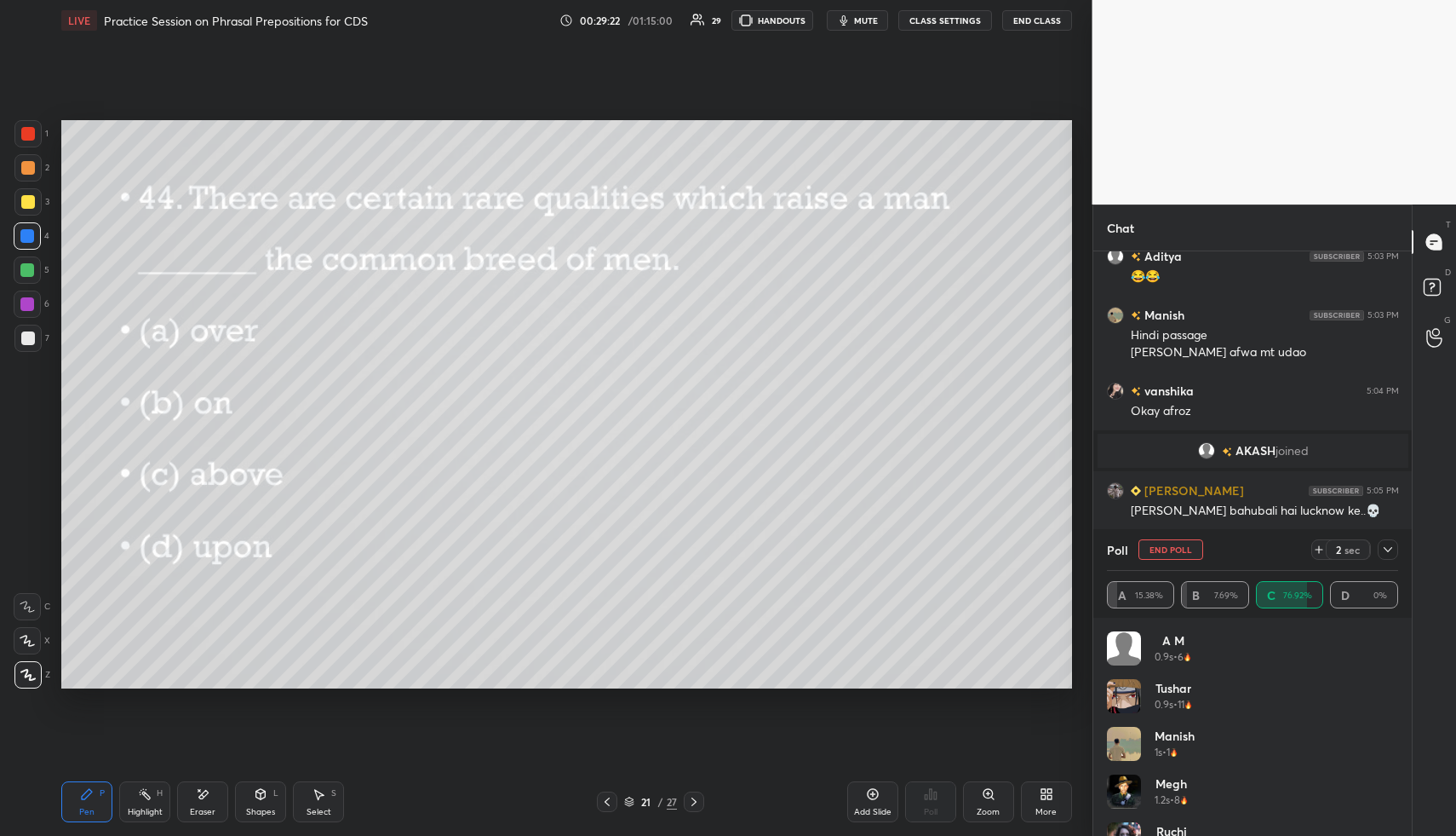
drag, startPoint x: 1388, startPoint y: 548, endPoint x: 1371, endPoint y: 548, distance: 17.0
click at [1387, 548] on icon at bounding box center [1387, 549] width 13 height 13
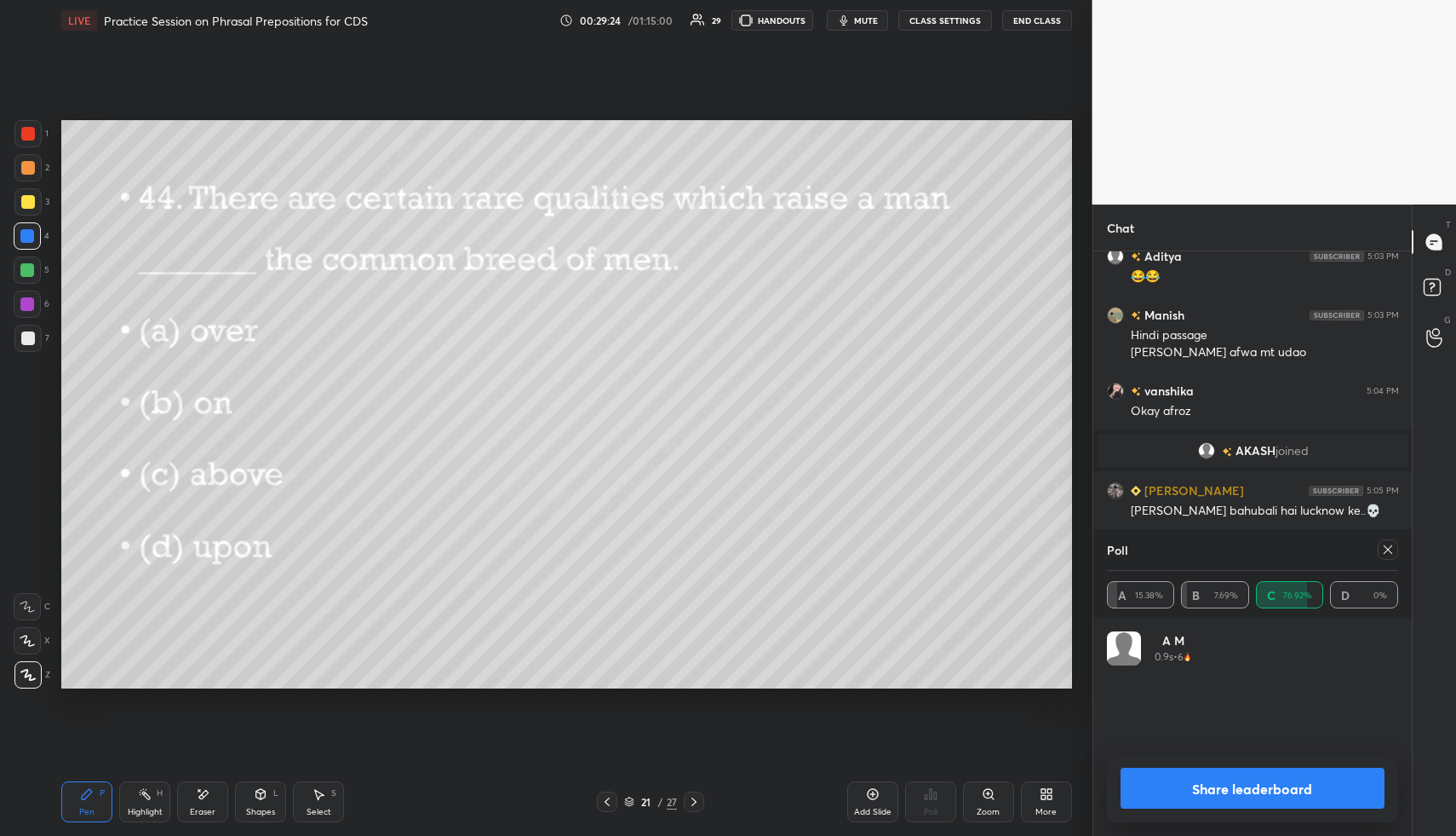
scroll to position [149, 286]
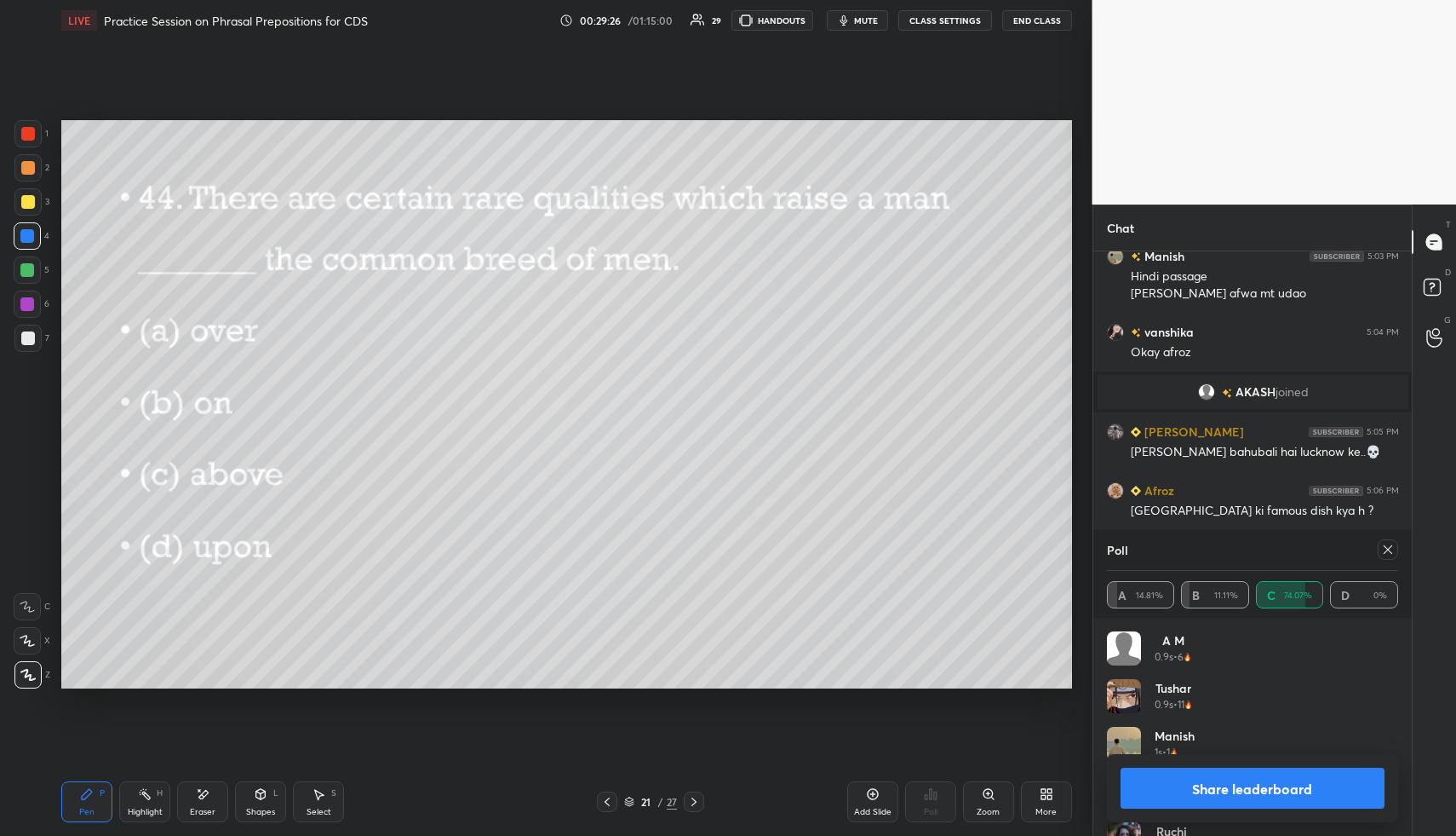
click at [1391, 544] on icon at bounding box center [1387, 549] width 13 height 13
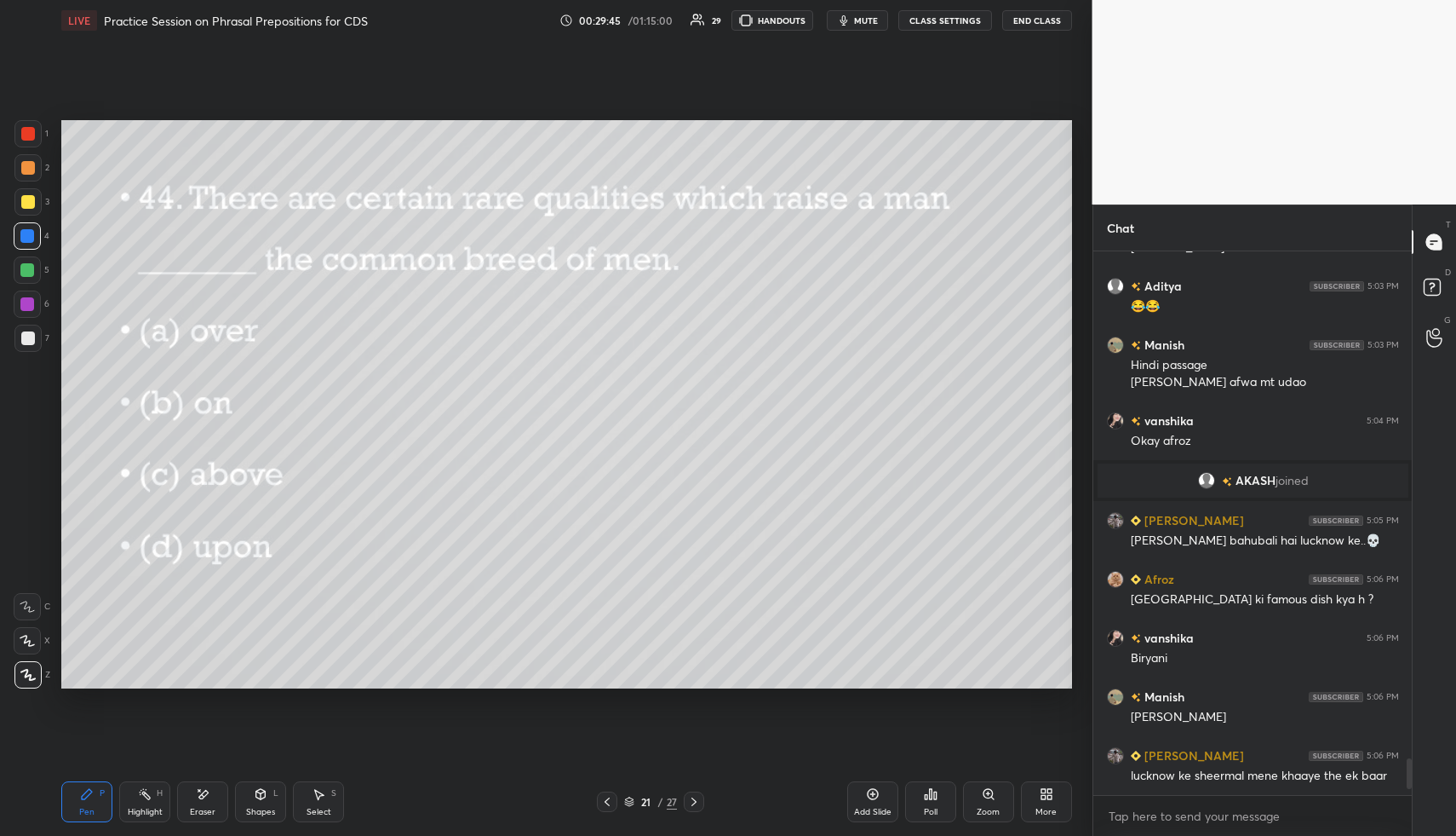
scroll to position [7663, 0]
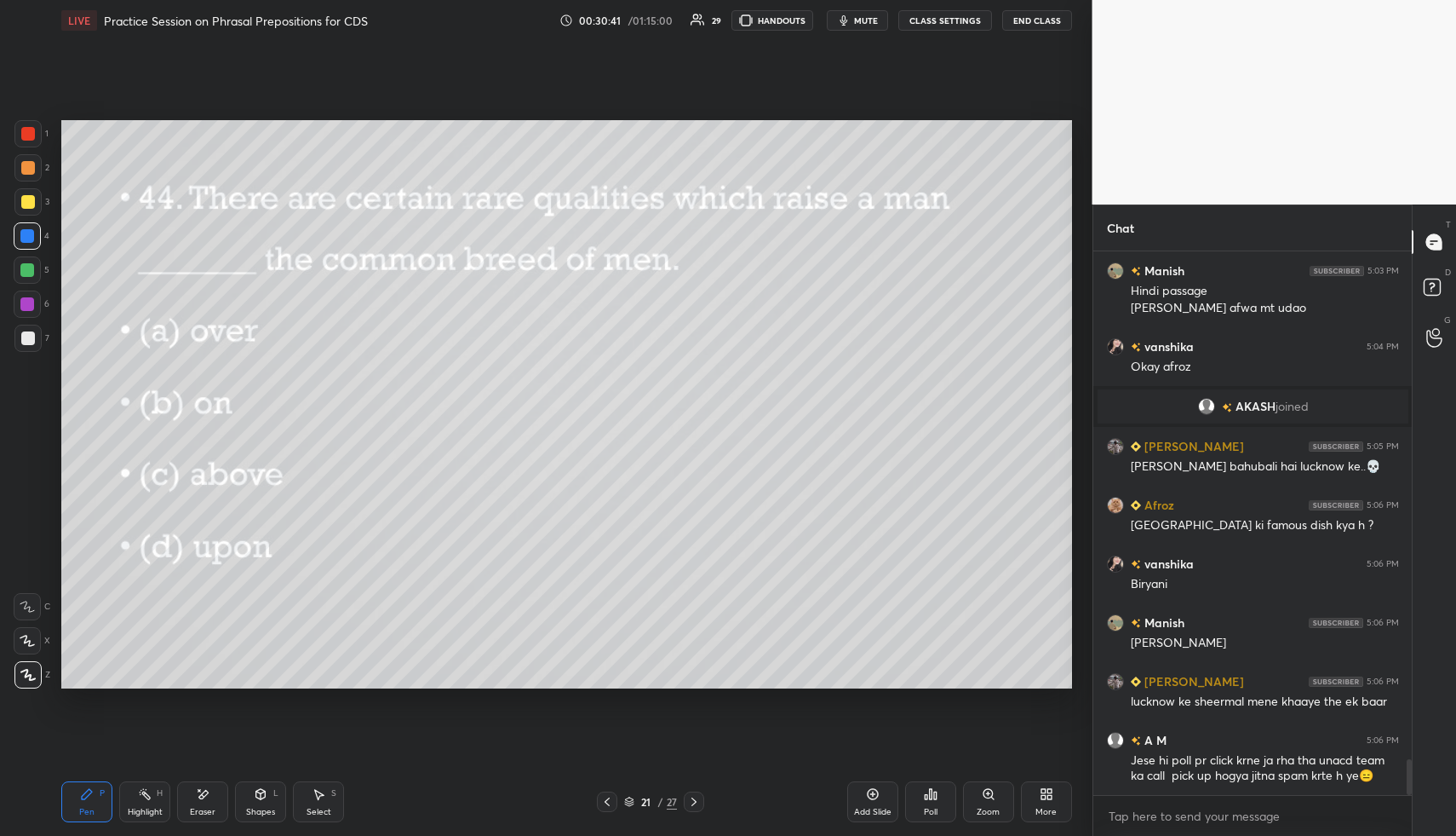
click at [19, 130] on div at bounding box center [27, 133] width 27 height 27
click at [699, 798] on icon at bounding box center [694, 801] width 13 height 13
click at [929, 788] on icon at bounding box center [930, 794] width 3 height 11
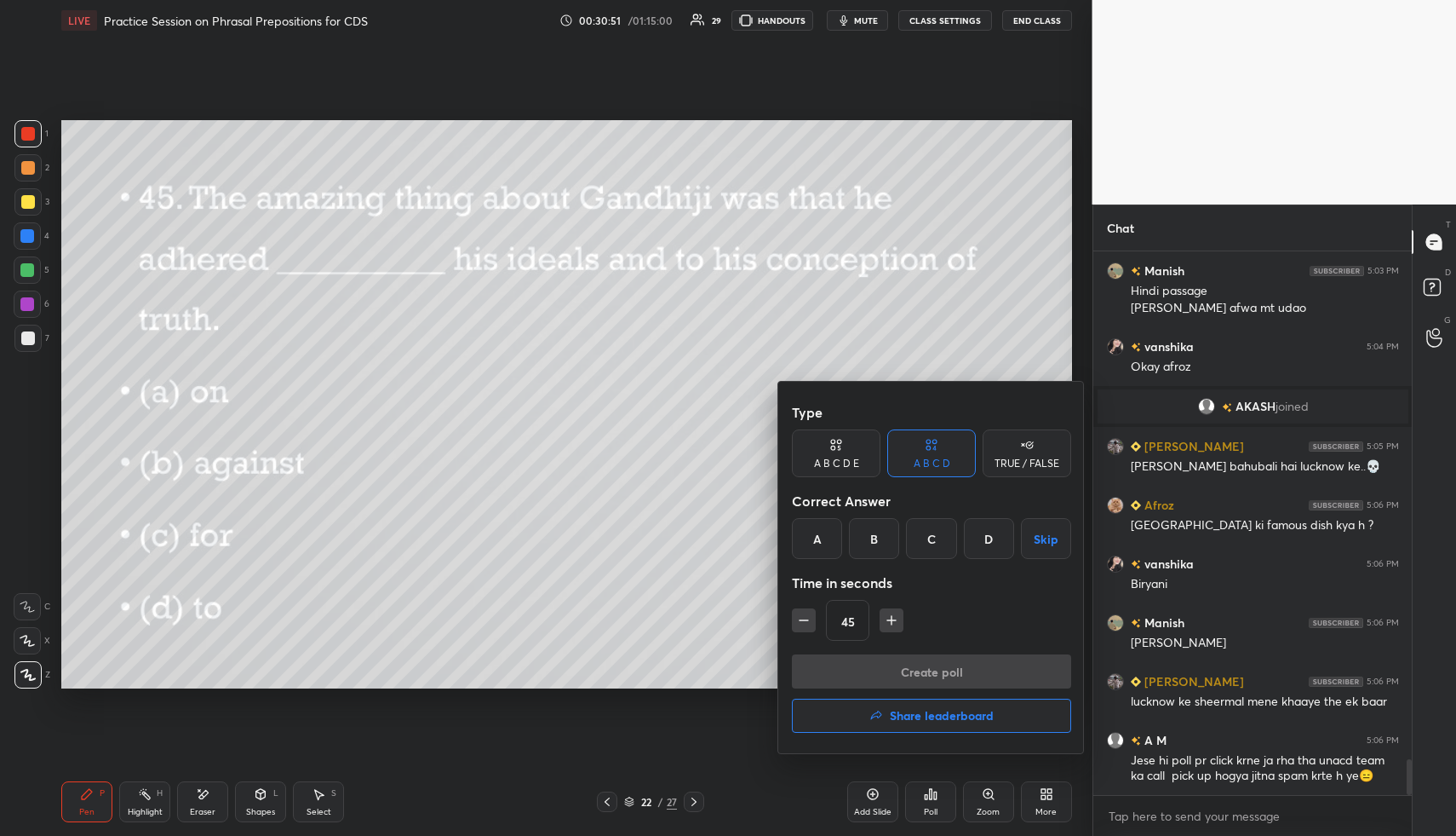
click at [999, 542] on div "D" at bounding box center [988, 539] width 50 height 41
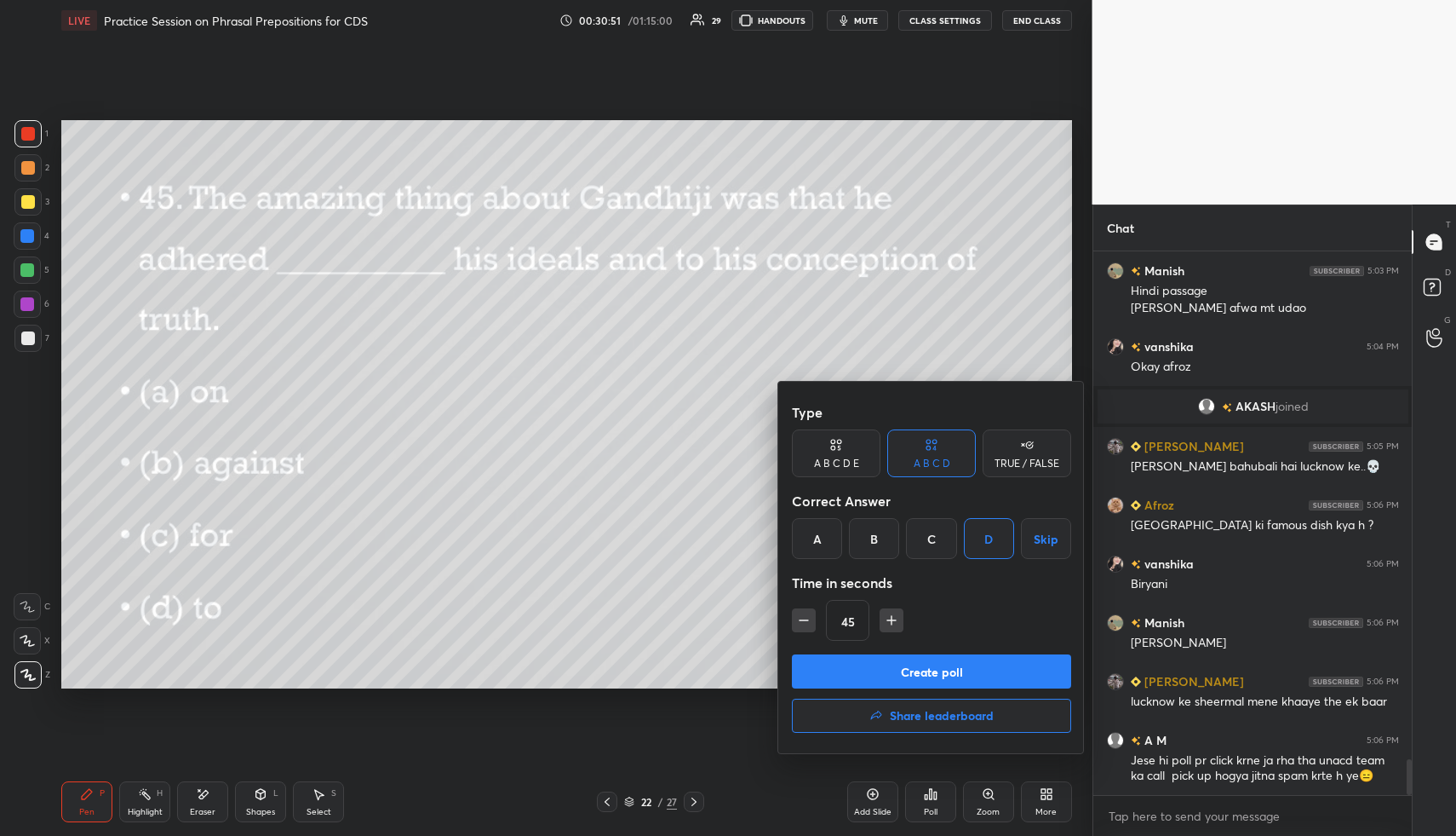
click at [973, 665] on button "Create poll" at bounding box center [931, 671] width 279 height 34
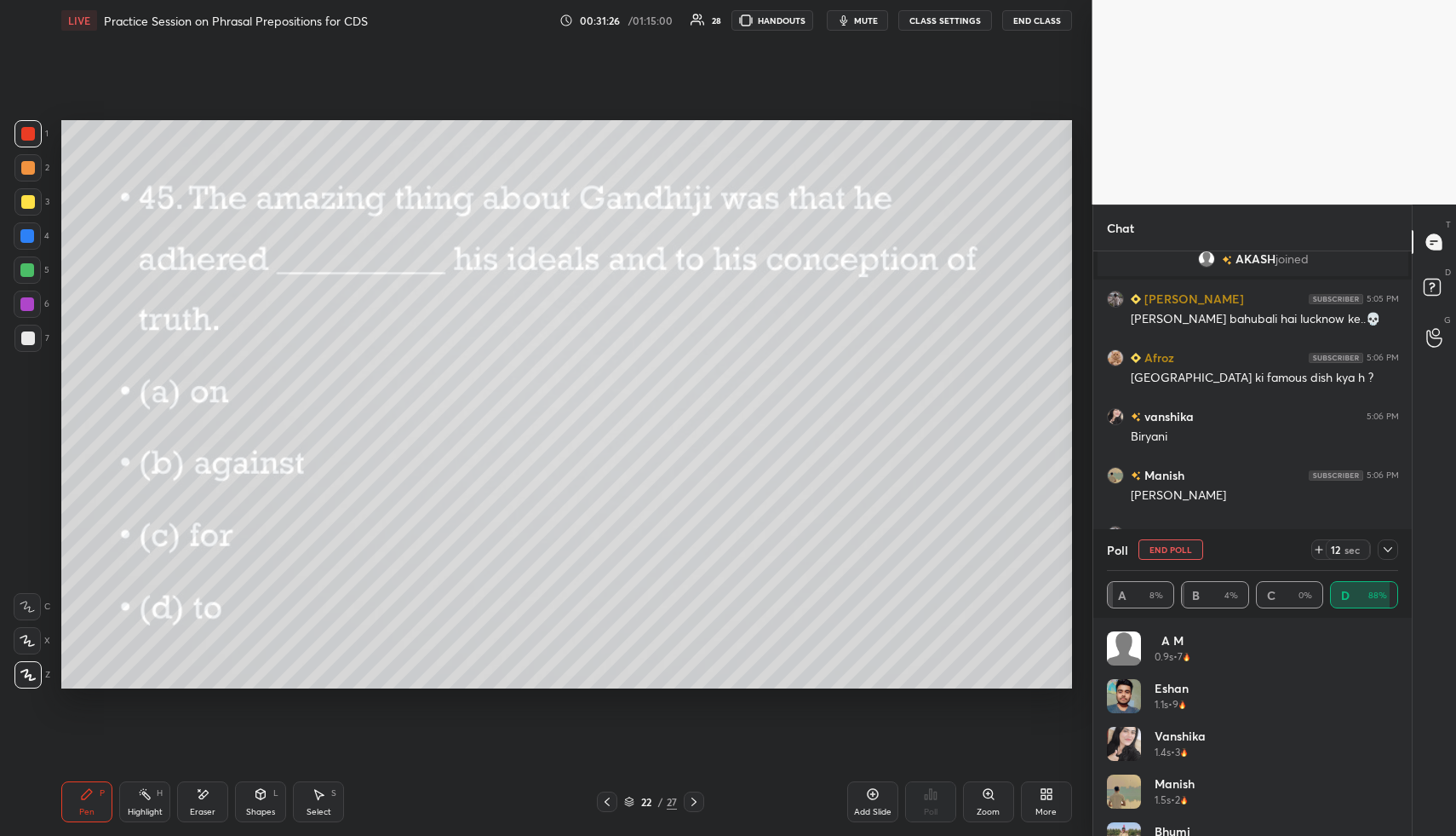
scroll to position [7868, 0]
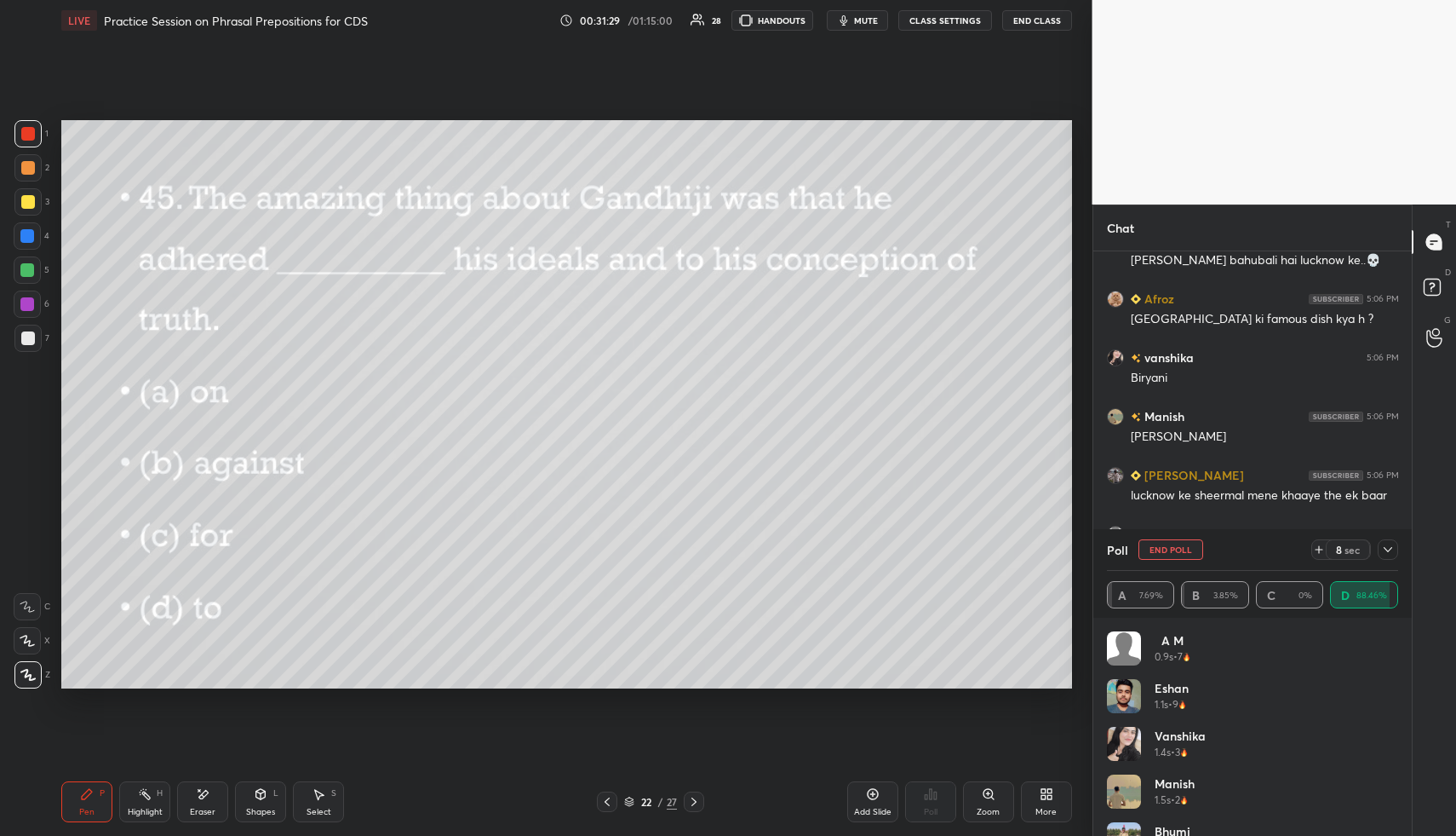
click at [1385, 551] on icon at bounding box center [1387, 549] width 13 height 13
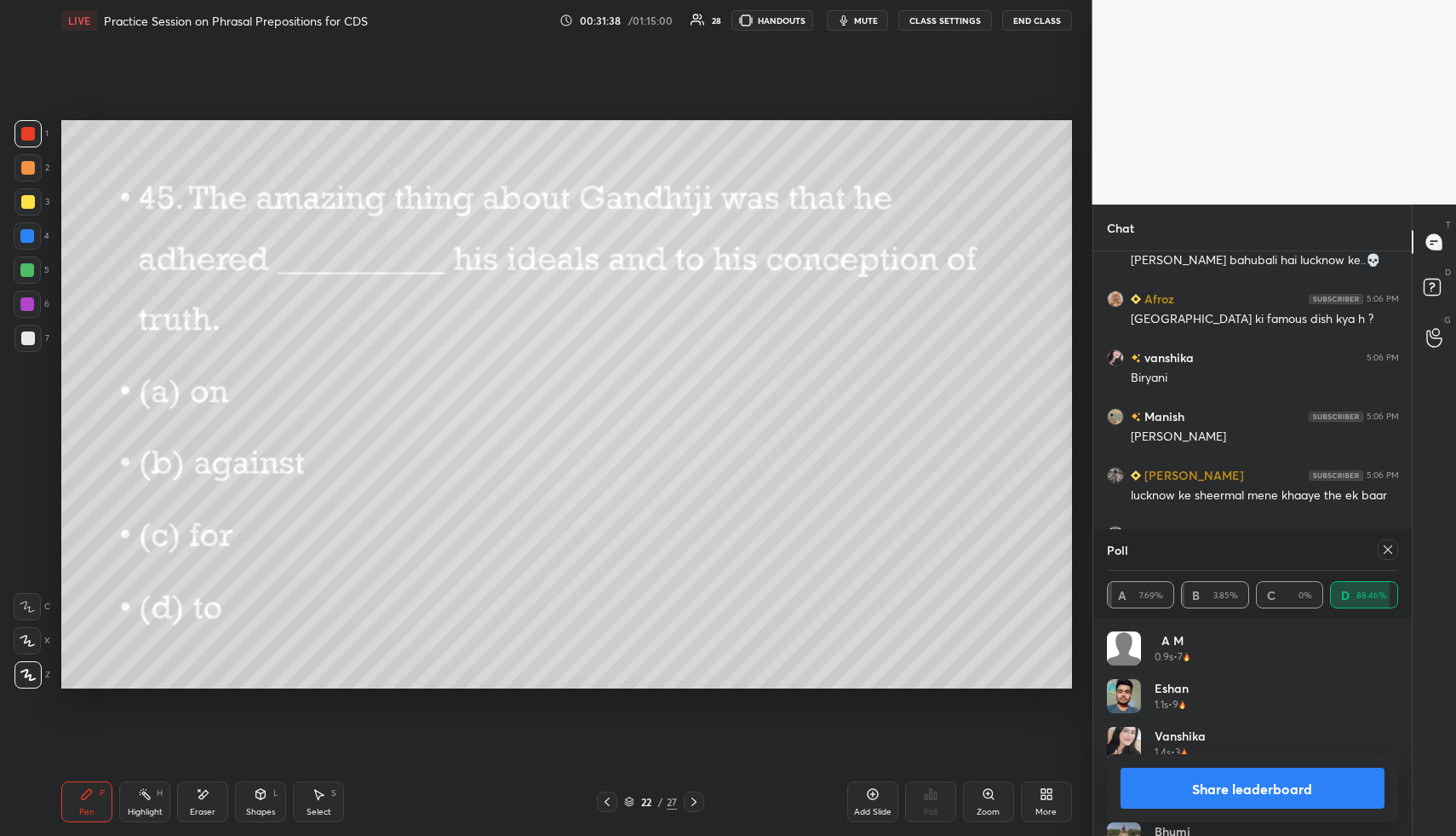
scroll to position [200, 286]
click at [1385, 546] on icon at bounding box center [1387, 549] width 13 height 13
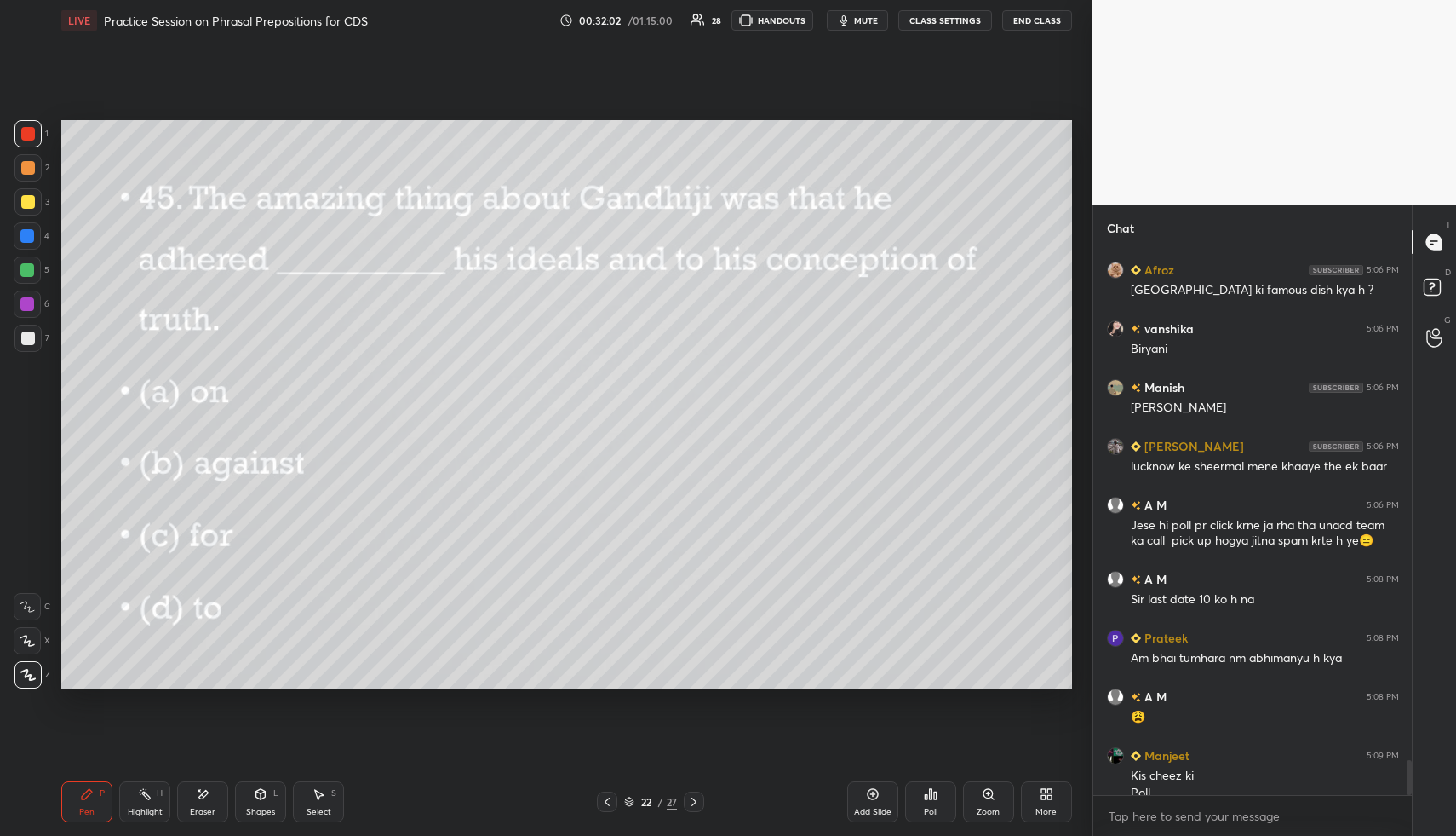
scroll to position [7914, 0]
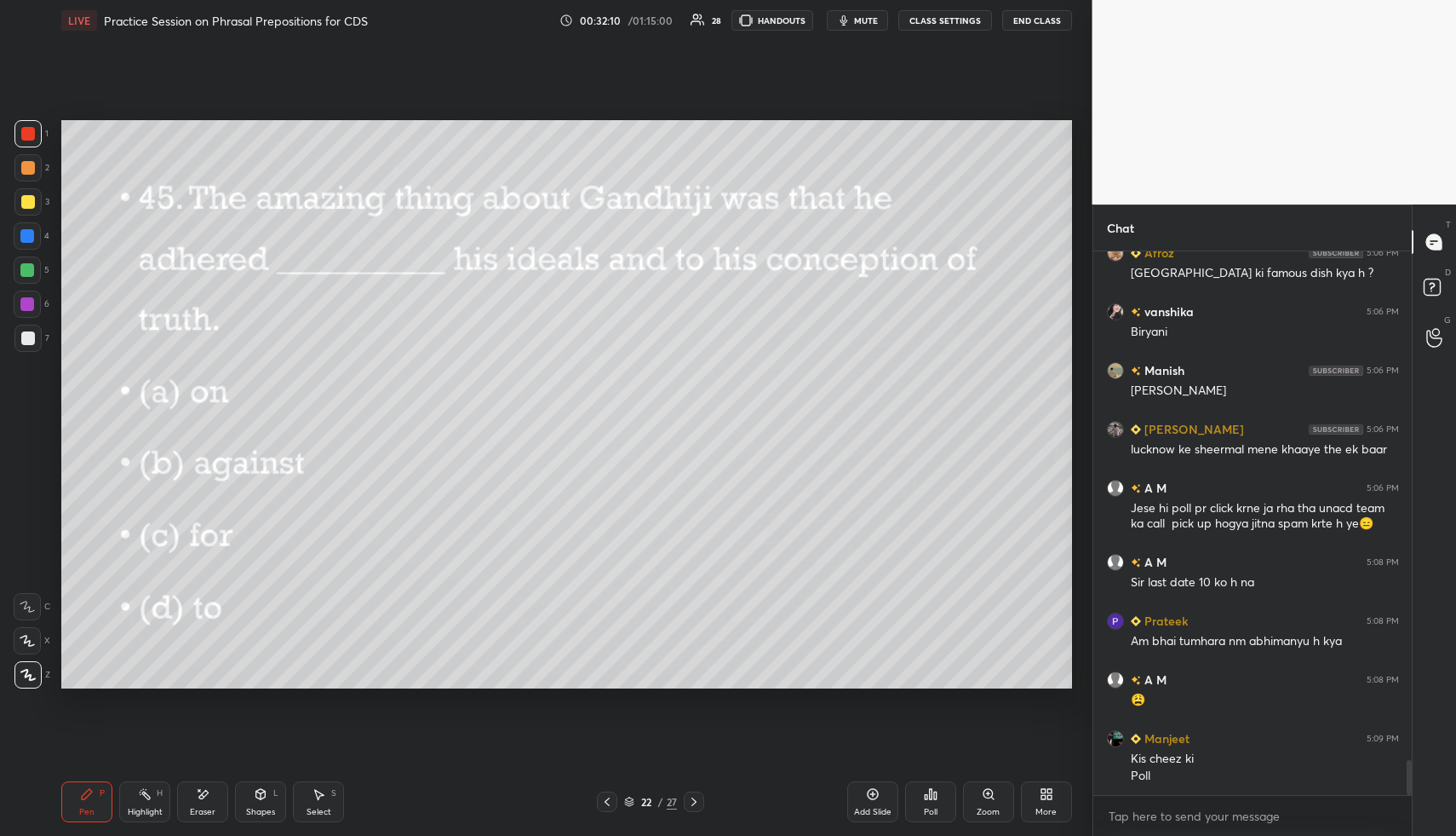
click at [684, 787] on div "Pen P Highlight H Eraser Shapes L Select S 22 / 27 Add Slide Poll Zoom More" at bounding box center [566, 801] width 1010 height 68
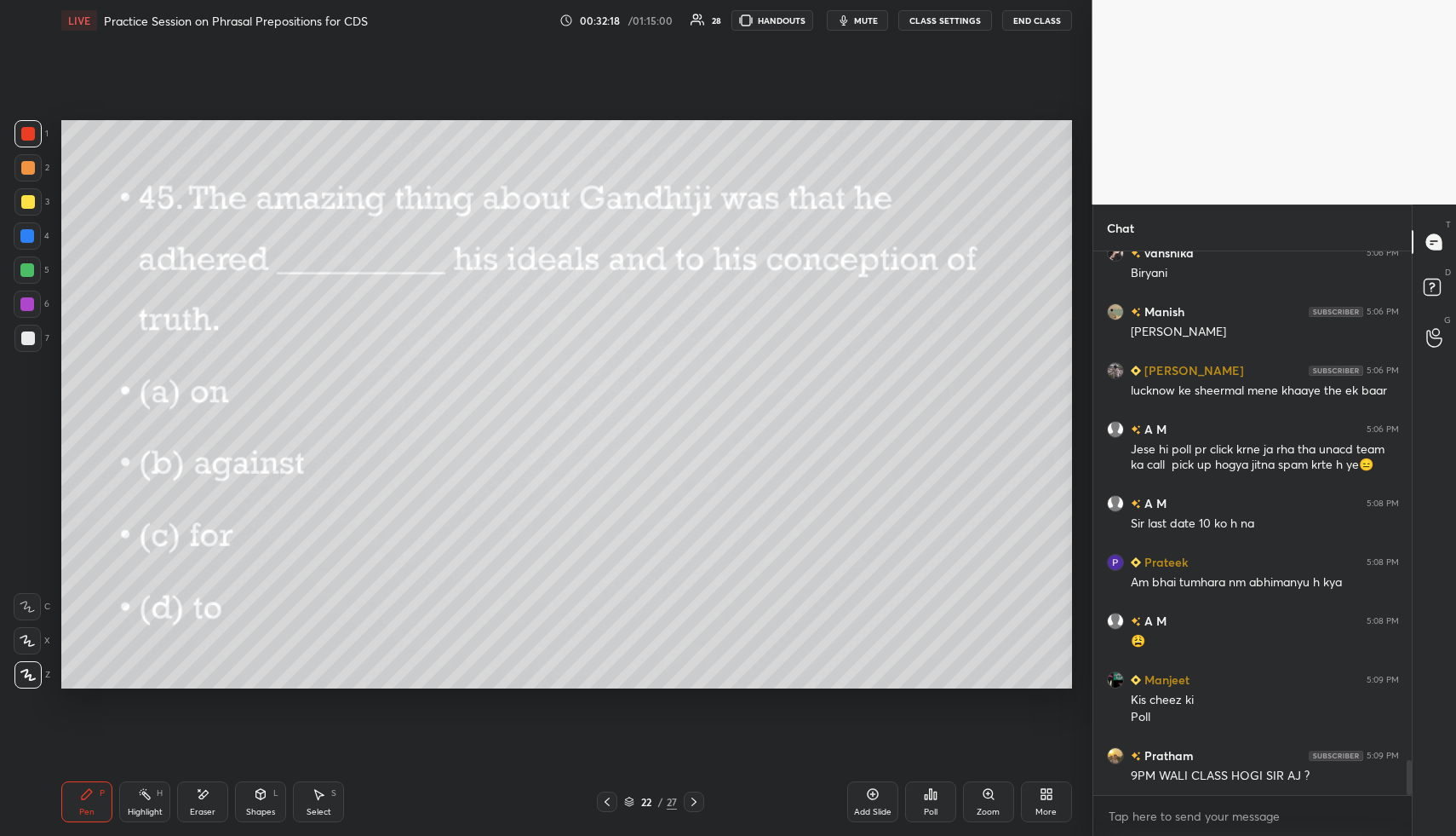
scroll to position [8032, 0]
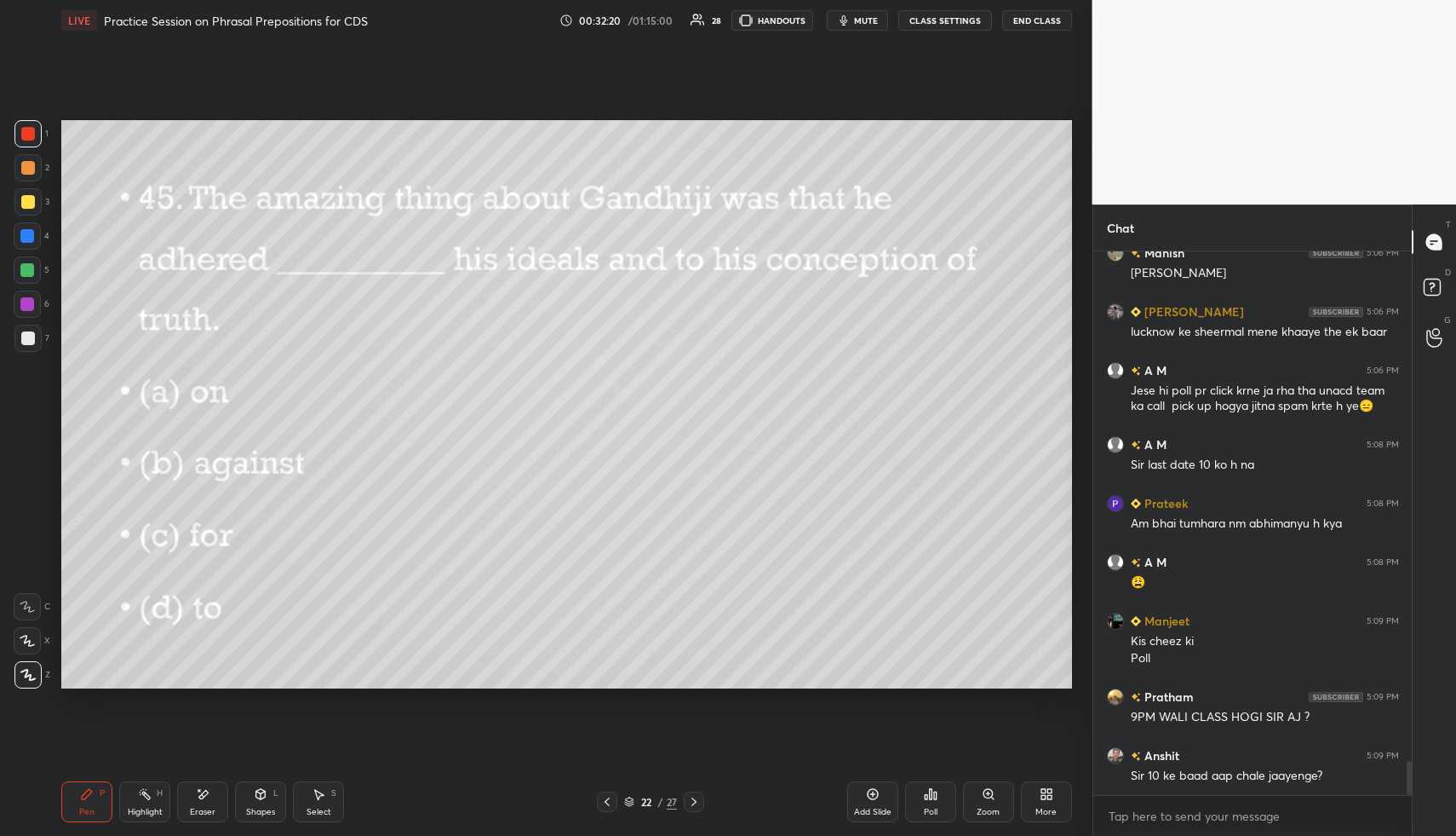
click at [697, 795] on icon at bounding box center [694, 801] width 13 height 13
click at [592, 660] on div "Setting up your live class Poll for secs No correct answer Start poll" at bounding box center [567, 403] width 1024 height 727
click at [814, 682] on div "Setting up your live class Poll for secs No correct answer Start poll" at bounding box center [567, 403] width 1024 height 727
click at [939, 793] on div "Poll" at bounding box center [931, 802] width 51 height 41
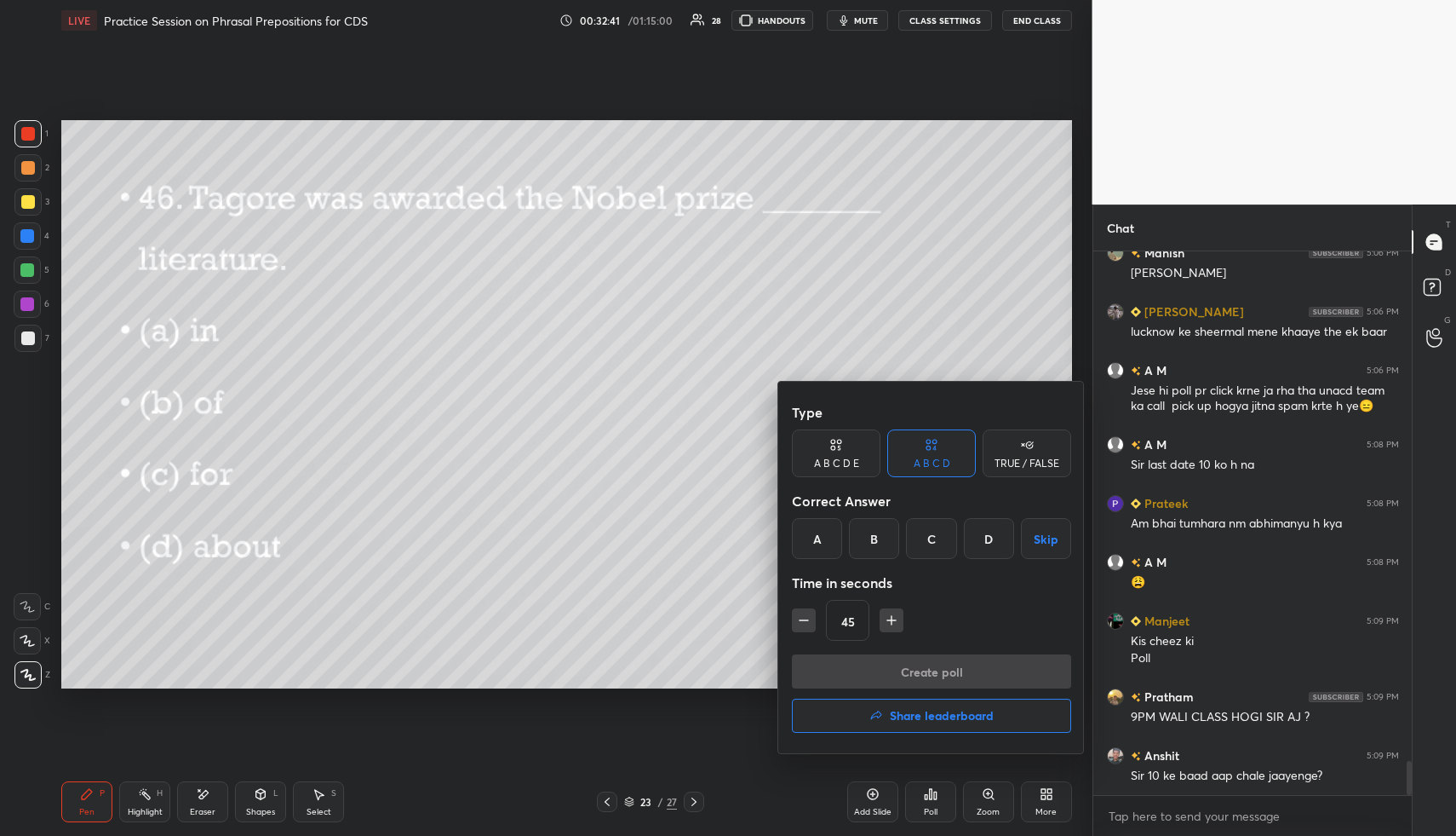
click at [927, 552] on div "C" at bounding box center [931, 539] width 50 height 41
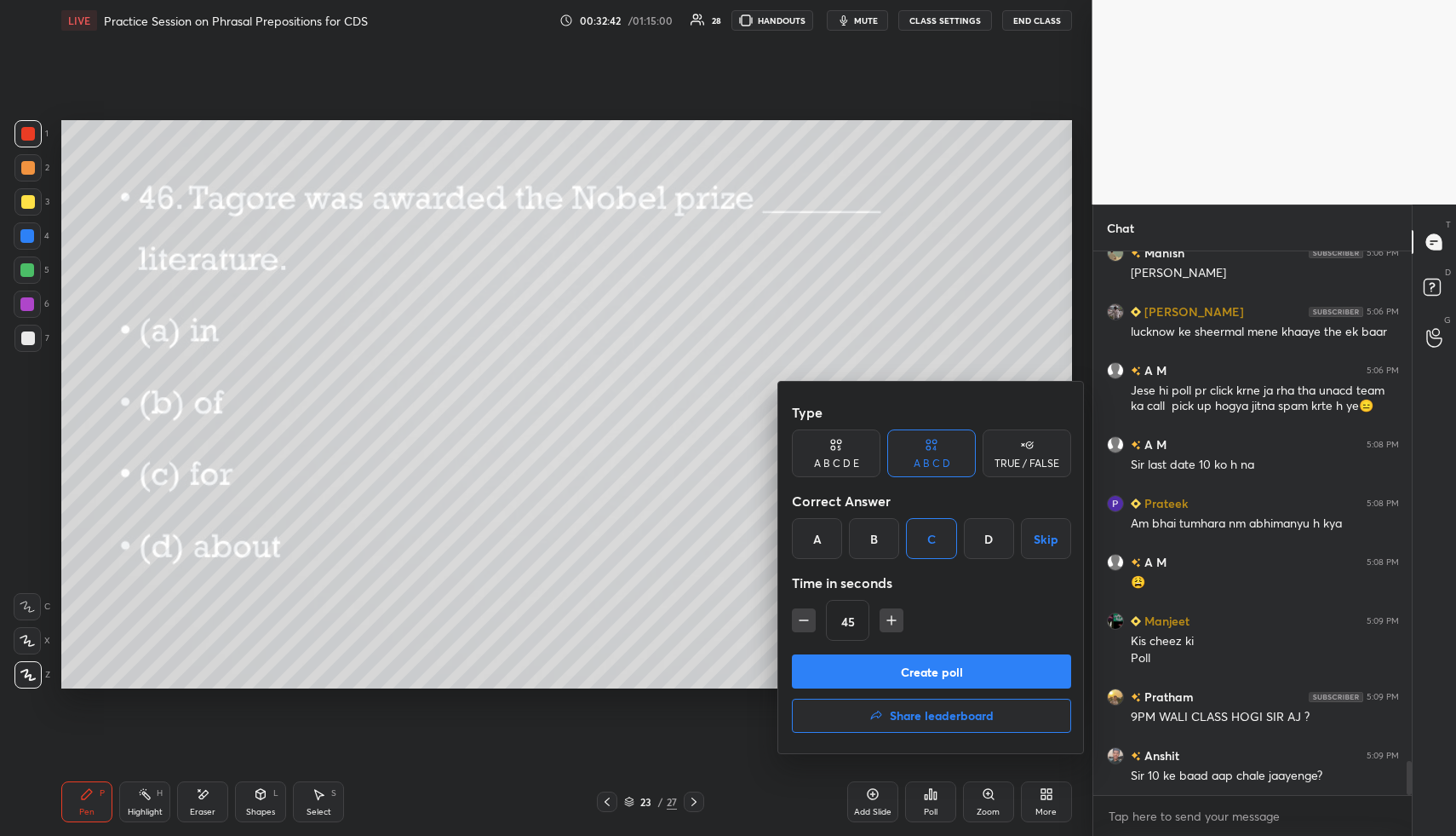
click at [933, 667] on button "Create poll" at bounding box center [931, 671] width 279 height 34
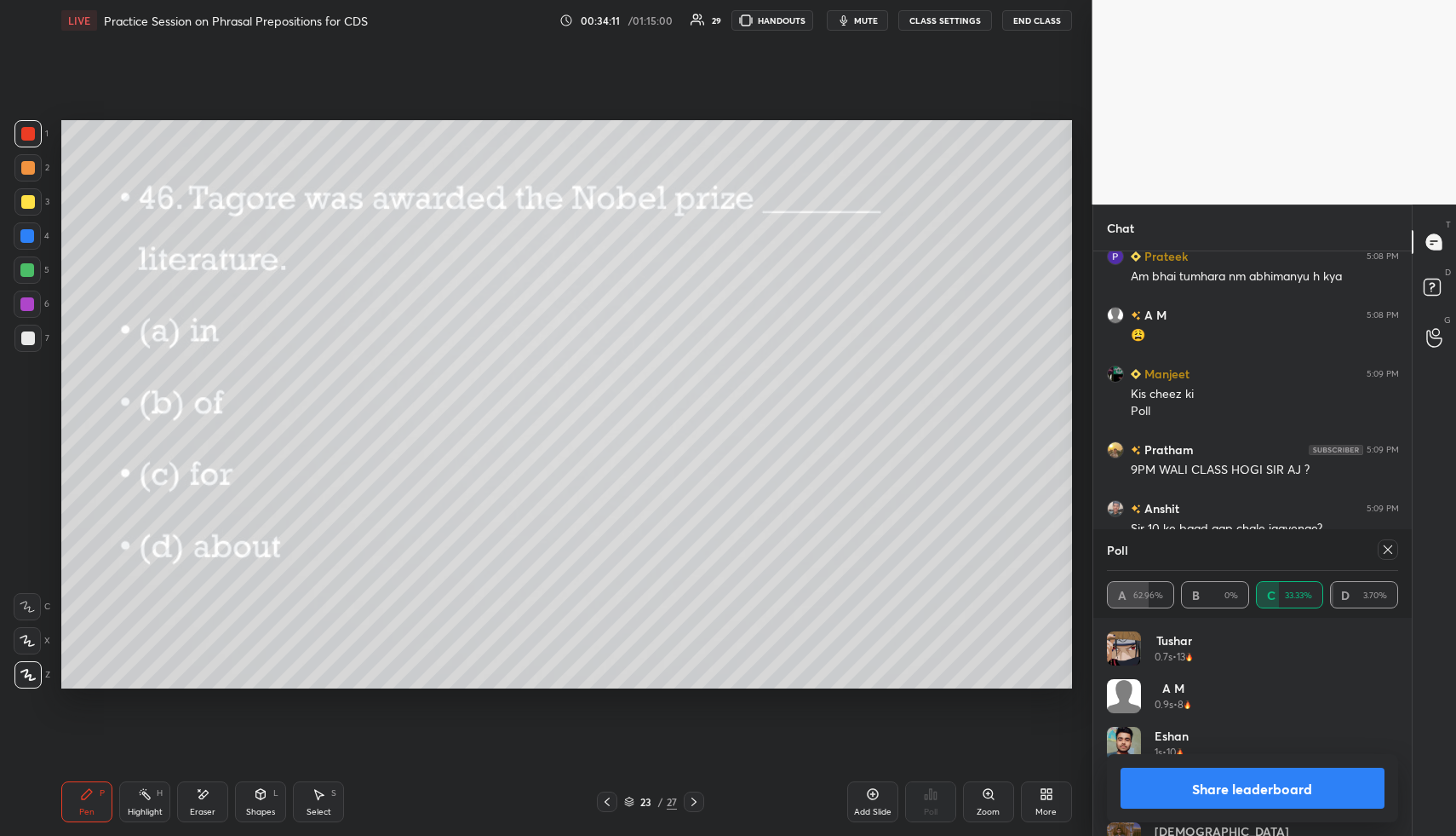
scroll to position [7974, 0]
click at [1394, 546] on div at bounding box center [1387, 549] width 20 height 20
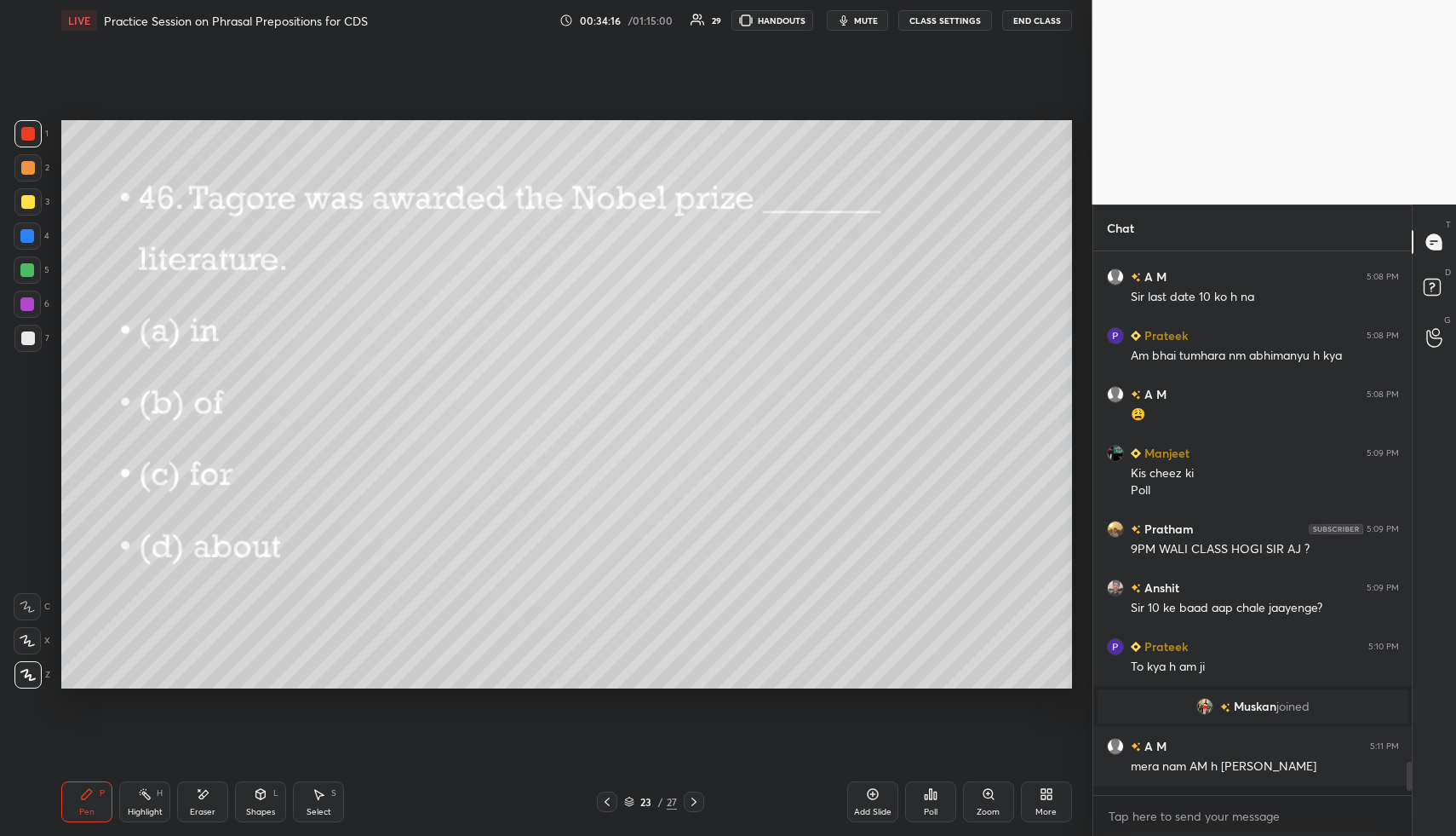
scroll to position [7886, 0]
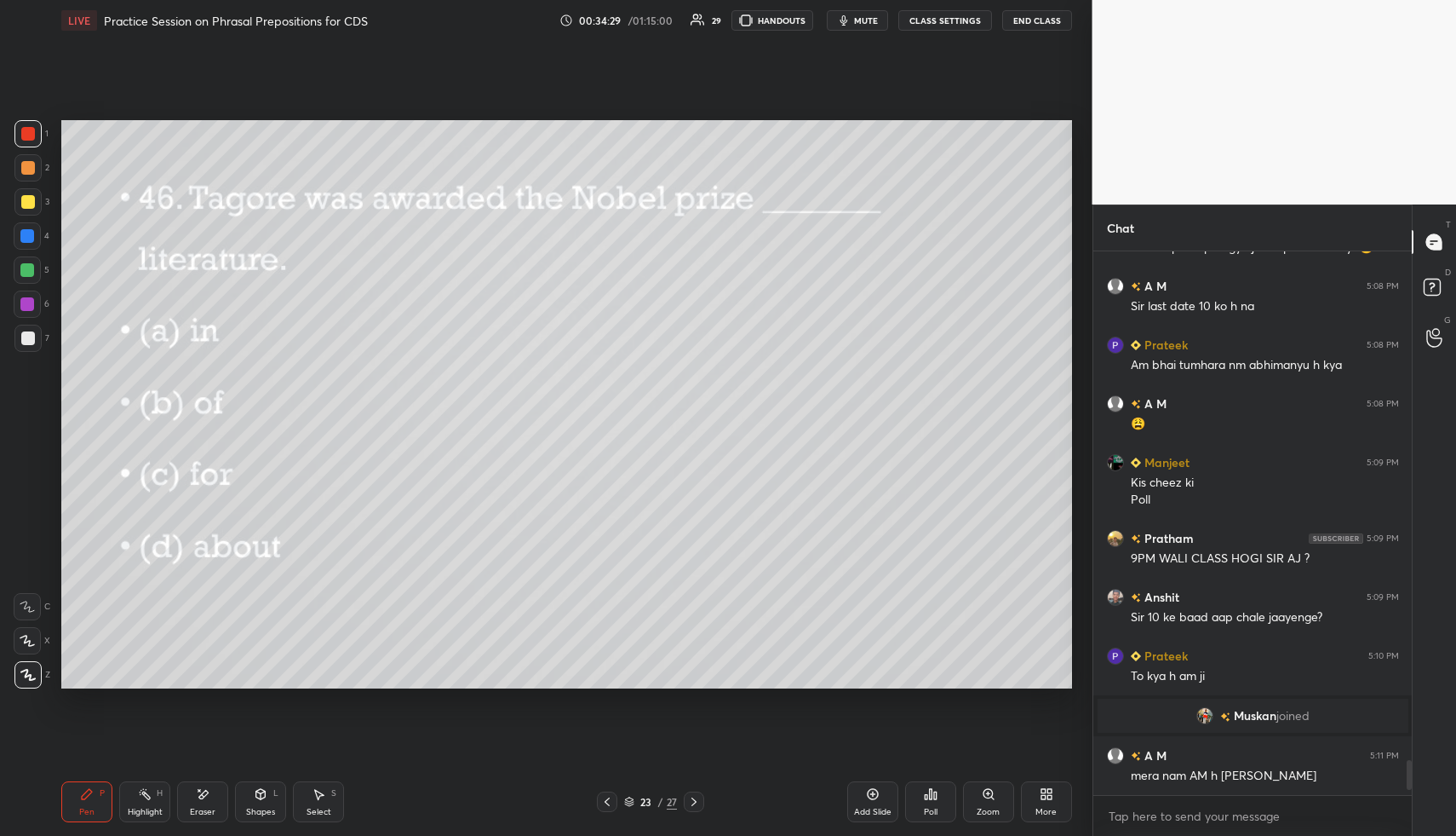
click at [700, 796] on icon at bounding box center [694, 801] width 13 height 13
click at [932, 791] on icon at bounding box center [930, 794] width 13 height 13
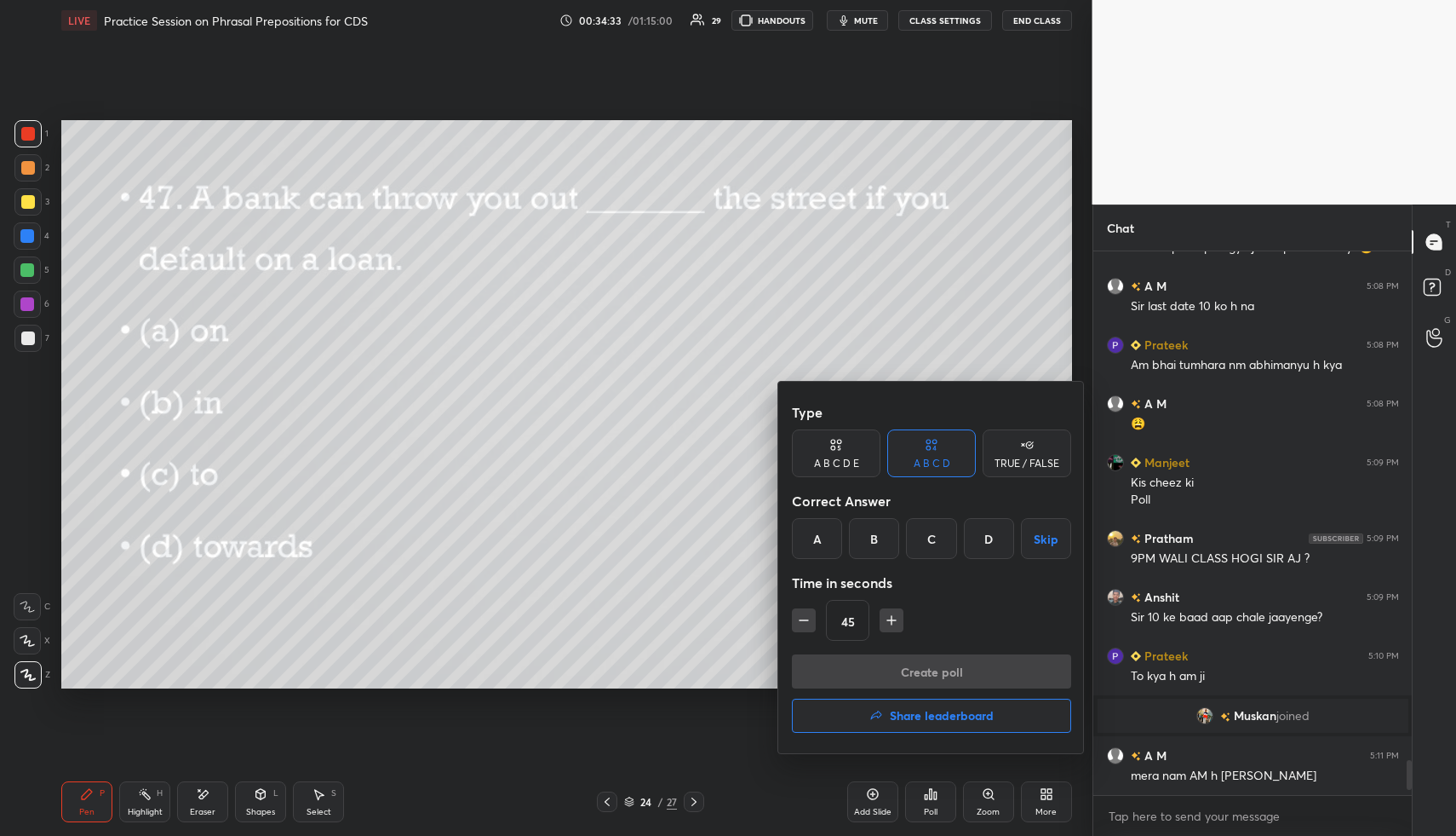
click at [803, 538] on div "A" at bounding box center [816, 539] width 50 height 41
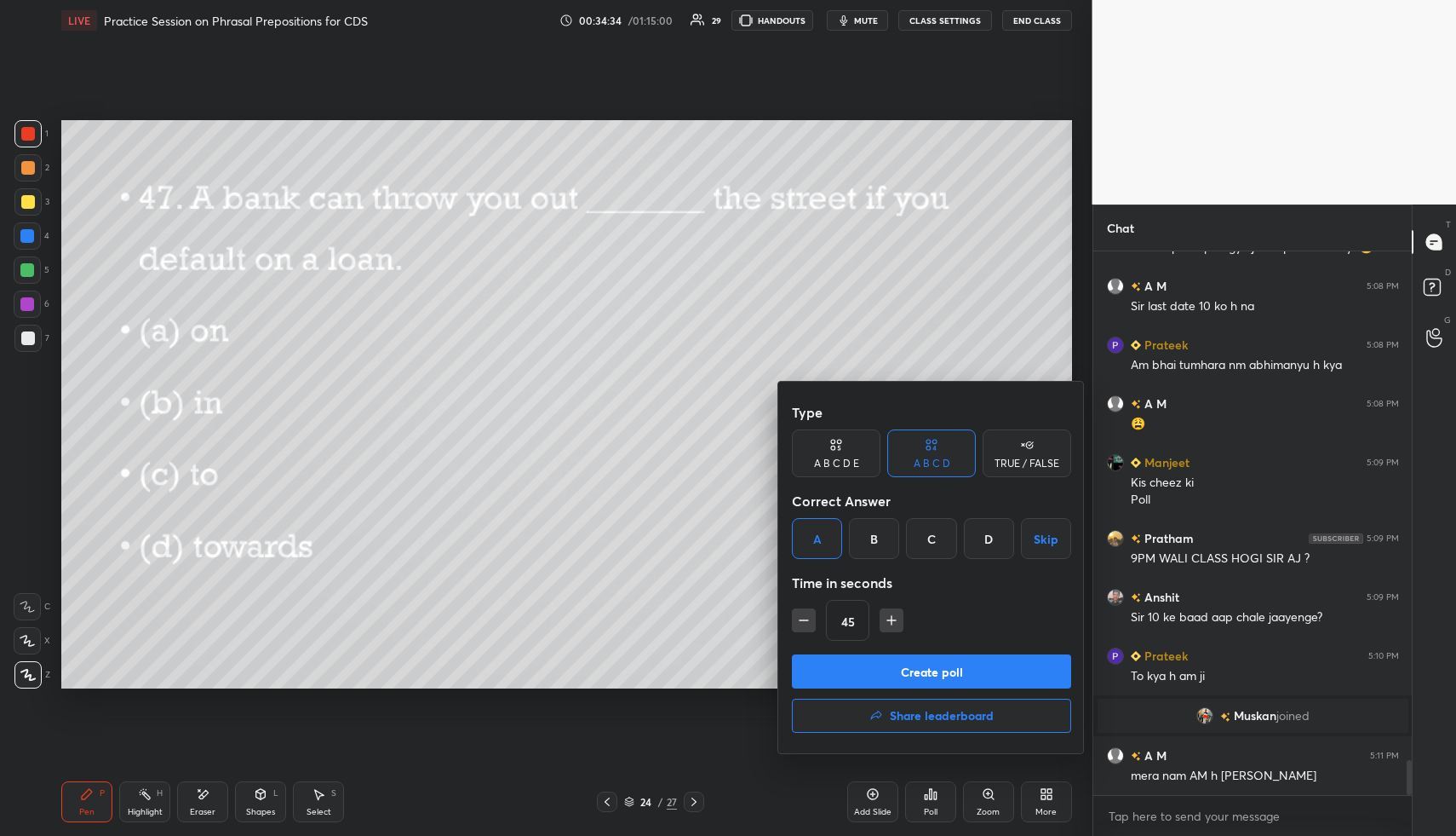
scroll to position [7944, 0]
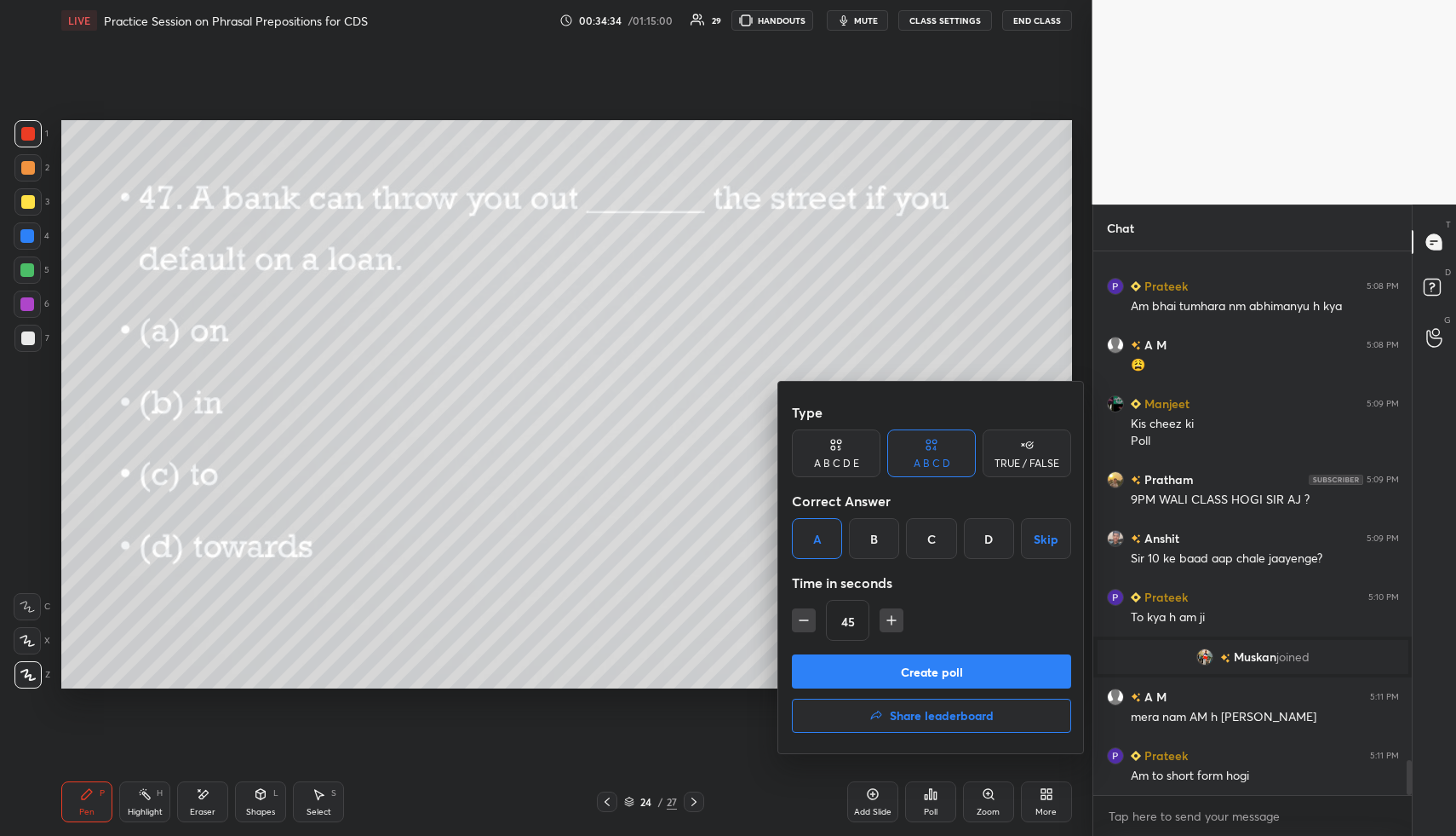
click at [866, 684] on button "Create poll" at bounding box center [931, 671] width 279 height 34
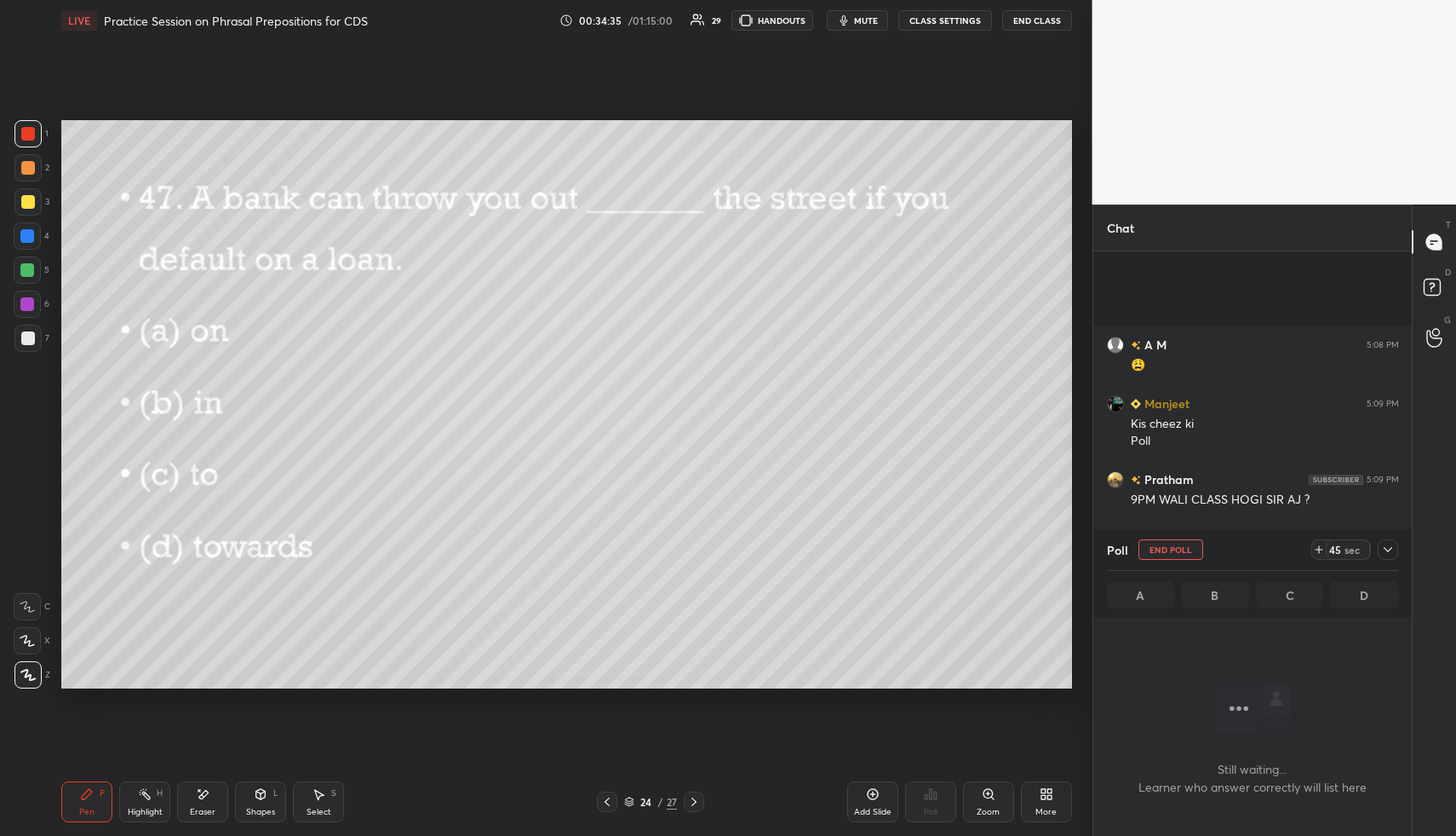
scroll to position [6, 6]
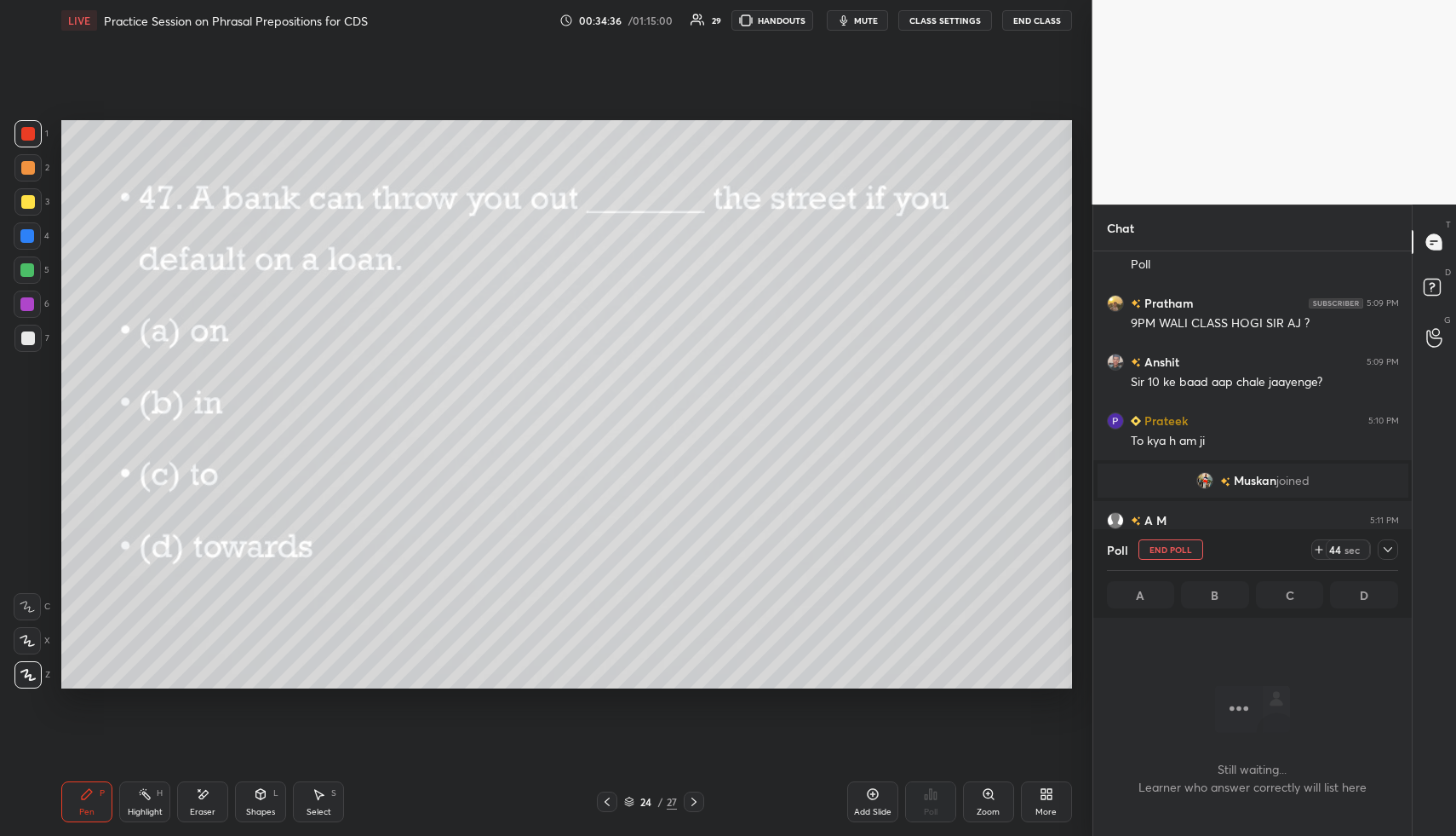
click at [1379, 554] on div at bounding box center [1387, 549] width 20 height 20
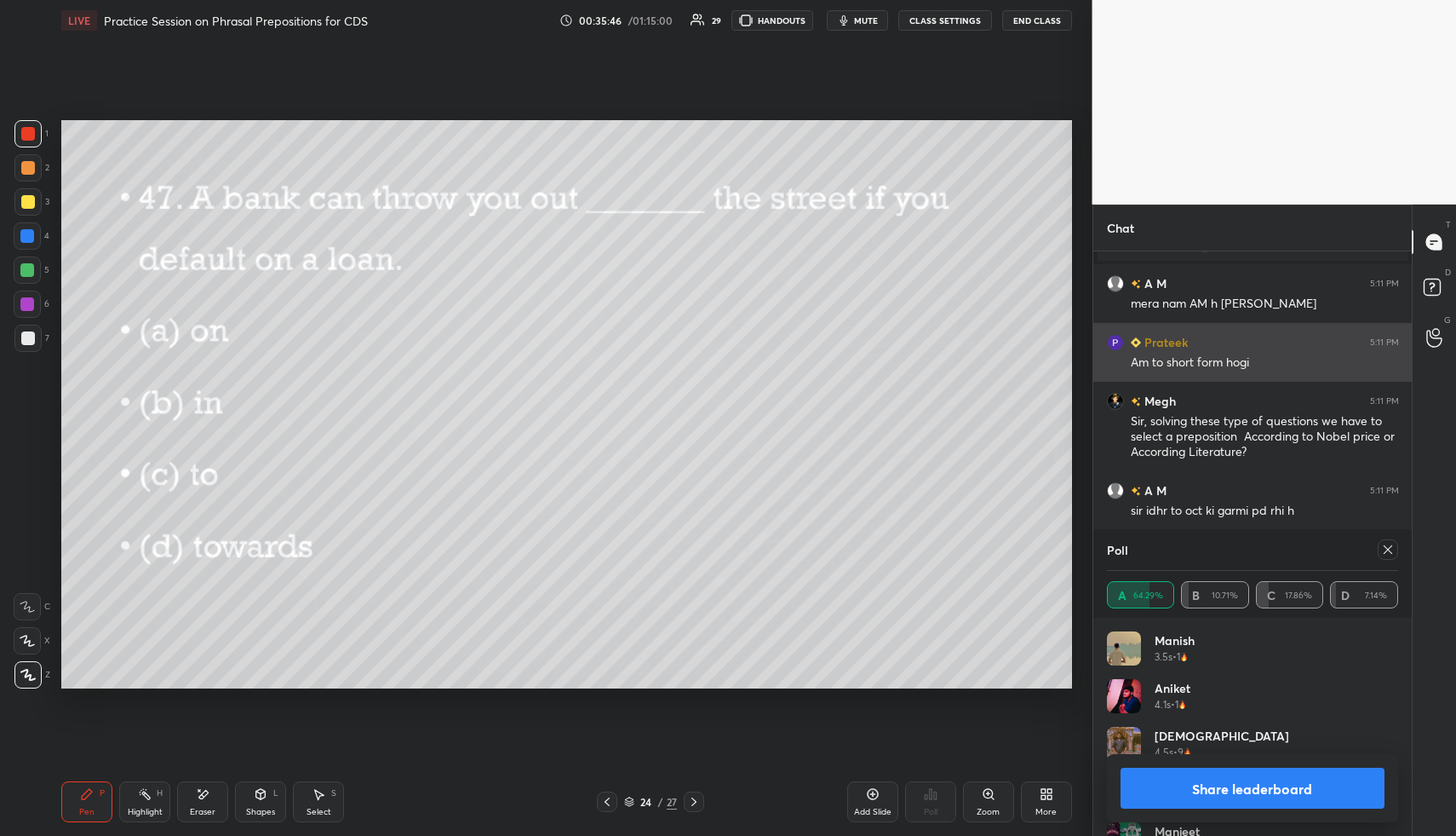
scroll to position [8416, 0]
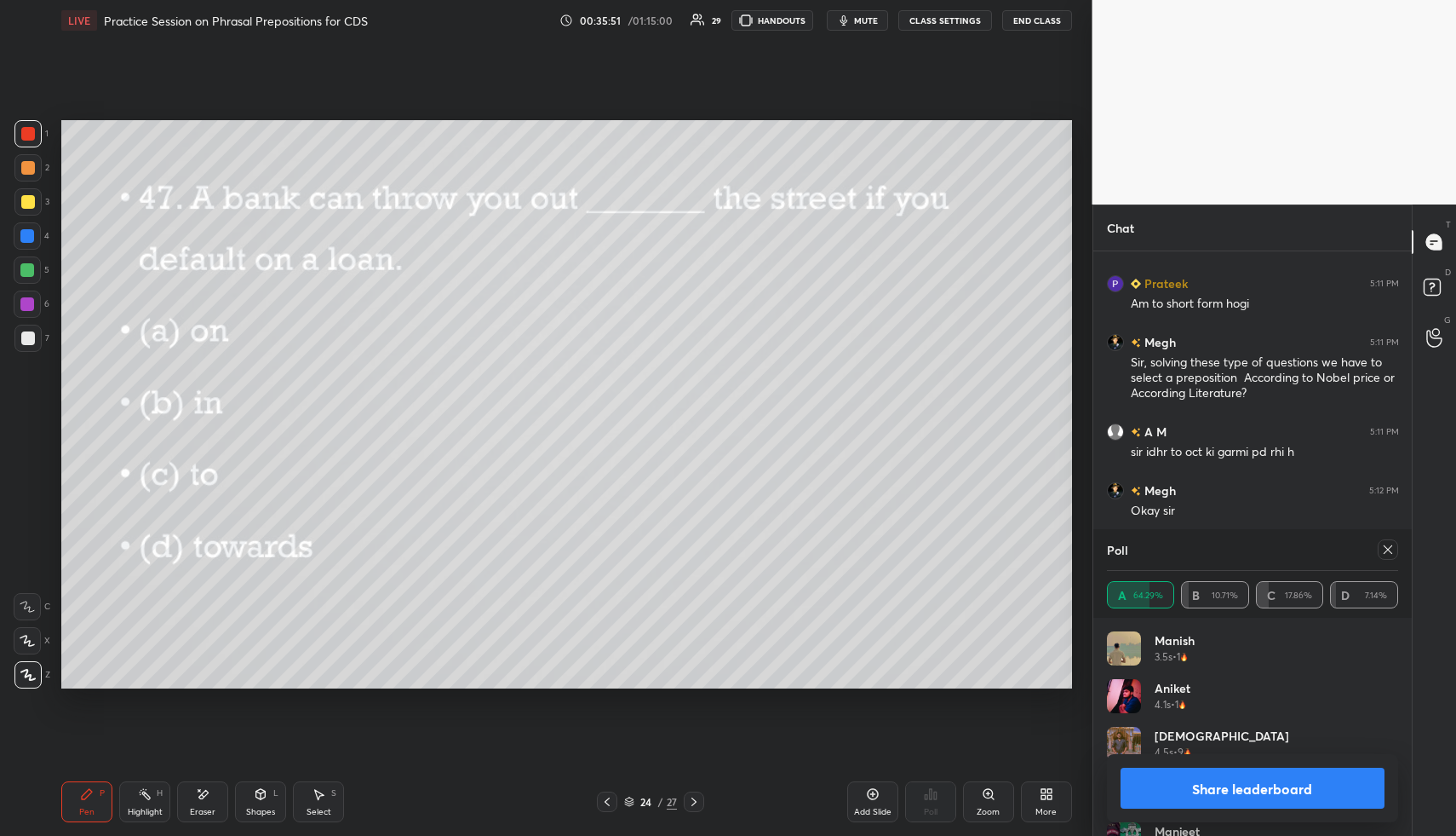
drag, startPoint x: 693, startPoint y: 805, endPoint x: 704, endPoint y: 796, distance: 14.2
click at [693, 807] on icon at bounding box center [694, 801] width 13 height 13
click at [1389, 554] on icon at bounding box center [1387, 549] width 13 height 13
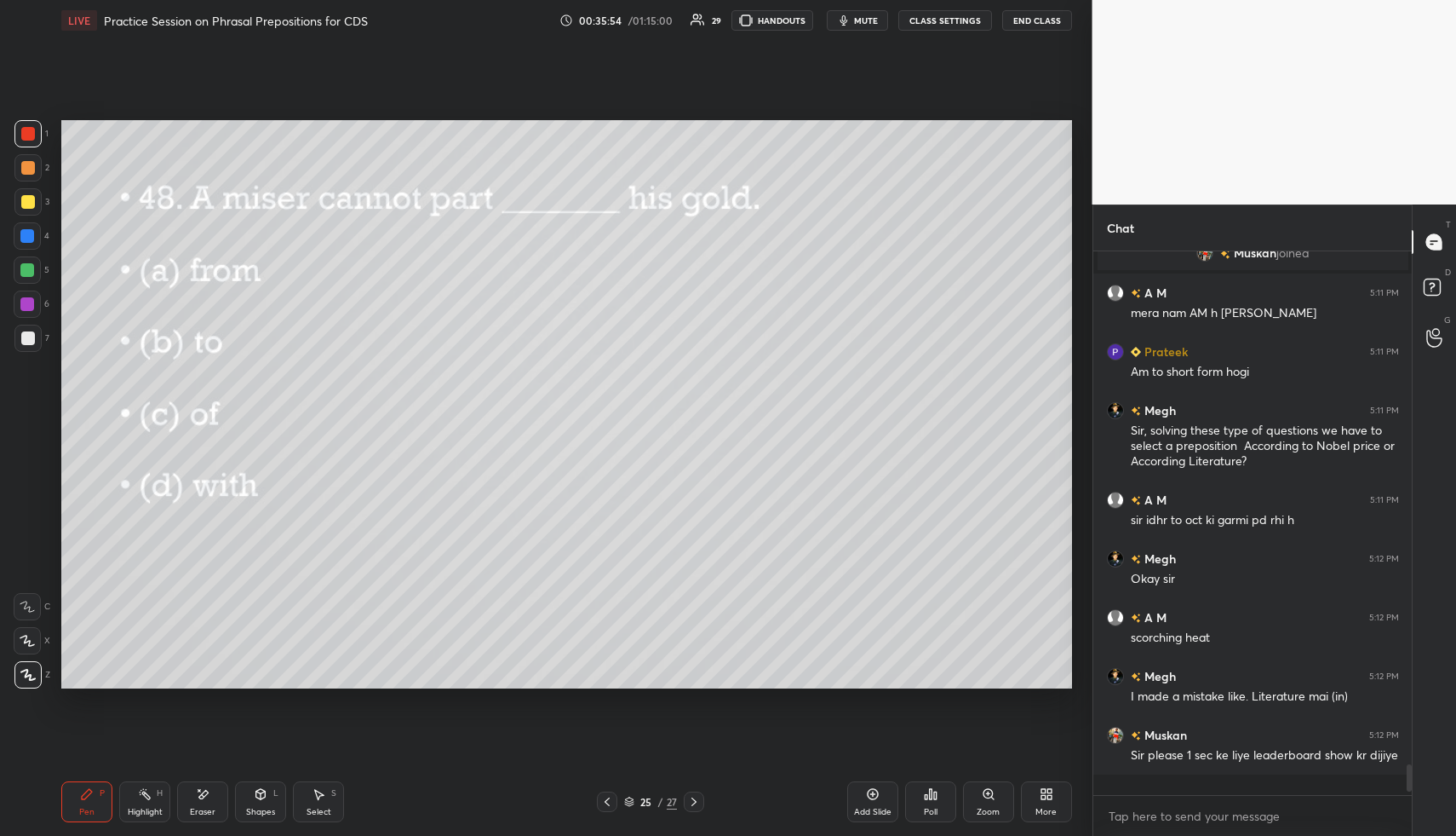
scroll to position [538, 313]
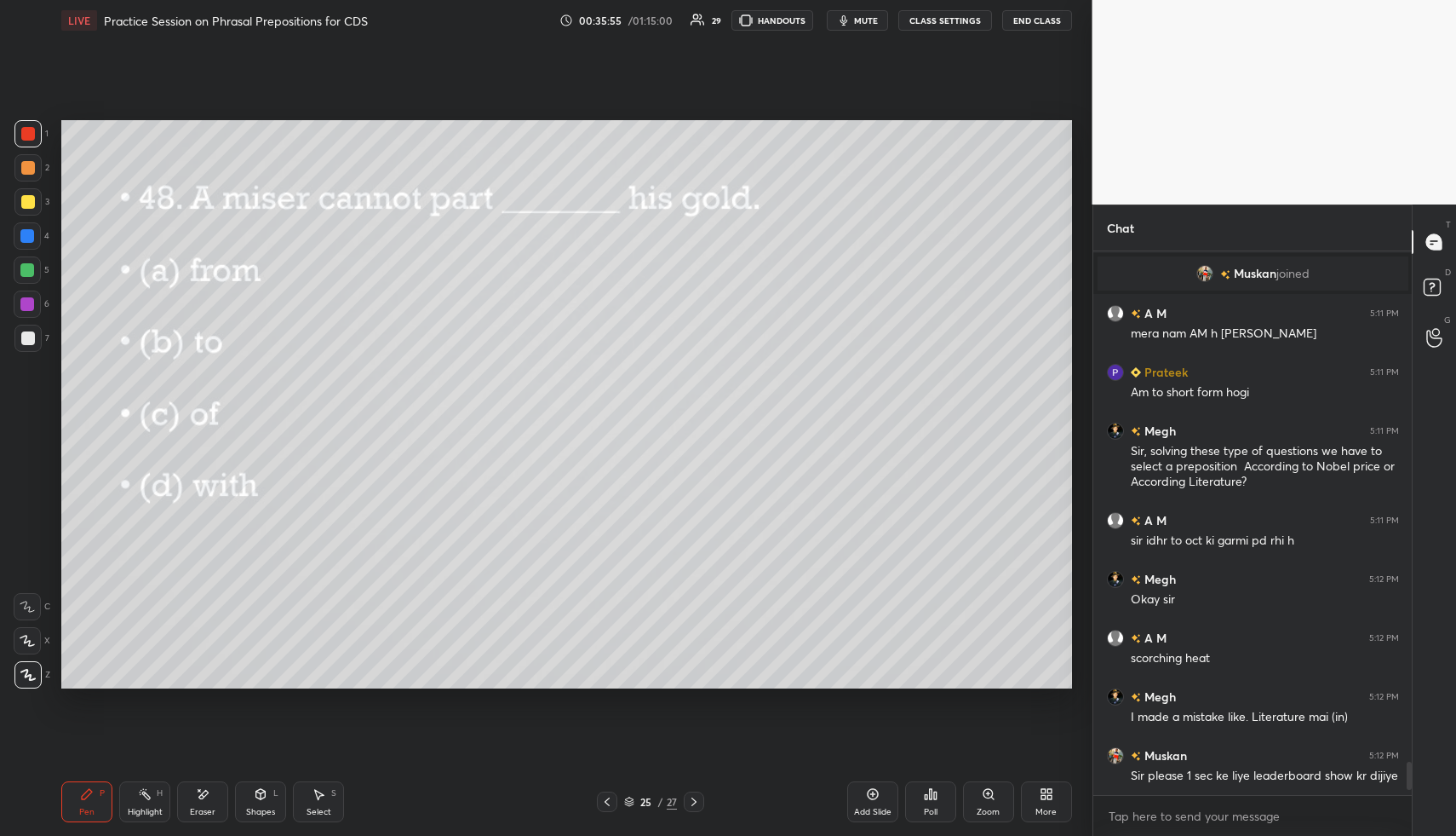
click at [929, 792] on icon at bounding box center [930, 794] width 3 height 11
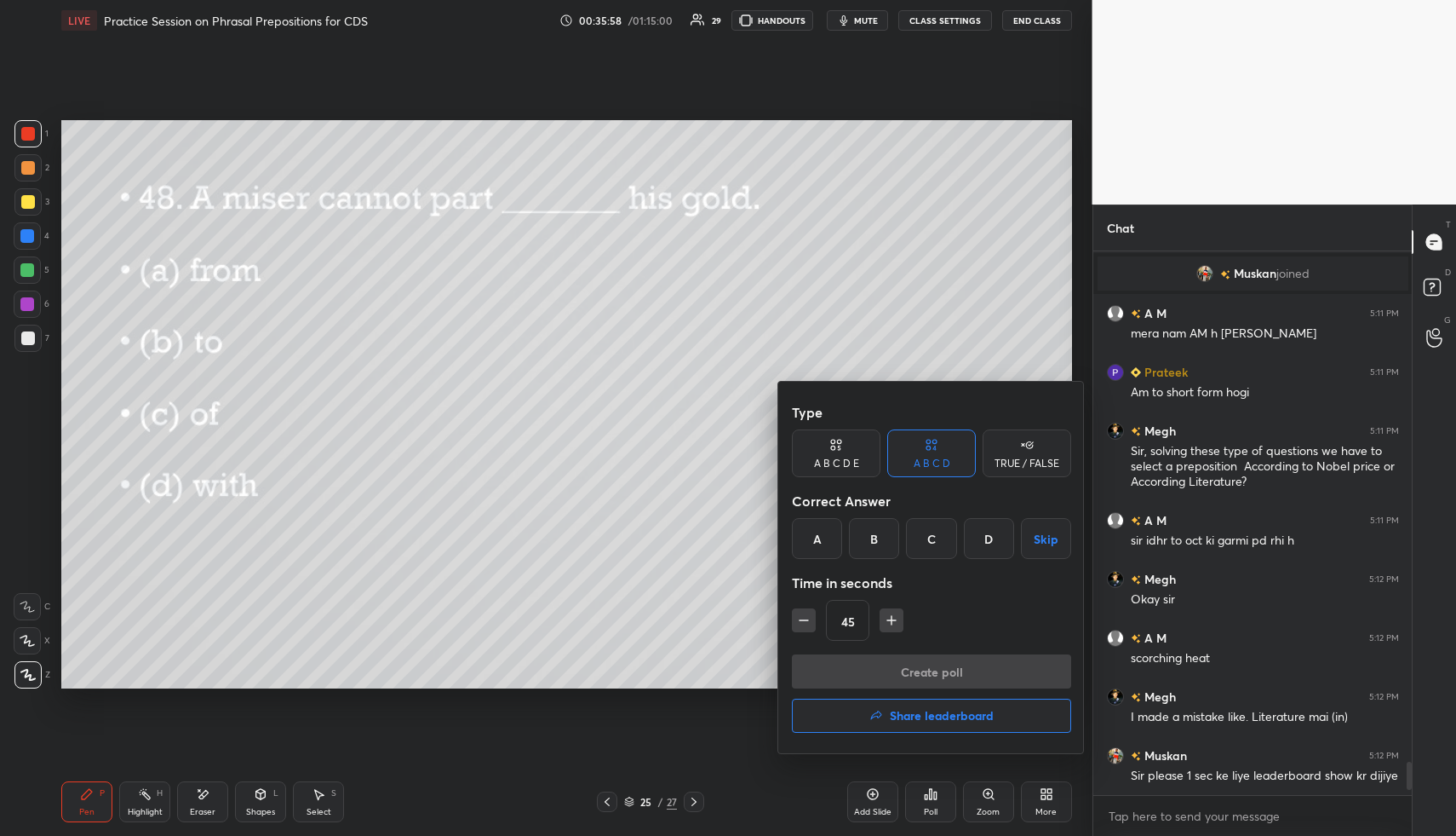
click at [985, 545] on div "D" at bounding box center [988, 539] width 50 height 41
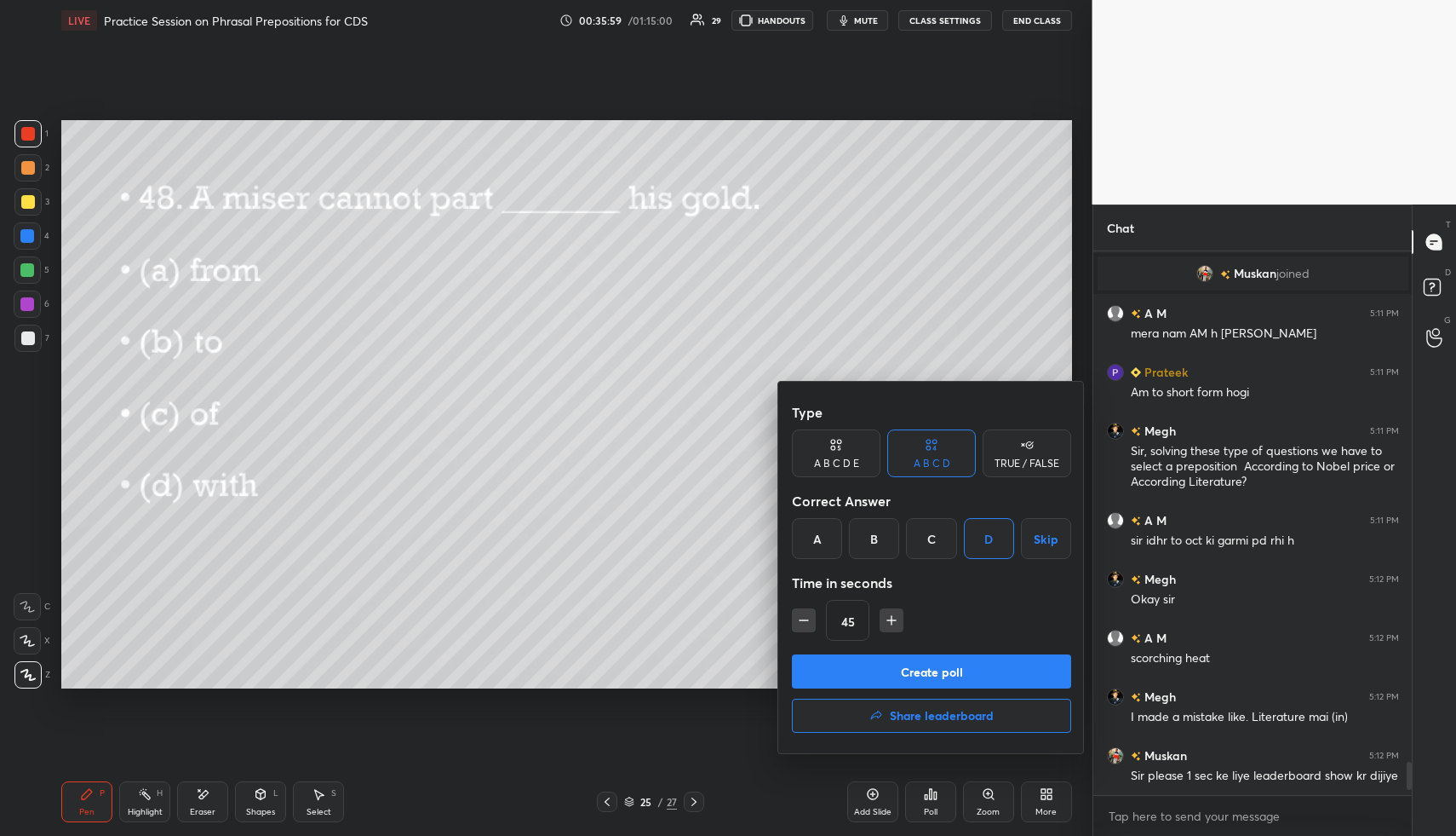
click at [951, 667] on button "Create poll" at bounding box center [931, 671] width 279 height 34
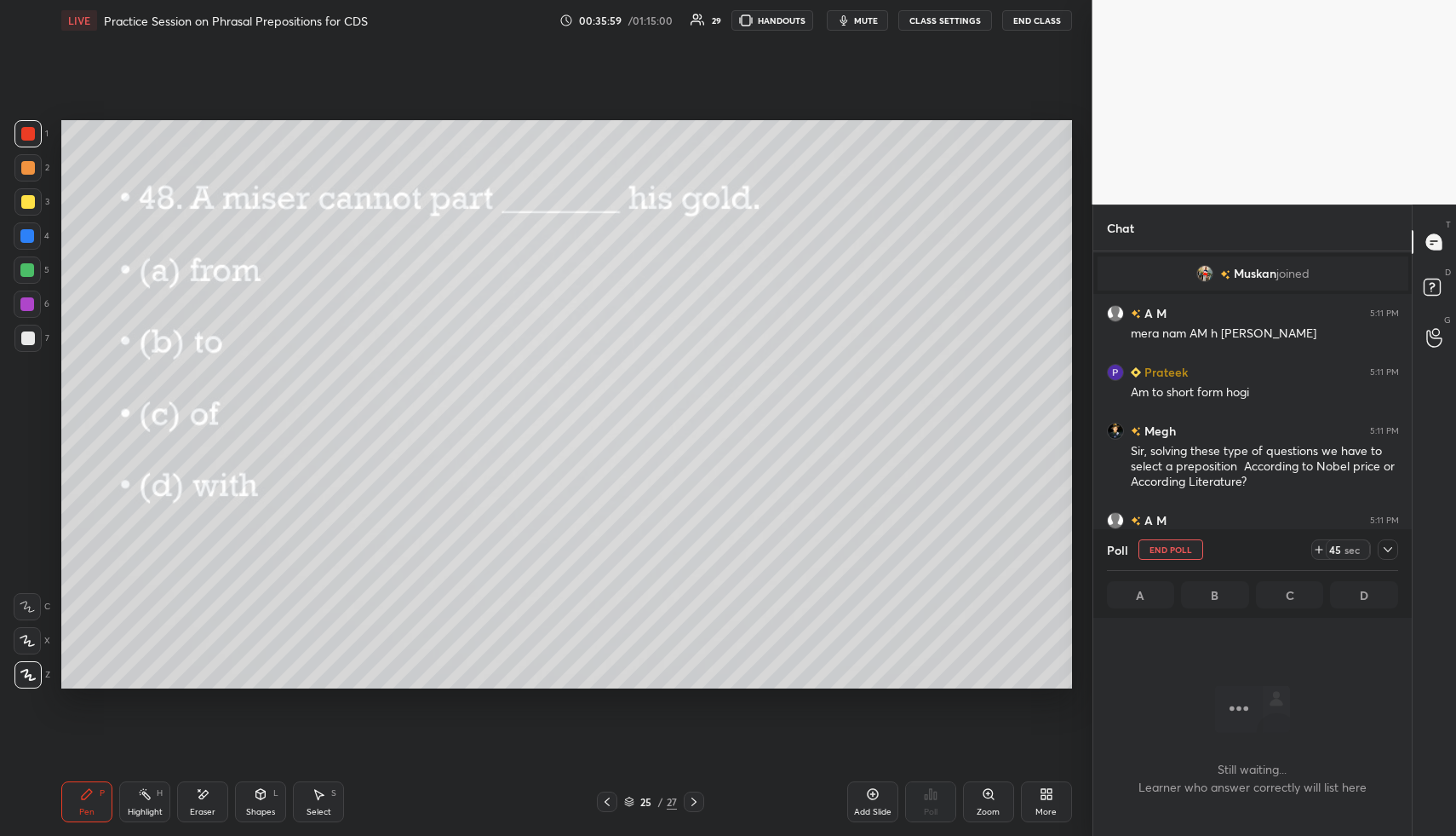
scroll to position [448, 313]
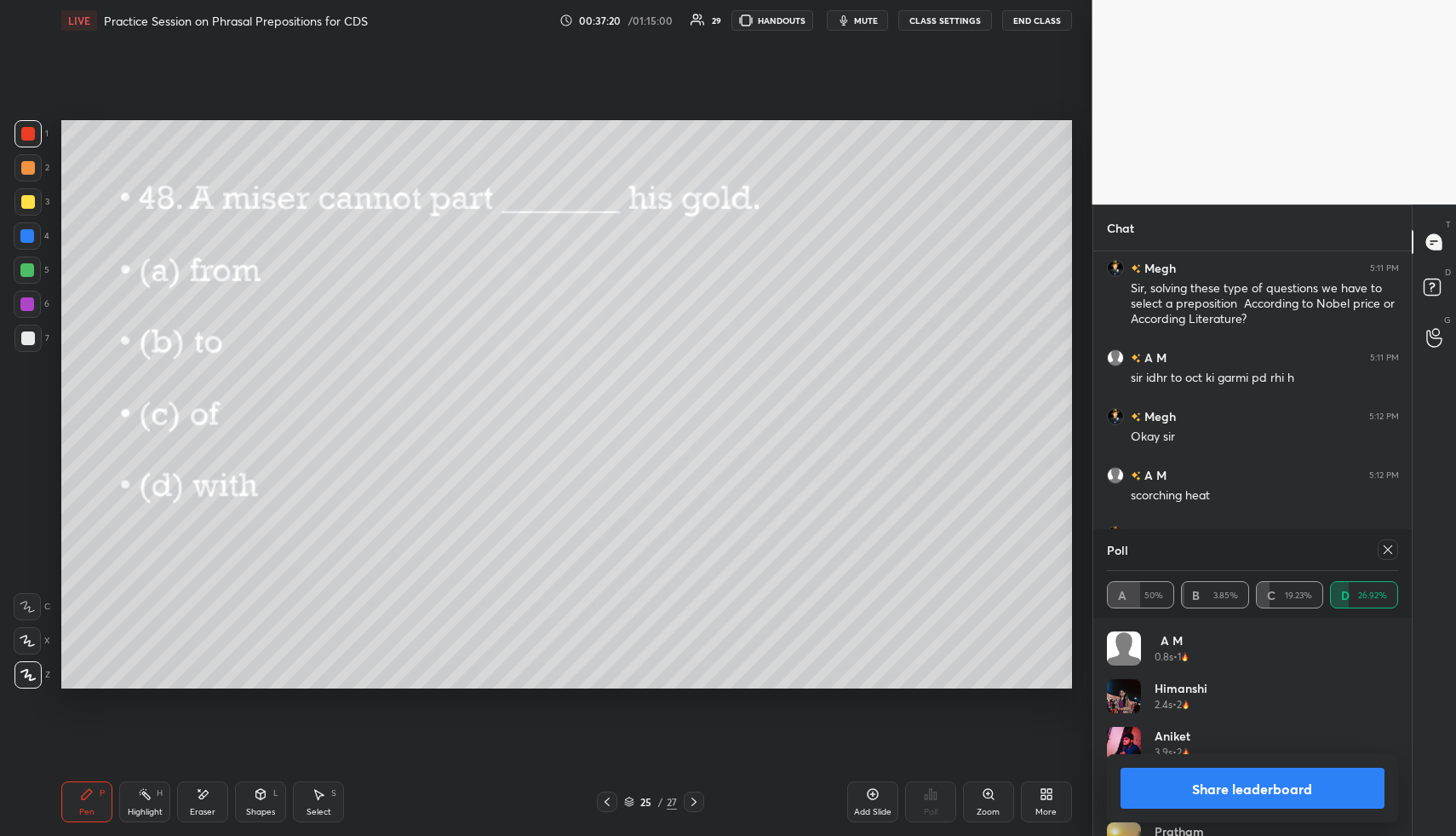
click at [699, 805] on icon at bounding box center [694, 801] width 13 height 13
click at [1396, 549] on div at bounding box center [1387, 549] width 20 height 20
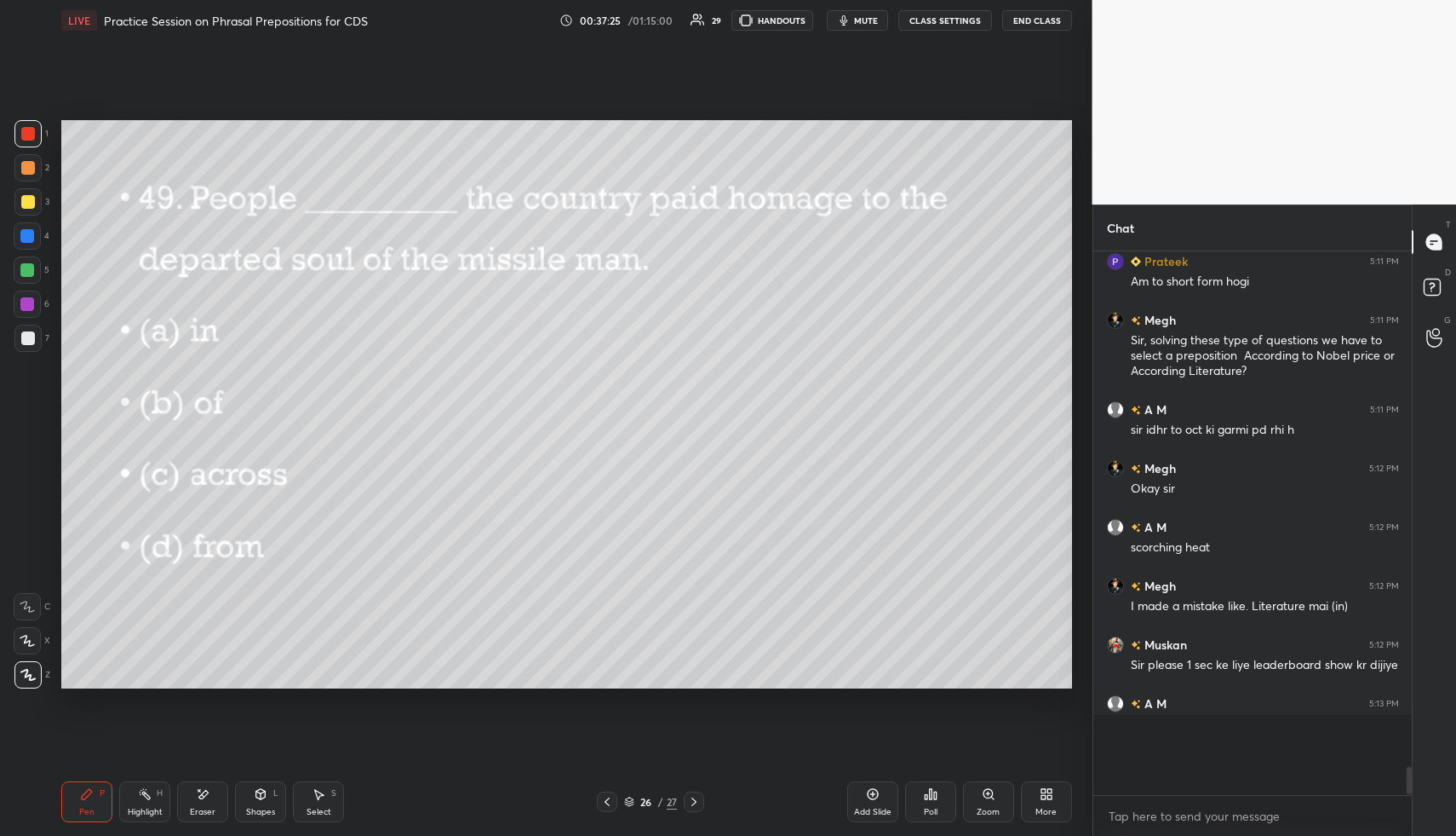
scroll to position [538, 313]
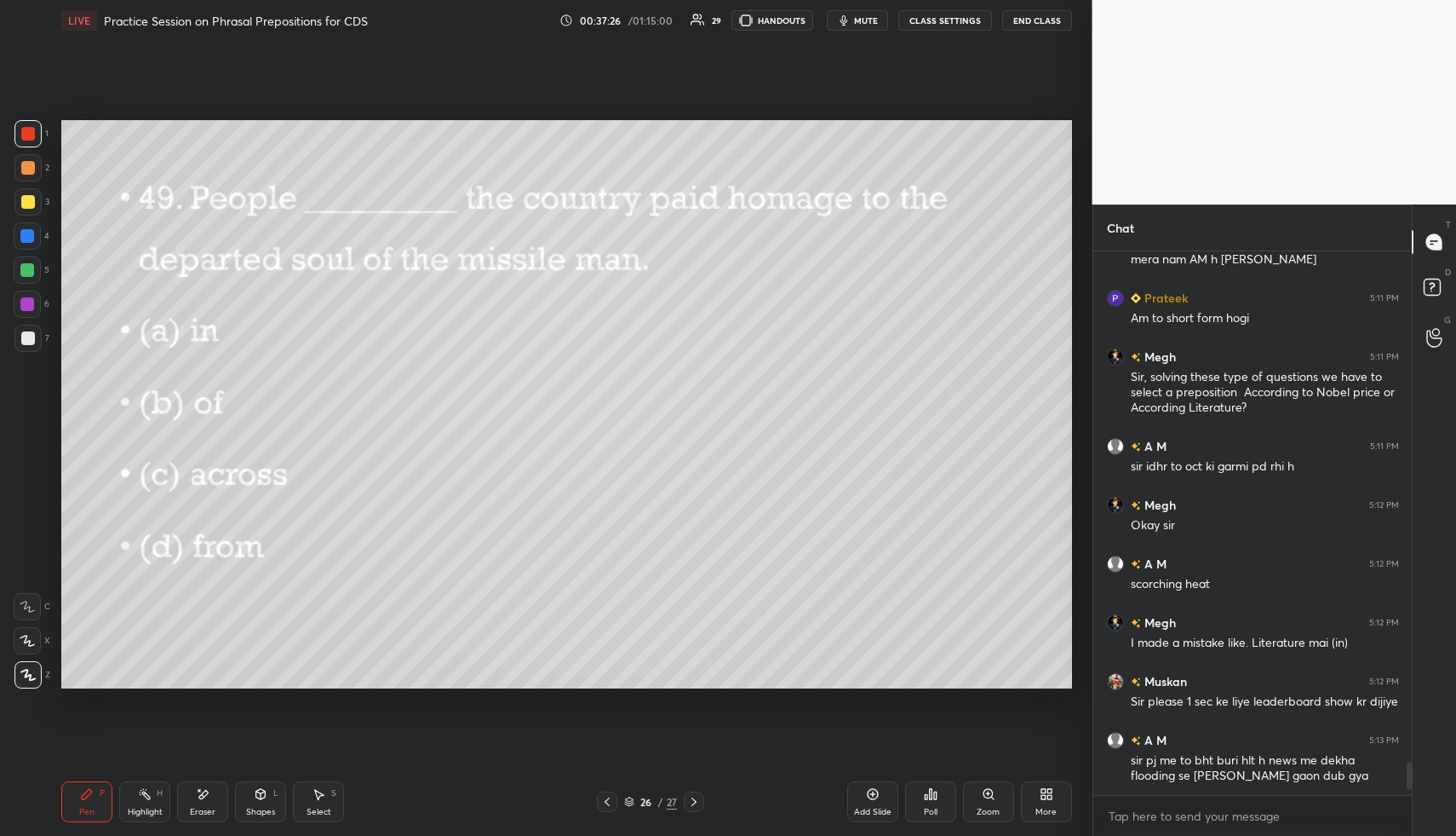
drag, startPoint x: 930, startPoint y: 780, endPoint x: 932, endPoint y: 764, distance: 16.1
click at [930, 780] on div "Poll" at bounding box center [931, 802] width 51 height 95
click at [930, 796] on icon at bounding box center [930, 794] width 3 height 11
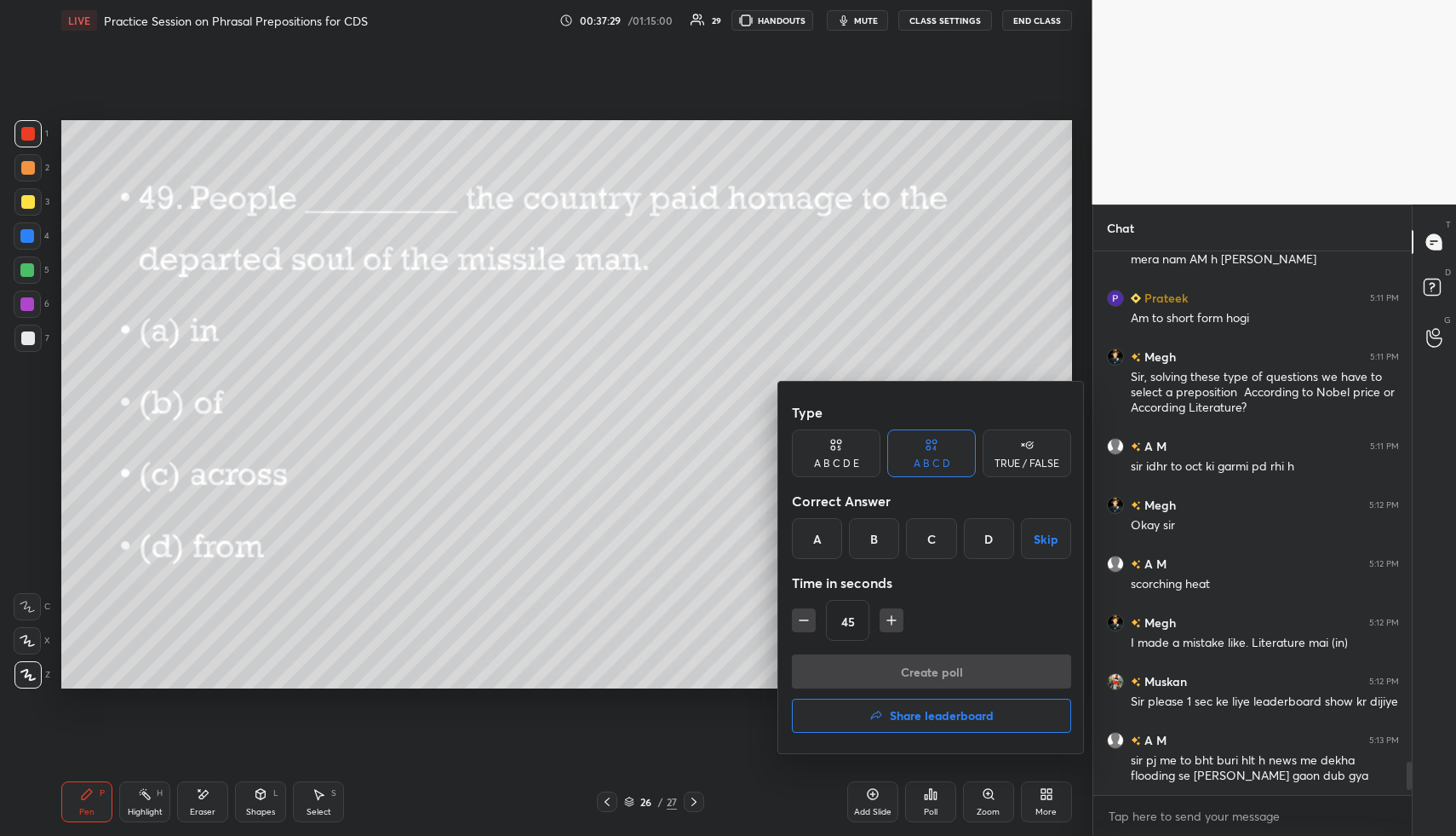
click at [935, 533] on div "C" at bounding box center [931, 539] width 50 height 41
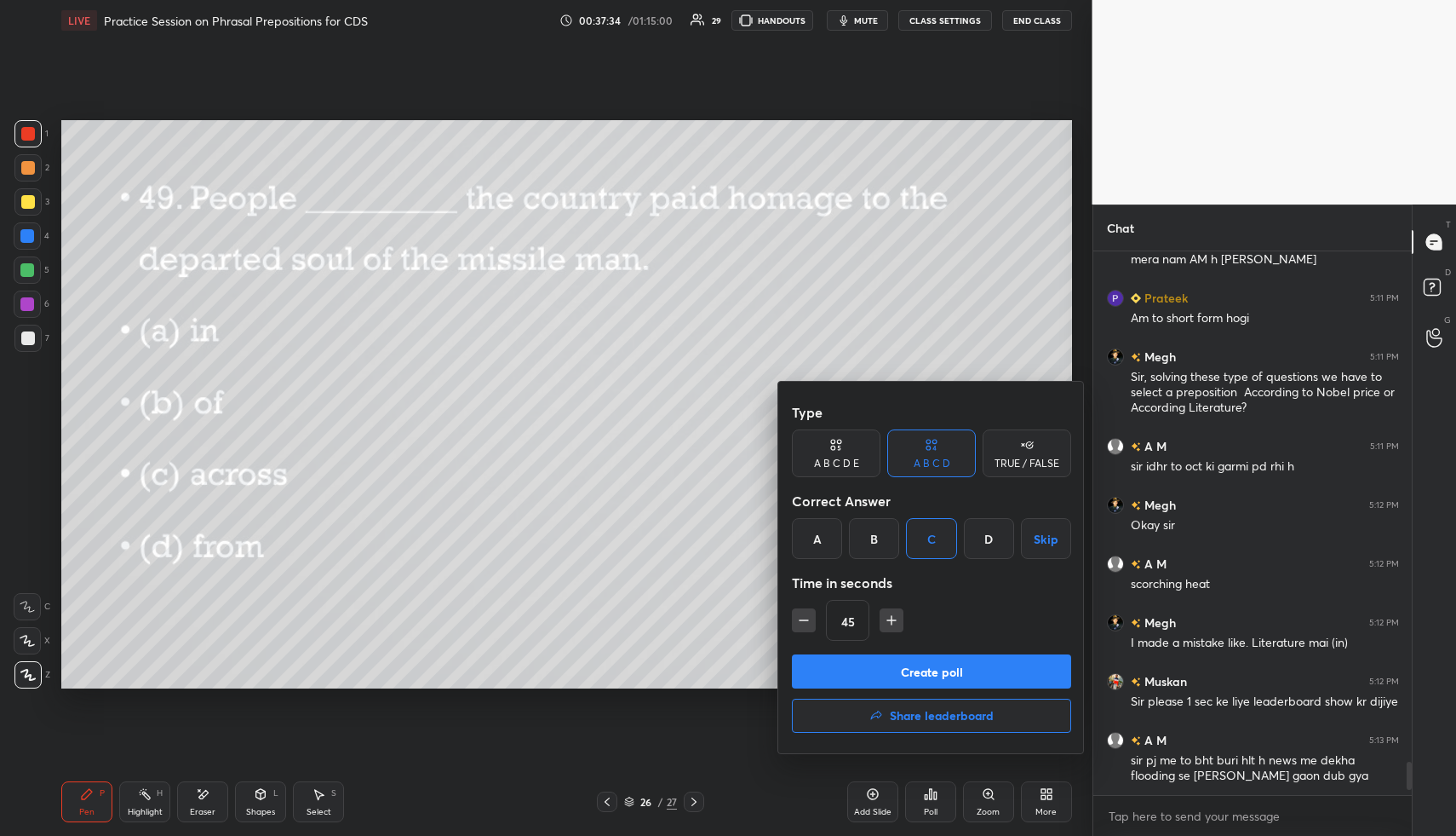
click at [981, 668] on button "Create poll" at bounding box center [931, 671] width 279 height 34
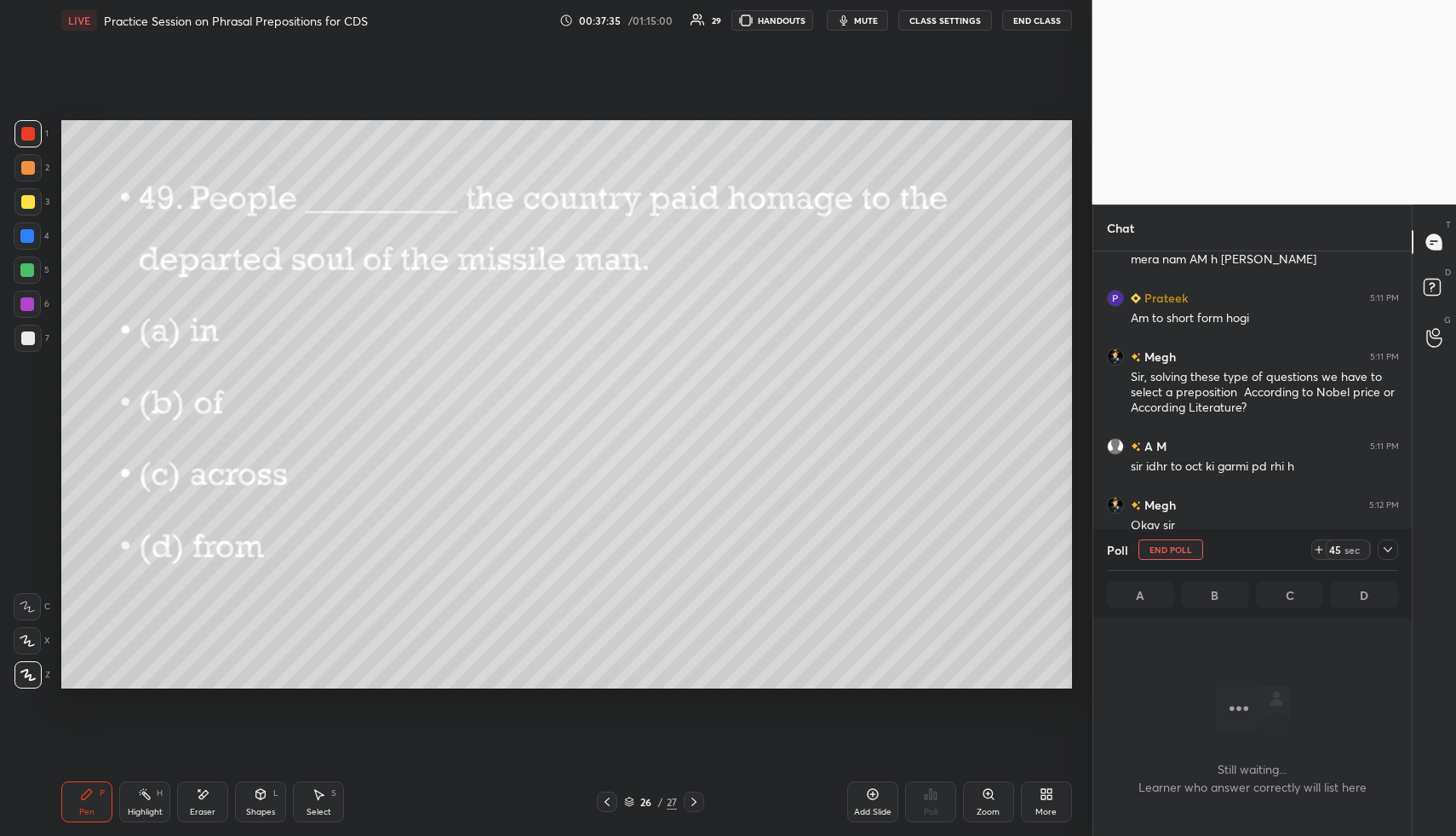
scroll to position [6, 6]
click at [1394, 556] on div at bounding box center [1387, 549] width 20 height 20
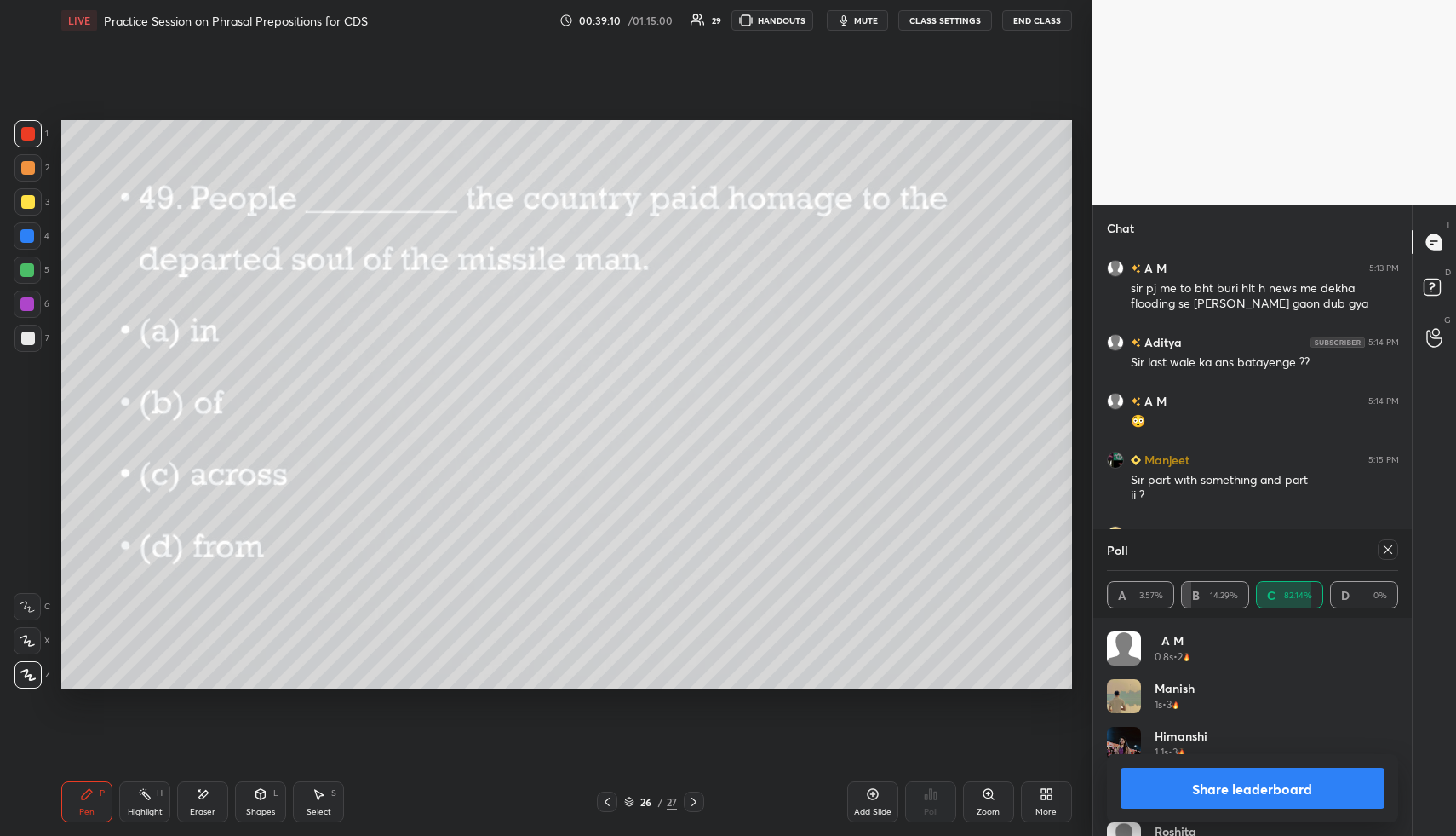
scroll to position [8948, 0]
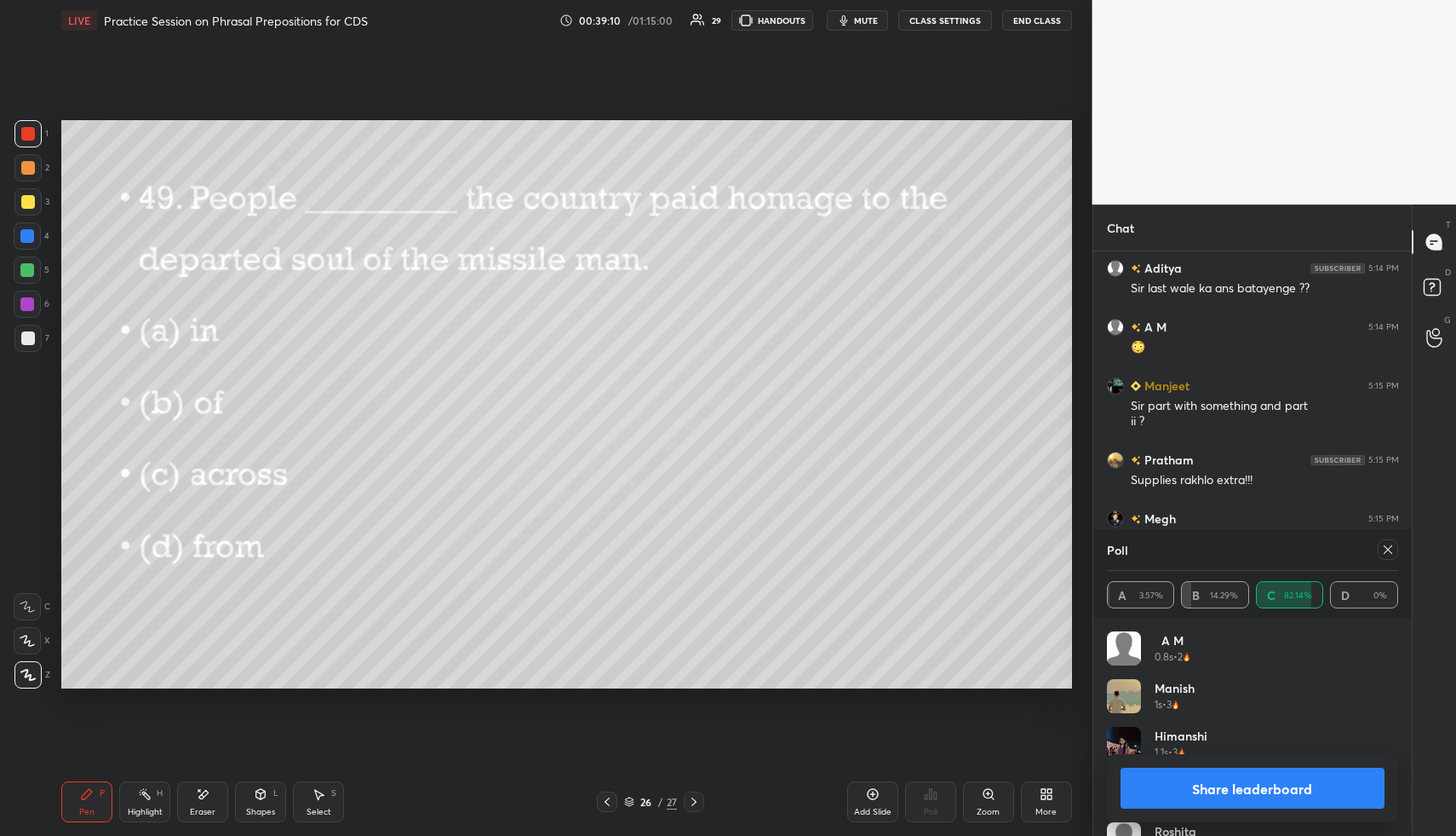
click at [697, 799] on icon at bounding box center [694, 801] width 13 height 13
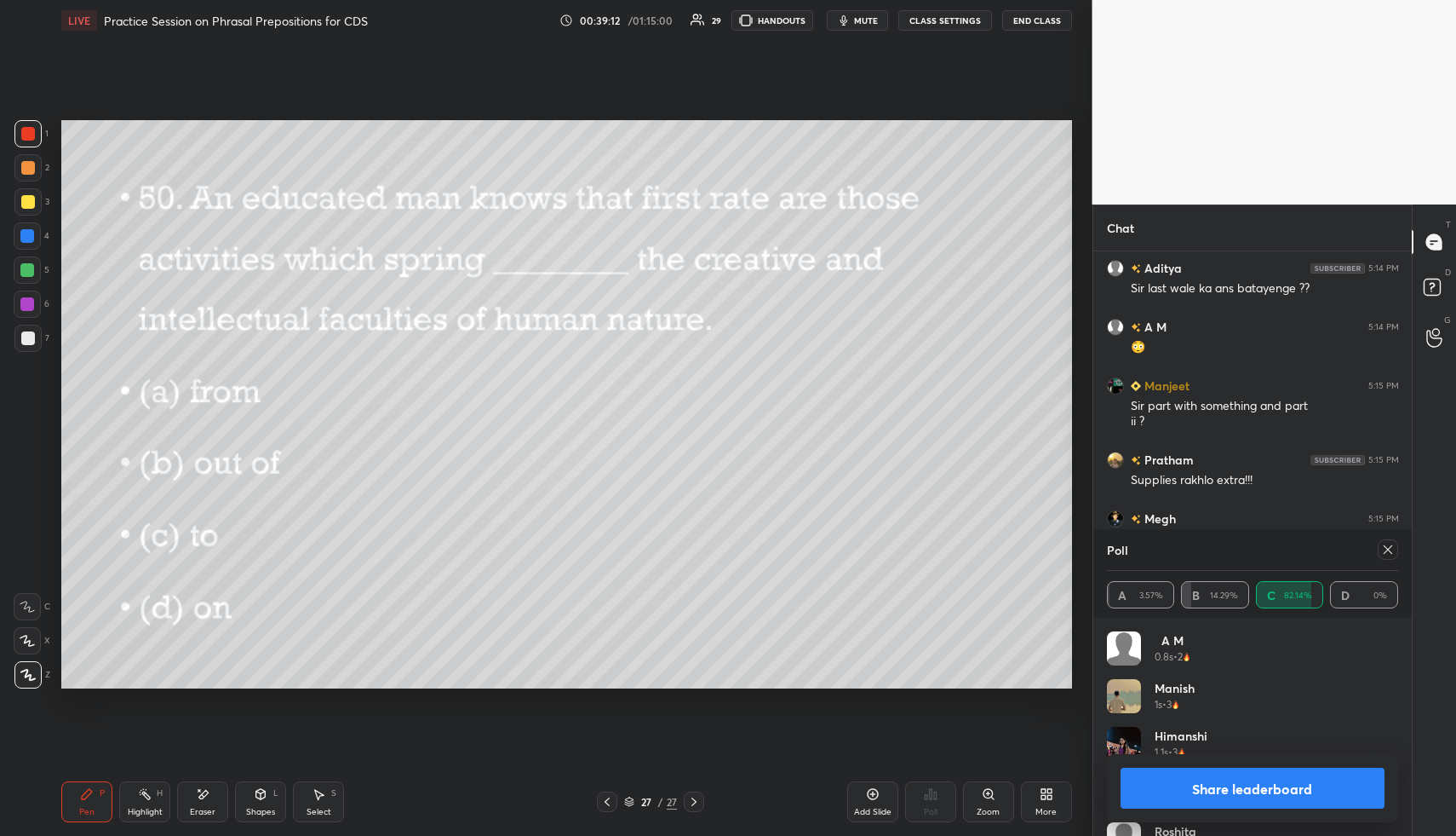
click at [1393, 549] on icon at bounding box center [1387, 549] width 13 height 13
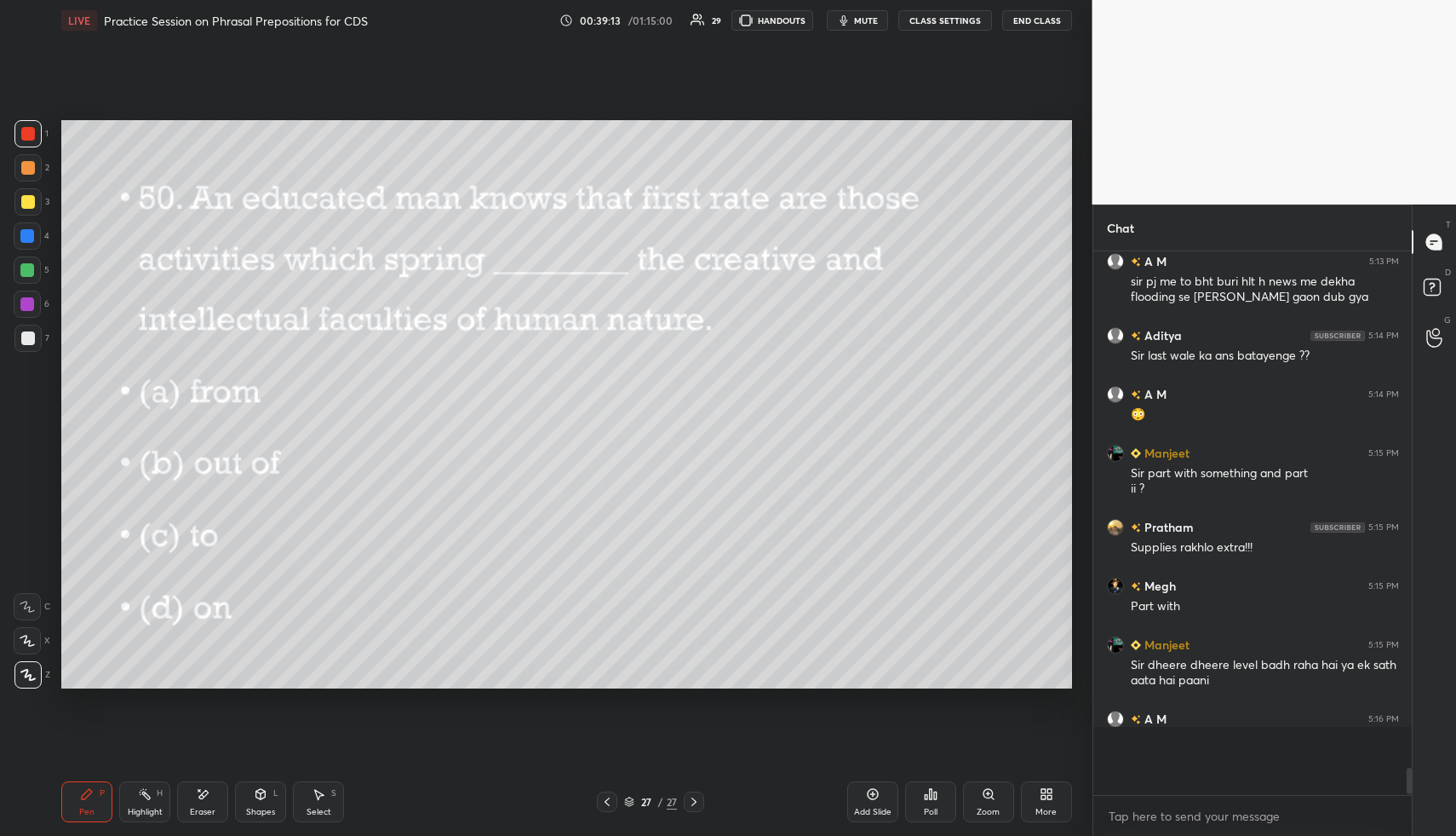
scroll to position [8859, 0]
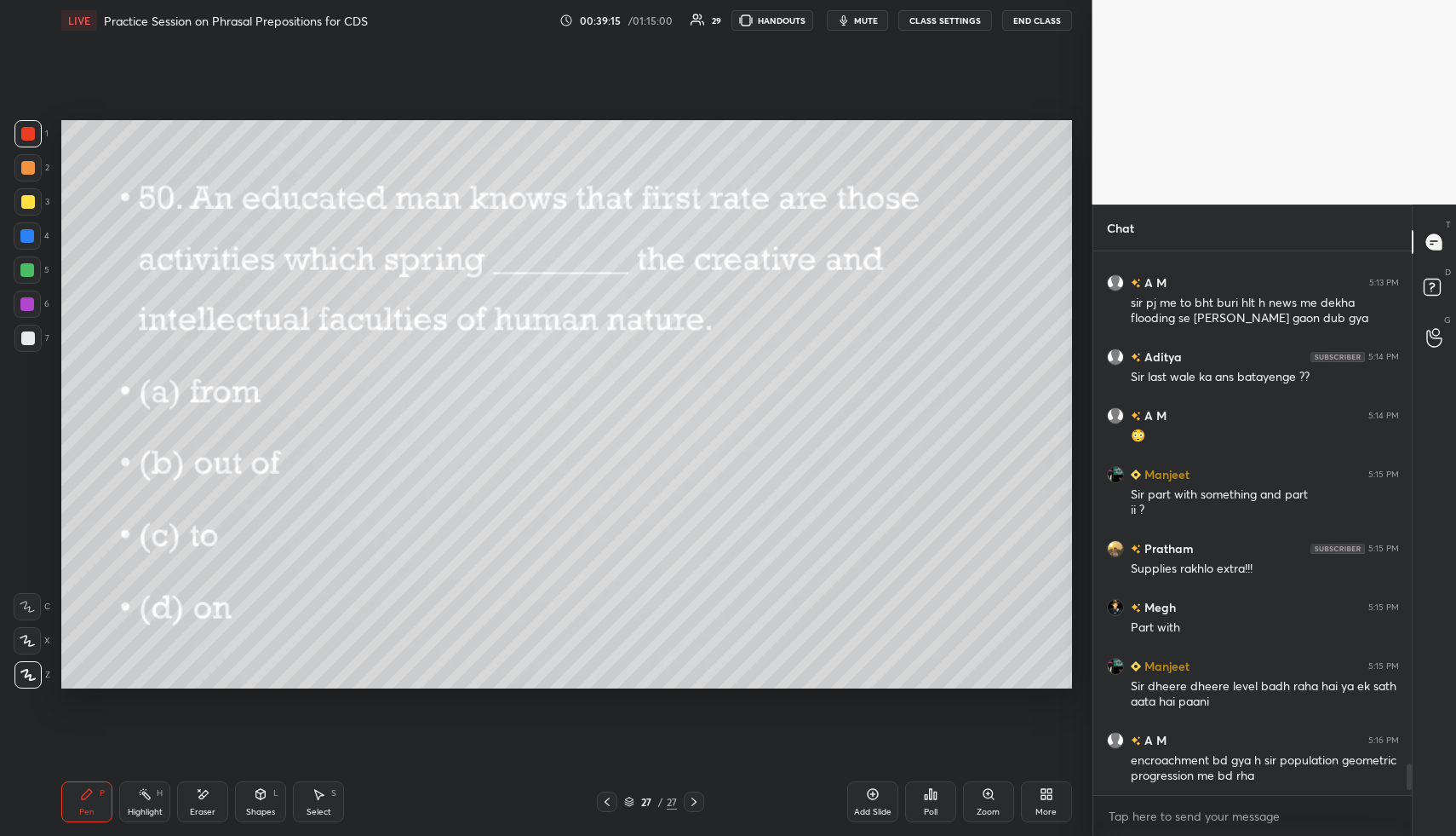
click at [939, 799] on div "Poll" at bounding box center [931, 802] width 51 height 41
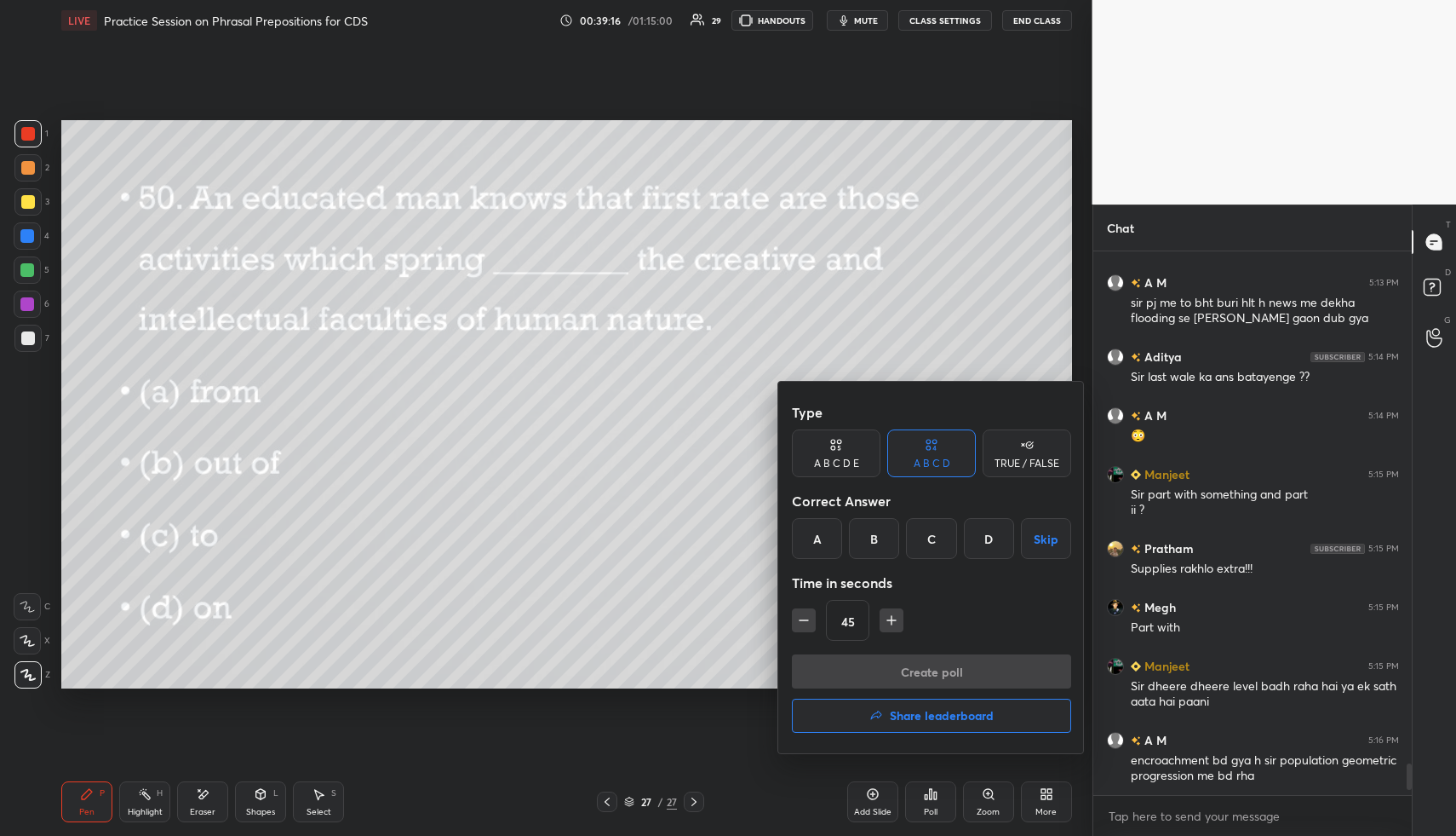
drag, startPoint x: 814, startPoint y: 543, endPoint x: 821, endPoint y: 552, distance: 11.4
click at [814, 544] on div "A" at bounding box center [816, 539] width 50 height 41
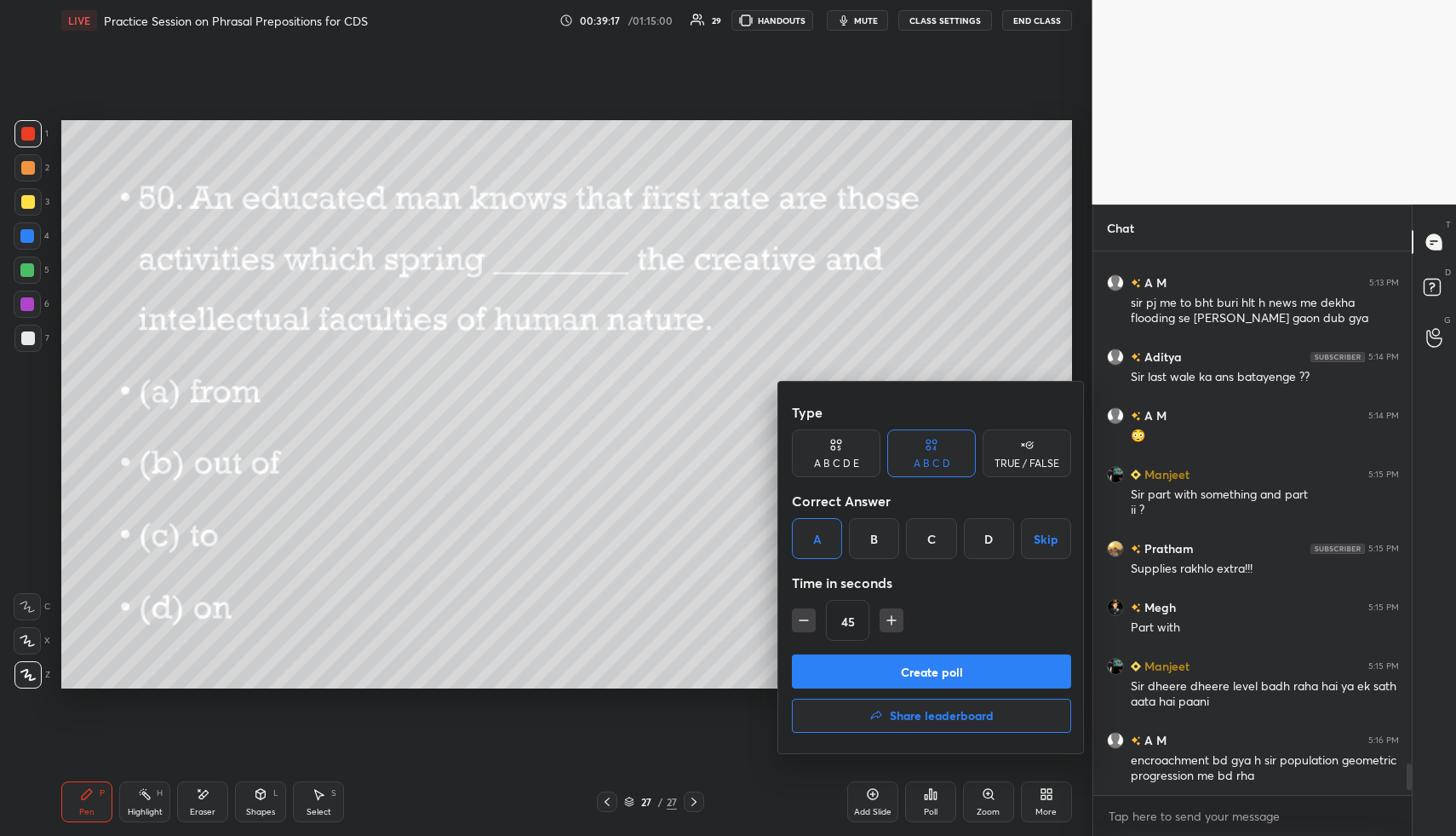
click at [856, 677] on button "Create poll" at bounding box center [931, 671] width 279 height 34
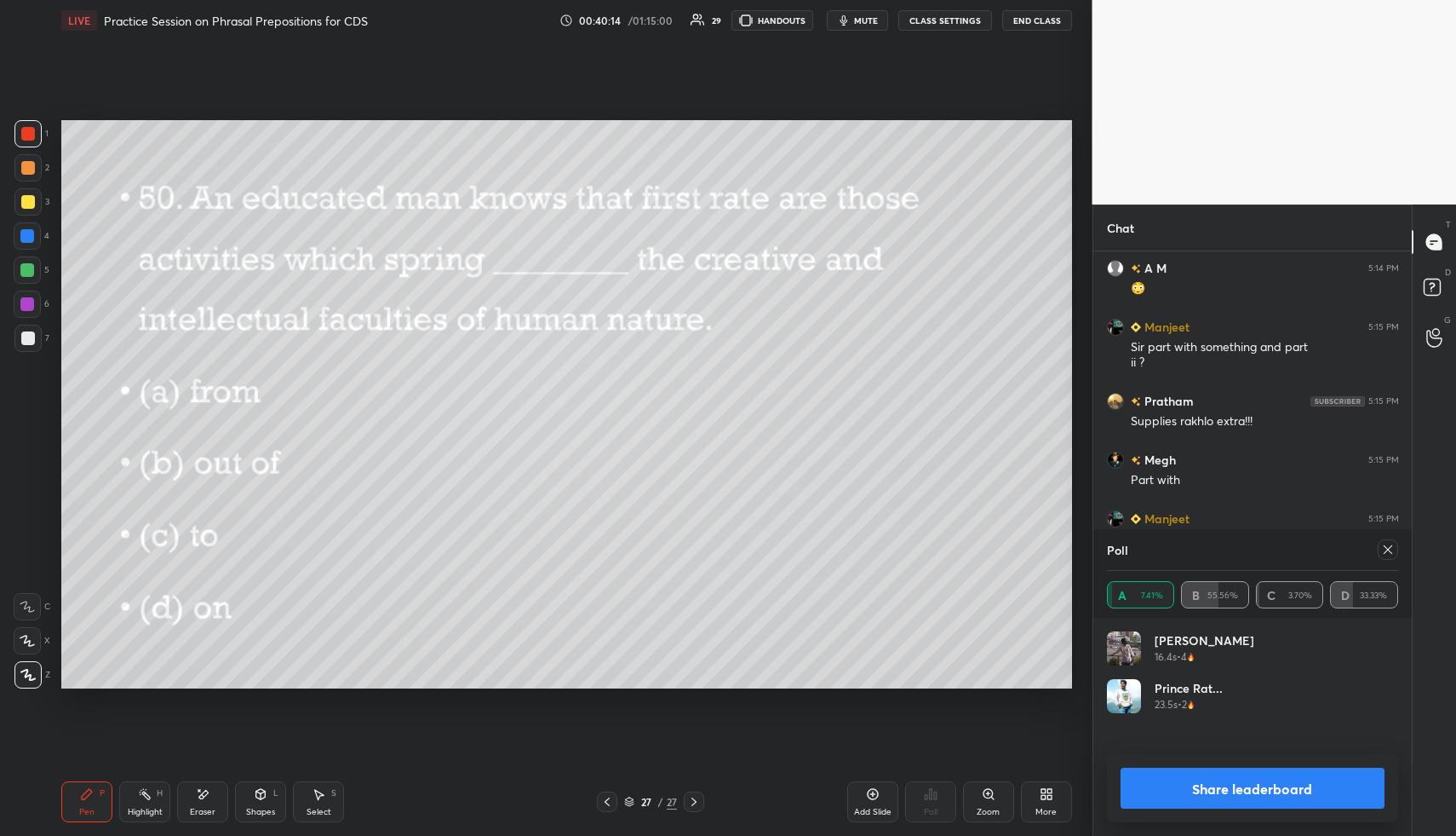
scroll to position [9065, 0]
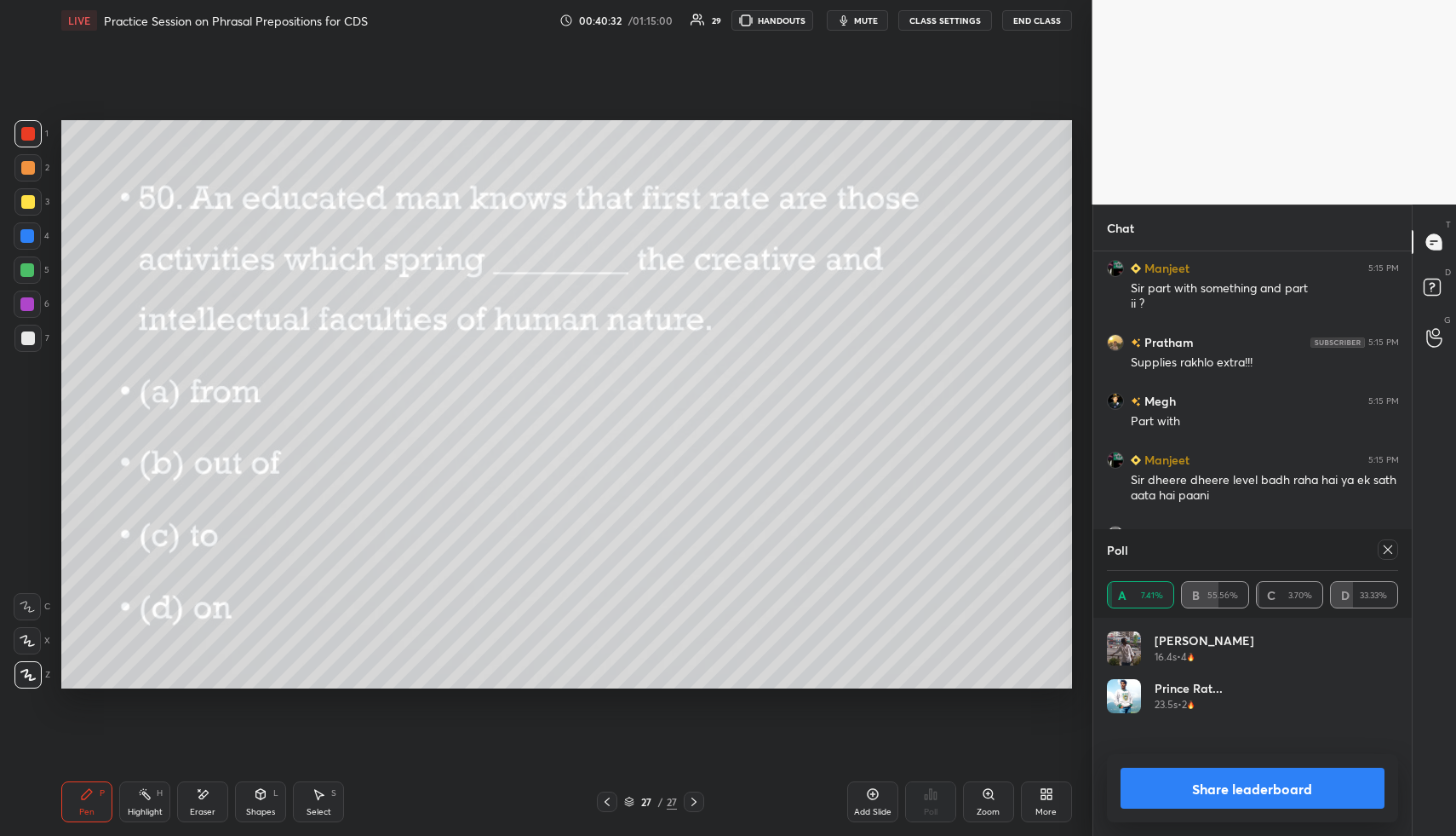
click at [1387, 546] on icon at bounding box center [1387, 549] width 13 height 13
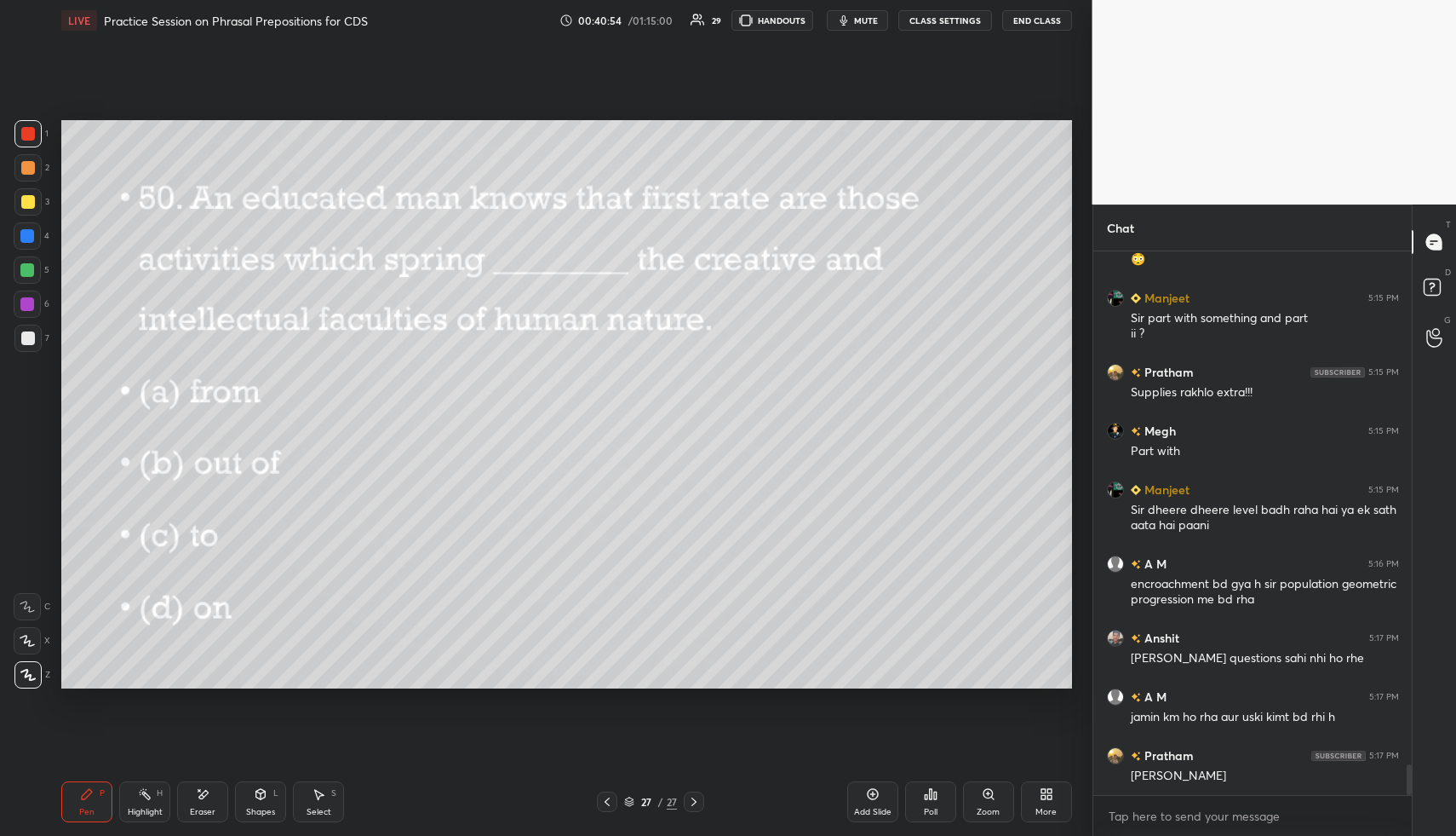
scroll to position [9094, 0]
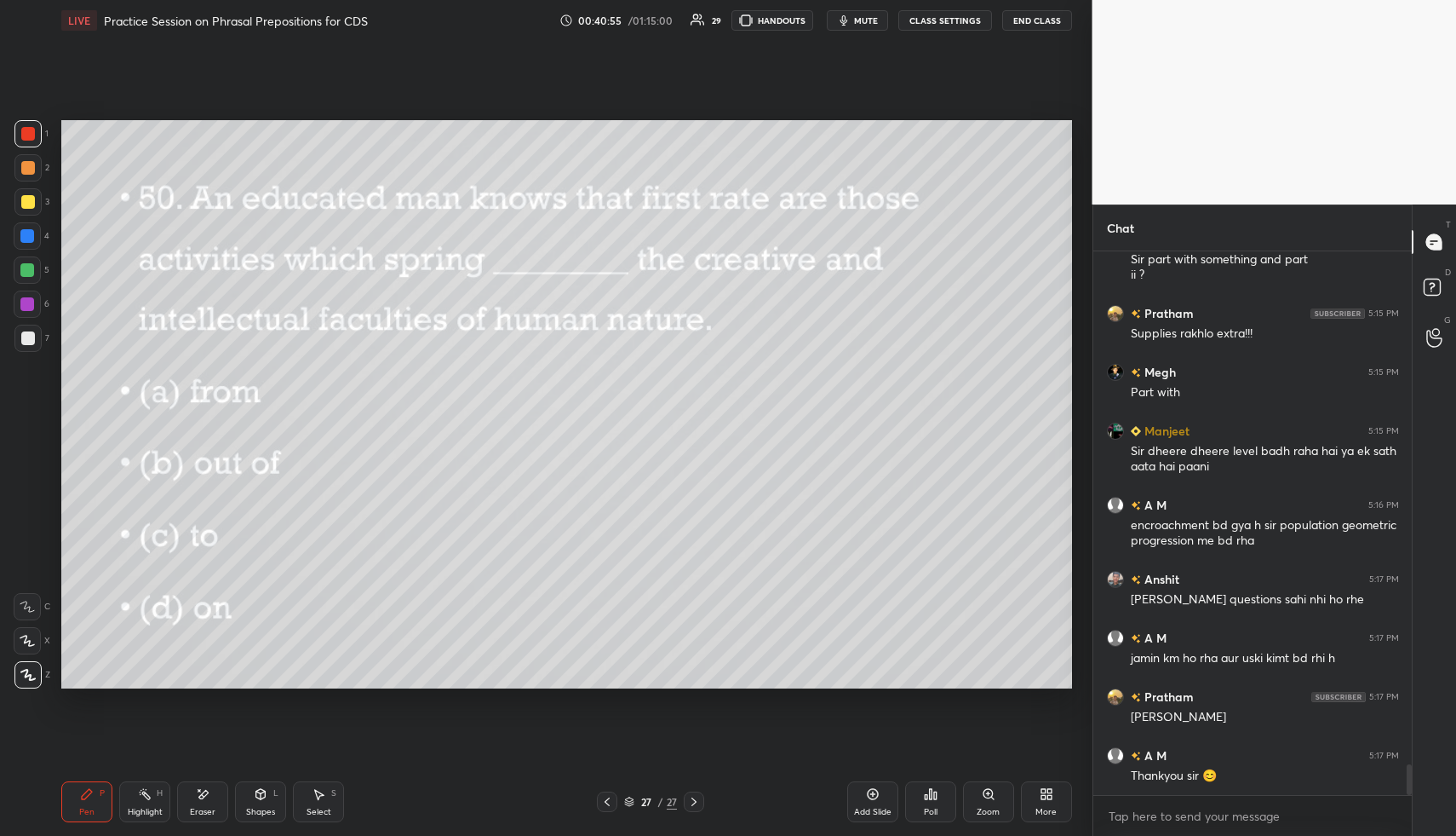
click at [1042, 13] on button "End Class" at bounding box center [1037, 20] width 70 height 20
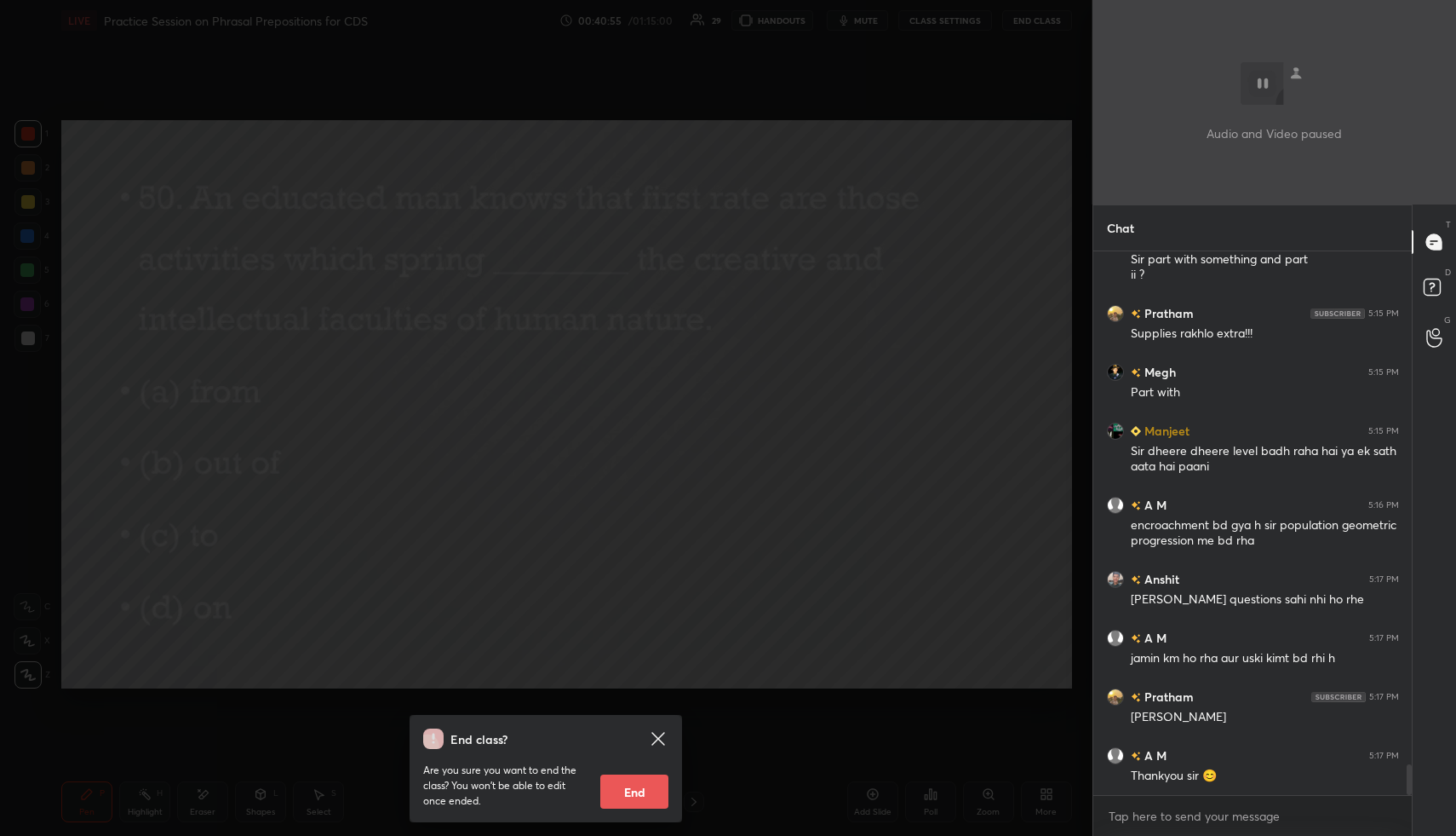
scroll to position [9153, 0]
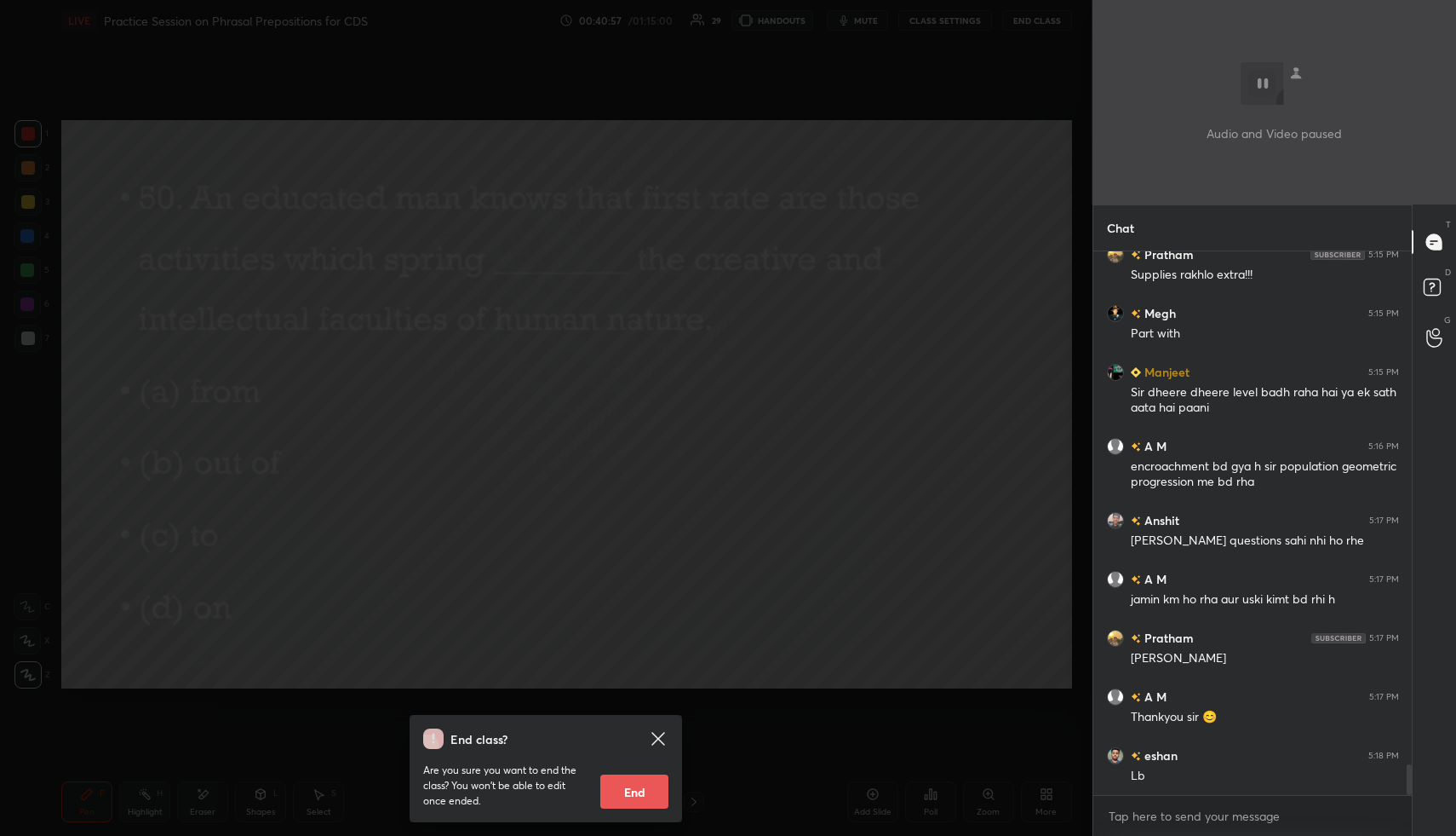
click at [627, 792] on button "End" at bounding box center [634, 791] width 68 height 34
type textarea "x"
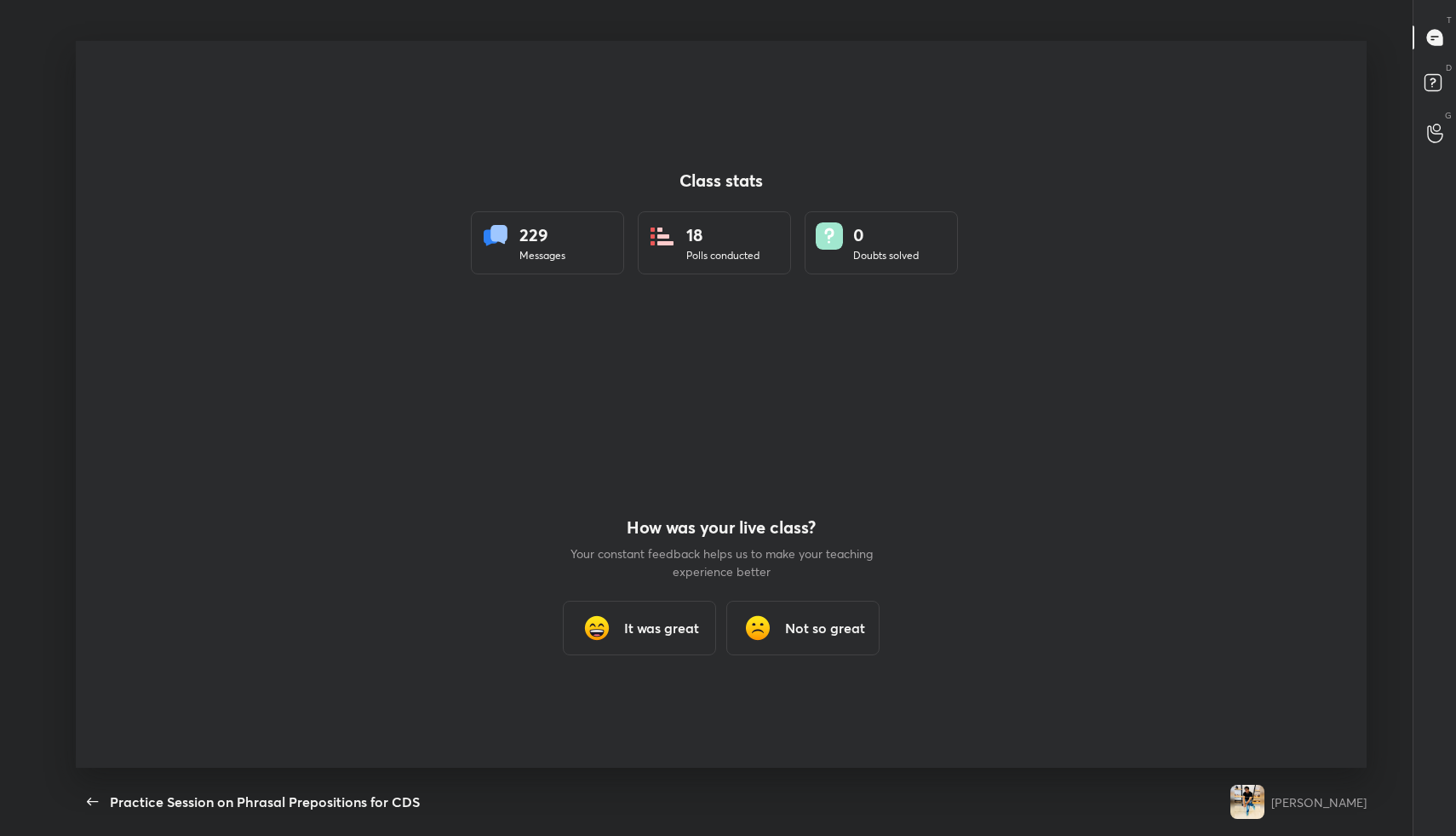
scroll to position [84449, 83699]
click at [638, 624] on h3 "It was great" at bounding box center [661, 628] width 75 height 20
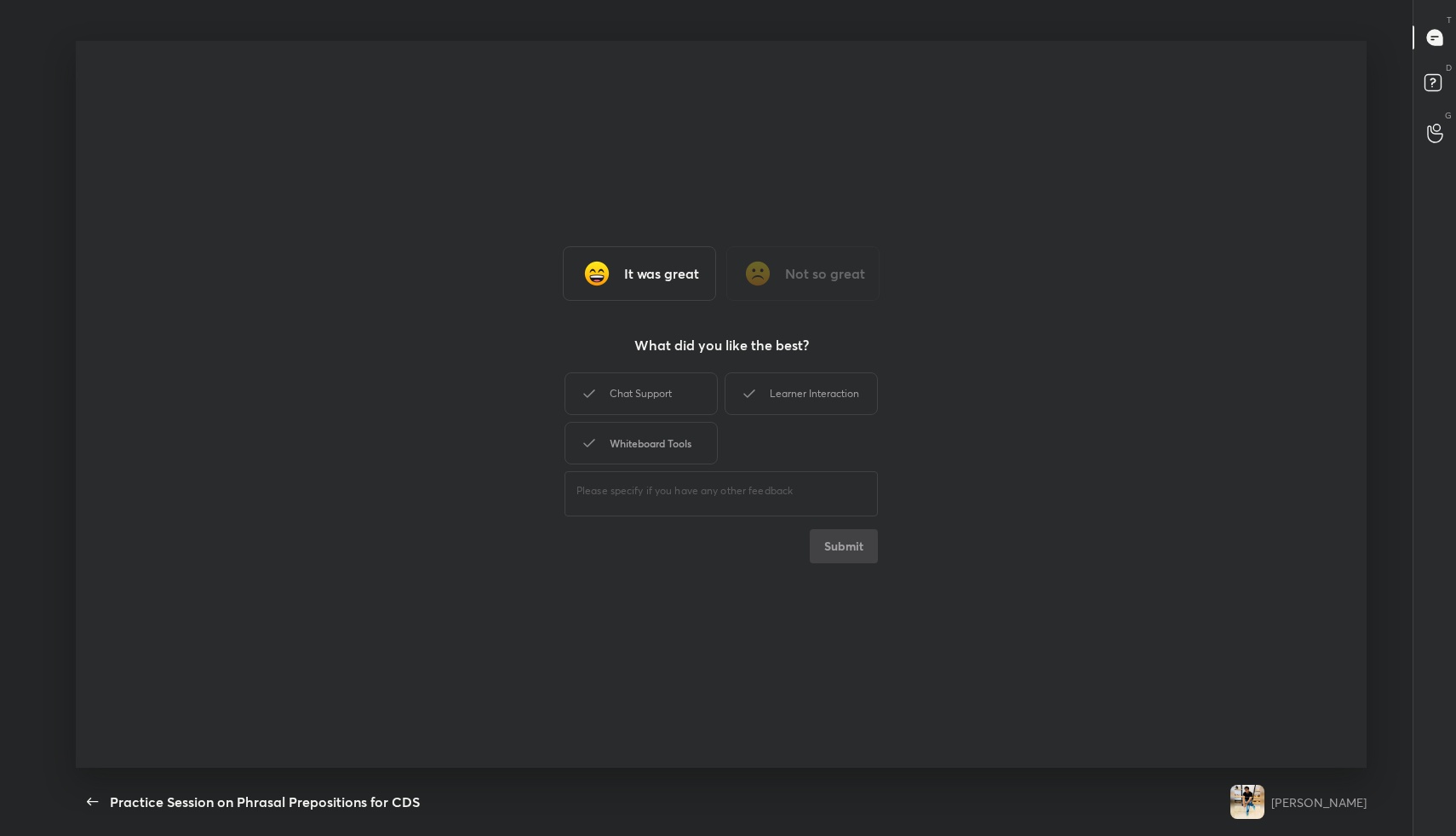
click at [652, 439] on div "Whiteboard Tools" at bounding box center [642, 443] width 154 height 42
click at [661, 399] on div "Chat Support" at bounding box center [642, 394] width 154 height 42
click at [824, 402] on div "Learner Interaction" at bounding box center [801, 394] width 154 height 42
click at [826, 542] on button "Submit" at bounding box center [844, 546] width 68 height 34
